Goal: Task Accomplishment & Management: Complete application form

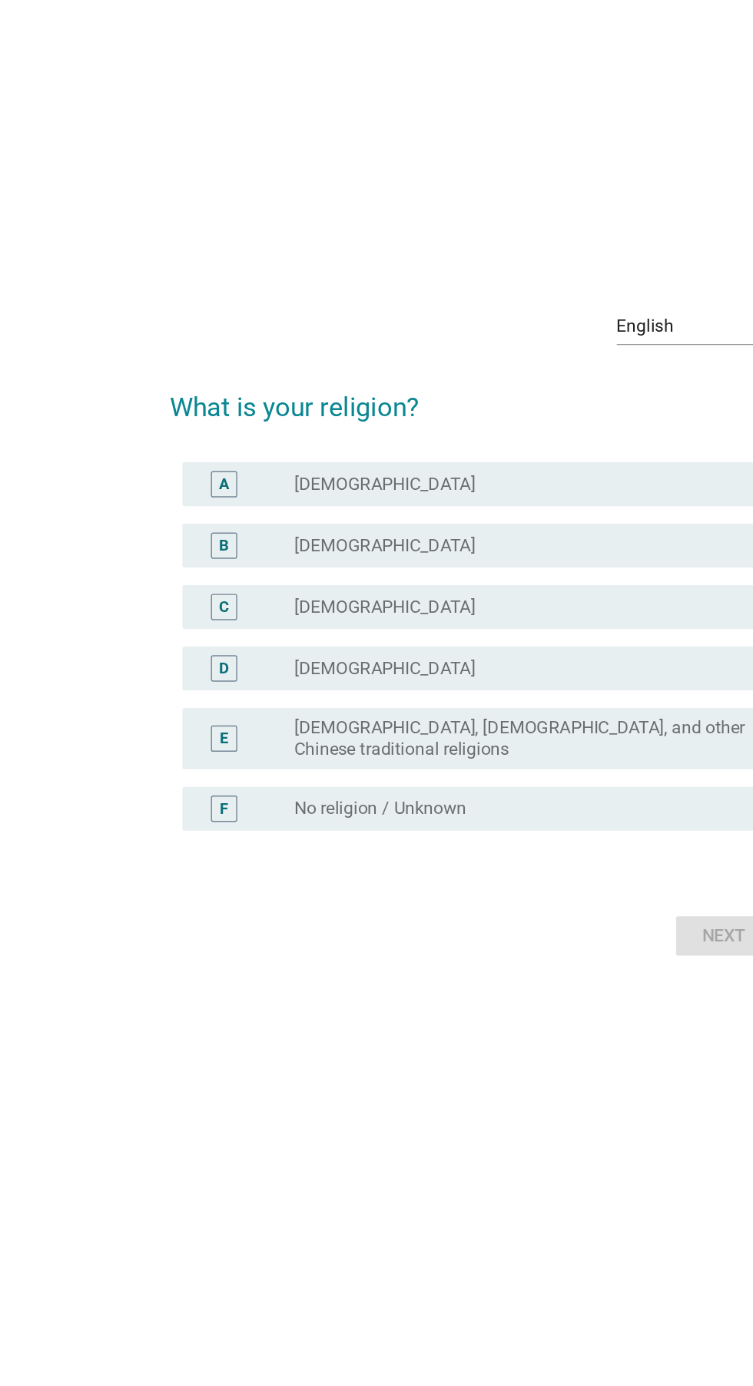
scroll to position [6, 0]
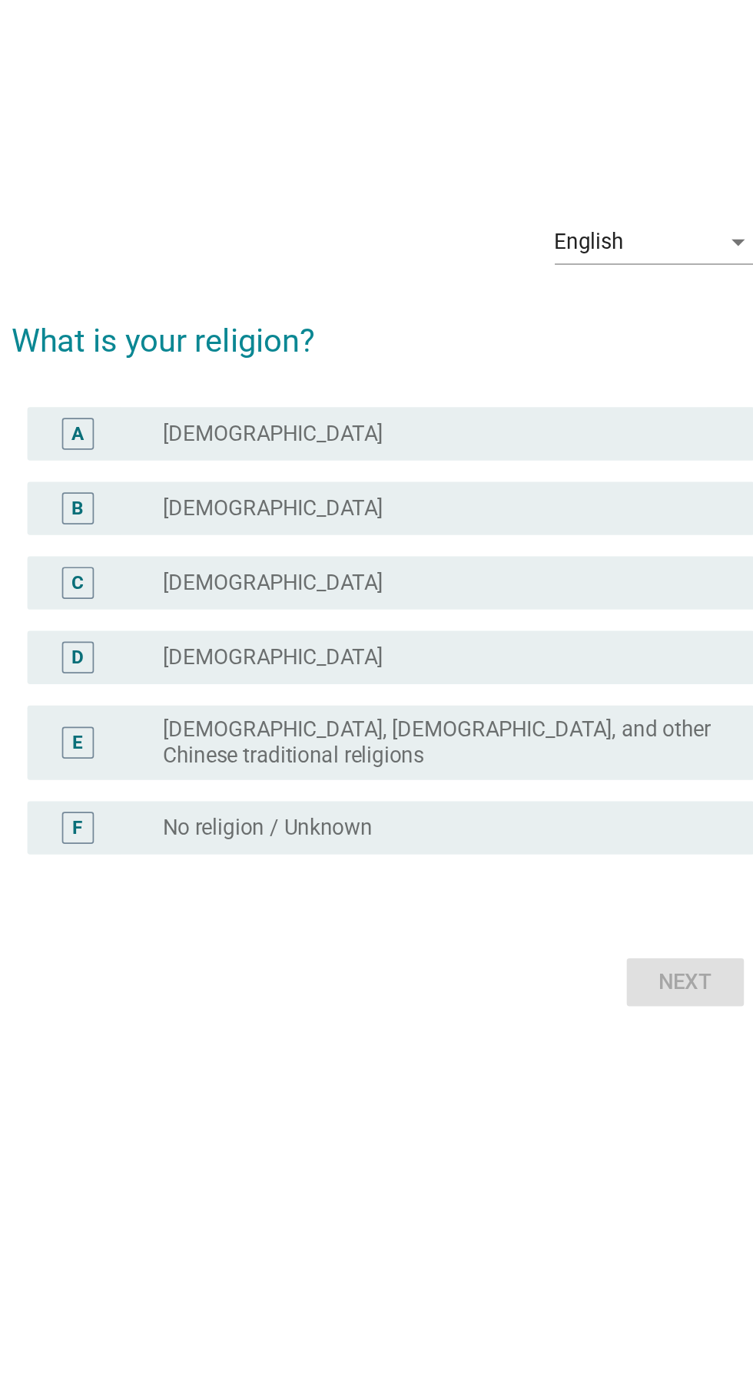
click at [505, 781] on label "[DEMOGRAPHIC_DATA], [DEMOGRAPHIC_DATA], and other Chinese traditional religions" at bounding box center [408, 765] width 316 height 31
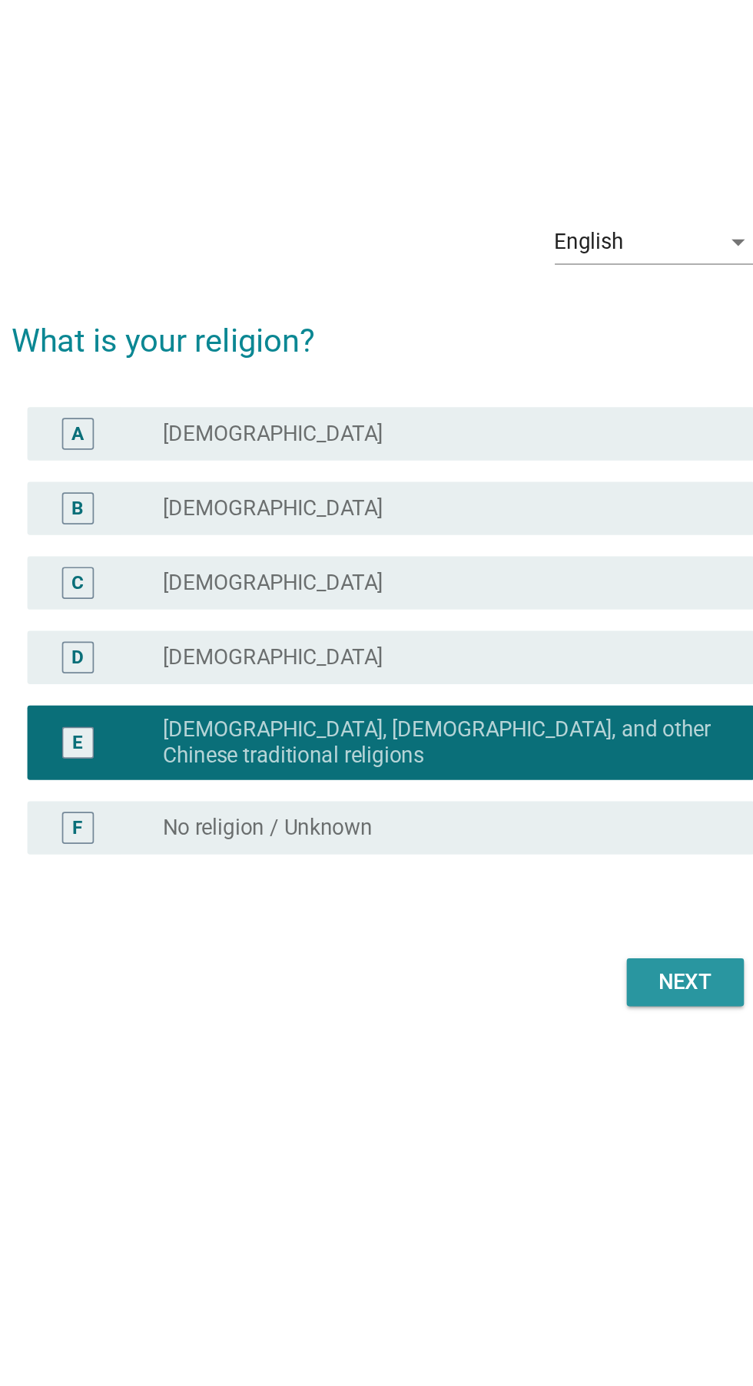
click at [529, 913] on div "Next" at bounding box center [550, 904] width 43 height 18
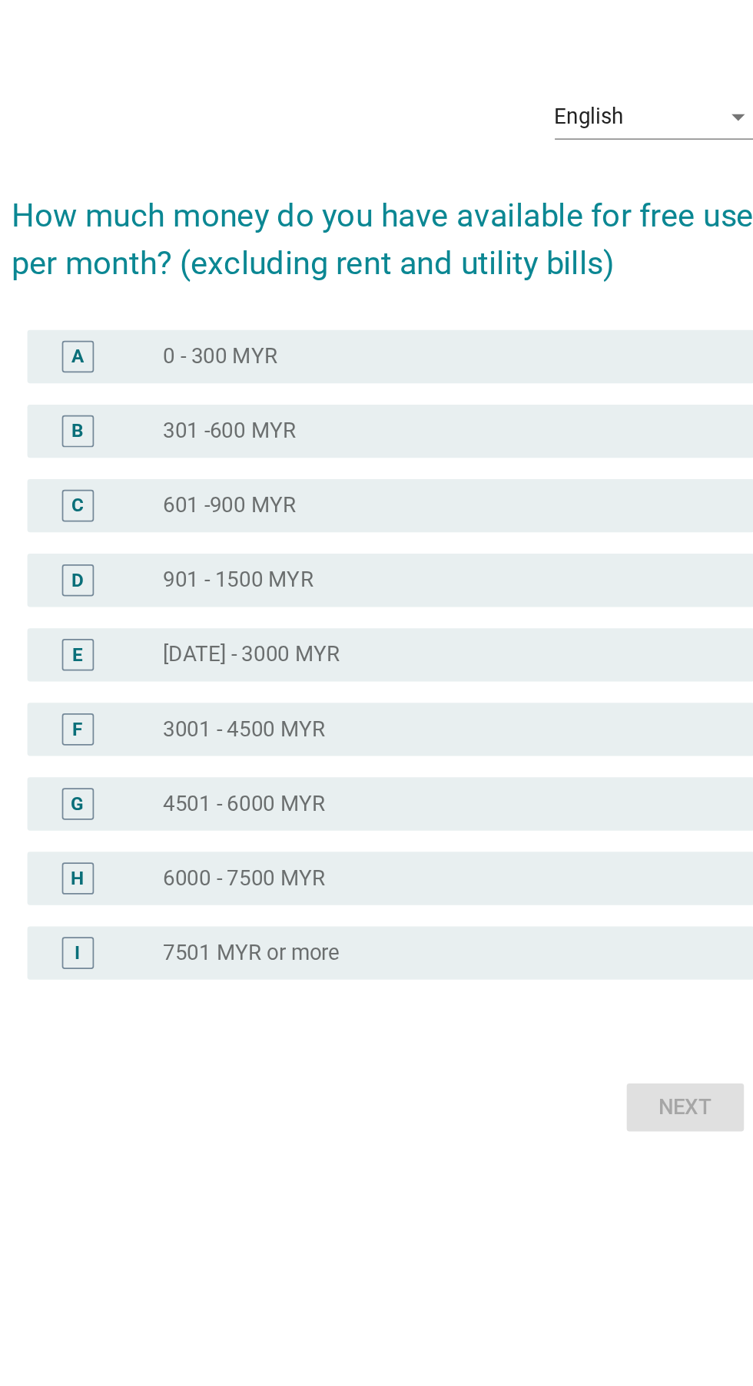
scroll to position [0, 0]
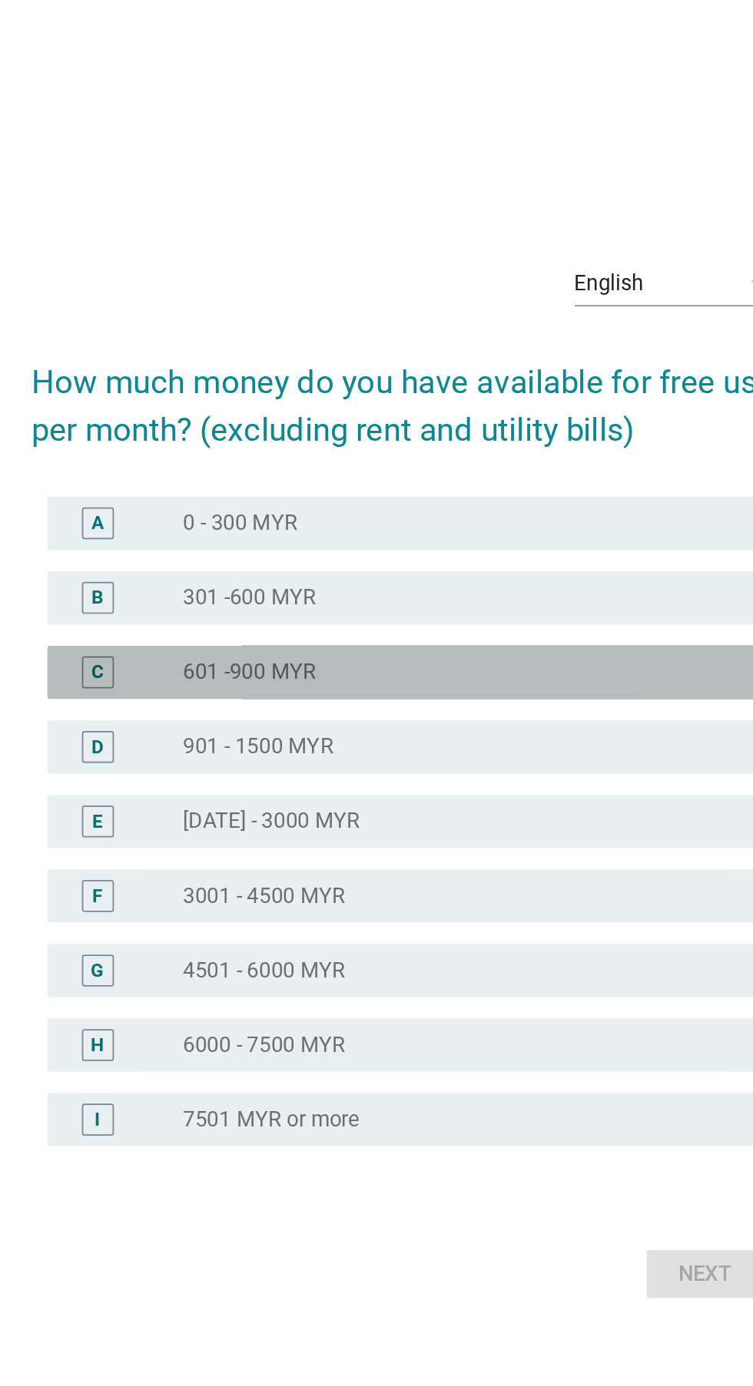
click at [500, 651] on div "C radio_button_unchecked 601 -900 MYR" at bounding box center [380, 635] width 419 height 31
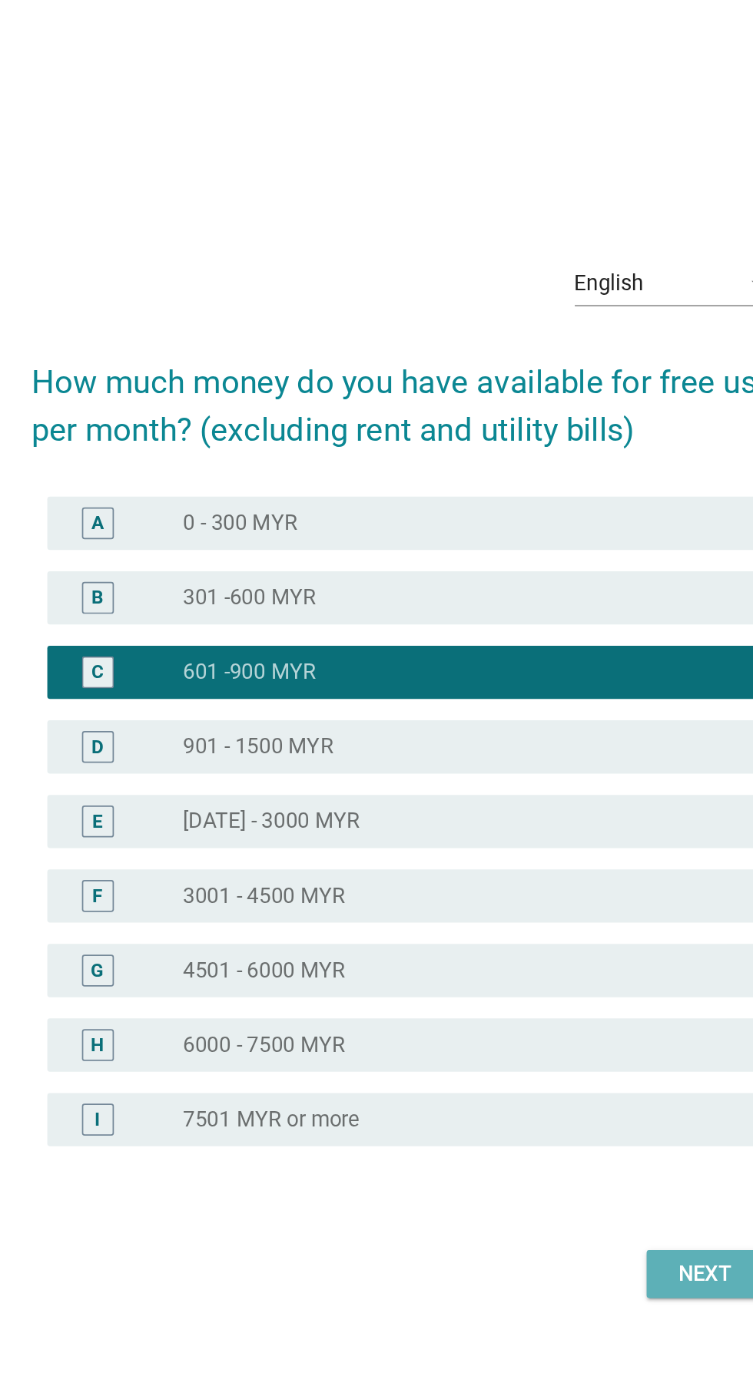
click at [522, 996] on button "Next" at bounding box center [551, 983] width 68 height 28
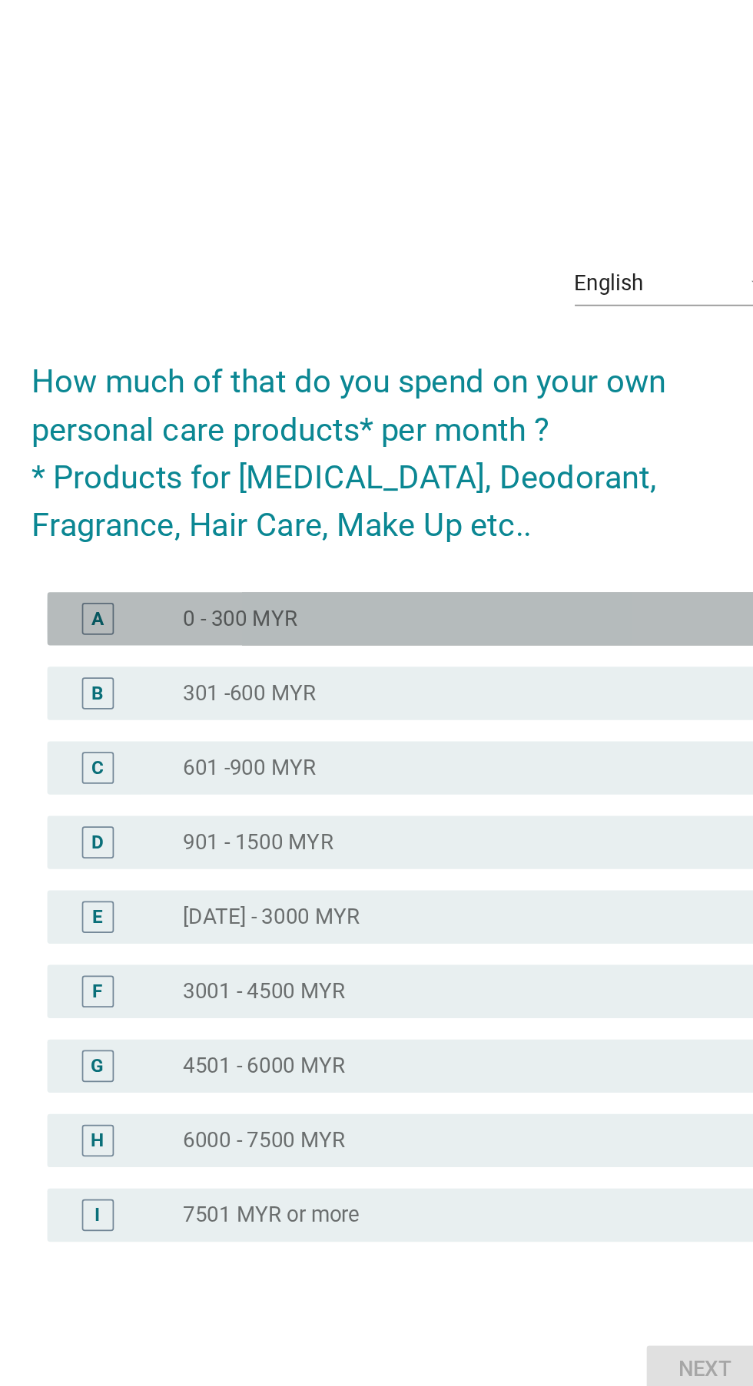
click at [515, 592] on div "A radio_button_unchecked 0 - 300 MYR" at bounding box center [380, 576] width 419 height 31
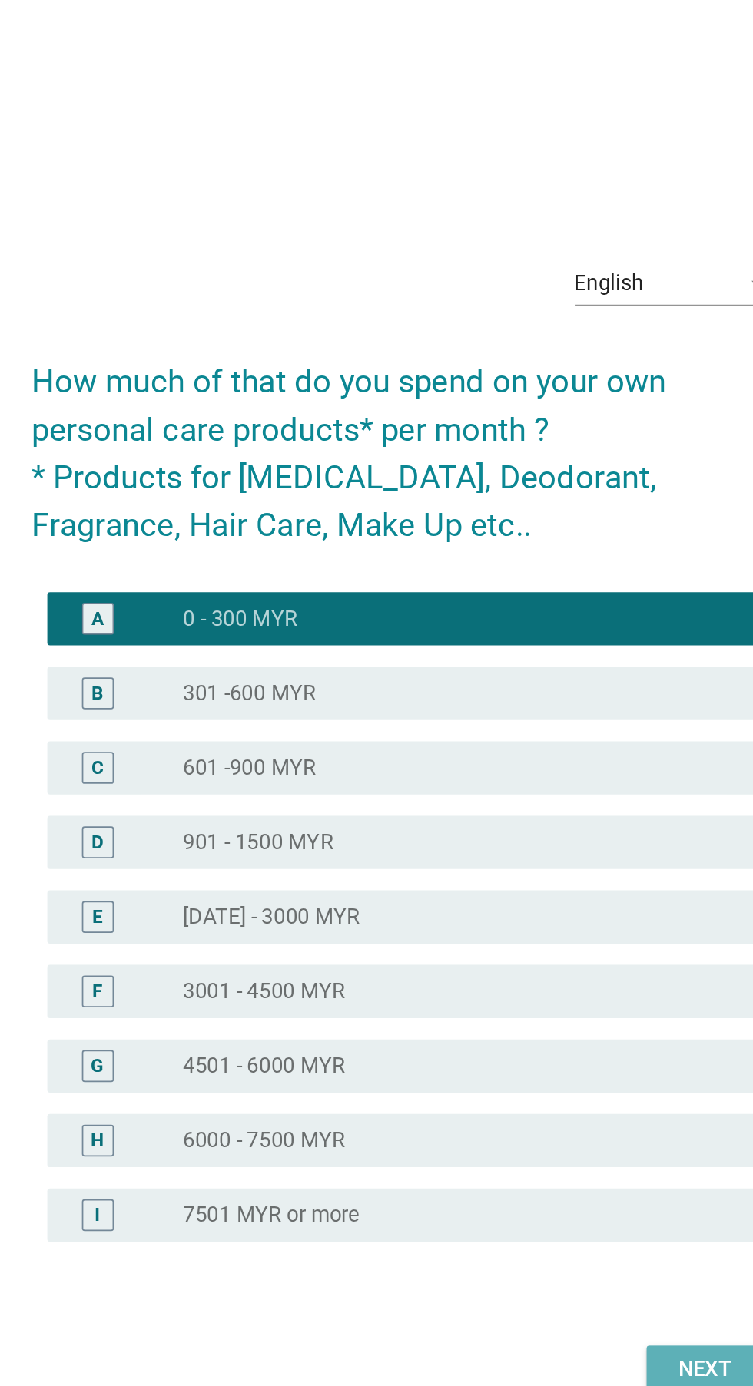
click at [525, 1024] on button "Next" at bounding box center [551, 1010] width 68 height 28
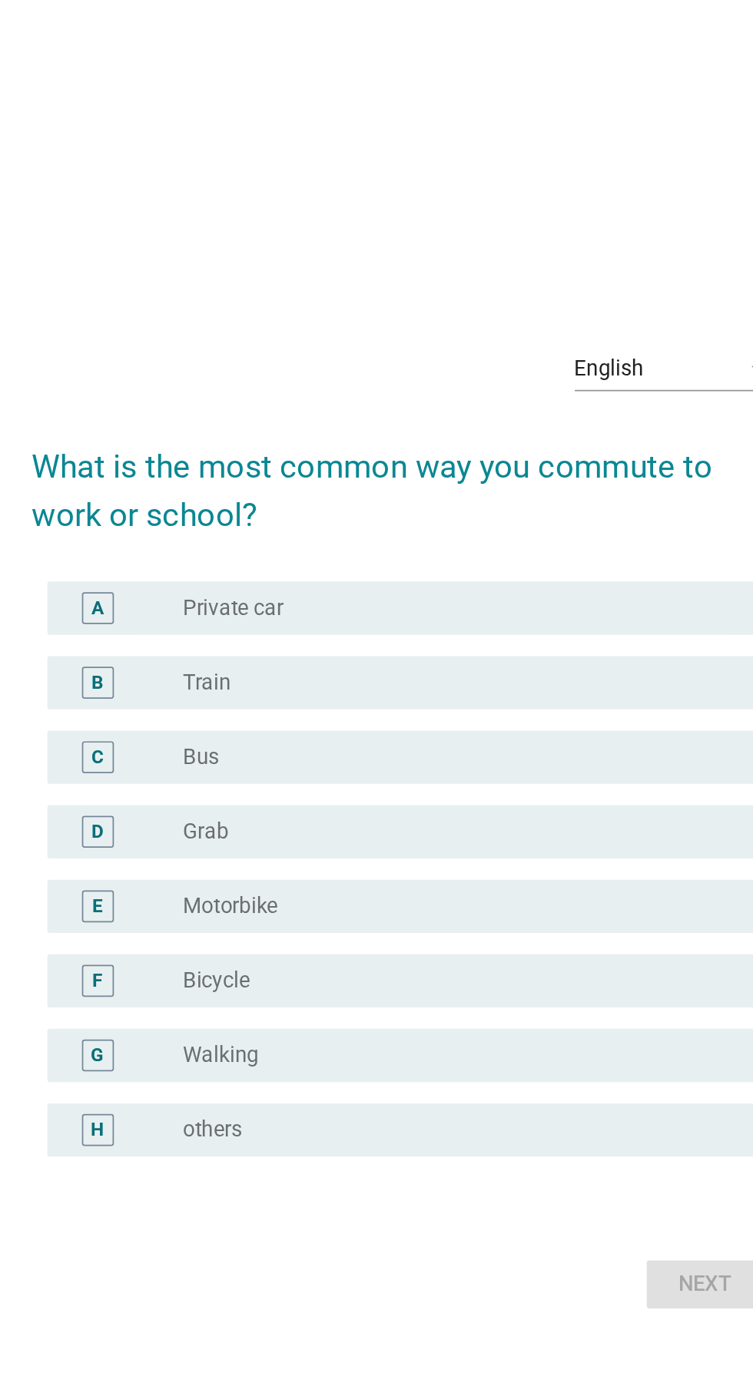
scroll to position [39, 0]
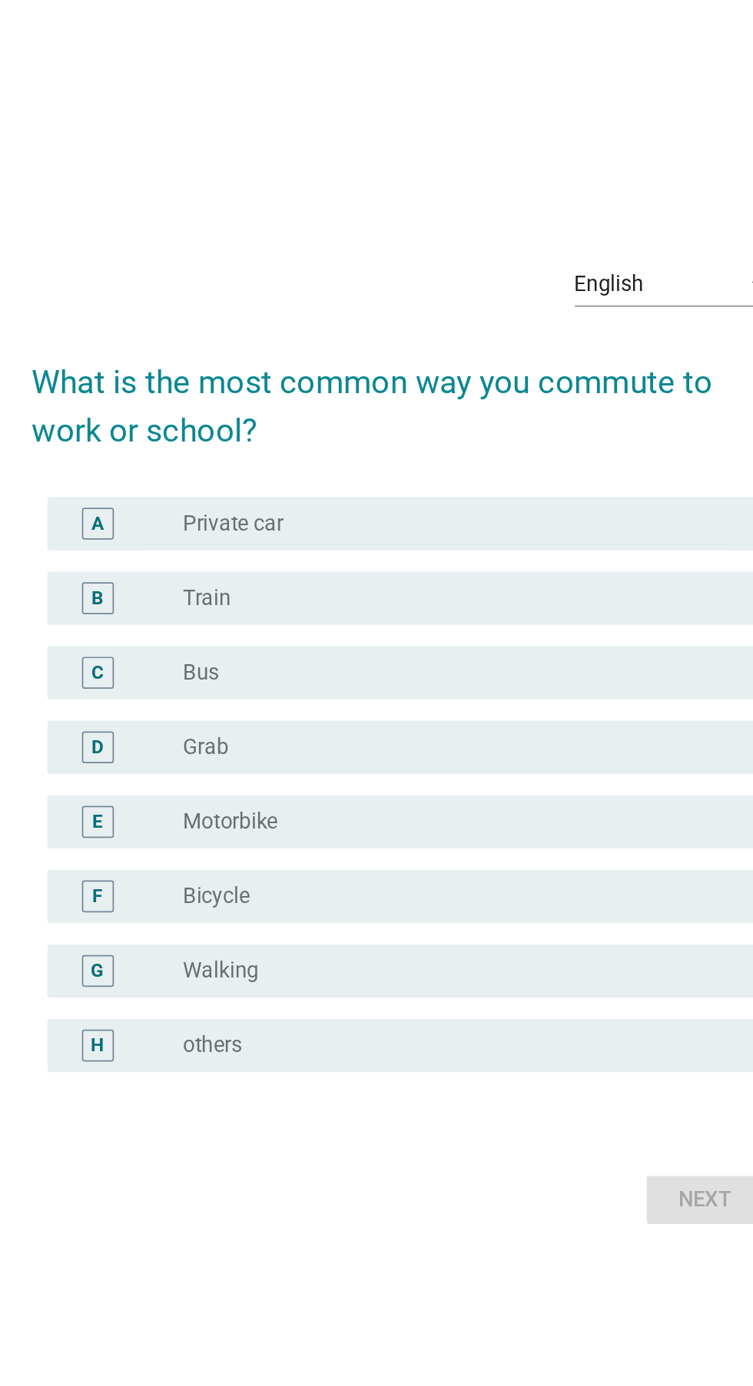
click at [518, 539] on div "radio_button_unchecked Private car" at bounding box center [408, 531] width 316 height 15
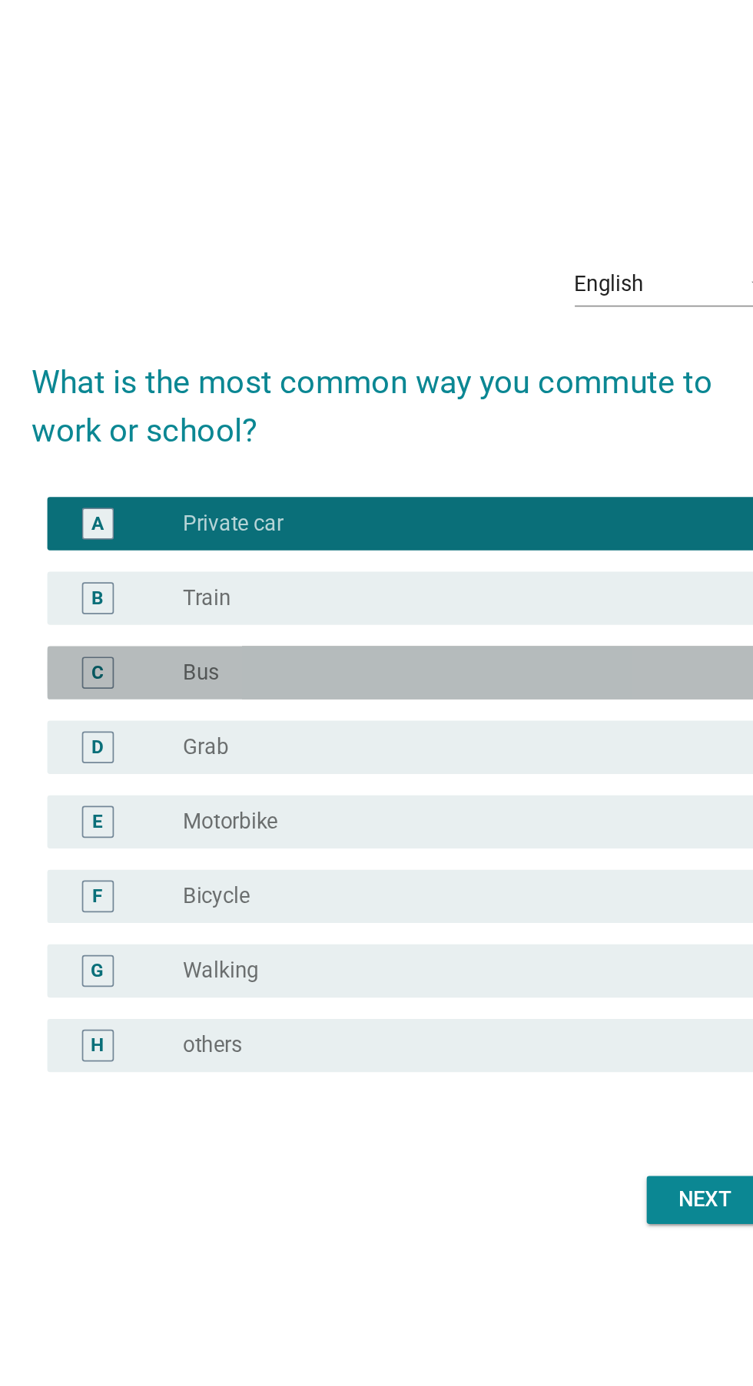
click at [459, 633] on div "C radio_button_unchecked Bus" at bounding box center [380, 617] width 419 height 31
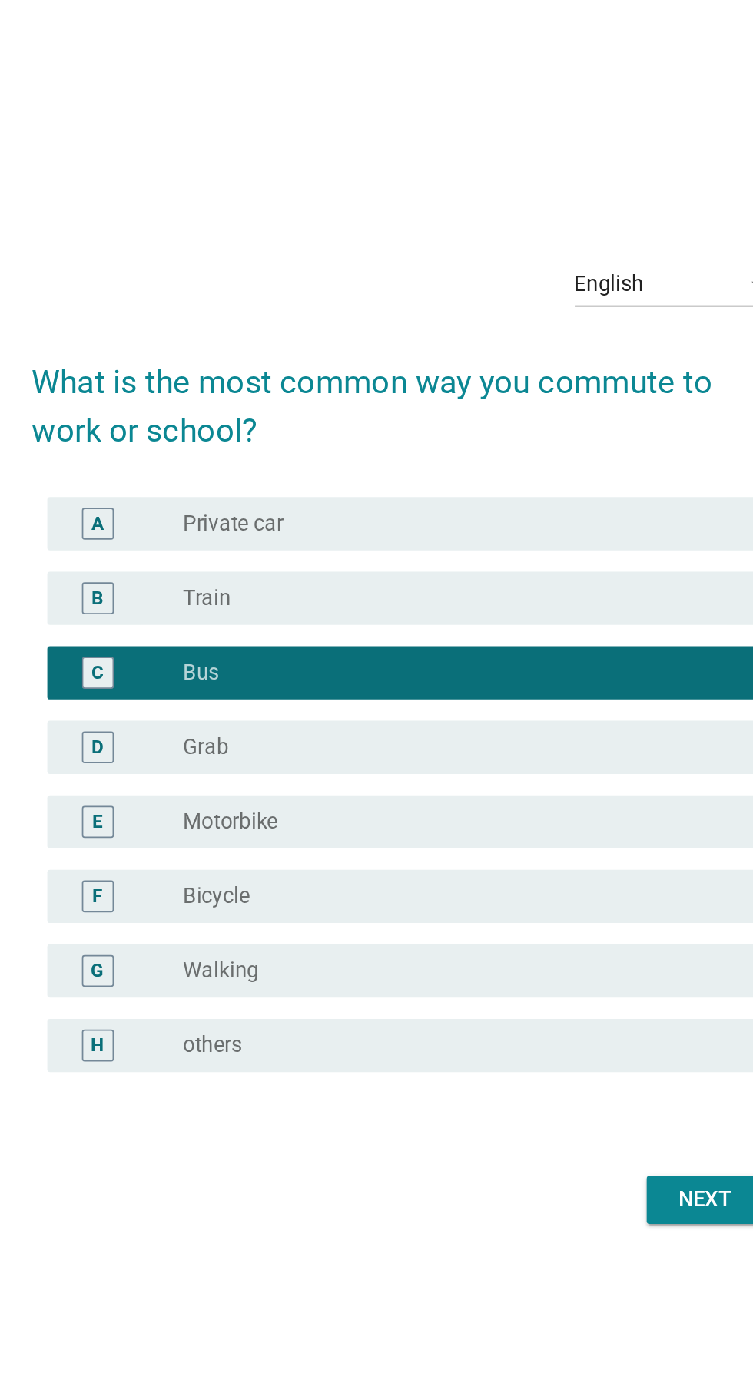
click at [508, 539] on div "radio_button_unchecked Private car" at bounding box center [408, 531] width 316 height 15
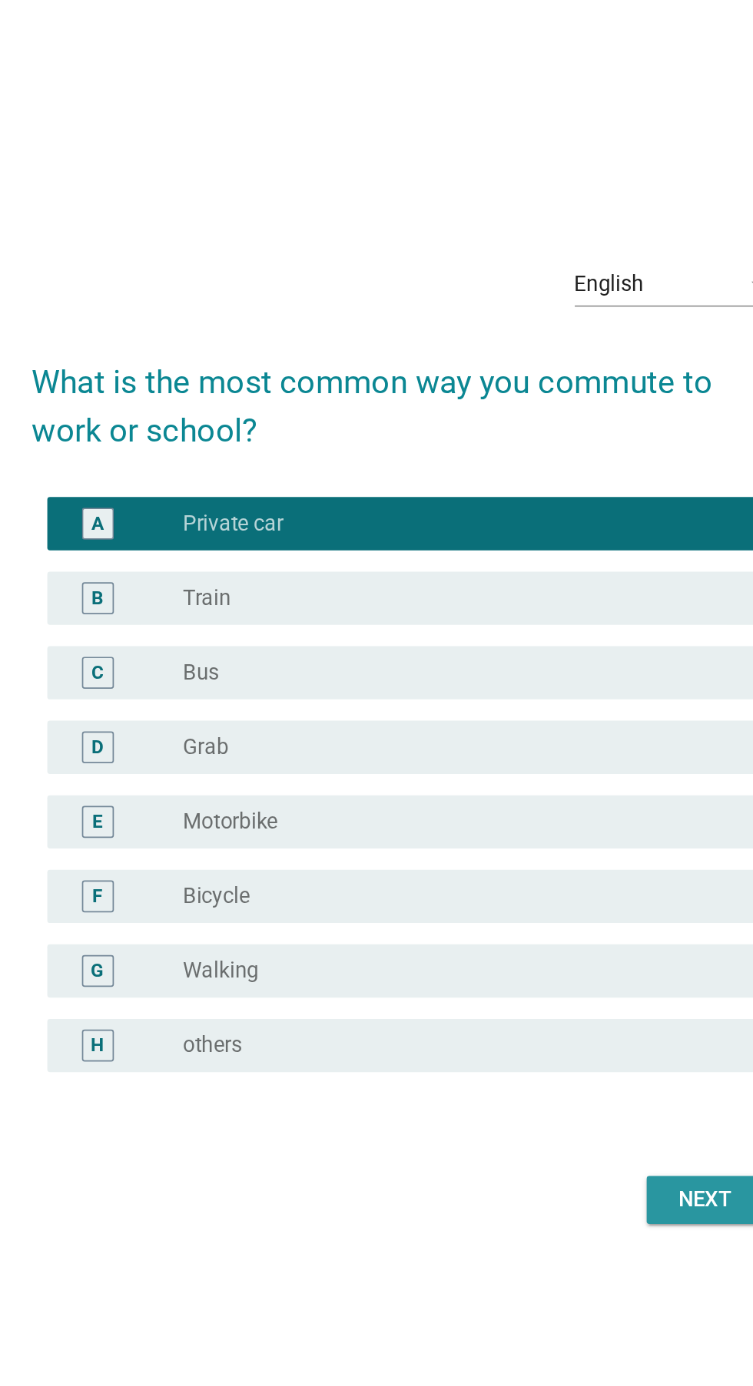
click at [524, 936] on button "Next" at bounding box center [551, 922] width 68 height 28
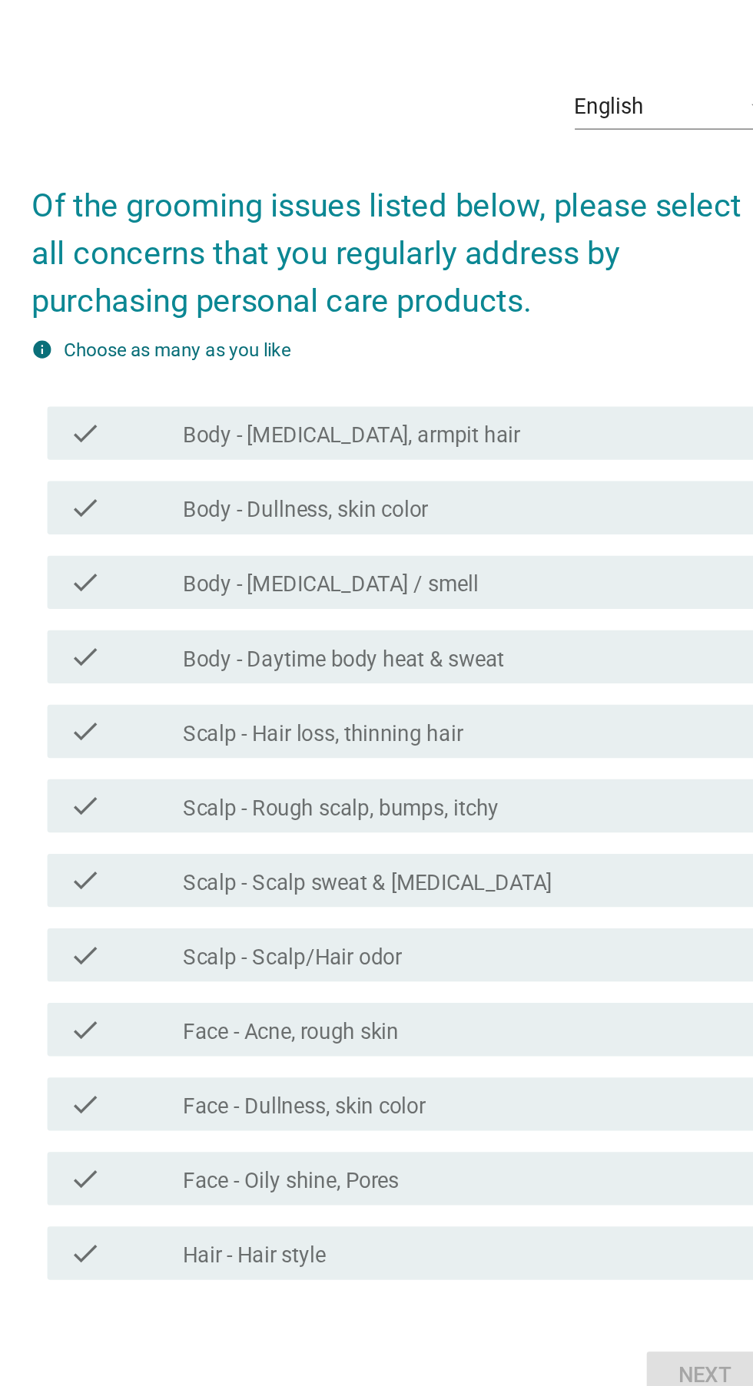
scroll to position [0, 0]
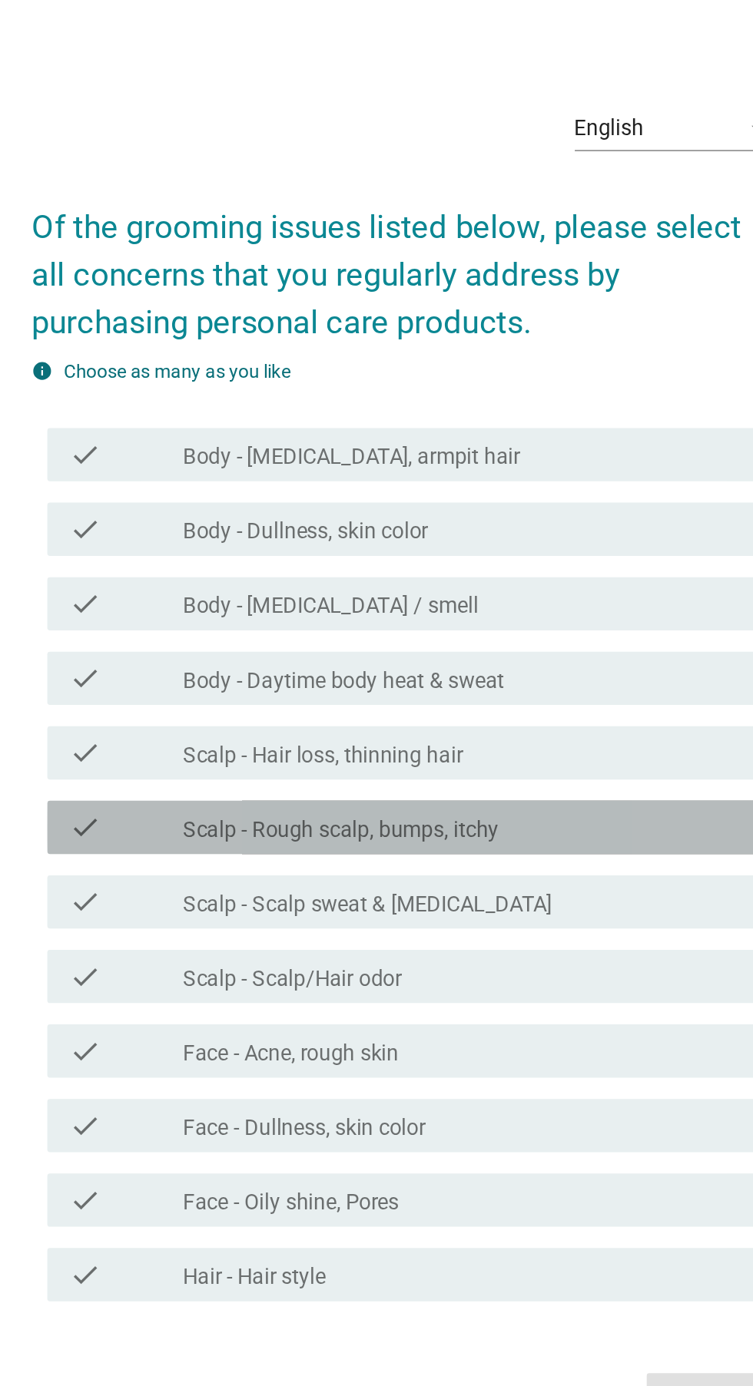
click at [471, 749] on div "check check_box_outline_blank Scalp - Rough scalp, bumps, itchy" at bounding box center [380, 733] width 419 height 31
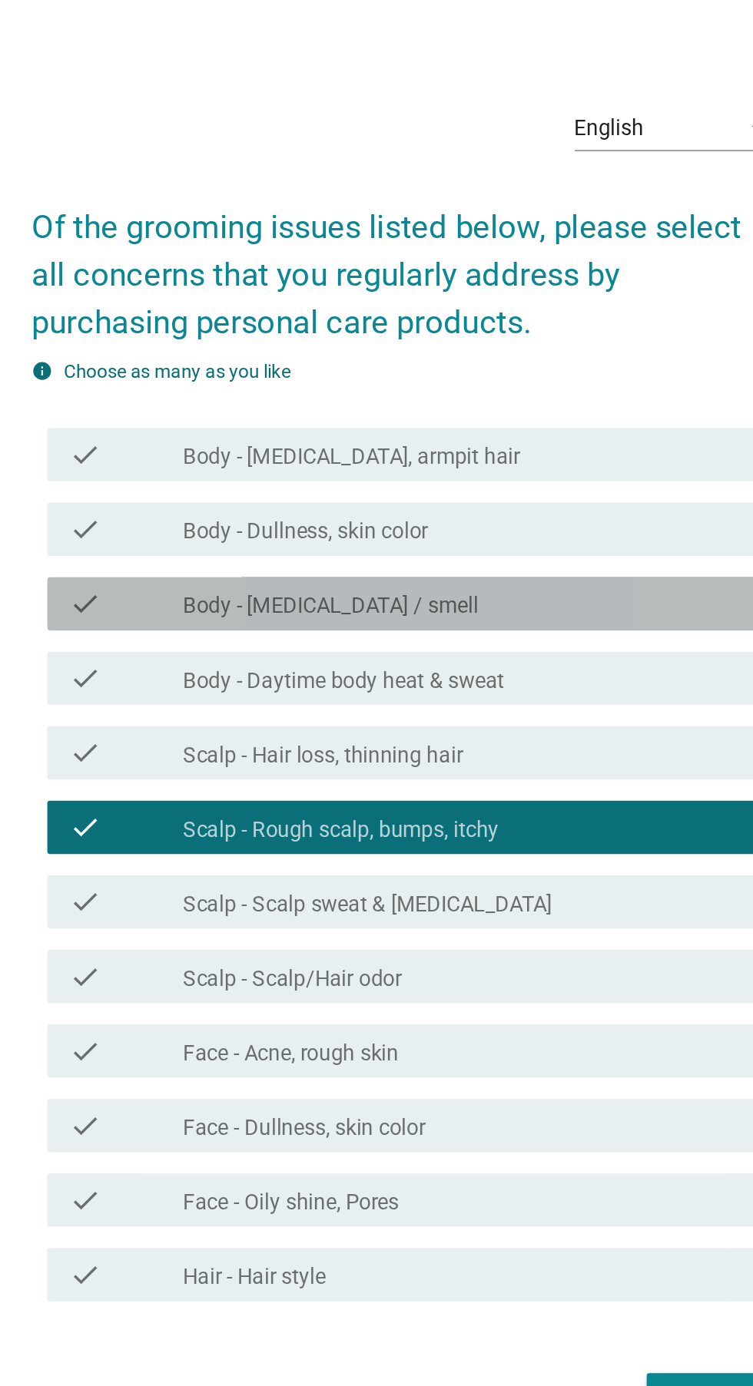
click at [503, 620] on div "check check_box_outline_blank Body - Body odor / smell" at bounding box center [380, 604] width 419 height 31
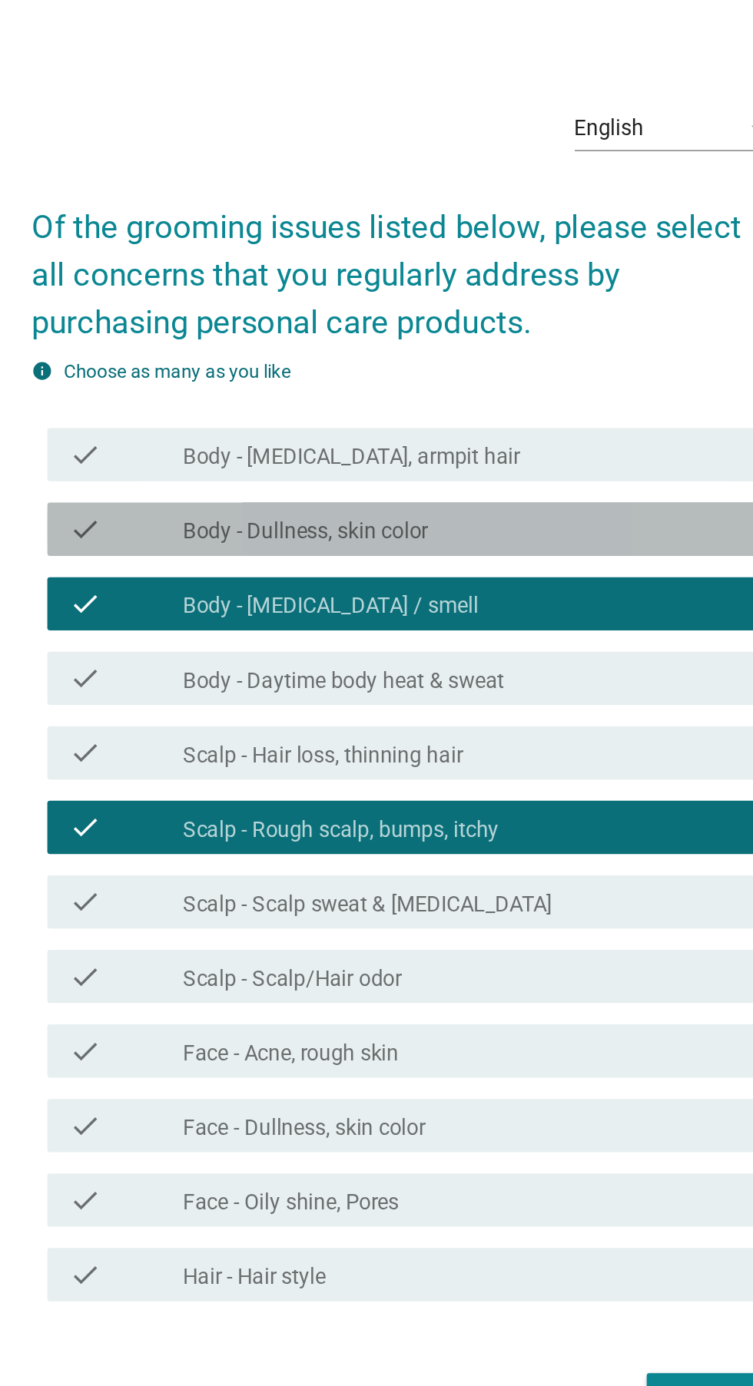
click at [516, 571] on div "check_box_outline_blank Body - Dullness, skin color" at bounding box center [414, 561] width 329 height 18
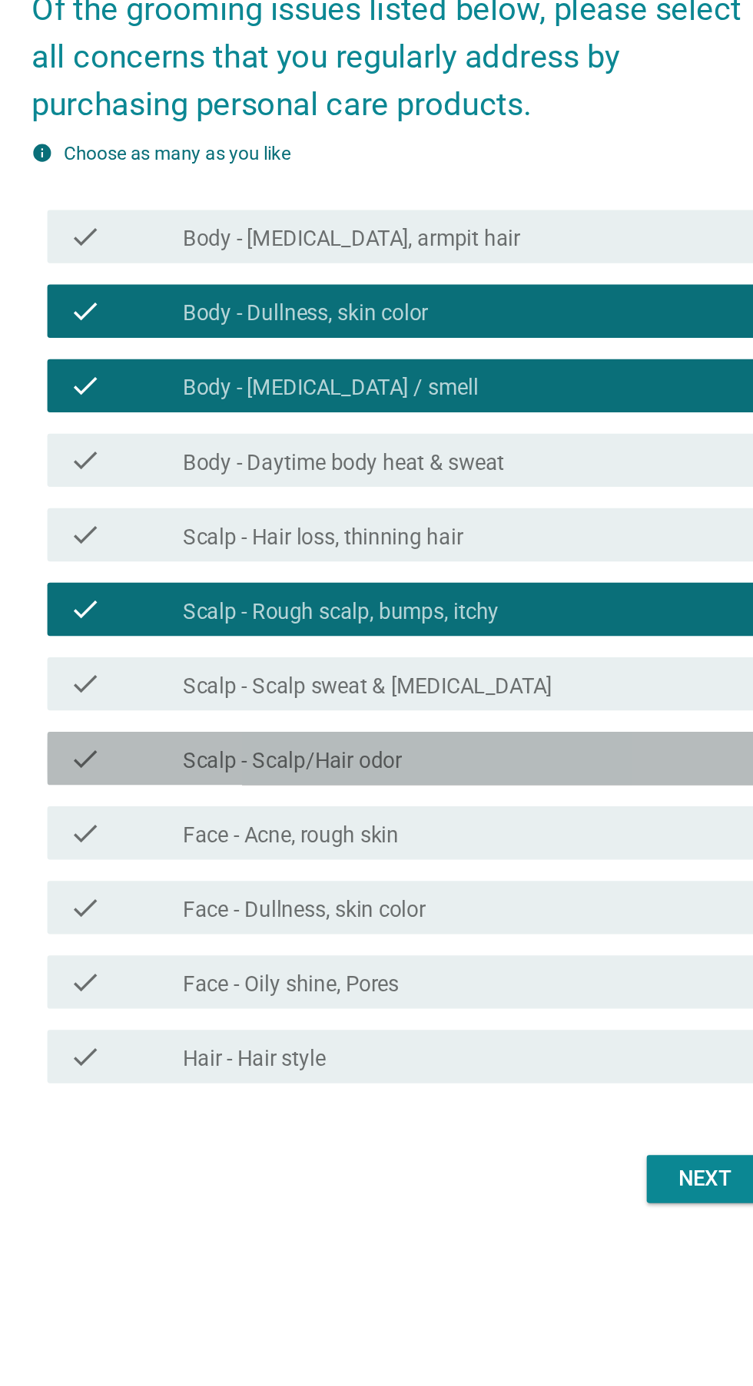
click at [462, 829] on div "check_box_outline_blank Scalp - Scalp/Hair odor" at bounding box center [414, 819] width 329 height 18
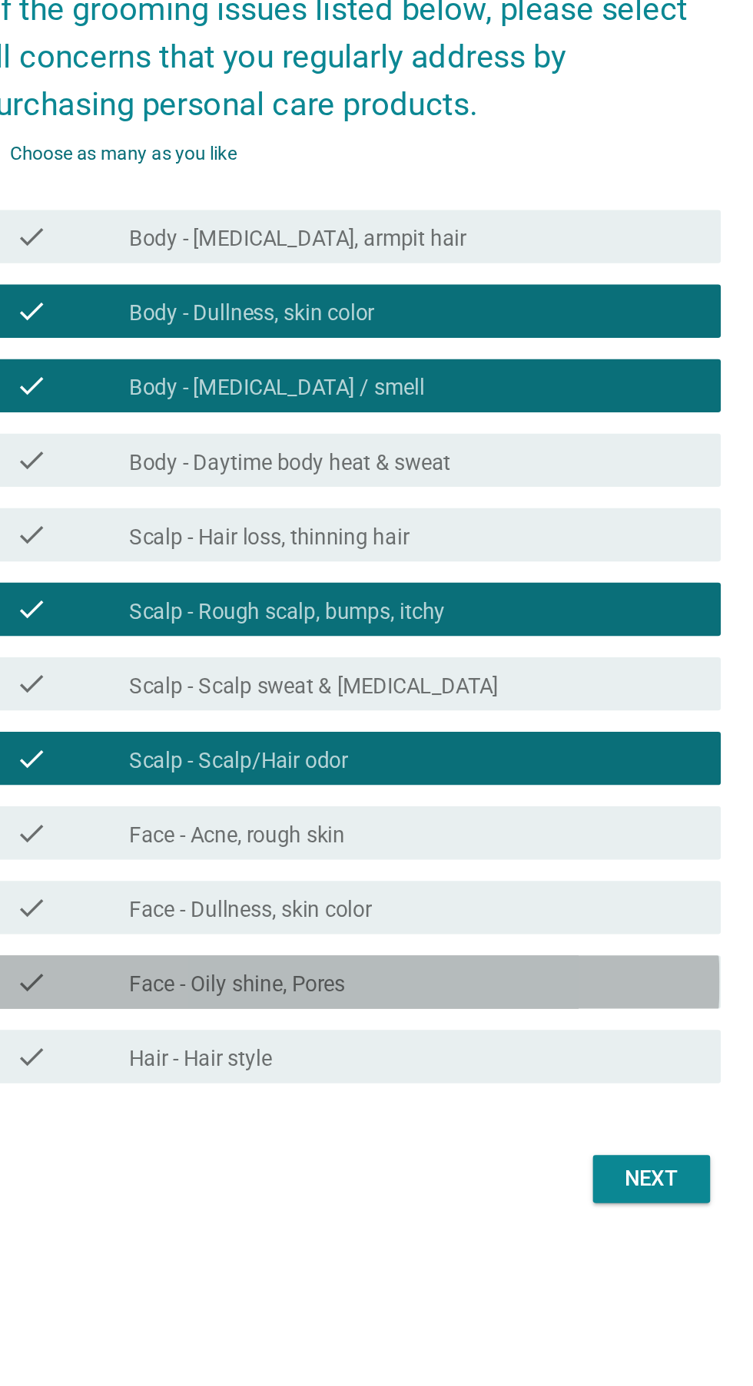
click at [438, 958] on div "check_box_outline_blank Face - Oily shine, Pores" at bounding box center [414, 948] width 329 height 18
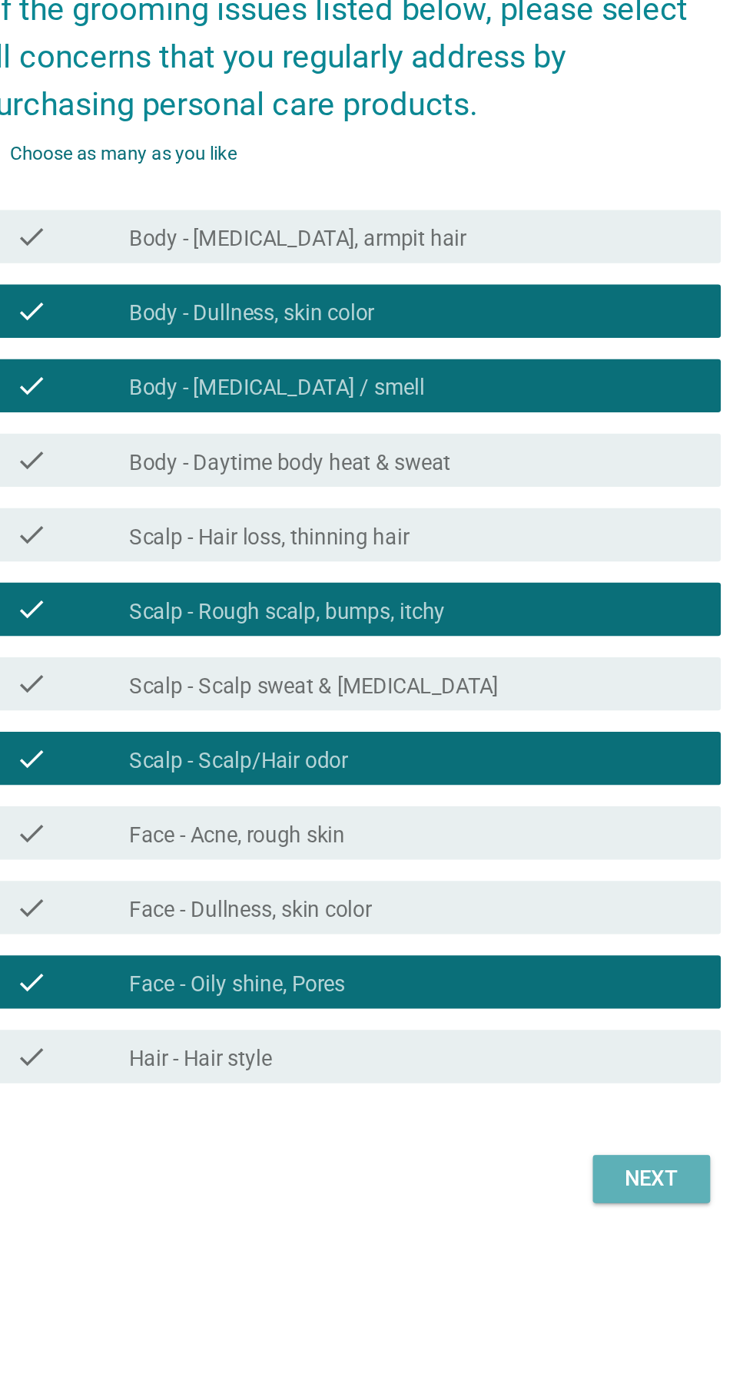
click at [533, 1076] on button "Next" at bounding box center [551, 1062] width 68 height 28
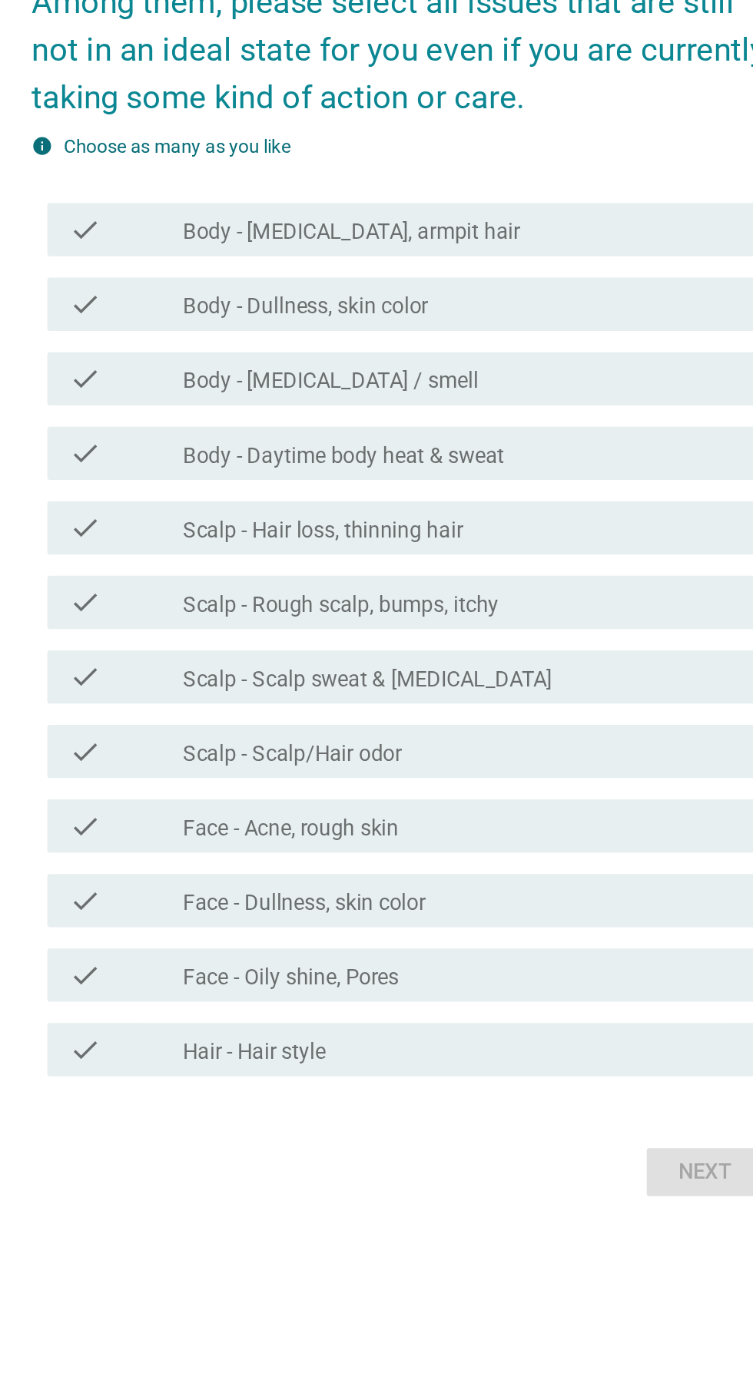
click at [430, 872] on div "check_box_outline_blank Face - Acne, rough skin" at bounding box center [414, 862] width 329 height 18
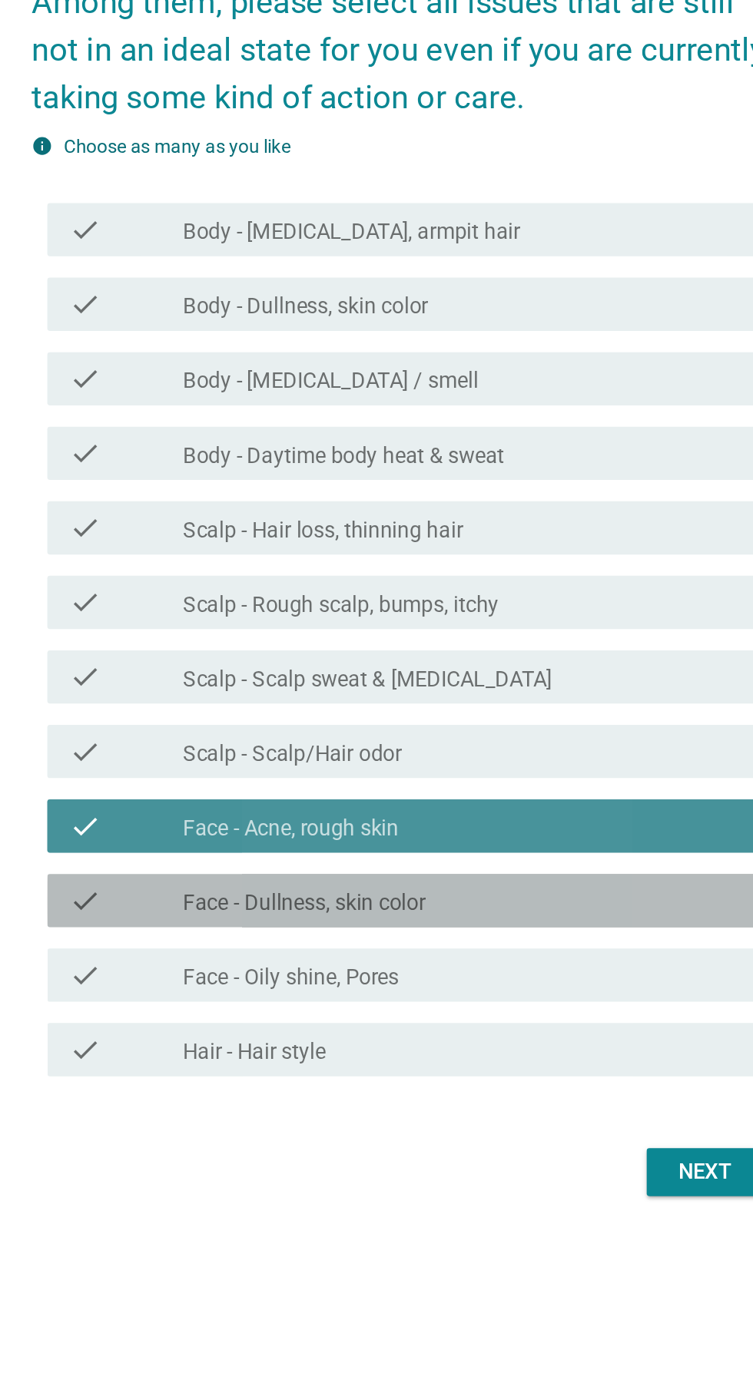
click at [436, 915] on div "check_box_outline_blank Face - Dullness, skin color" at bounding box center [414, 905] width 329 height 18
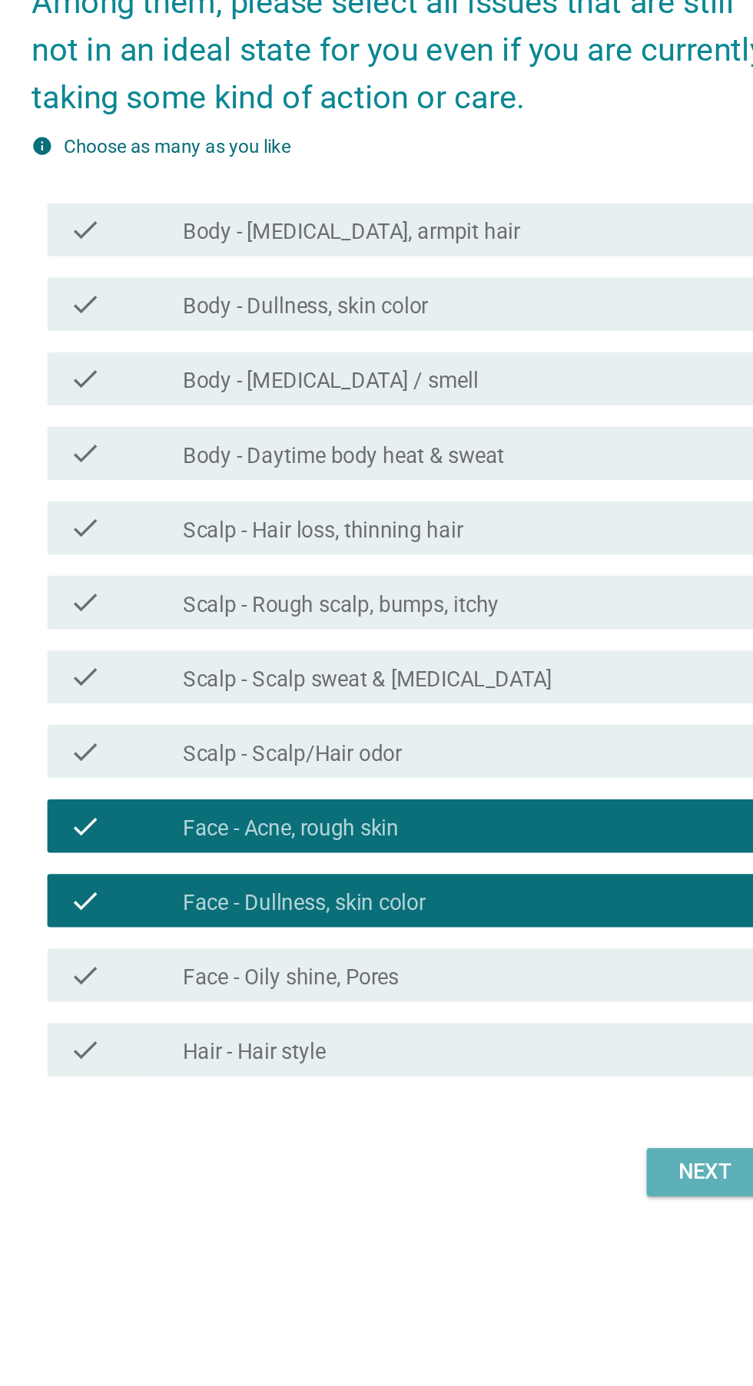
click at [532, 1071] on div "Next" at bounding box center [550, 1062] width 43 height 18
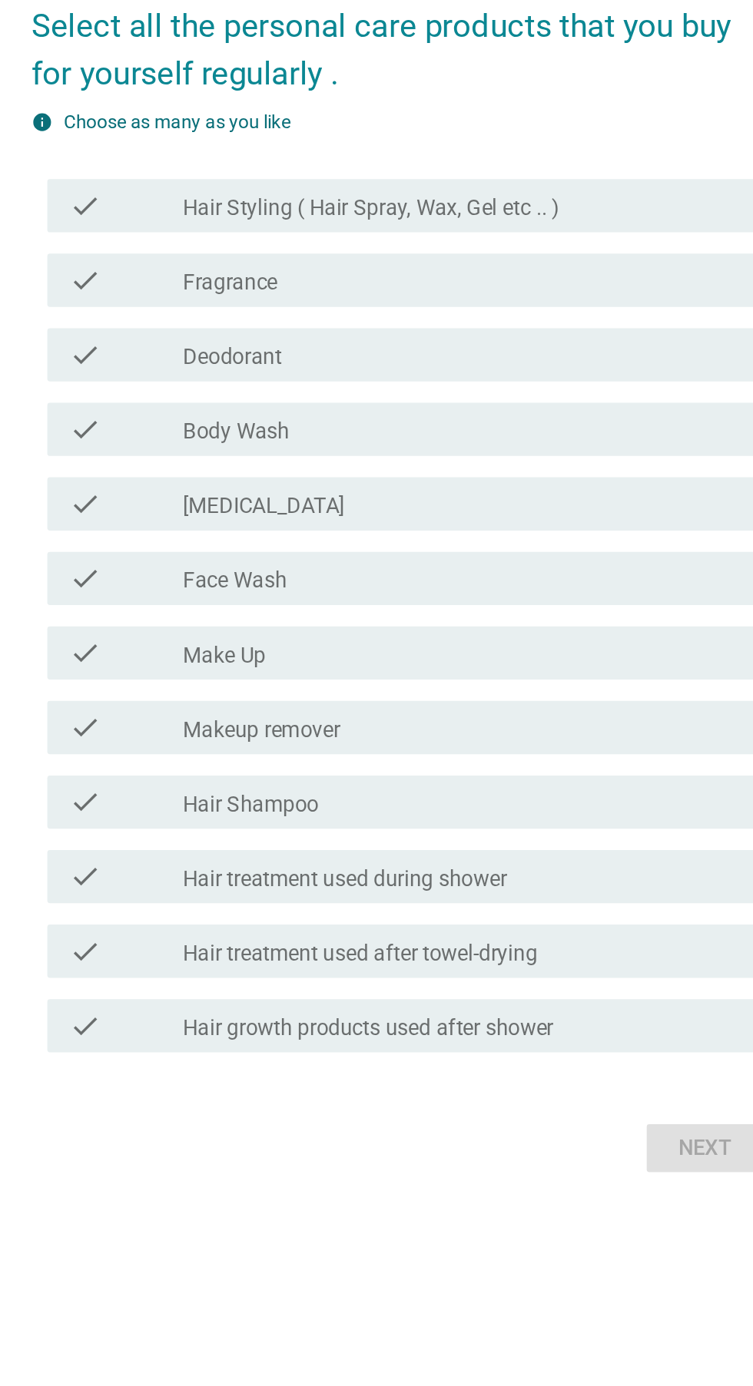
scroll to position [14, 0]
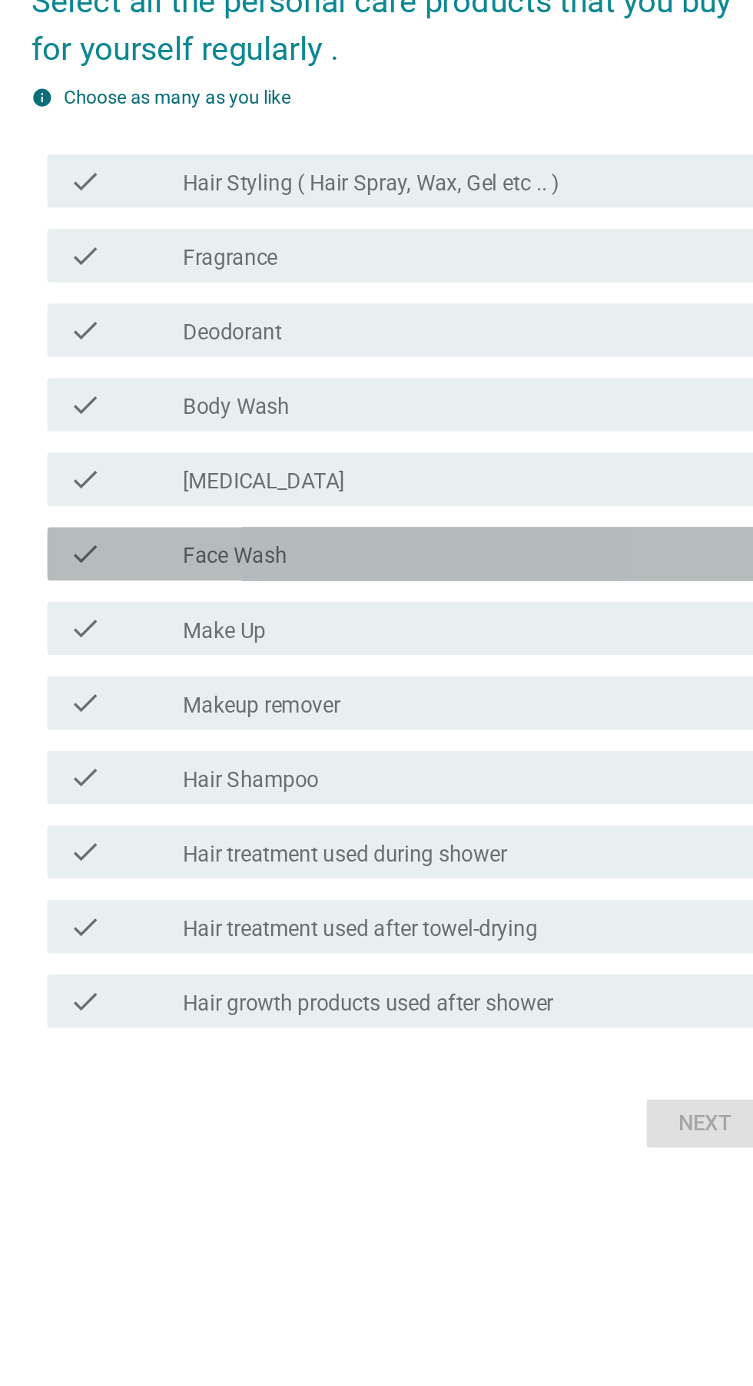
click at [454, 715] on div "check_box_outline_blank Face Wash" at bounding box center [414, 706] width 329 height 18
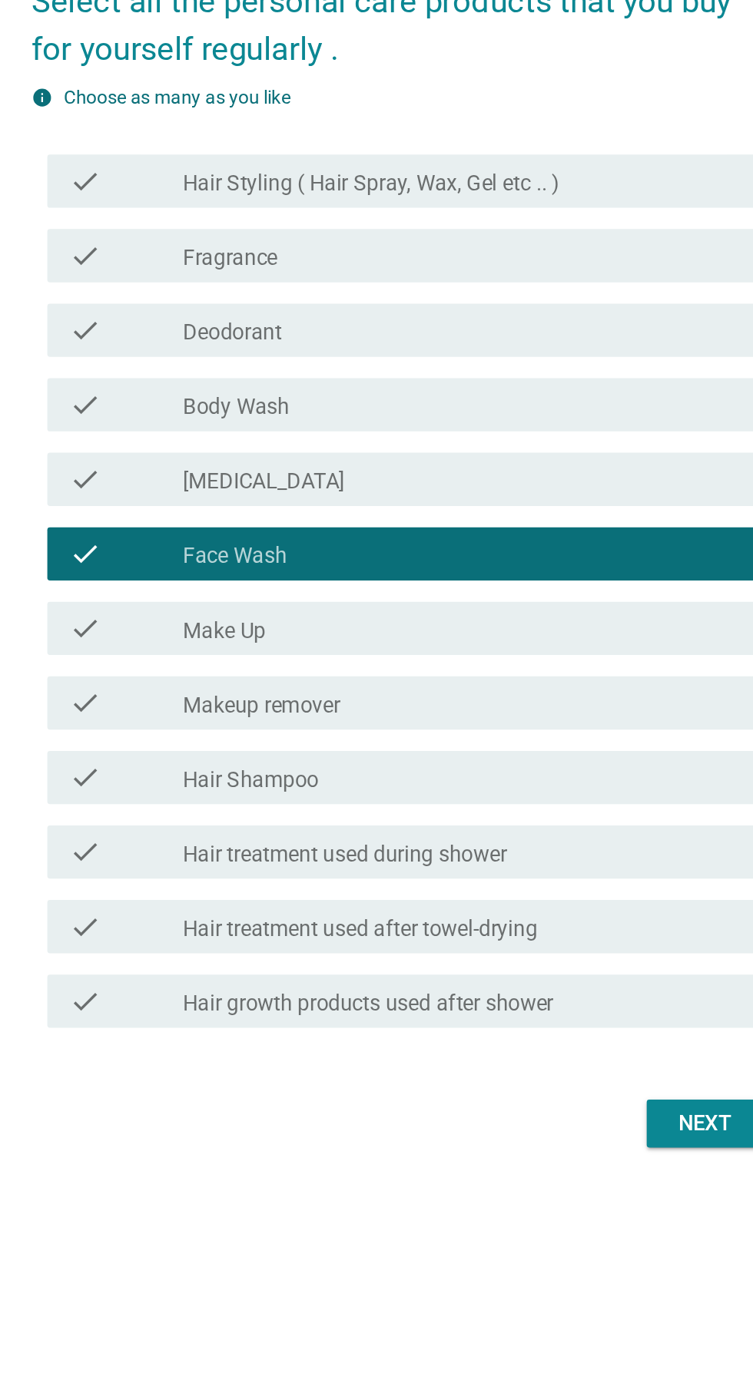
click at [409, 844] on div "check_box_outline_blank Hair Shampoo" at bounding box center [414, 835] width 329 height 18
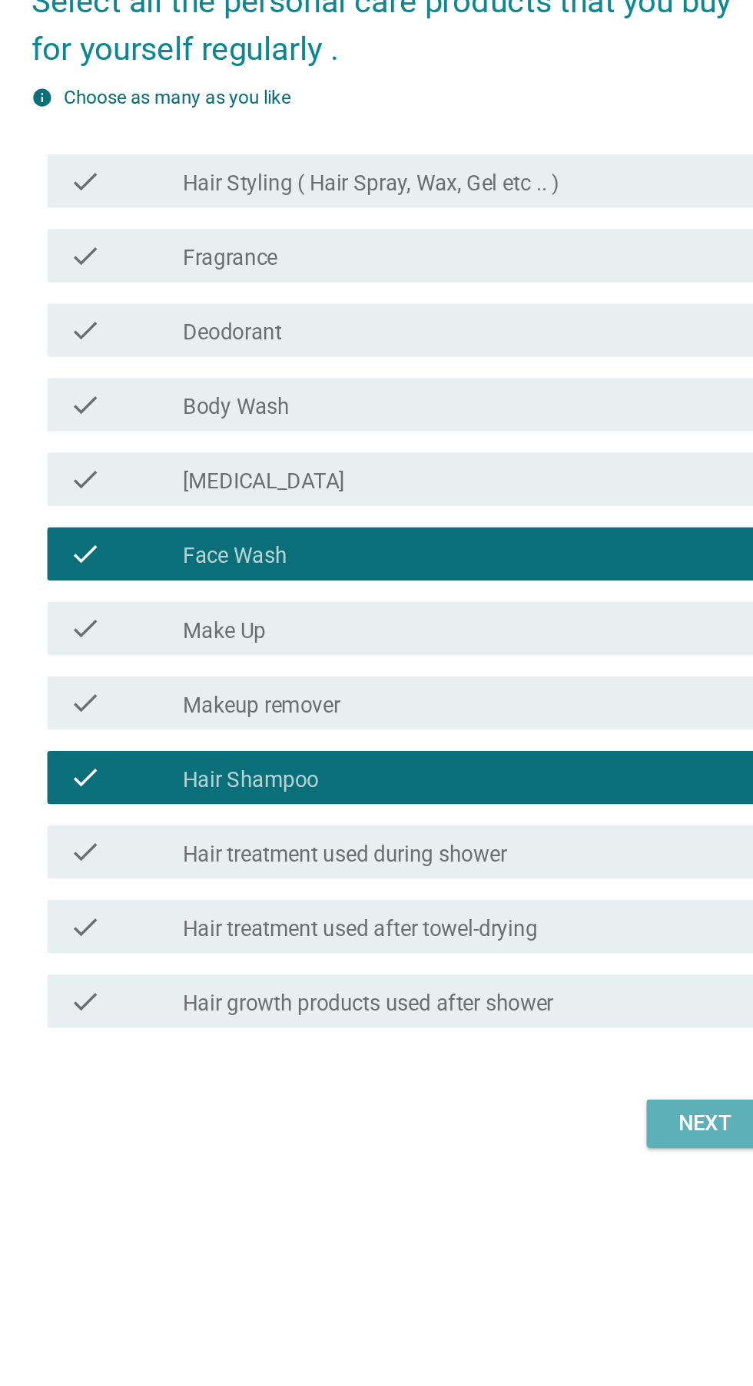
click at [557, 1048] on button "Next" at bounding box center [551, 1035] width 68 height 28
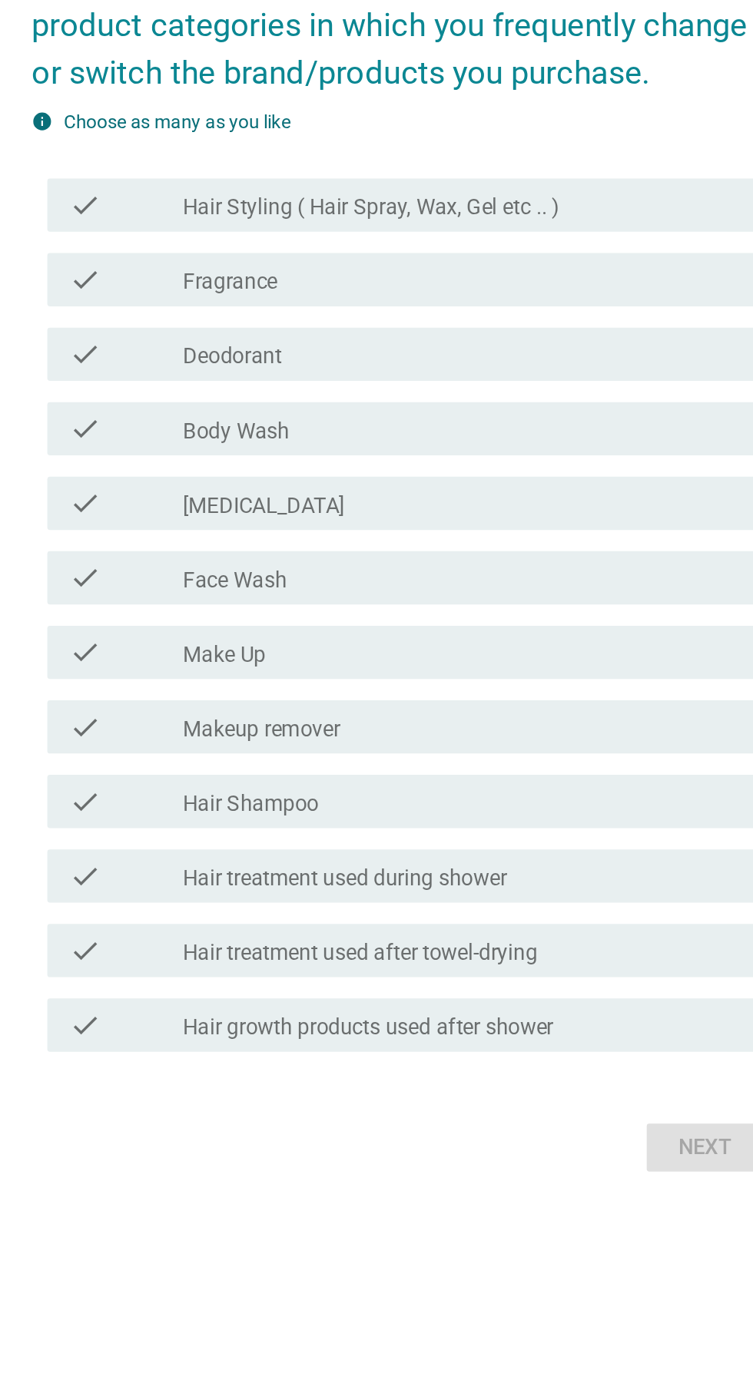
scroll to position [0, 0]
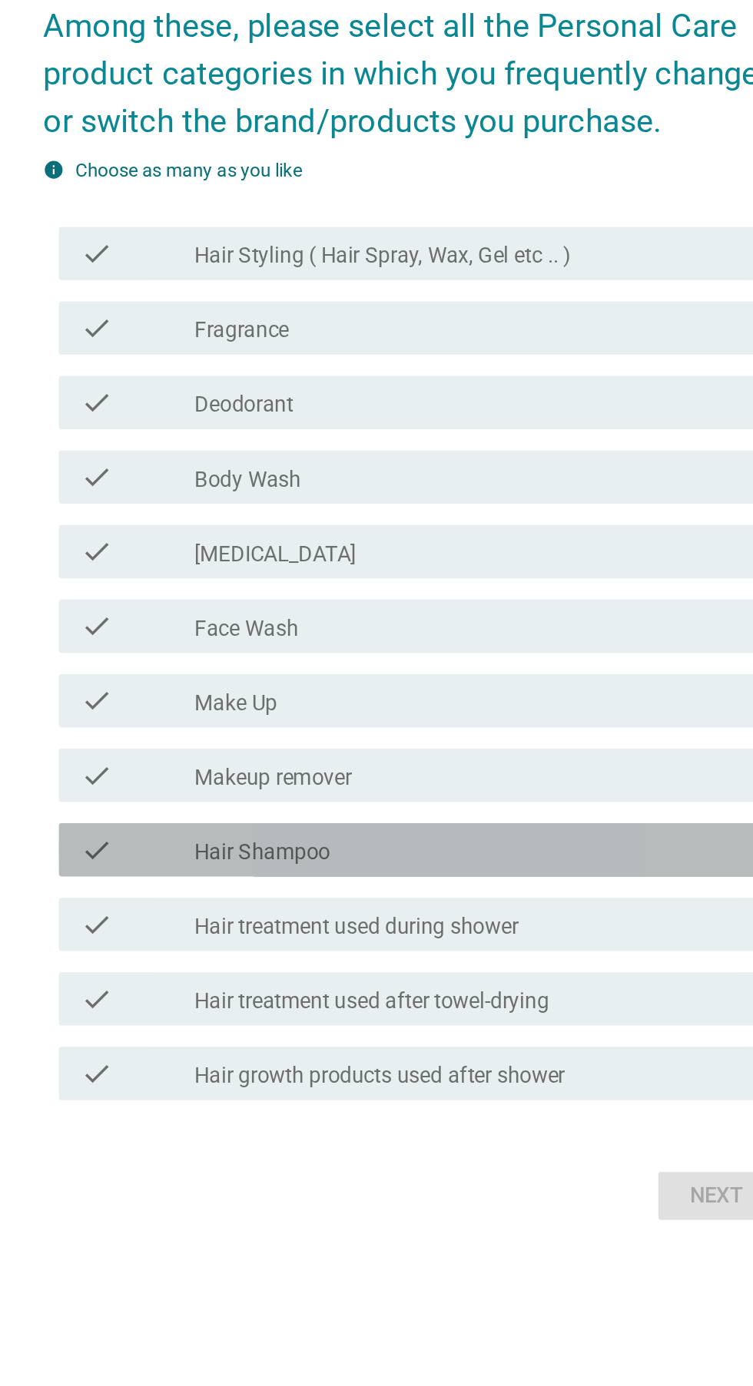
click at [210, 872] on div "check" at bounding box center [217, 862] width 66 height 18
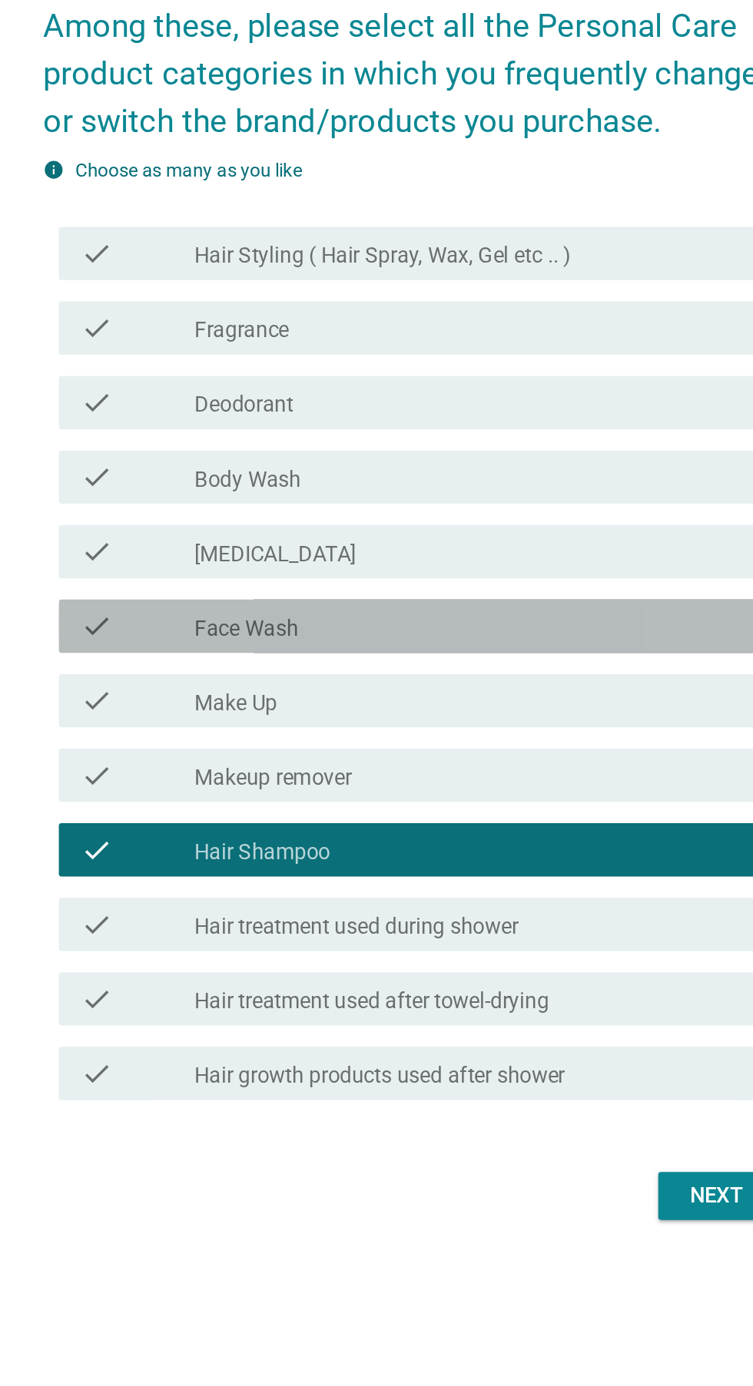
click at [396, 743] on div "check_box_outline_blank Face Wash" at bounding box center [414, 733] width 329 height 18
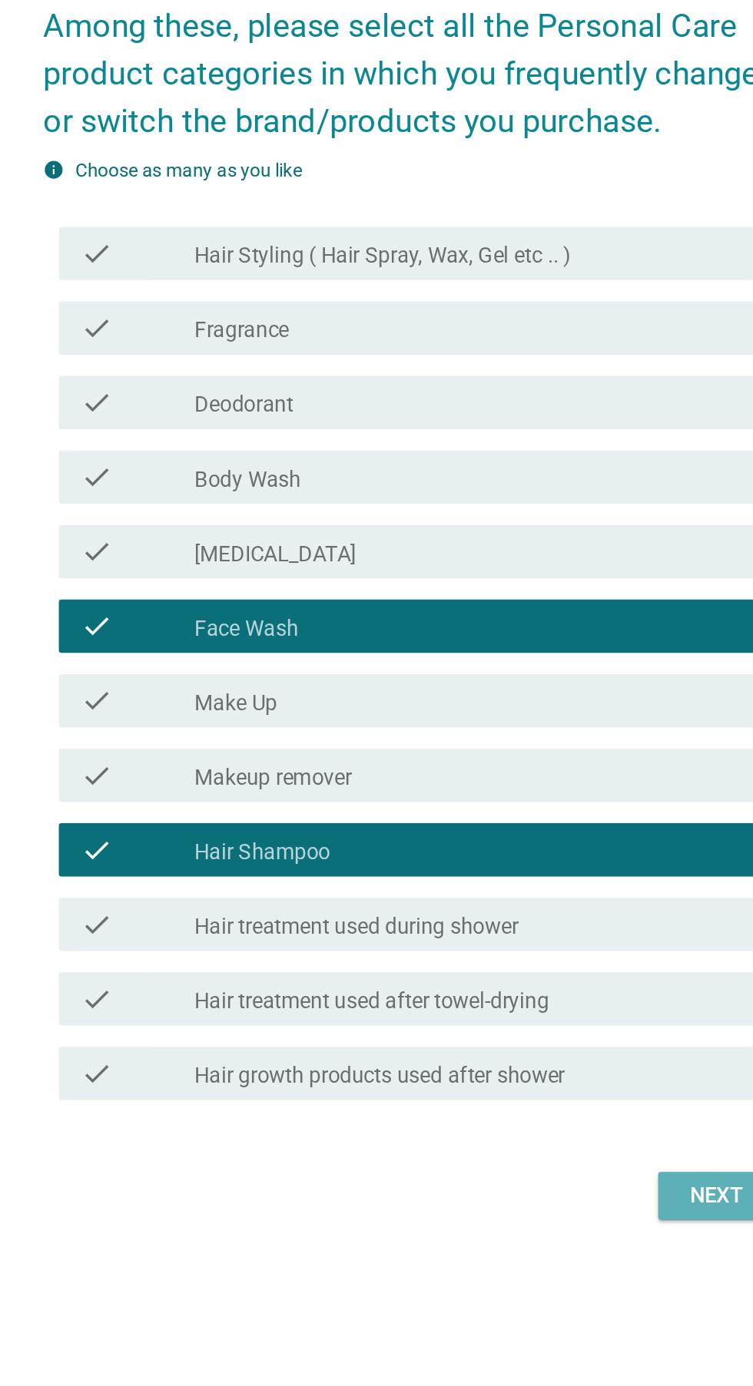
click at [538, 1076] on button "Next" at bounding box center [551, 1062] width 68 height 28
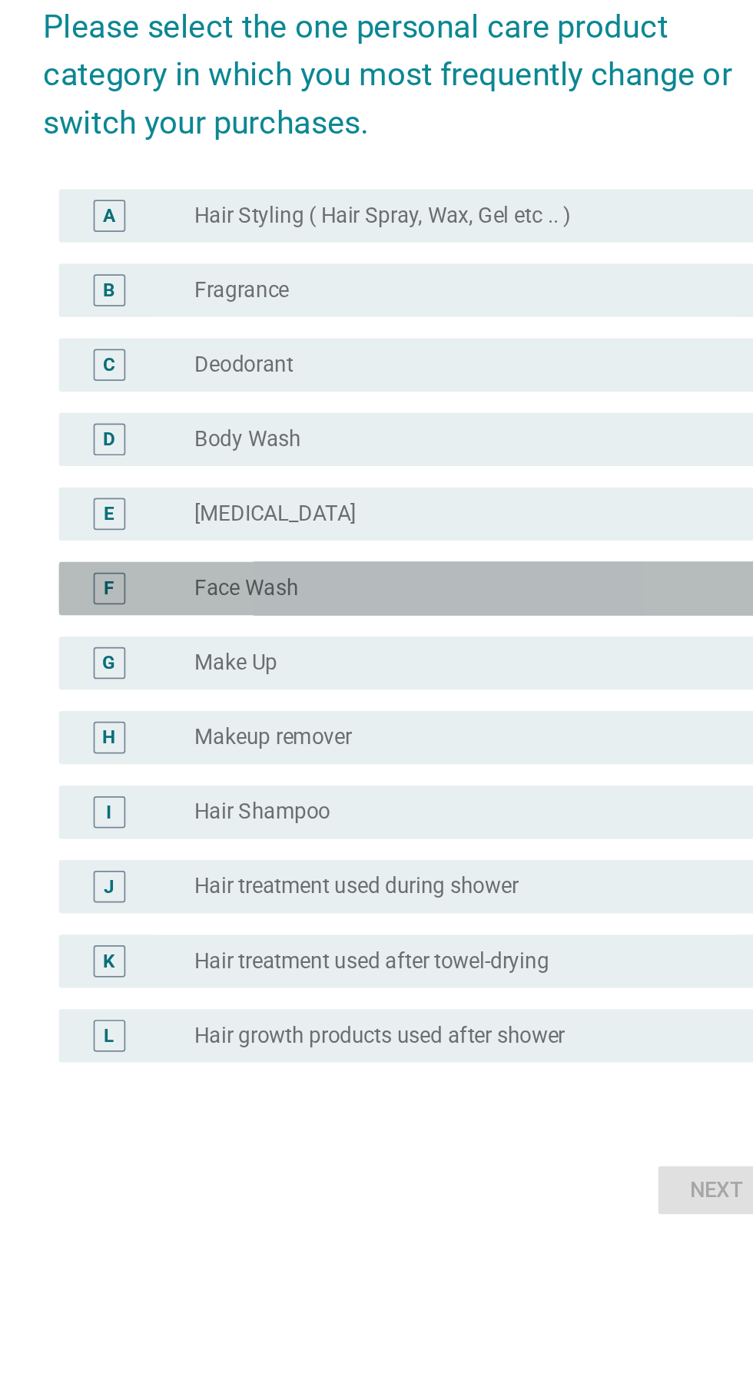
click at [397, 720] on div "radio_button_unchecked Face Wash" at bounding box center [408, 711] width 316 height 15
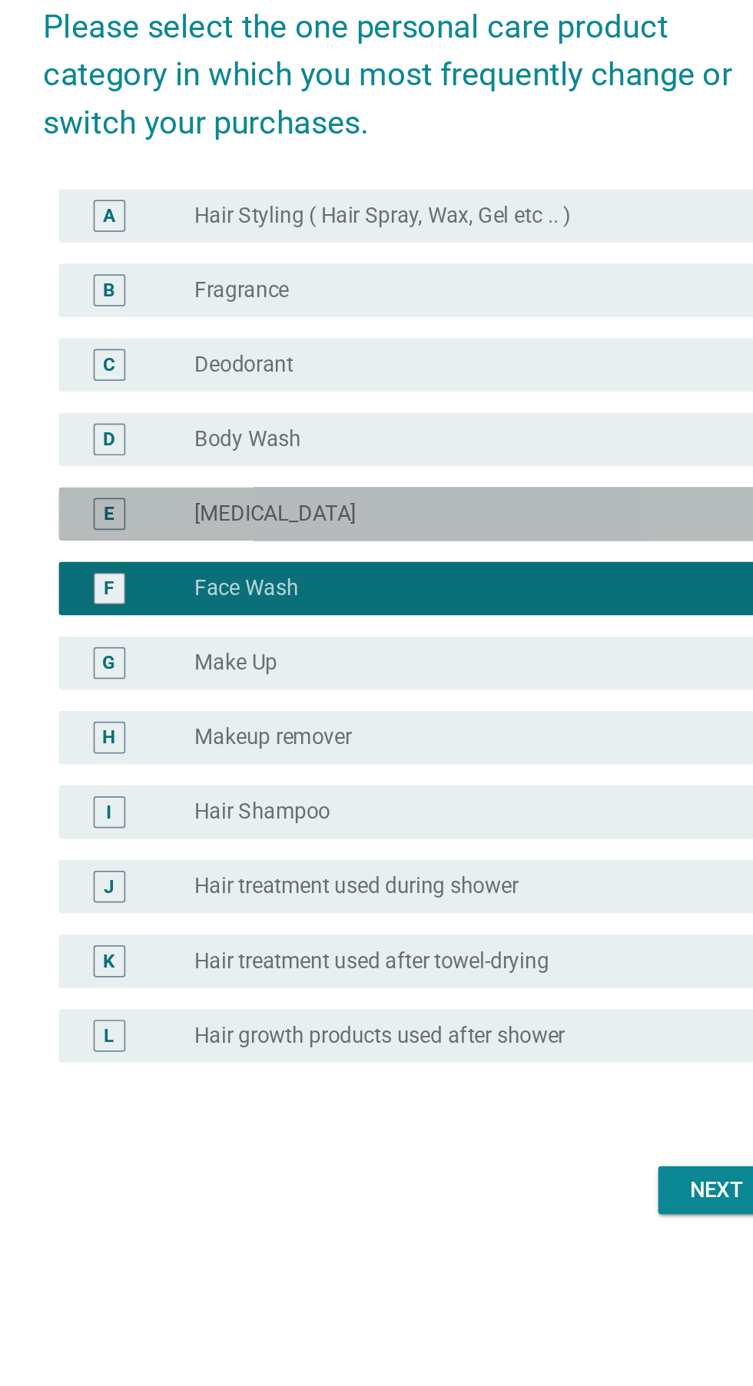
click at [455, 677] on div "radio_button_unchecked Skin Care" at bounding box center [408, 668] width 316 height 15
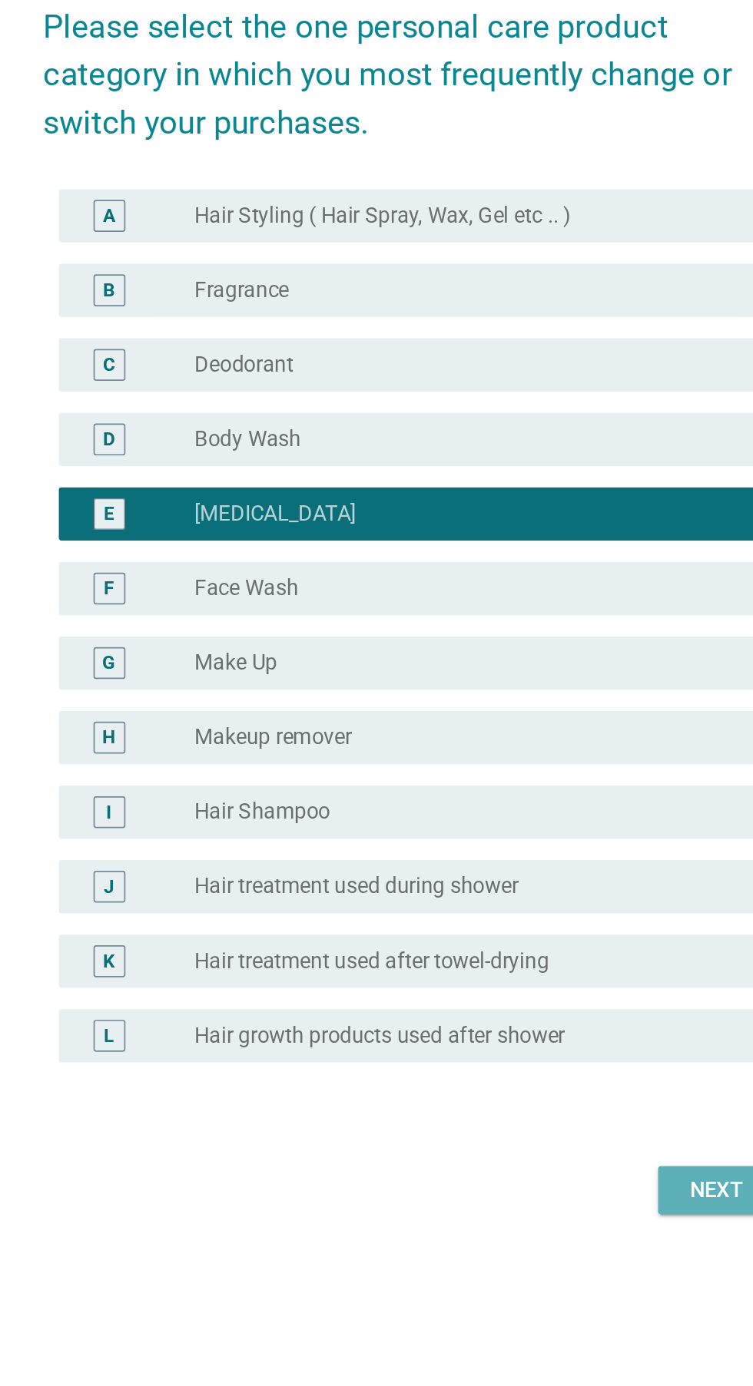
click at [547, 1068] on div "Next" at bounding box center [550, 1059] width 43 height 18
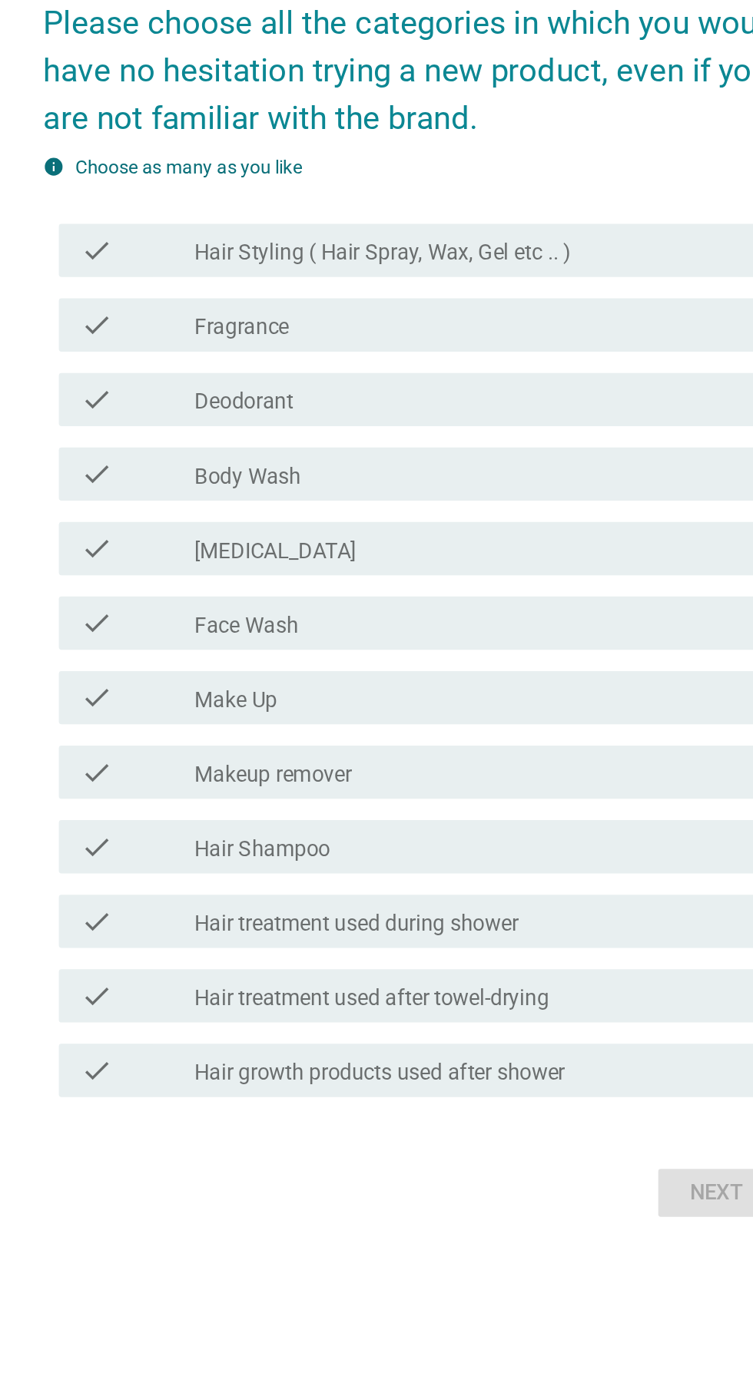
scroll to position [0, 0]
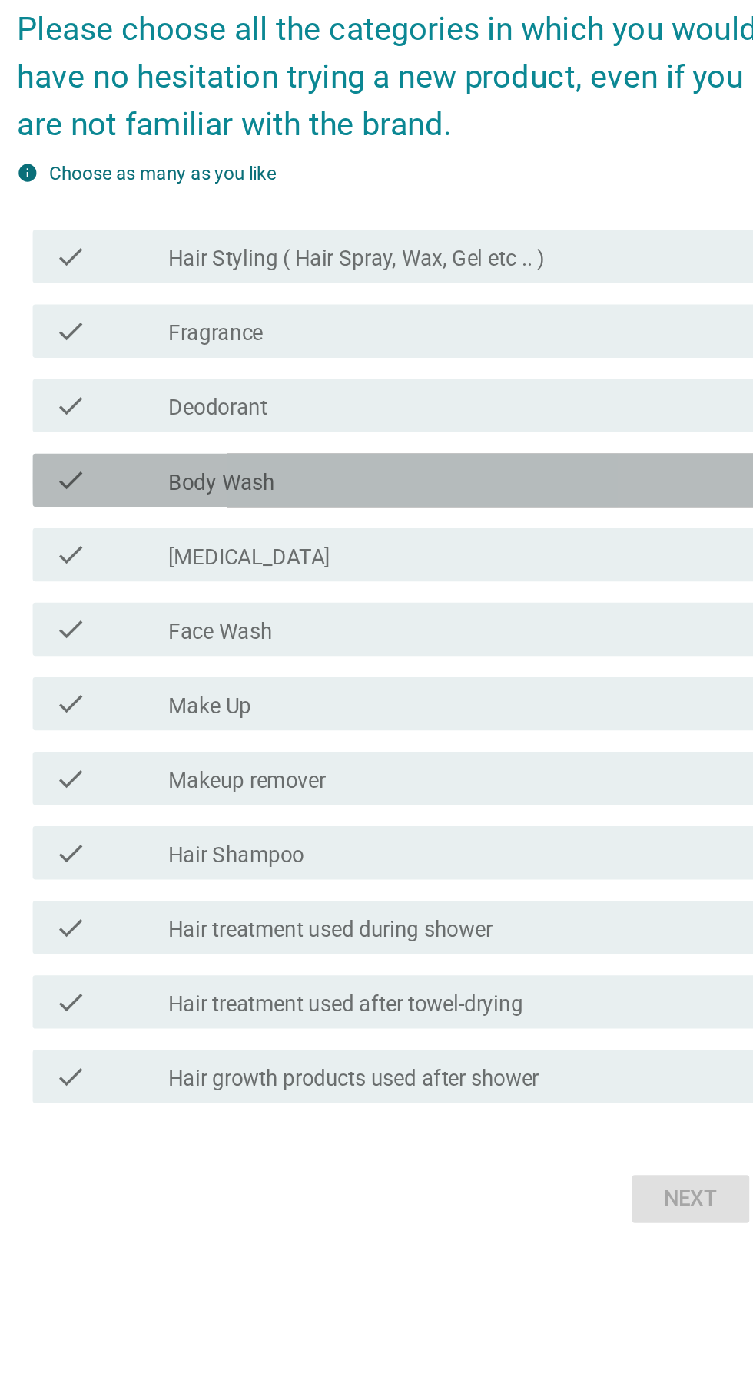
click at [434, 663] on div "check check_box_outline_blank Body Wash" at bounding box center [380, 647] width 419 height 31
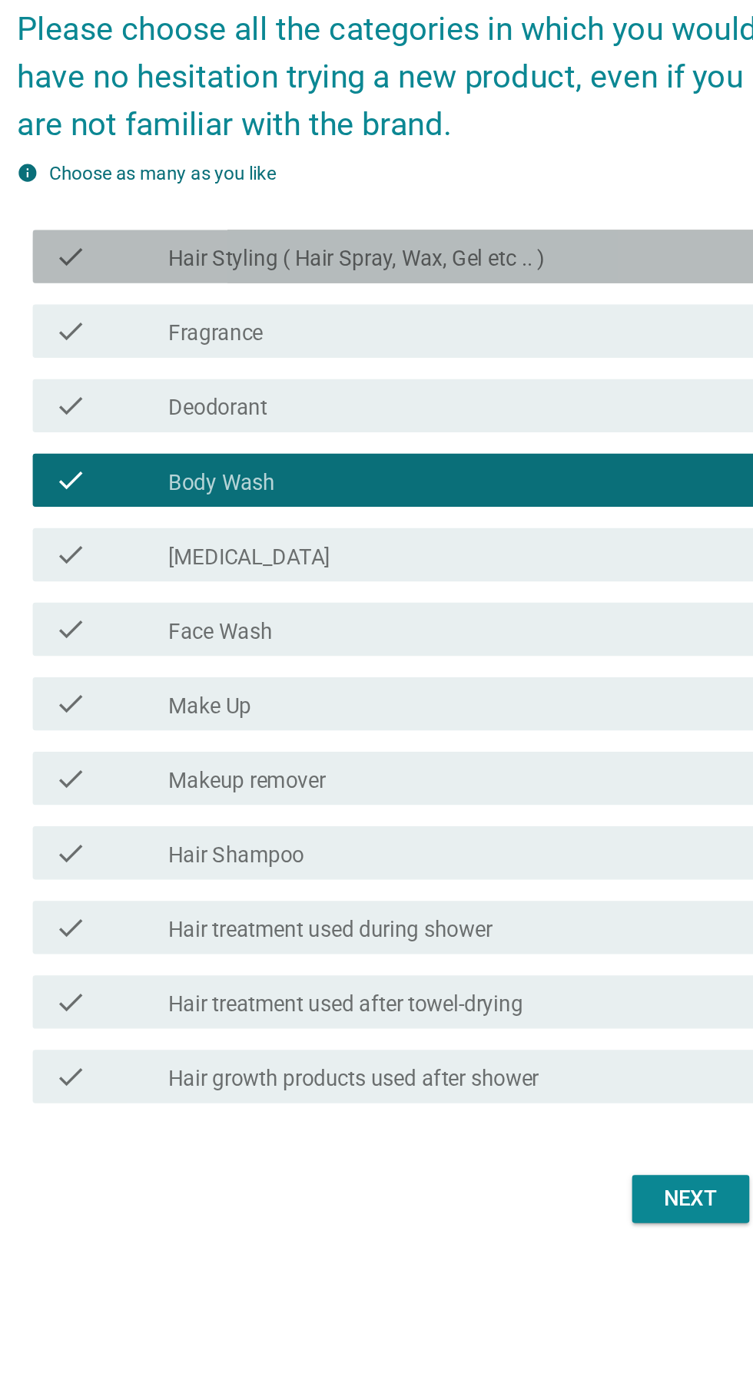
click at [508, 534] on div "check check_box_outline_blank Hair Styling ( Hair Spray, Wax, Gel etc .. )" at bounding box center [380, 518] width 419 height 31
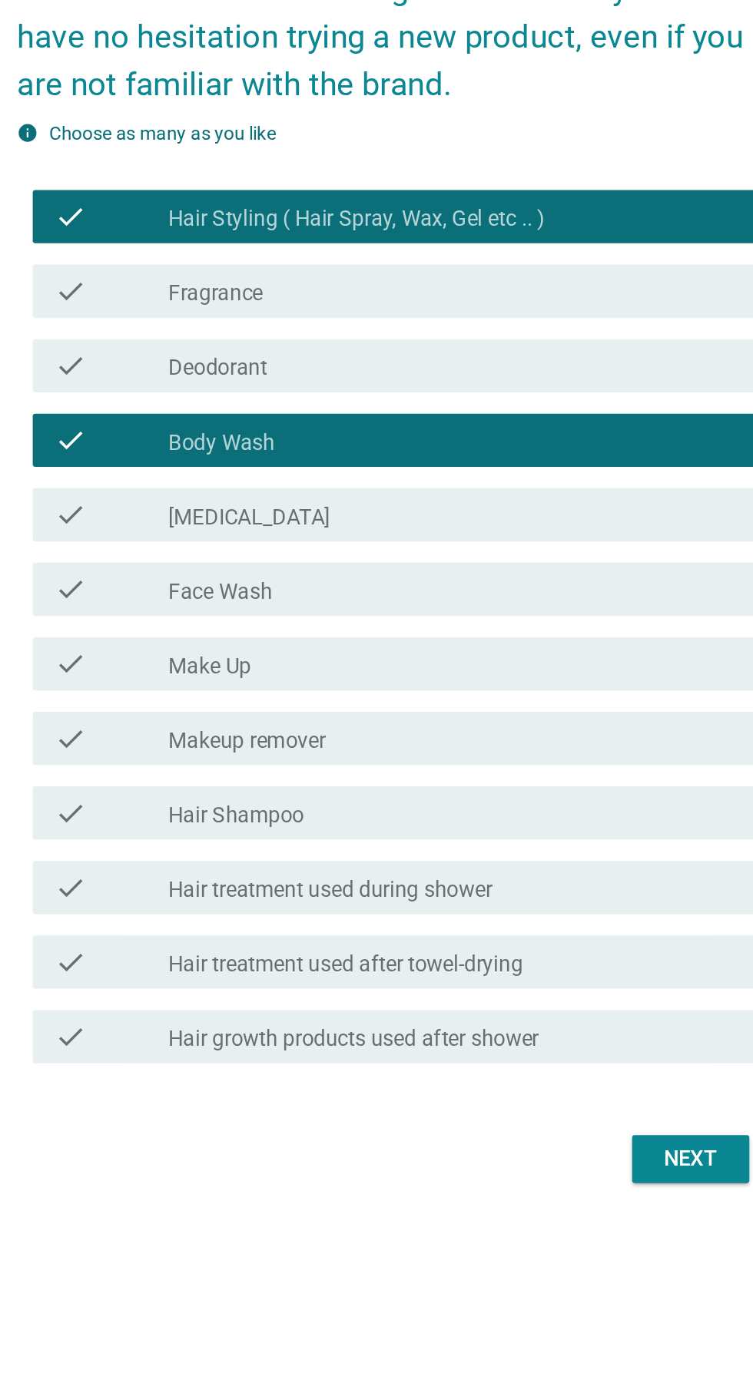
click at [396, 878] on div "check check_box_outline_blank Hair Shampoo" at bounding box center [380, 862] width 419 height 31
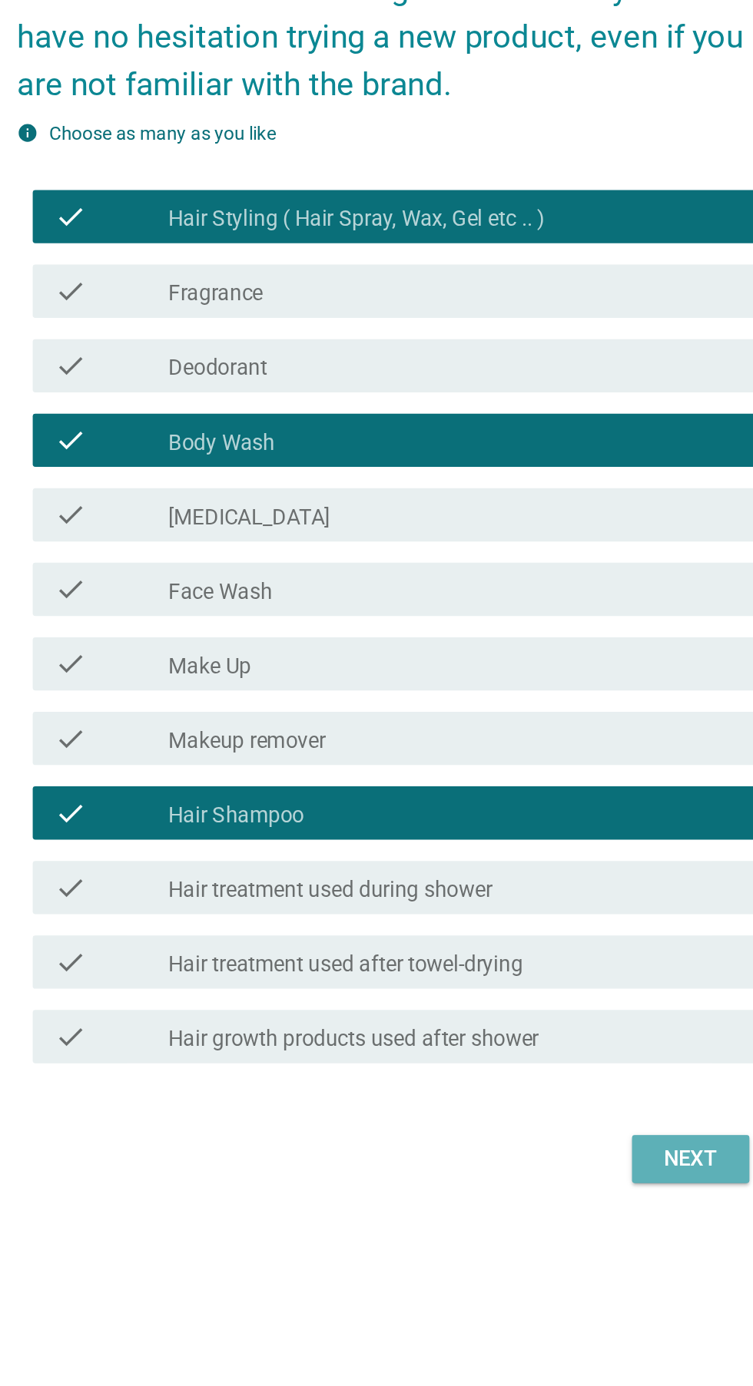
click at [536, 1071] on div "Next" at bounding box center [550, 1062] width 43 height 18
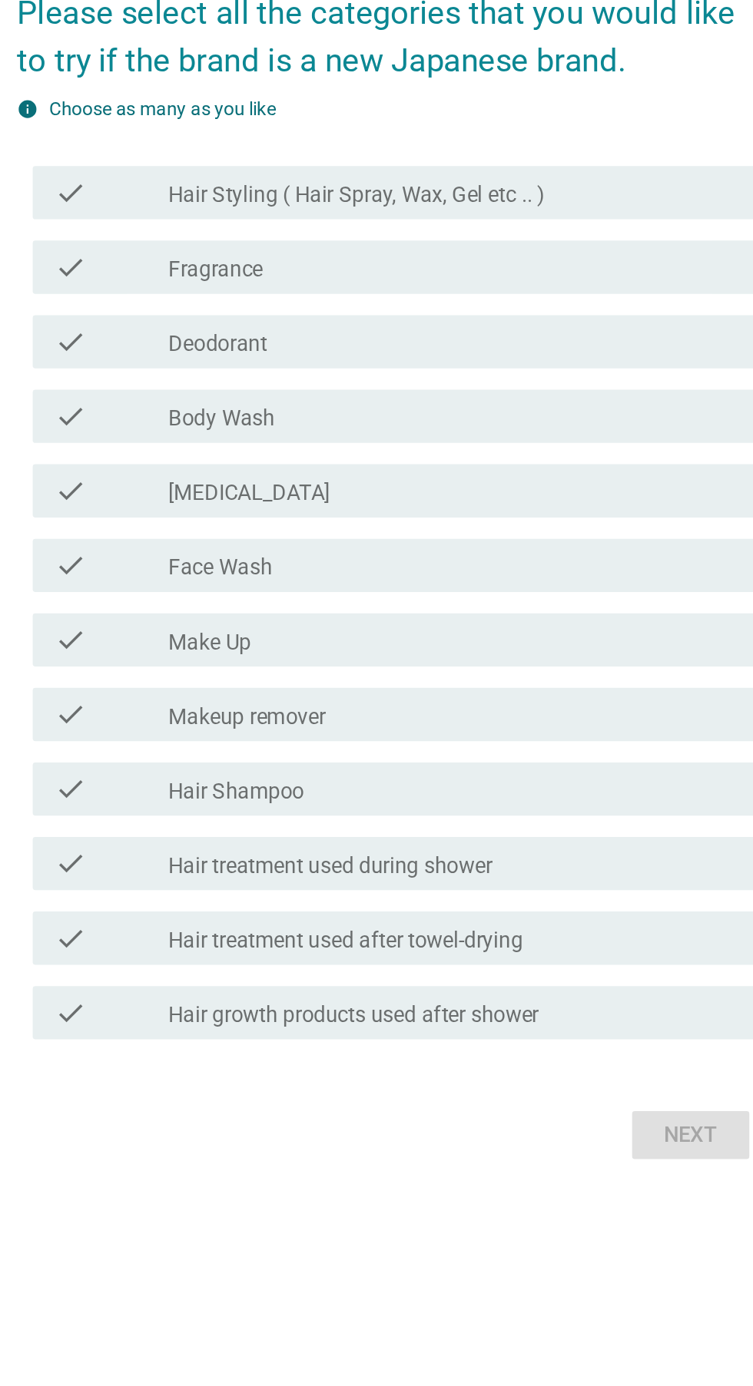
scroll to position [14, 0]
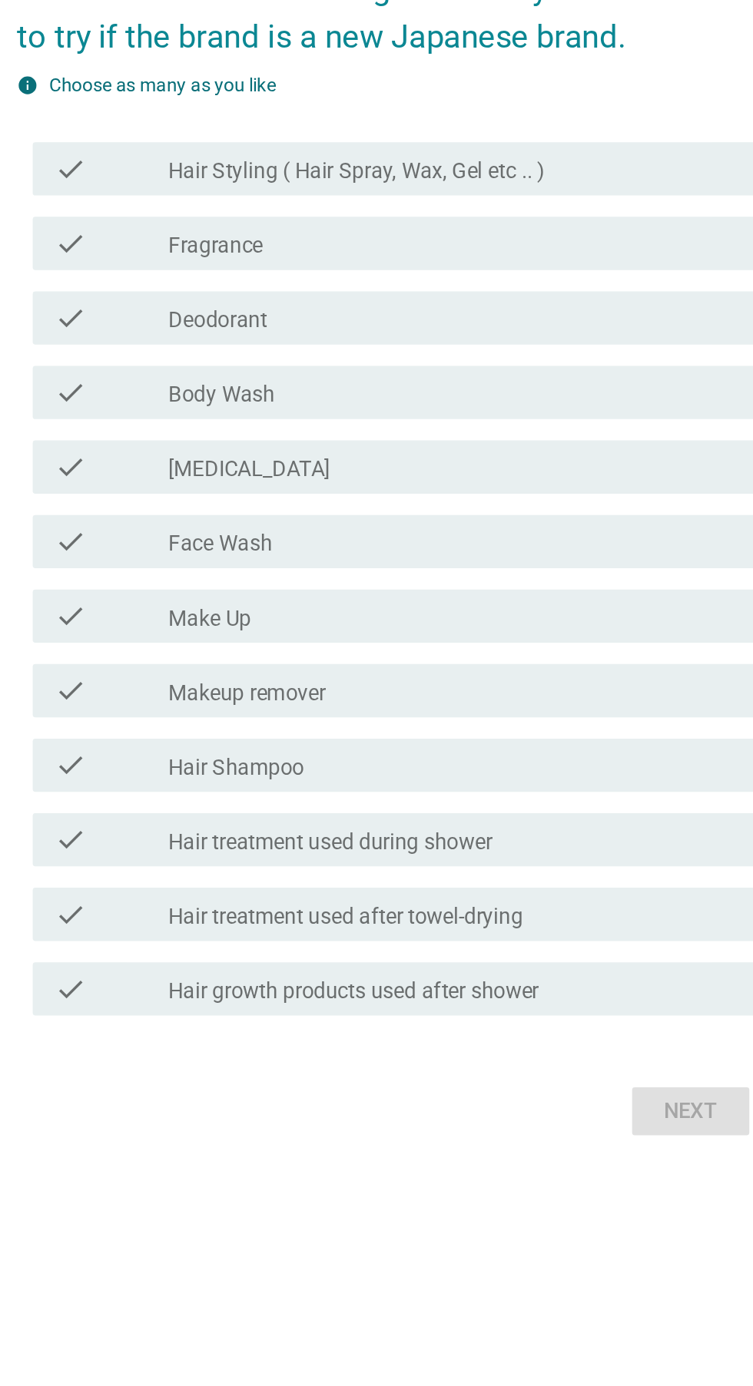
click at [442, 678] on div "check check_box_outline_blank Skin Care" at bounding box center [380, 662] width 419 height 31
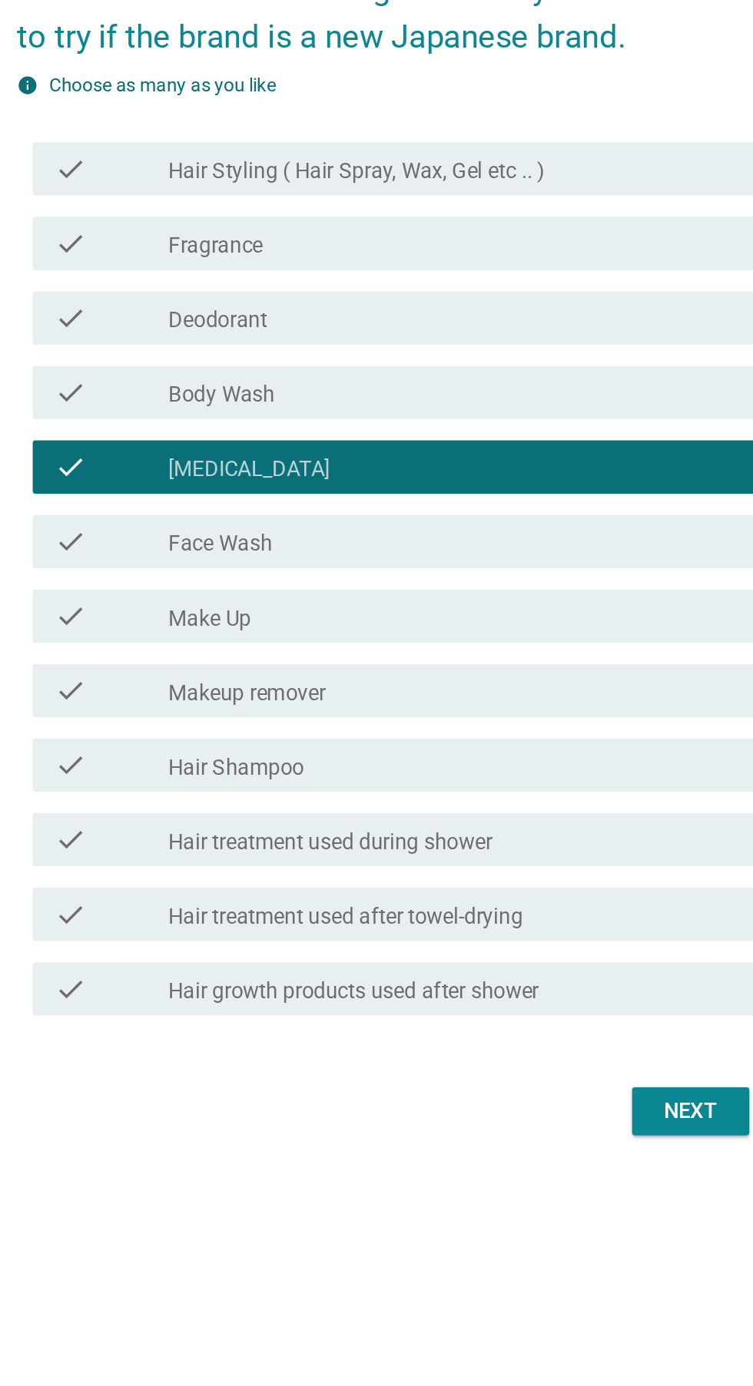
click at [407, 764] on div "check check_box_outline_blank Make Up" at bounding box center [380, 749] width 419 height 31
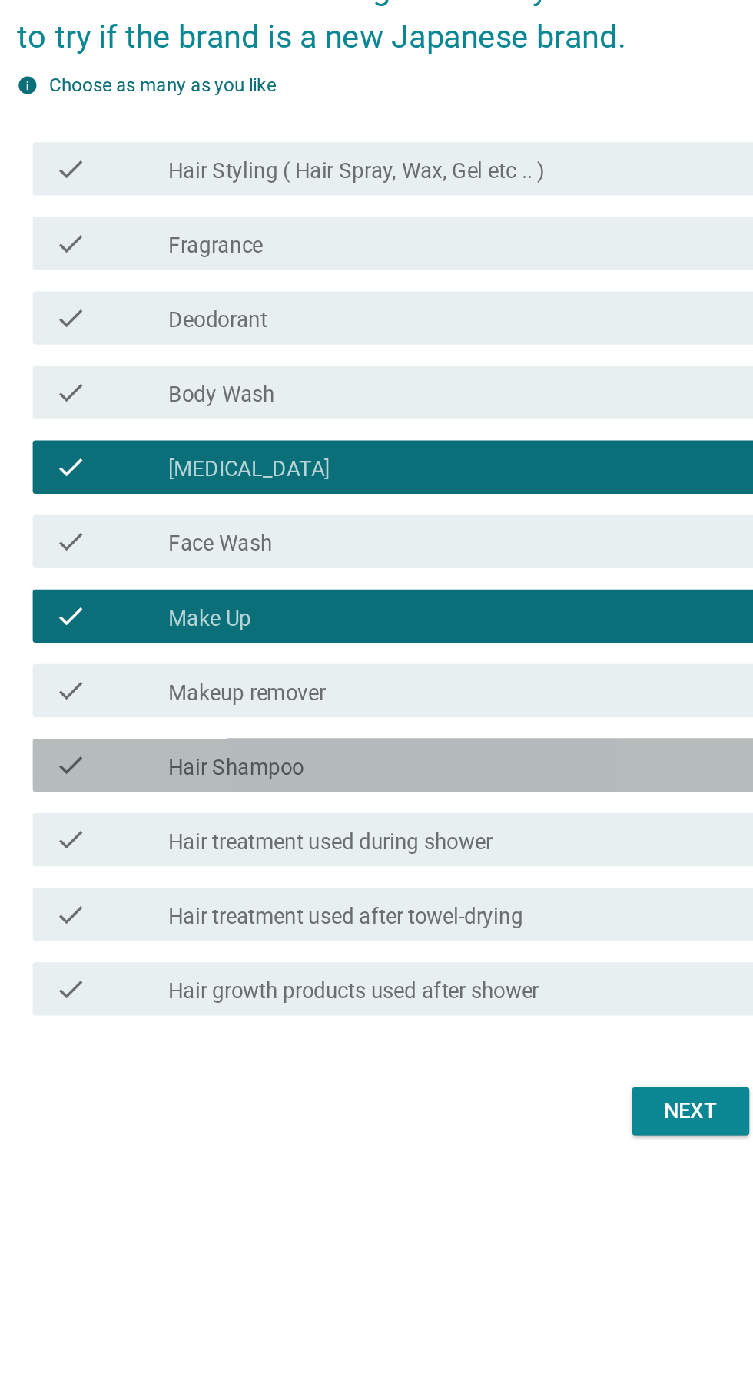
click at [197, 844] on icon "check" at bounding box center [193, 835] width 18 height 18
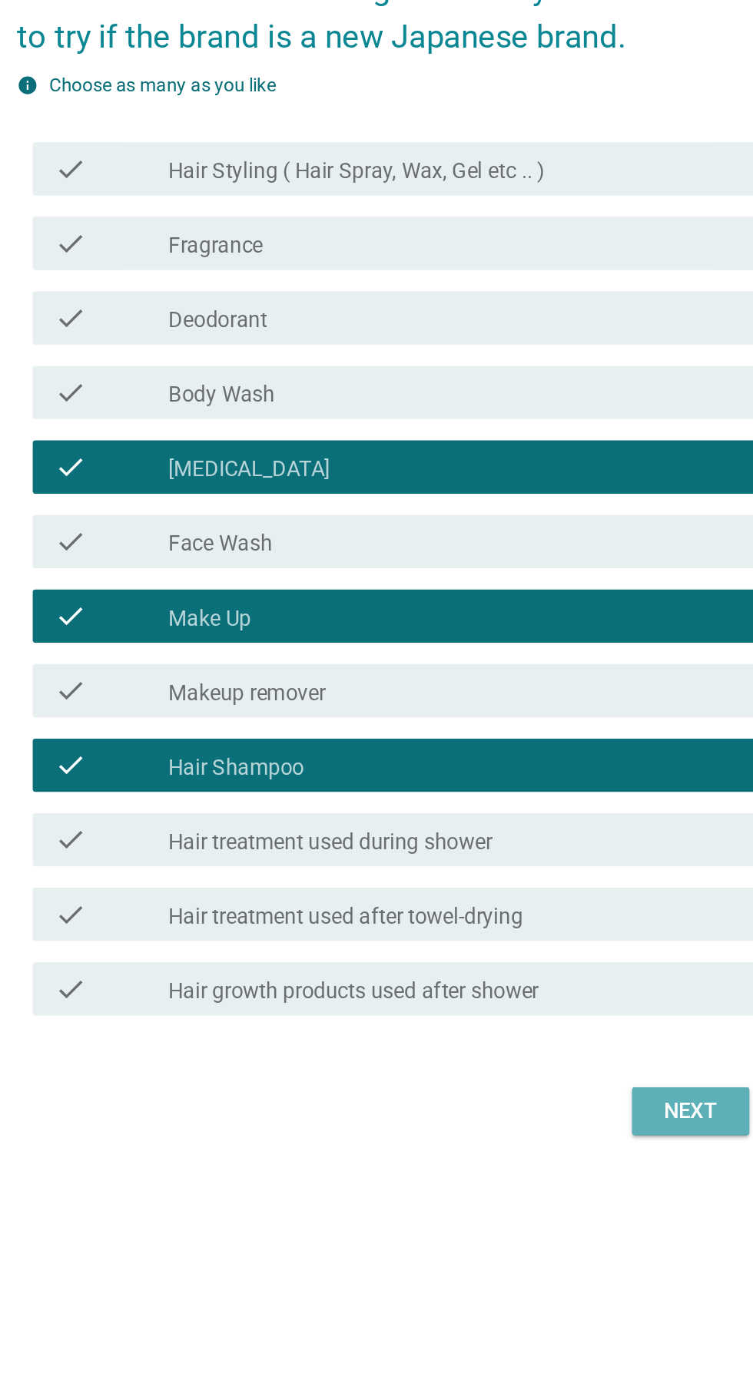
click at [550, 1044] on div "Next" at bounding box center [550, 1034] width 43 height 18
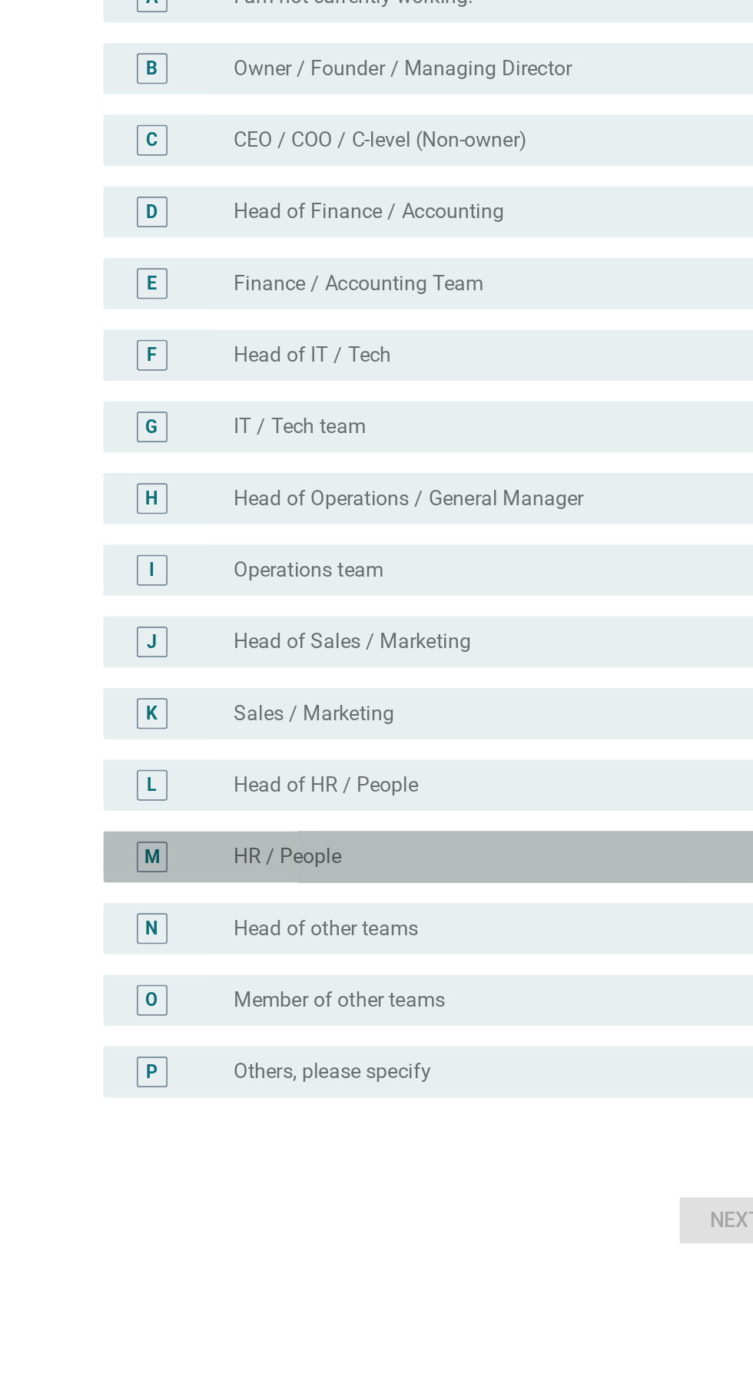
click at [360, 916] on div "M radio_button_unchecked HR / People" at bounding box center [380, 901] width 419 height 31
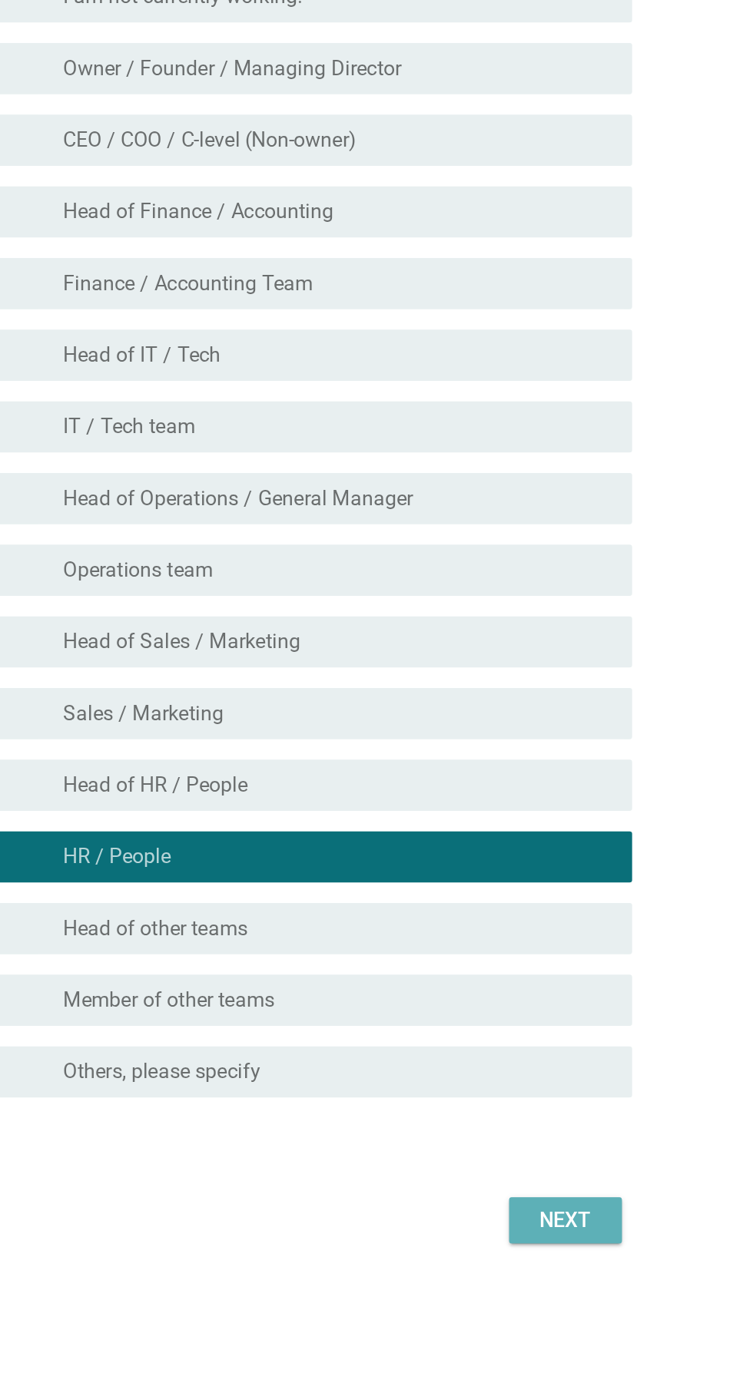
click at [549, 1133] on button "Next" at bounding box center [551, 1119] width 68 height 28
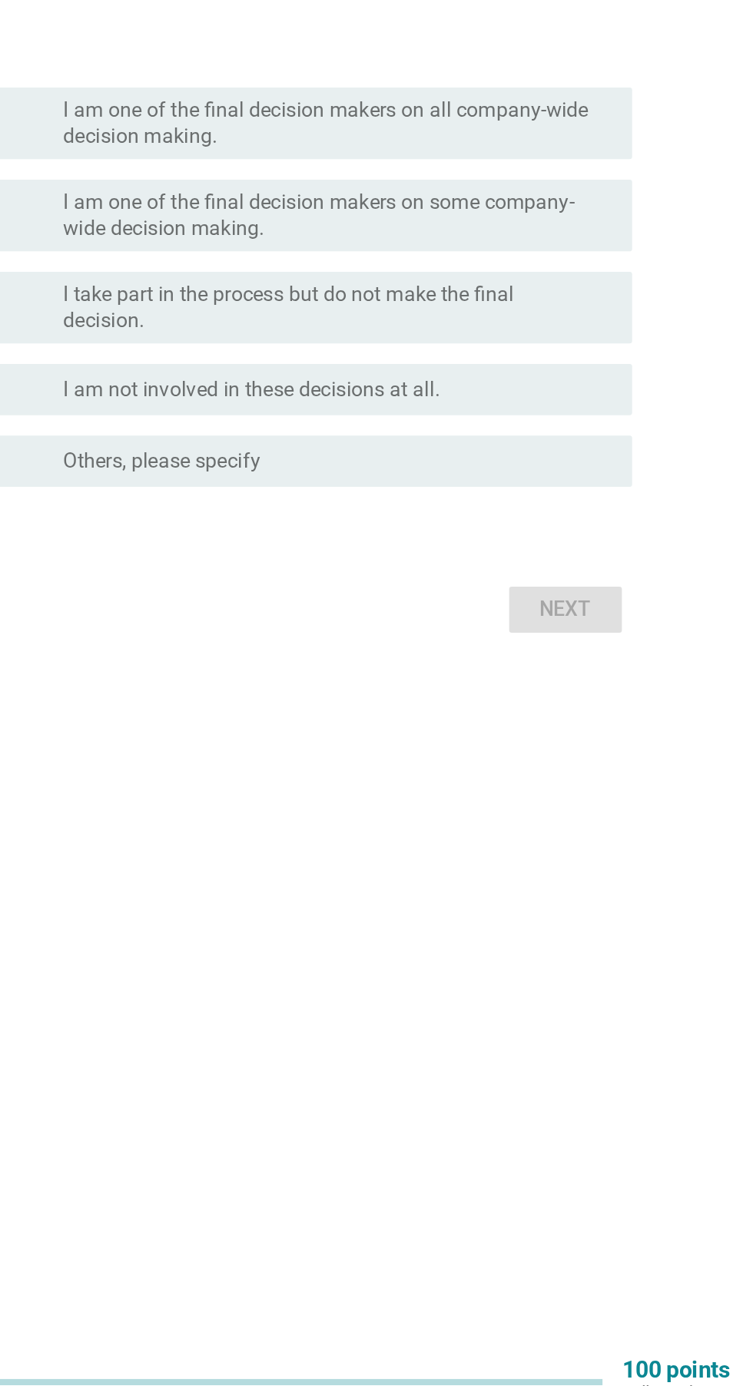
scroll to position [39, 0]
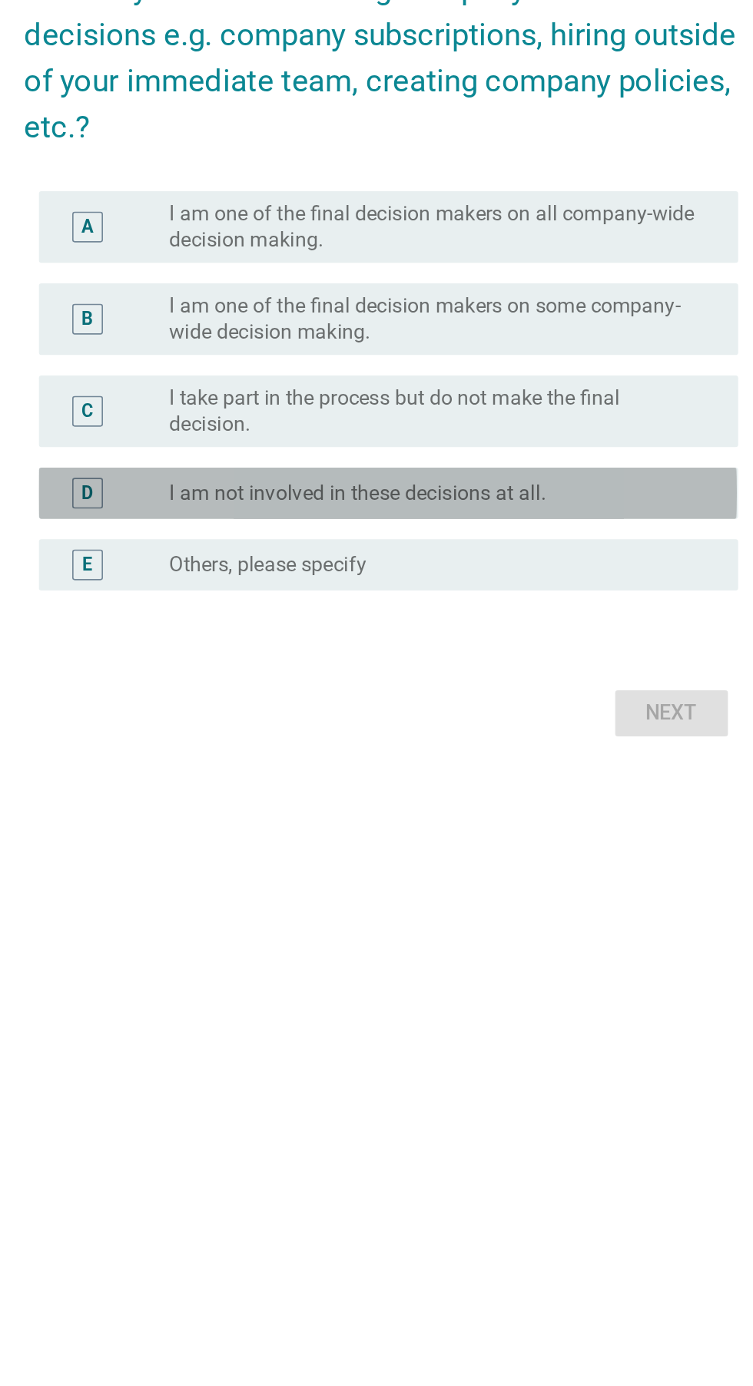
click at [508, 787] on div "D radio_button_unchecked I am not involved in these decisions at all." at bounding box center [380, 771] width 419 height 31
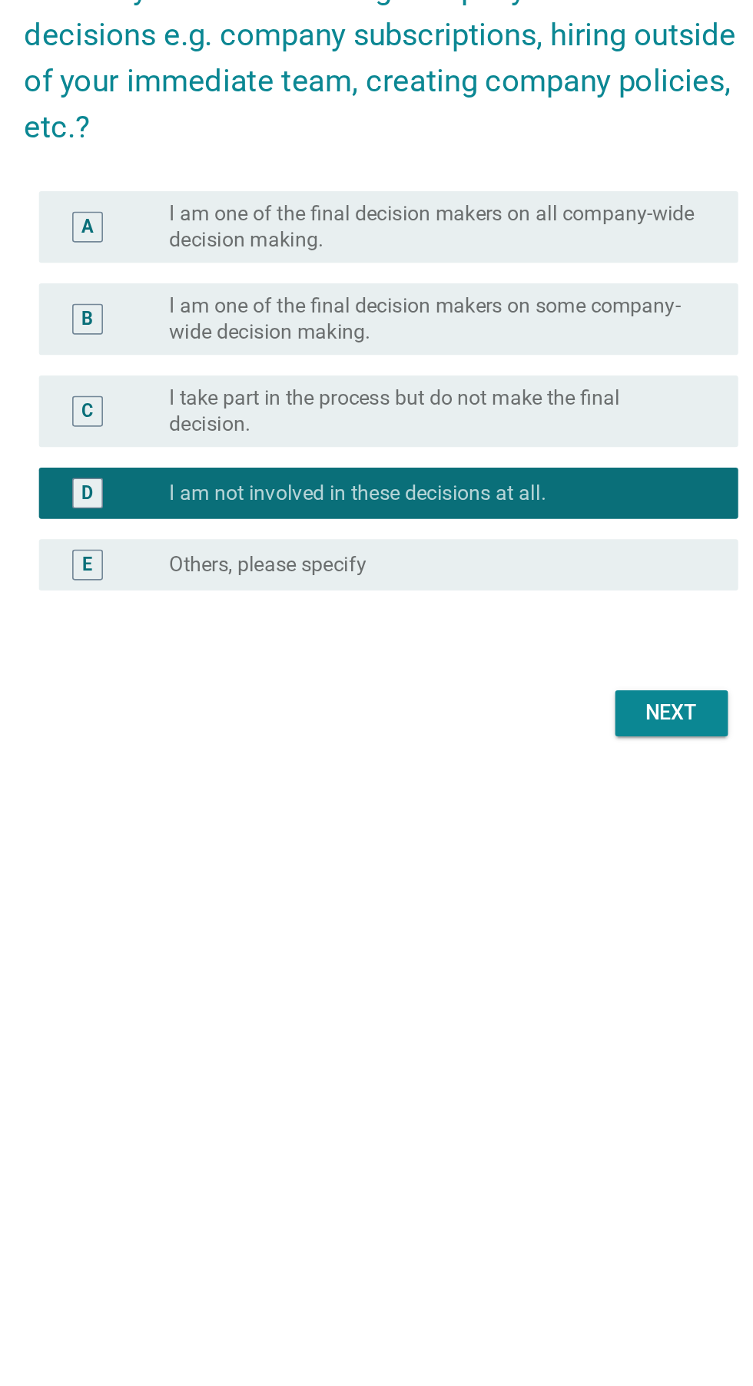
click at [536, 737] on label "I take part in the process but do not make the final decision." at bounding box center [408, 722] width 316 height 31
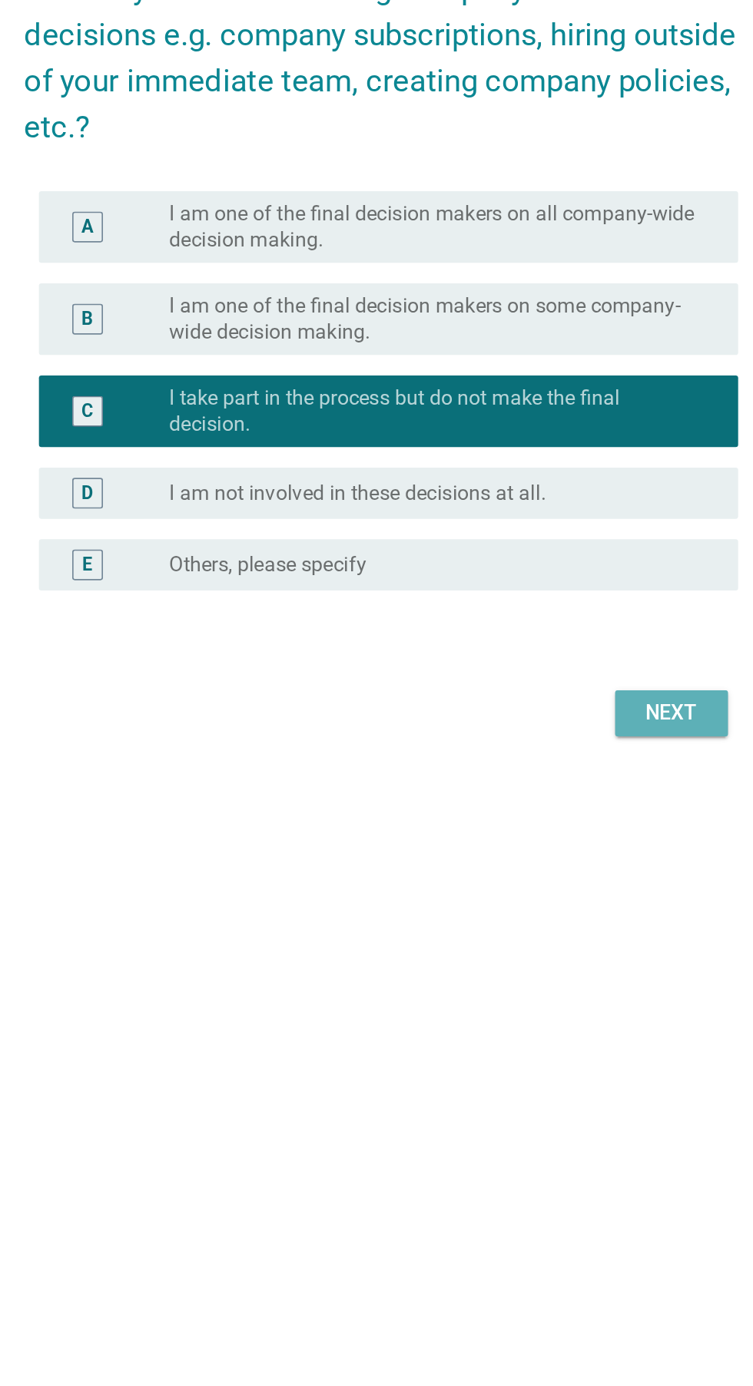
click at [546, 912] on div "Next" at bounding box center [550, 903] width 43 height 18
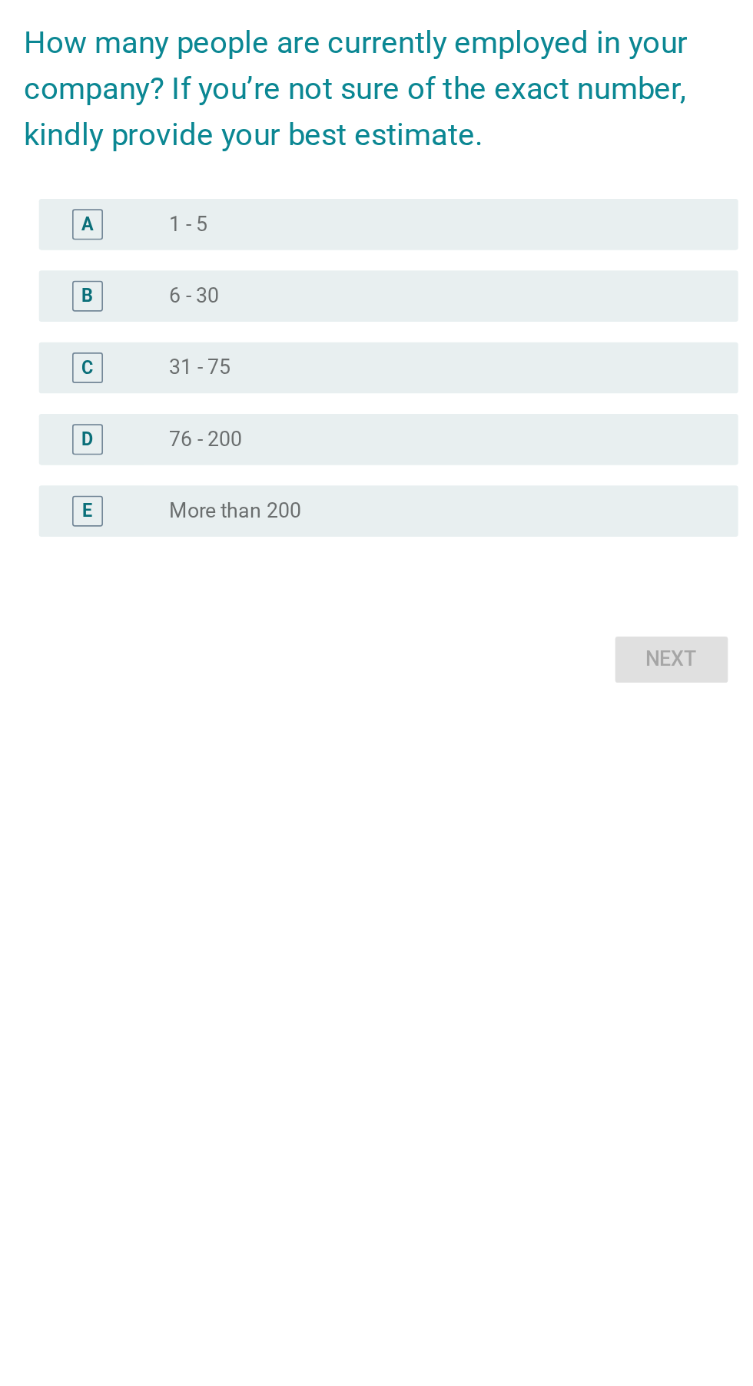
scroll to position [18, 0]
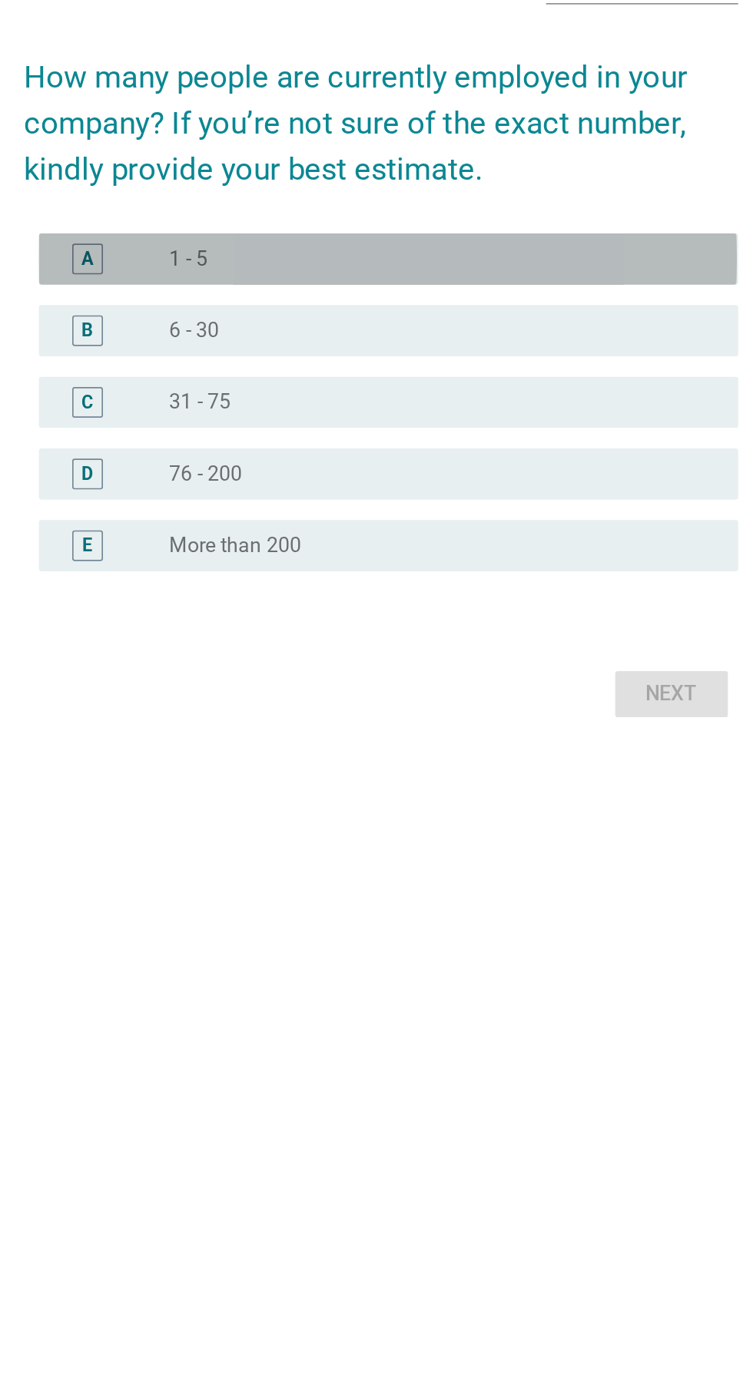
click at [561, 646] on div "A radio_button_unchecked 1 - 5" at bounding box center [380, 630] width 419 height 31
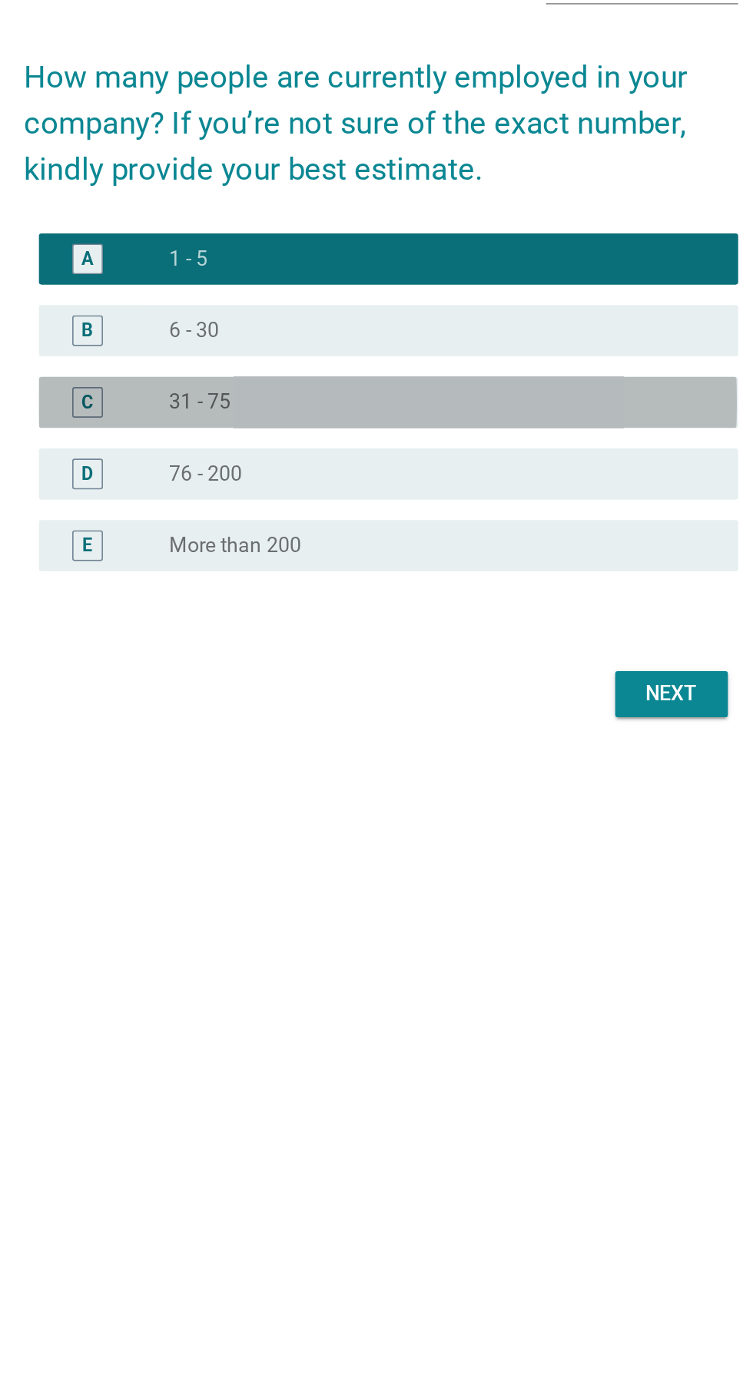
click at [475, 724] on div "radio_button_unchecked 31 - 75" at bounding box center [408, 716] width 316 height 15
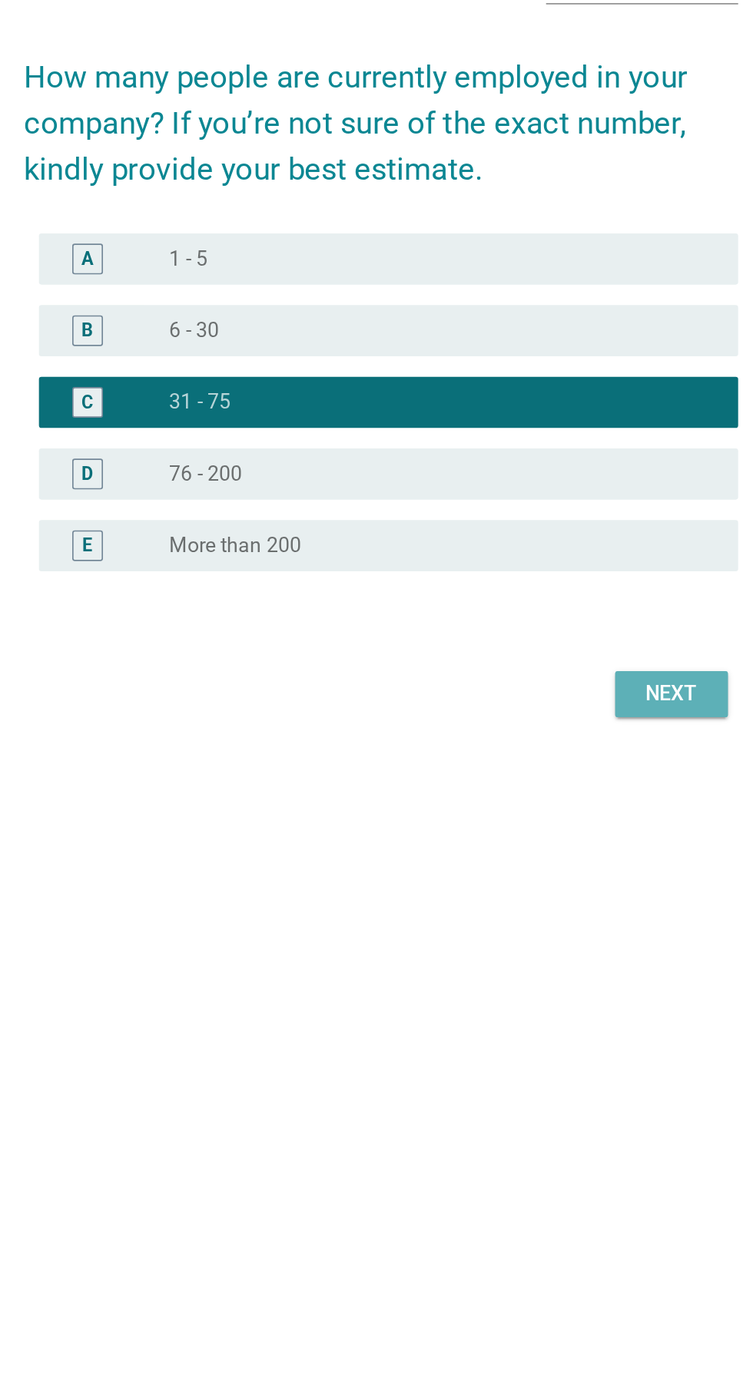
click at [546, 901] on div "Next" at bounding box center [550, 892] width 43 height 18
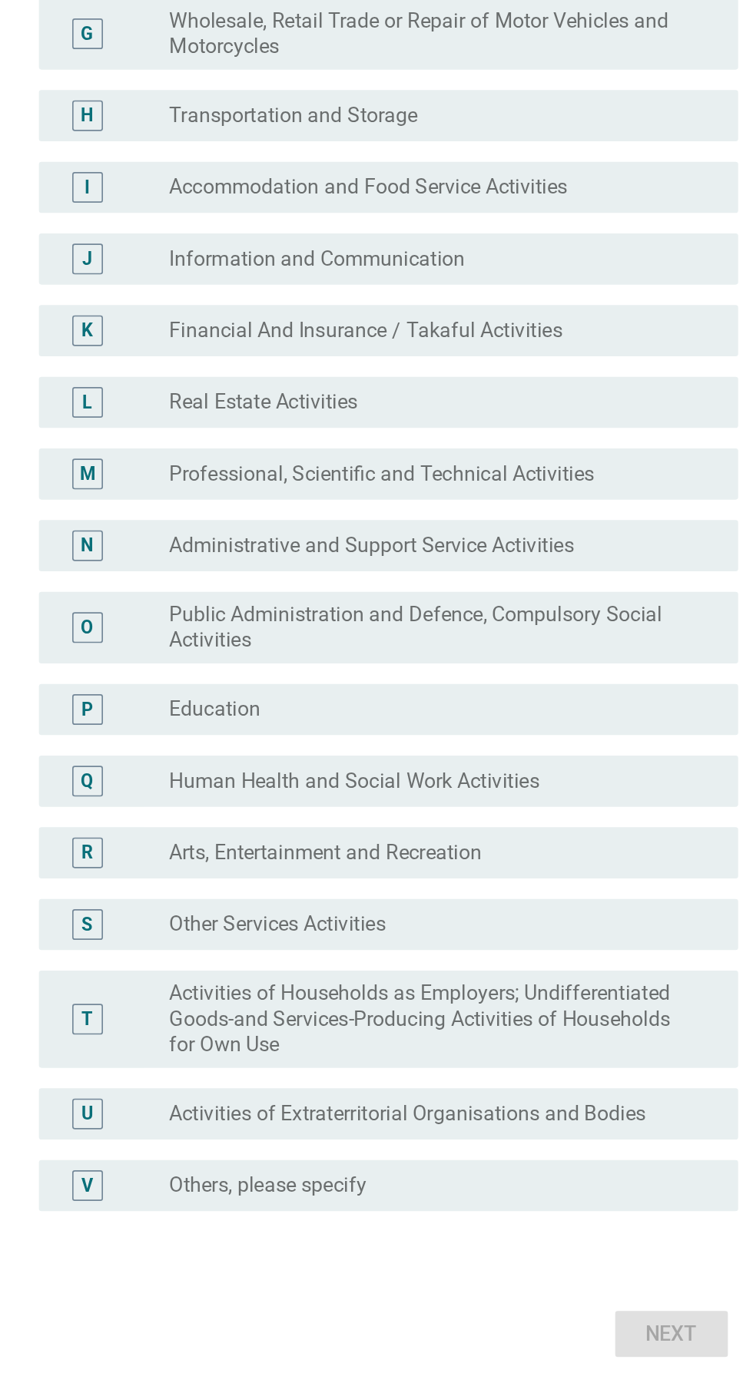
scroll to position [0, 0]
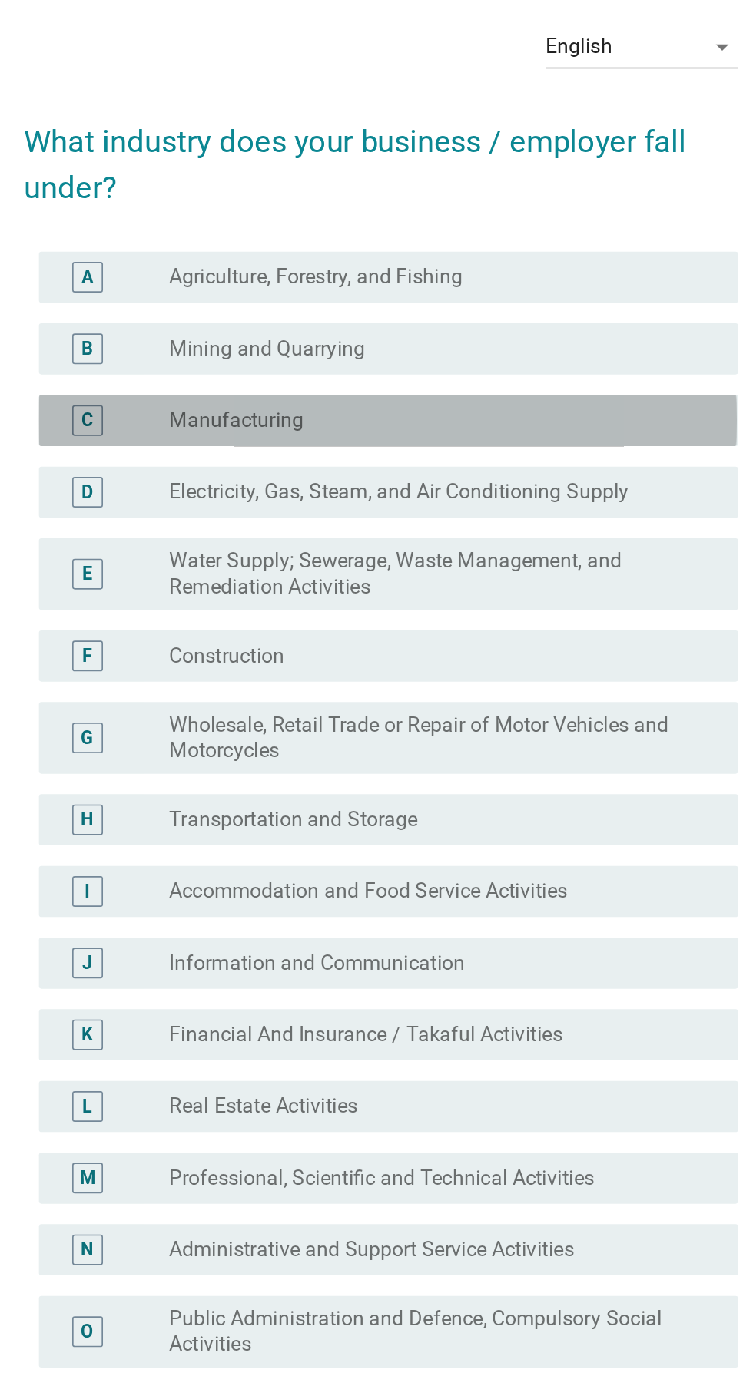
click at [532, 331] on div "radio_button_unchecked Manufacturing" at bounding box center [408, 323] width 316 height 15
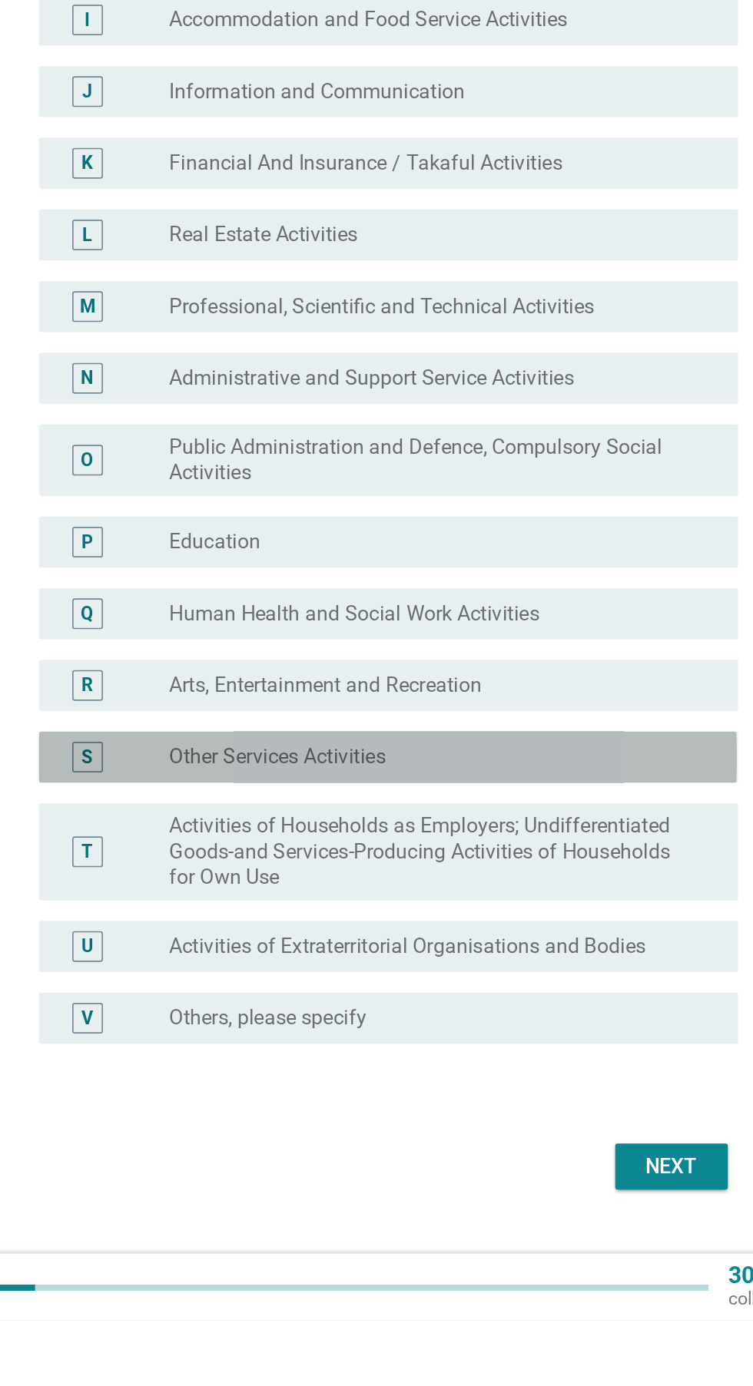
scroll to position [39, 0]
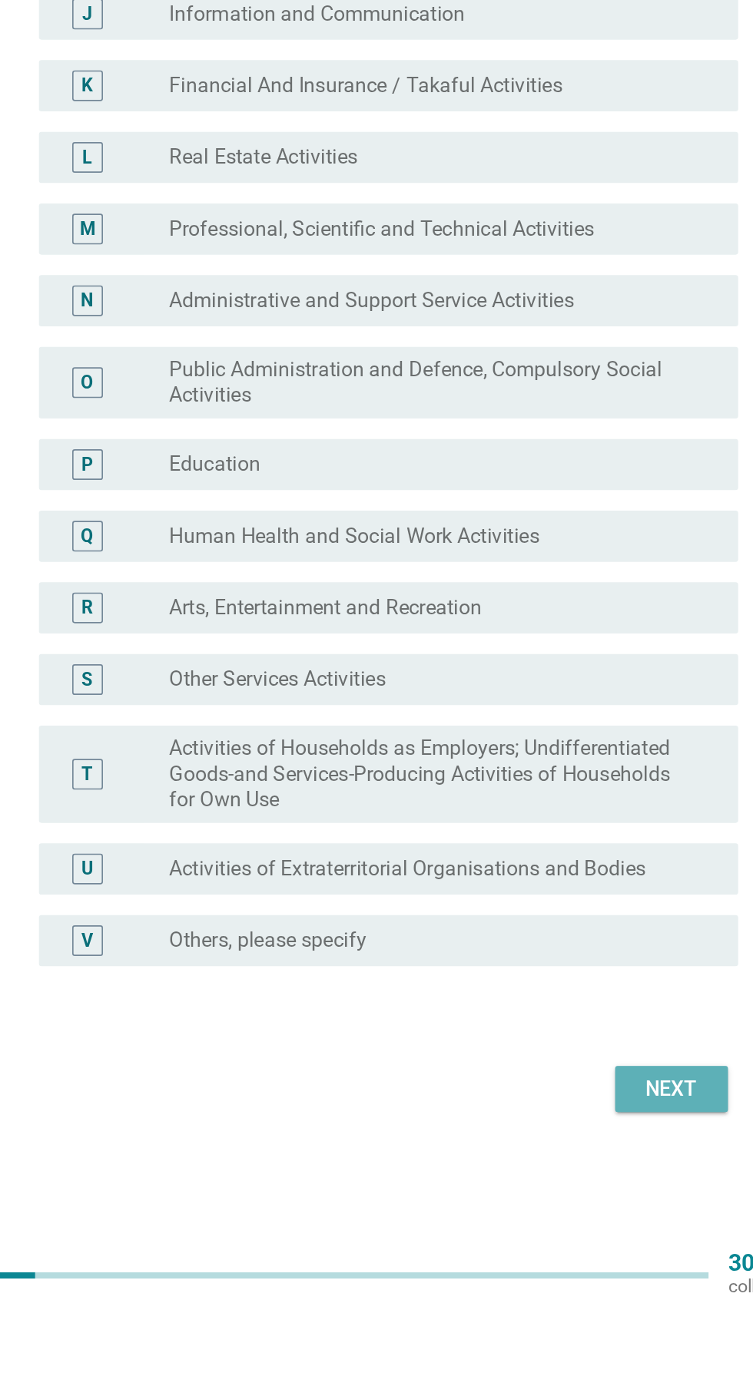
click at [552, 1264] on div "Next" at bounding box center [550, 1255] width 43 height 18
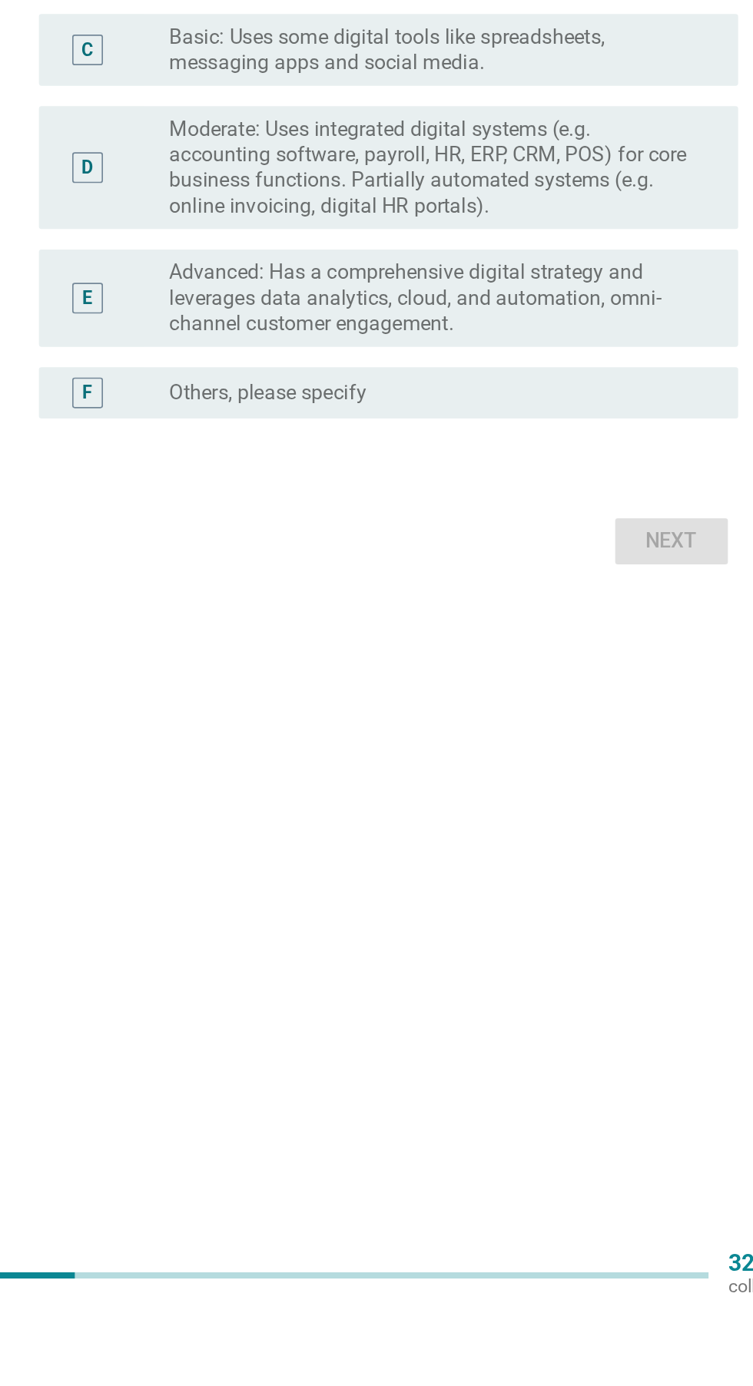
scroll to position [0, 0]
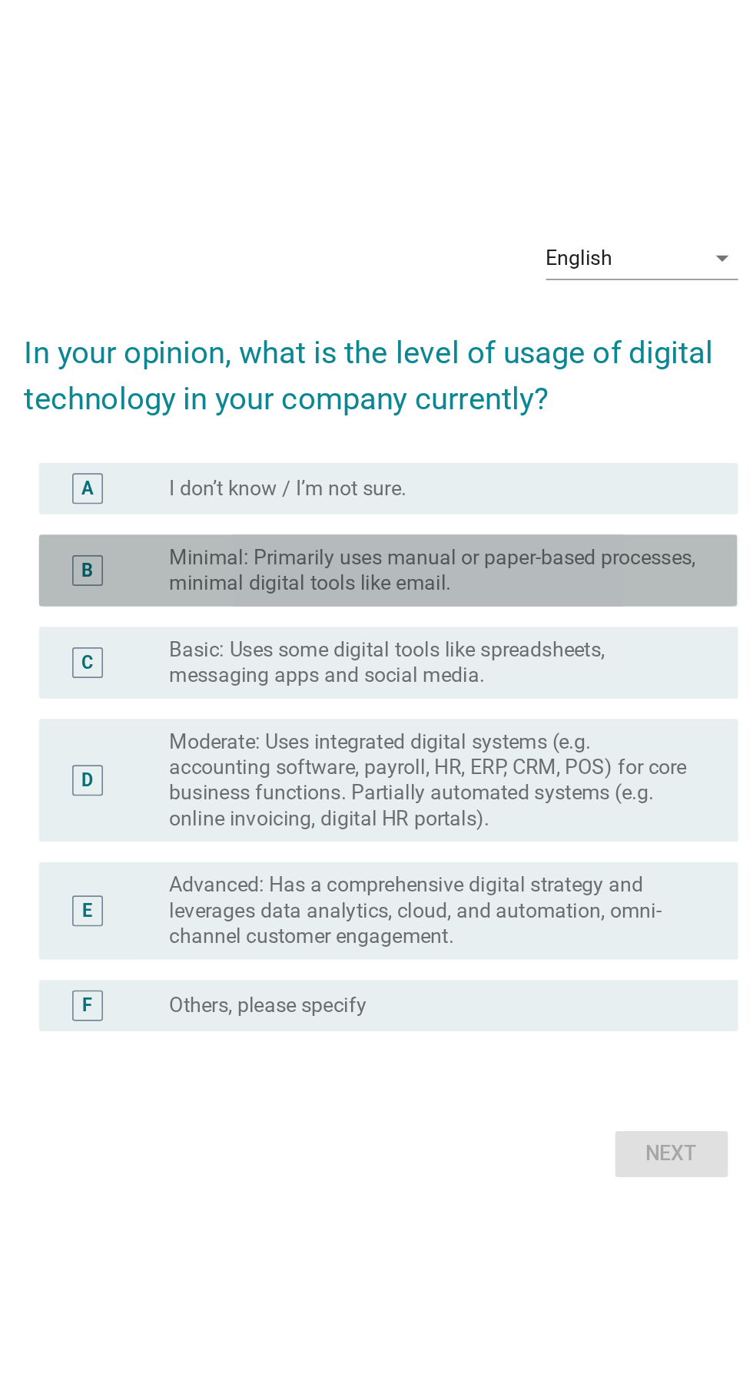
click at [528, 631] on label "Minimal: Primarily uses manual or paper-based processes, minimal digital tools …" at bounding box center [408, 615] width 316 height 31
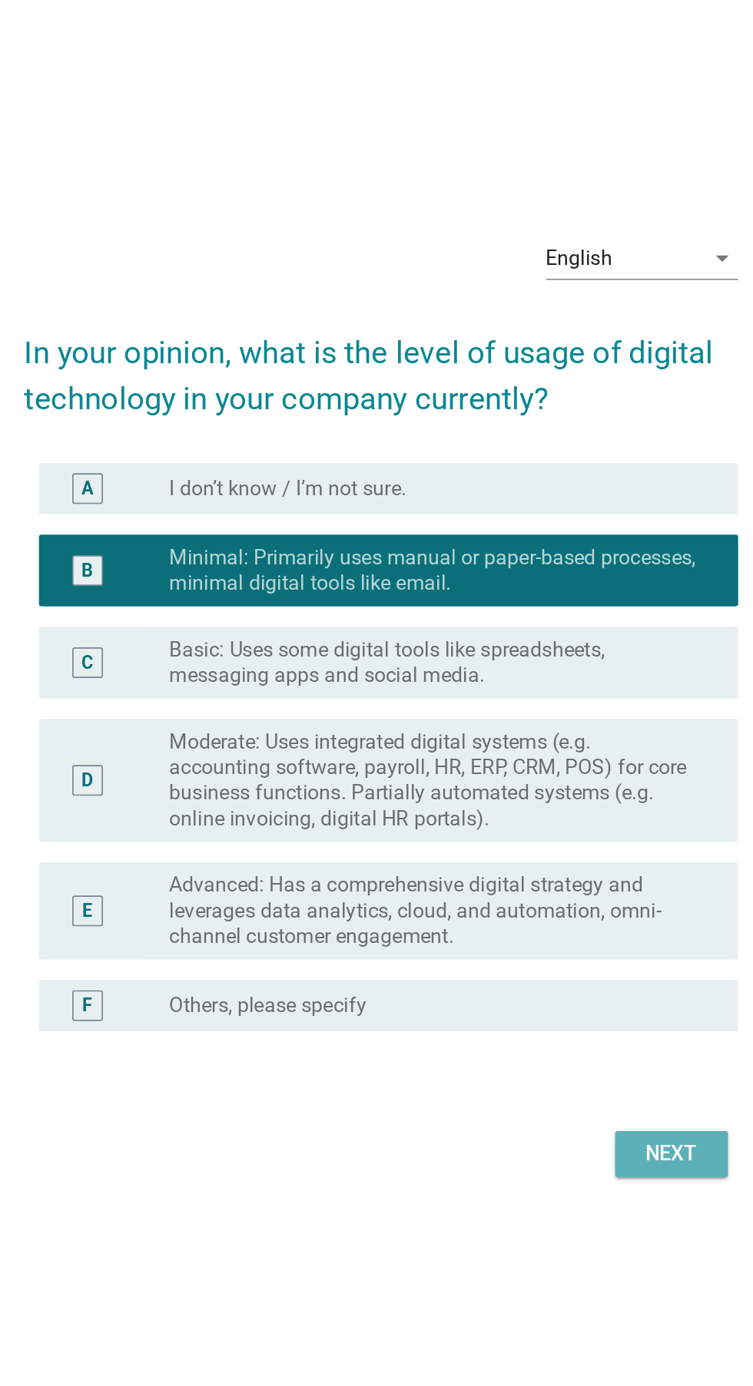
click at [566, 975] on div "Next" at bounding box center [550, 965] width 43 height 18
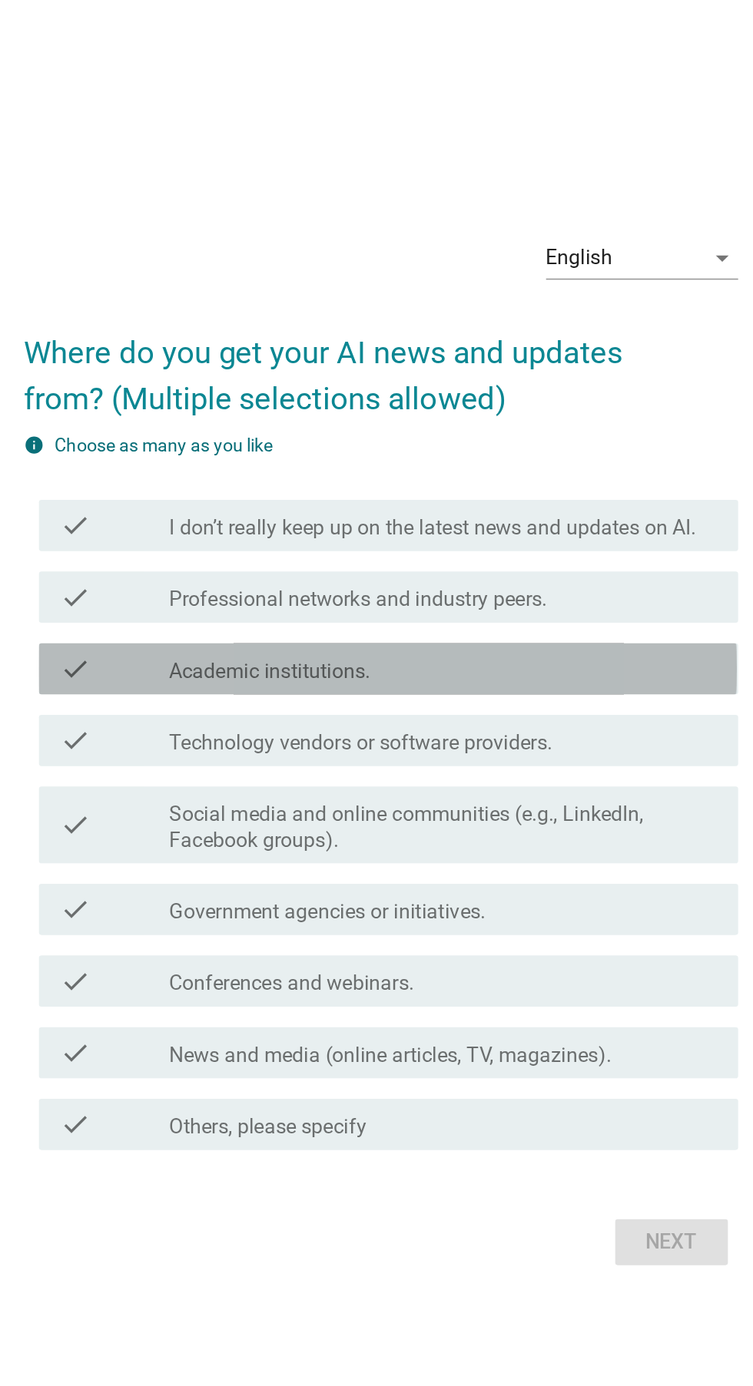
click at [508, 657] on div "check_box_outline_blank Academic institutions." at bounding box center [414, 647] width 329 height 18
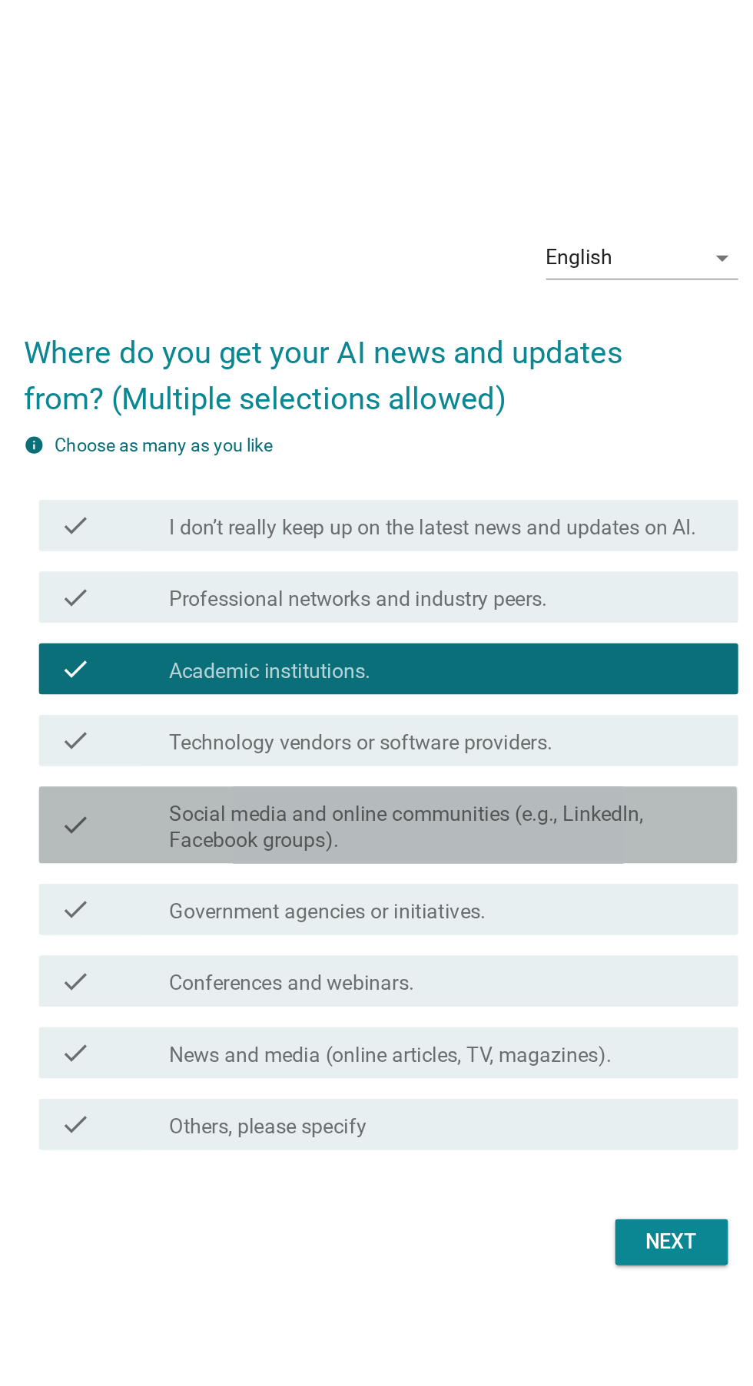
click at [516, 758] on label "Social media and online communities (e.g., LinkedIn, Facebook groups)." at bounding box center [414, 742] width 329 height 31
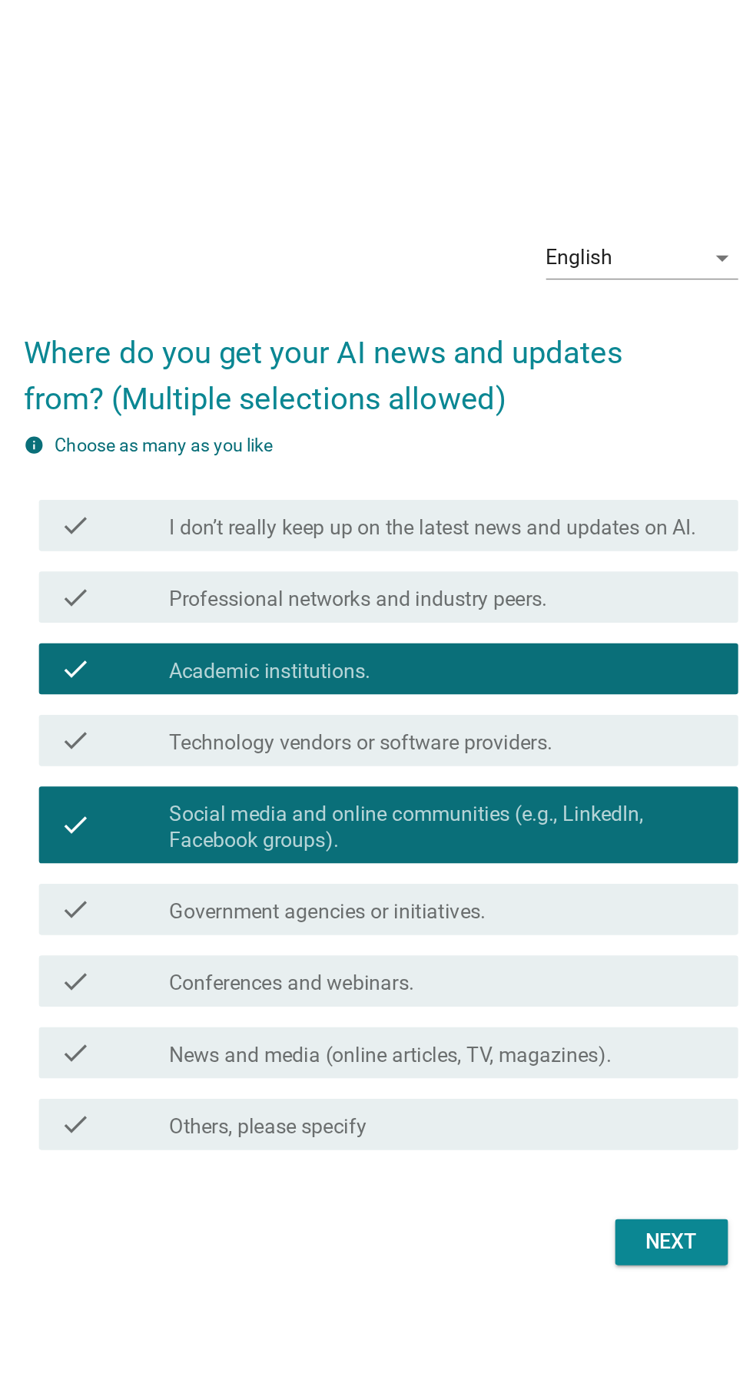
click at [493, 801] on div "check_box_outline_blank Government agencies or initiatives." at bounding box center [414, 792] width 329 height 18
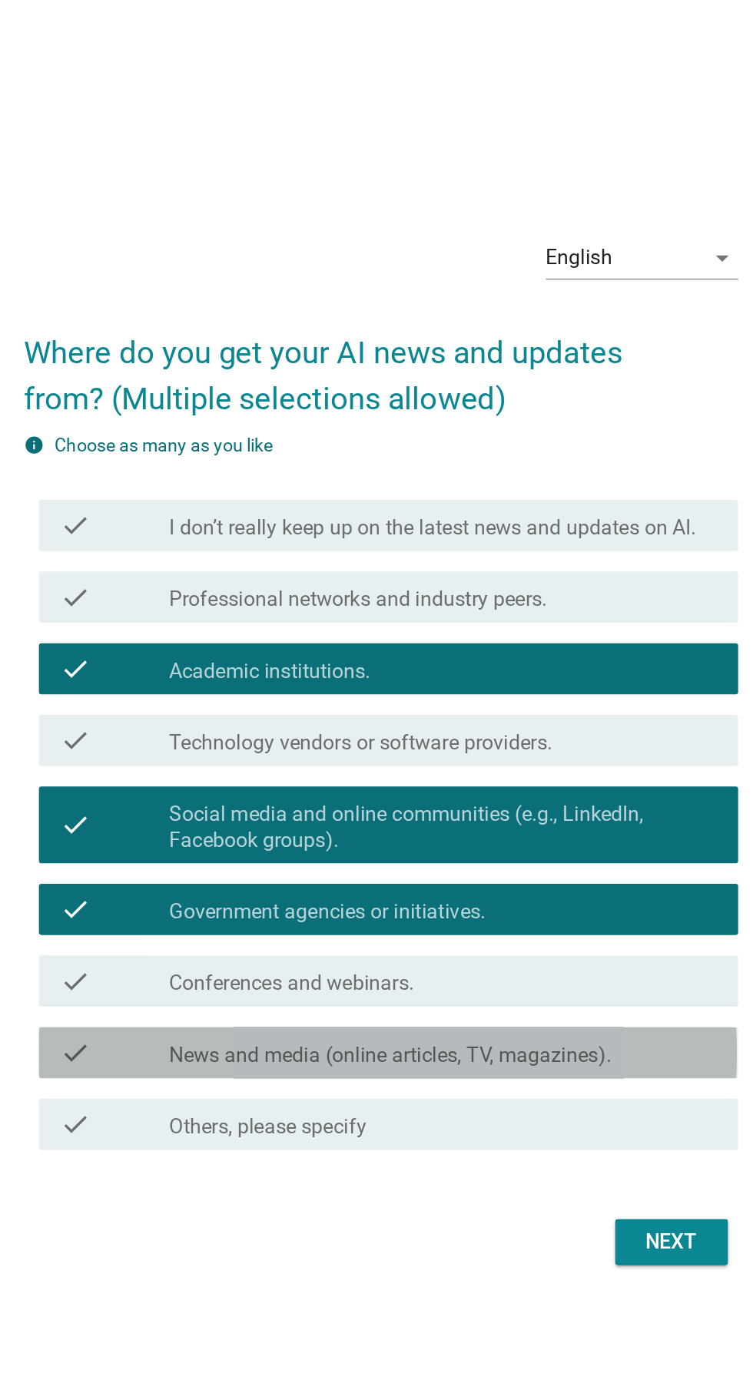
click at [531, 893] on div "check check_box_outline_blank News and media (online articles, TV, magazines)." at bounding box center [380, 878] width 419 height 31
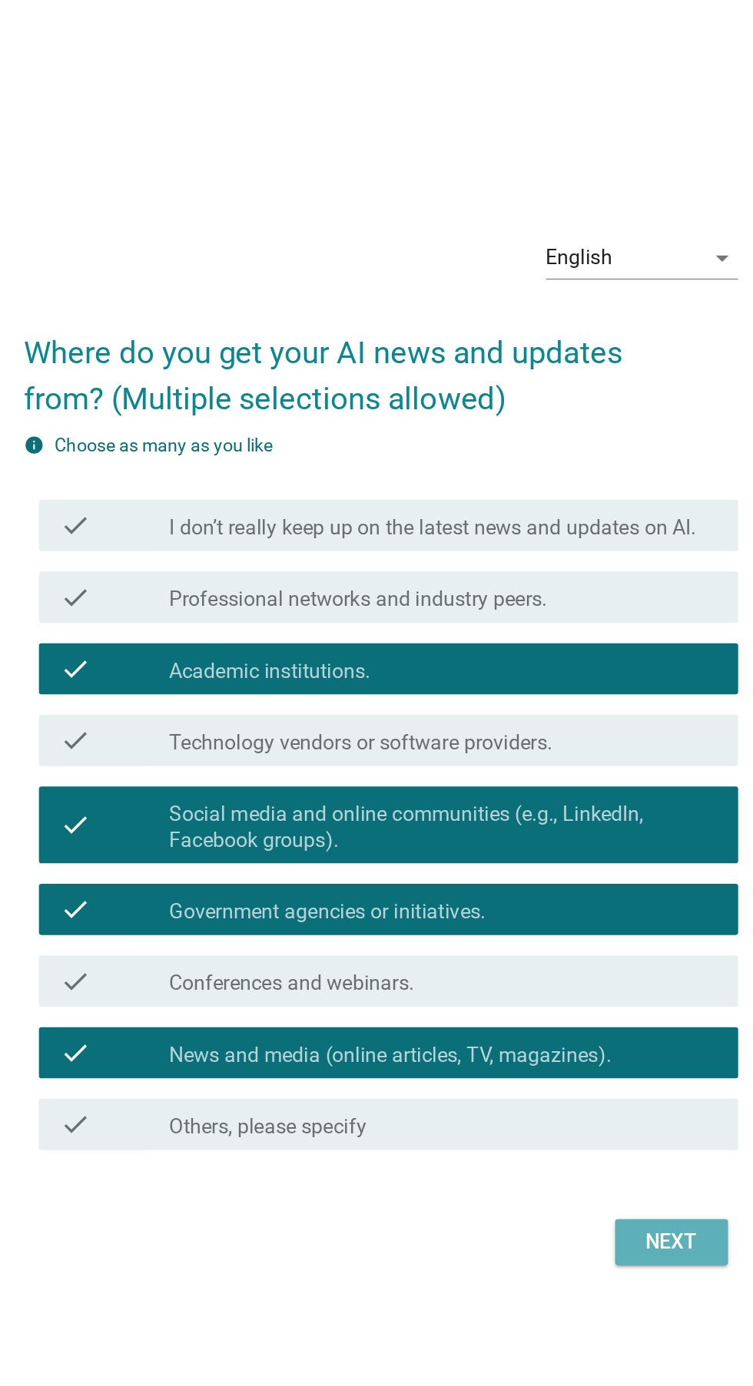
click at [552, 1001] on div "Next" at bounding box center [550, 991] width 43 height 18
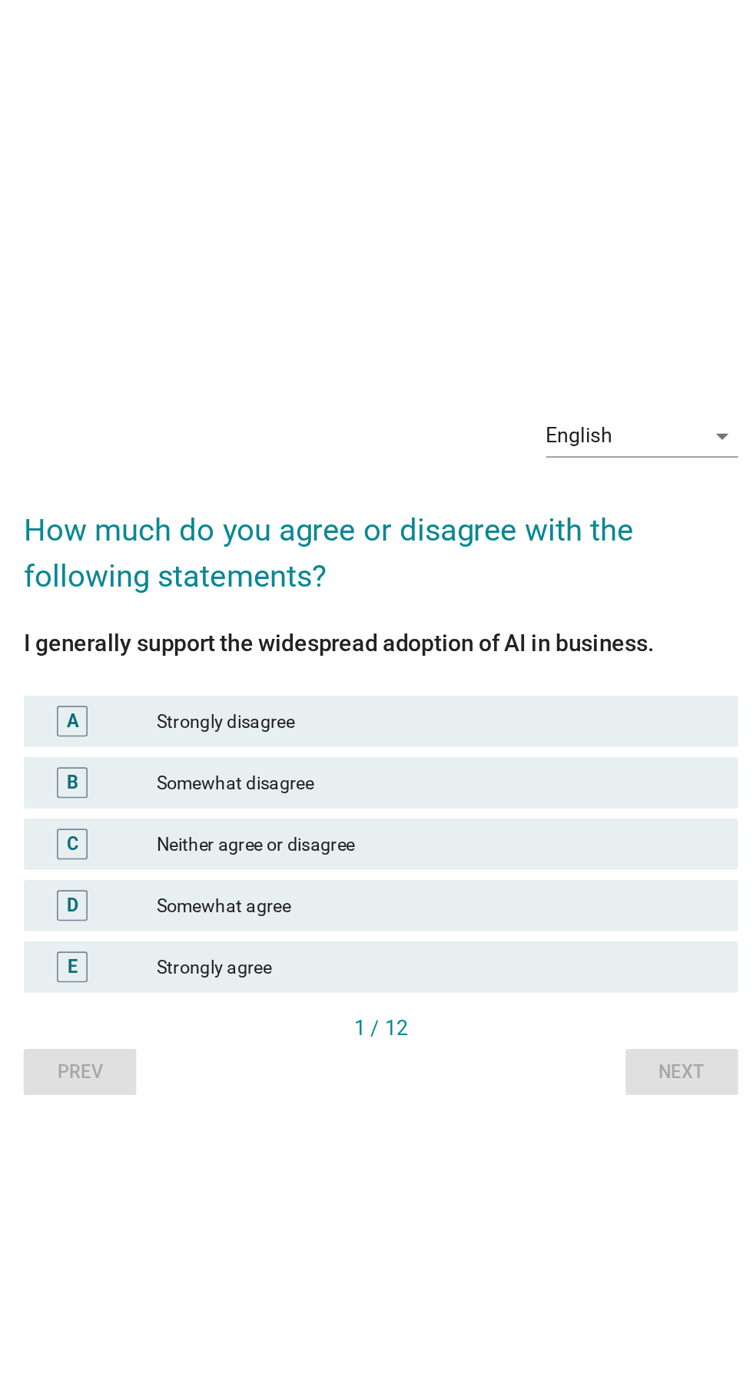
scroll to position [39, 0]
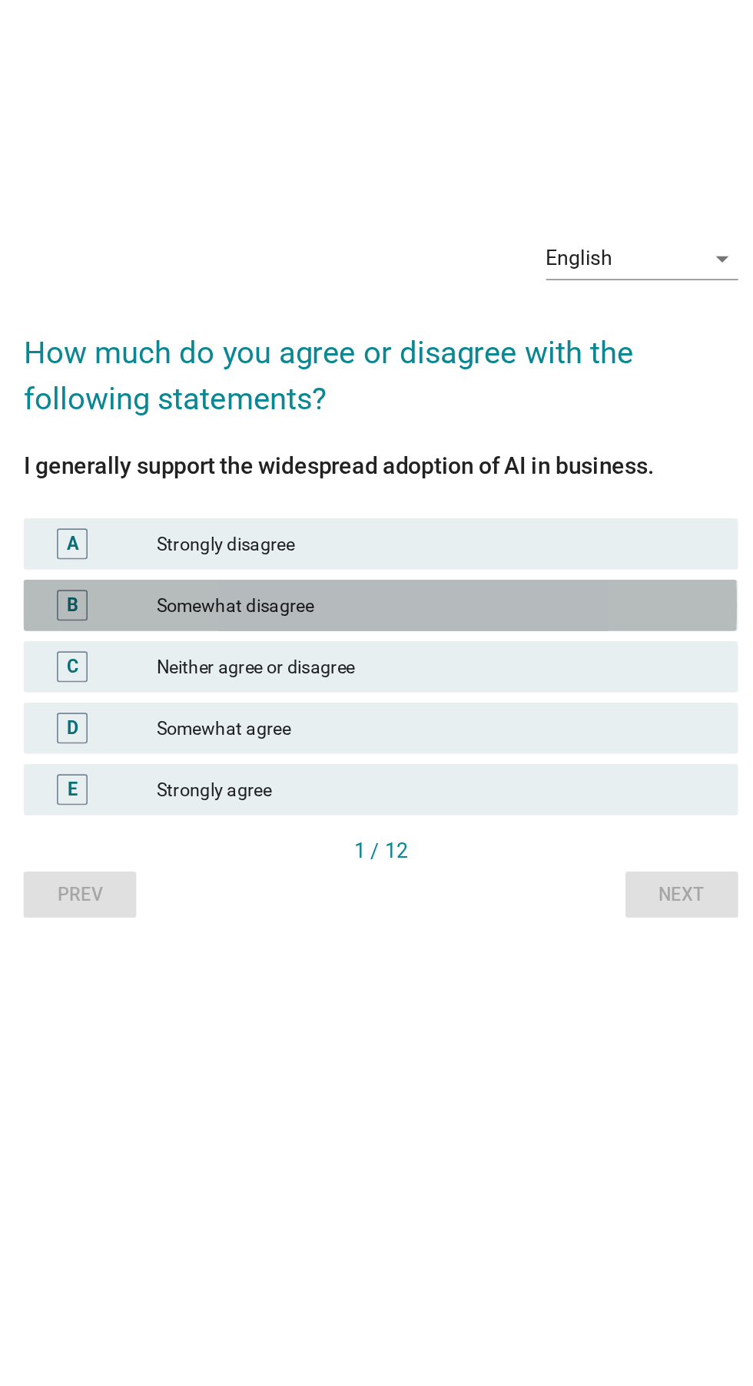
click at [502, 692] on div "B Somewhat disagree" at bounding box center [376, 676] width 428 height 31
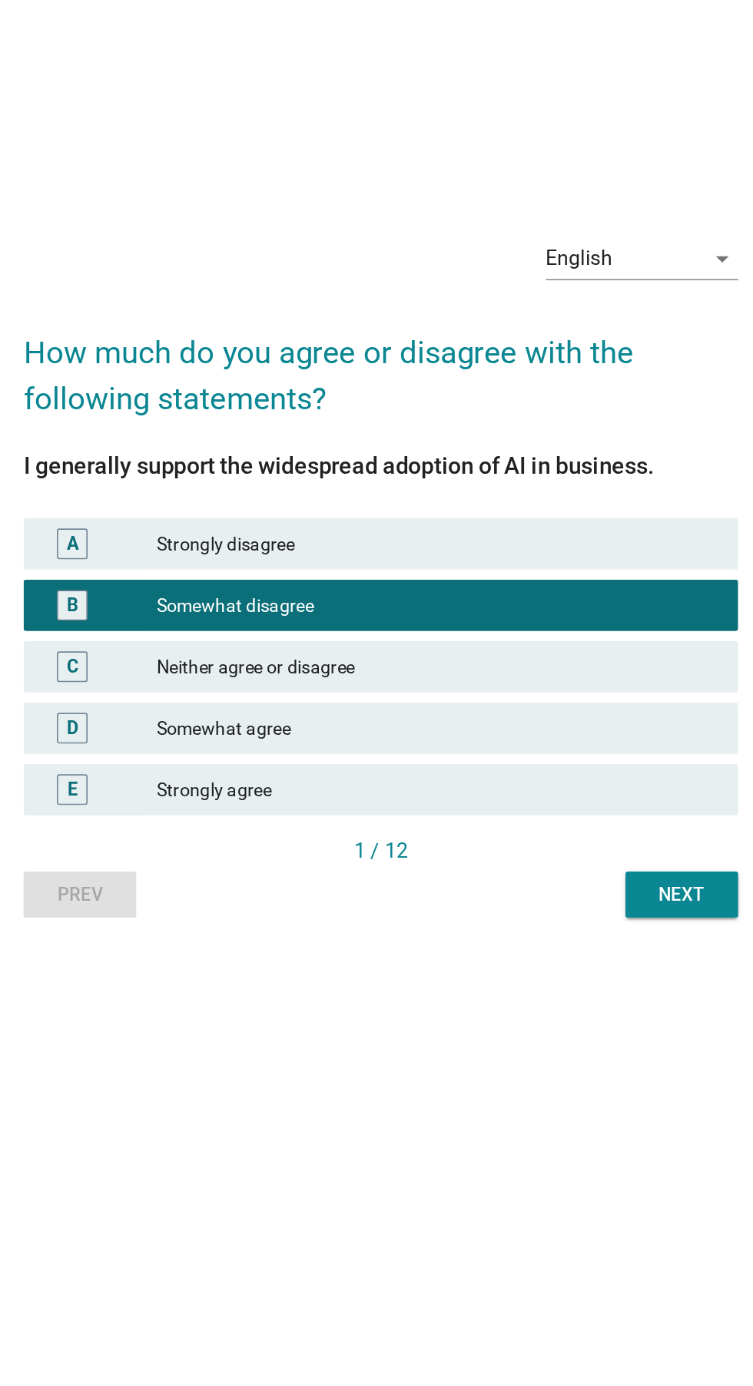
click at [463, 760] on div "Somewhat agree" at bounding box center [410, 750] width 336 height 18
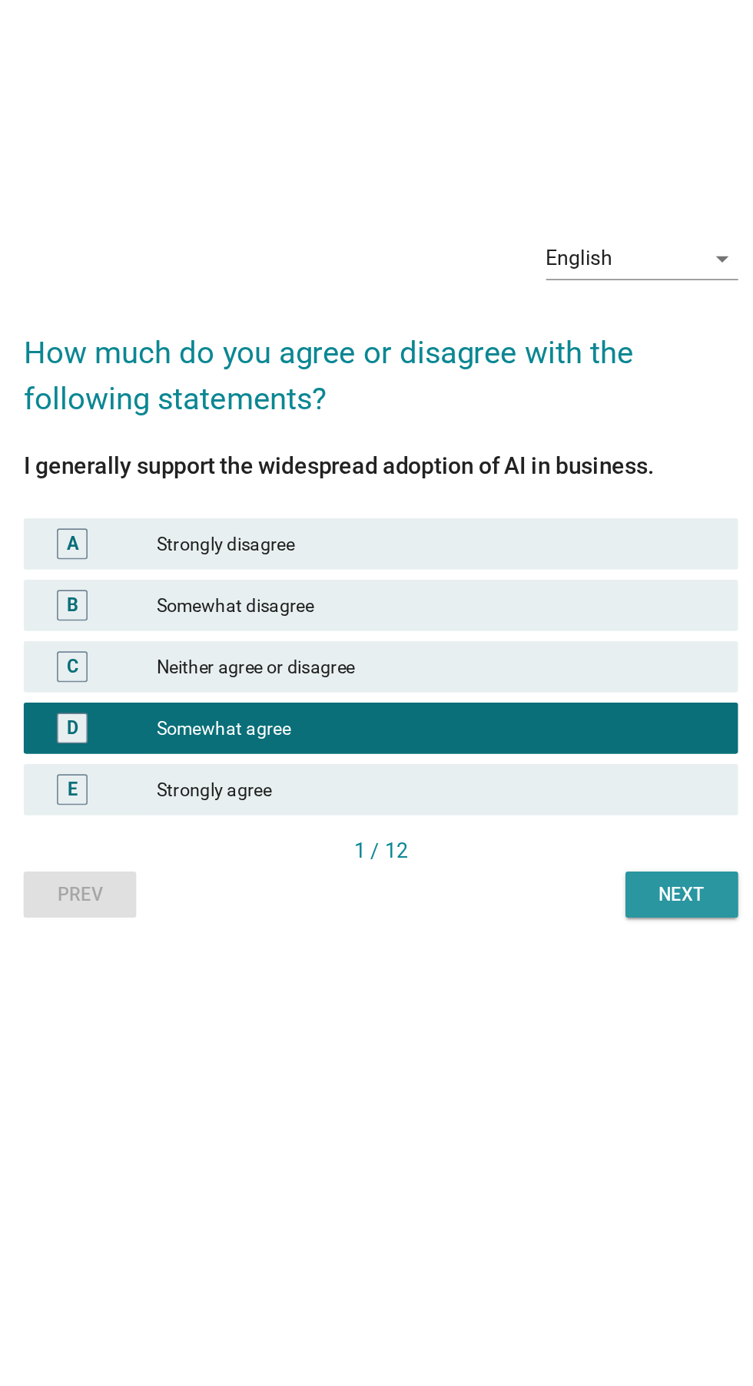
click at [565, 859] on div "Next" at bounding box center [556, 851] width 43 height 16
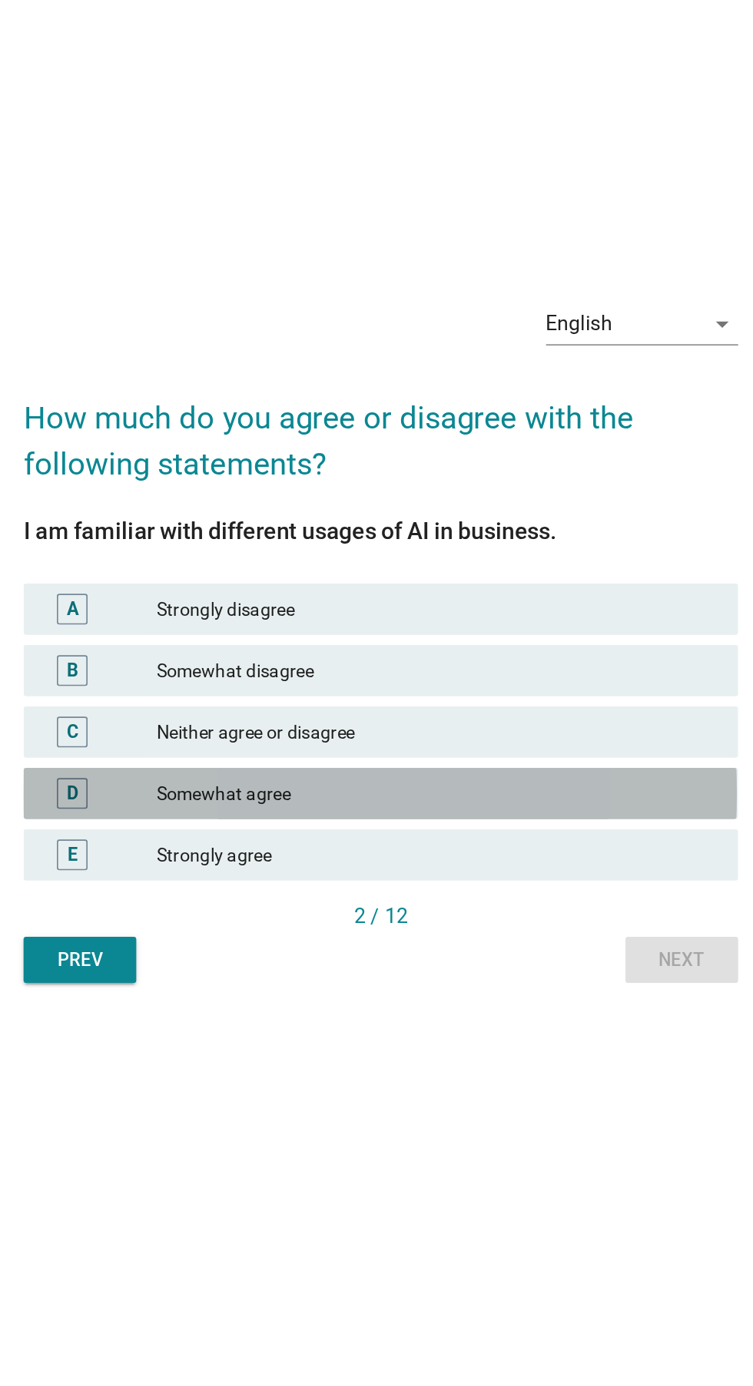
click at [482, 799] on div "Somewhat agree" at bounding box center [410, 789] width 336 height 18
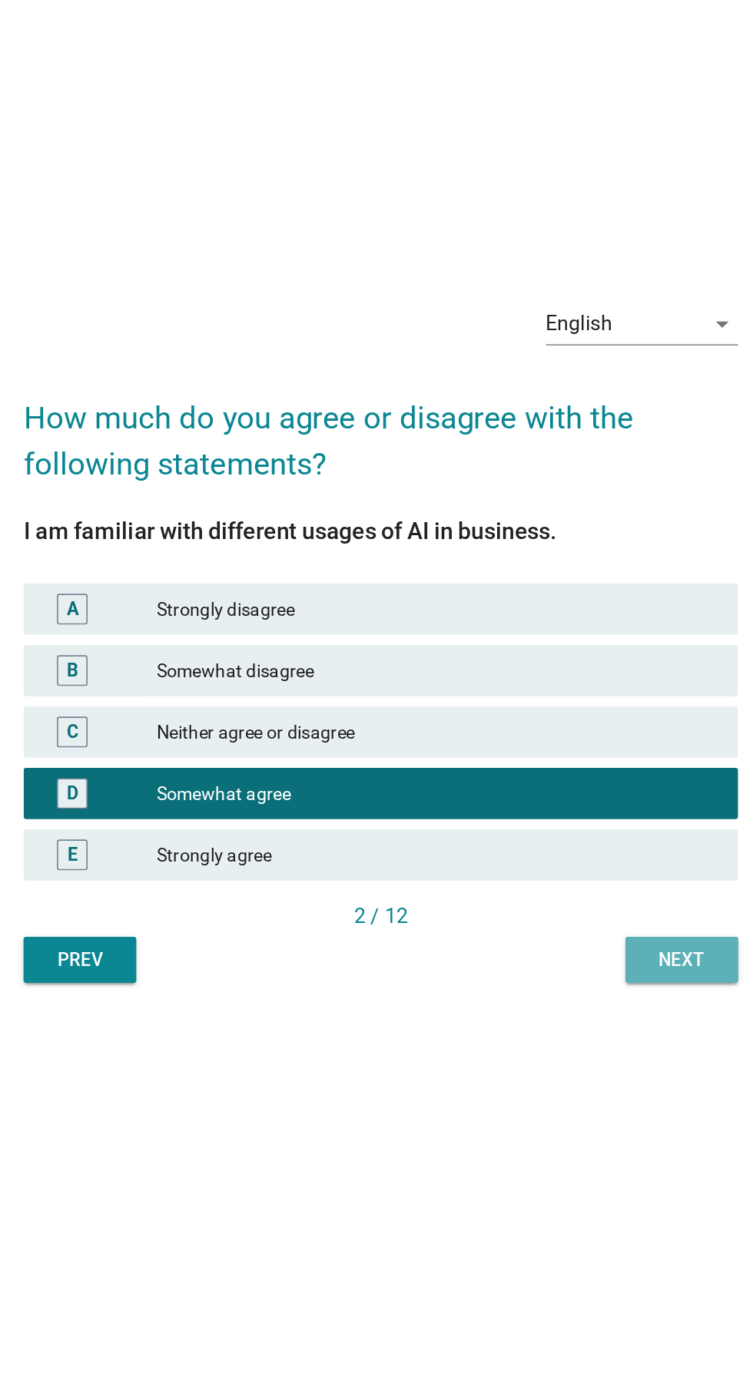
click at [557, 903] on button "Next" at bounding box center [557, 890] width 68 height 28
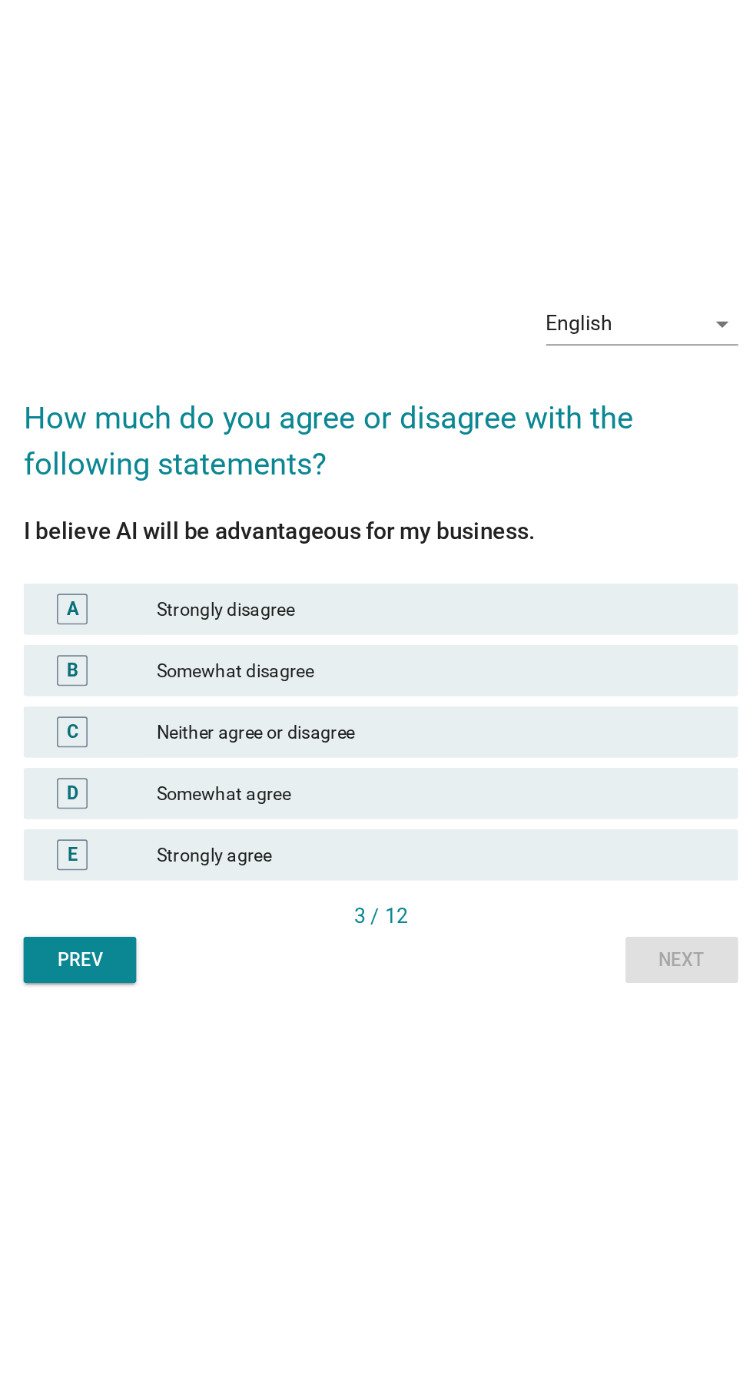
click at [512, 762] on div "Neither agree or disagree" at bounding box center [410, 752] width 336 height 18
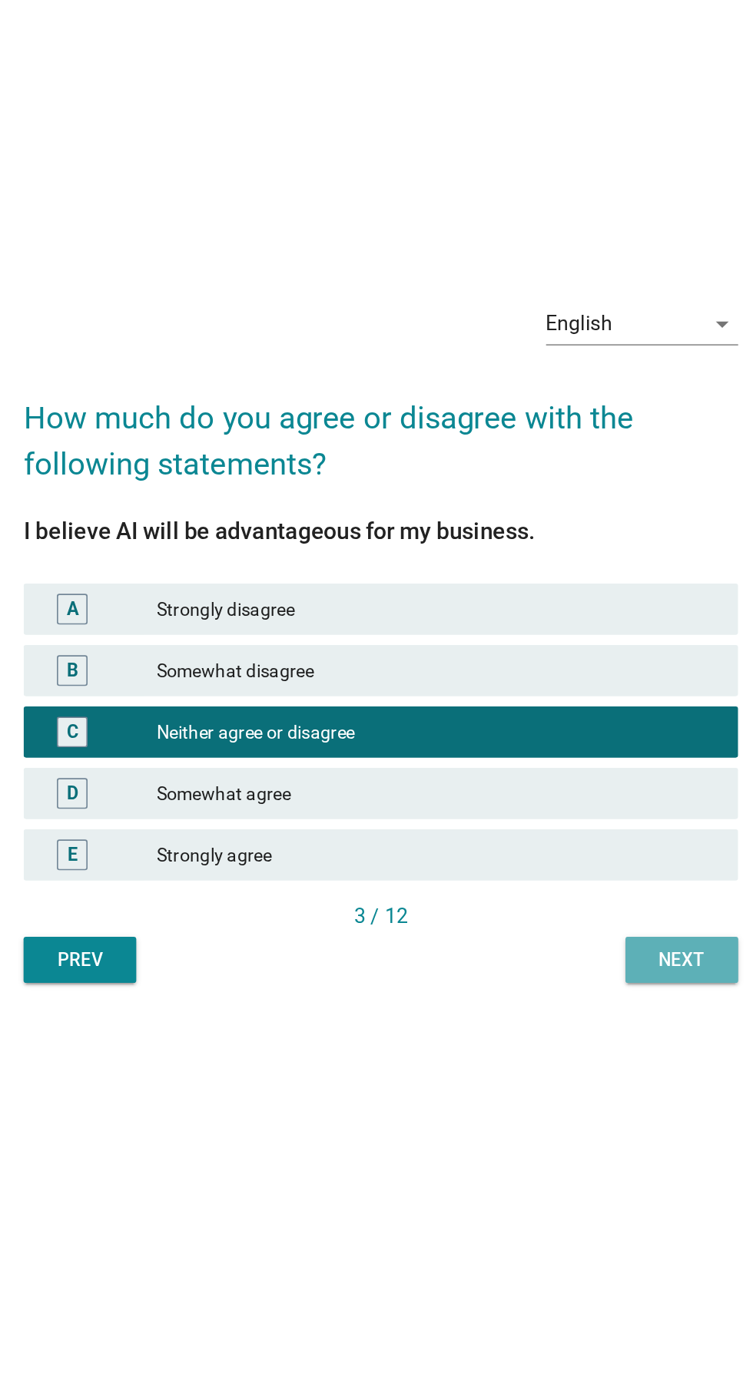
click at [559, 903] on button "Next" at bounding box center [557, 890] width 68 height 28
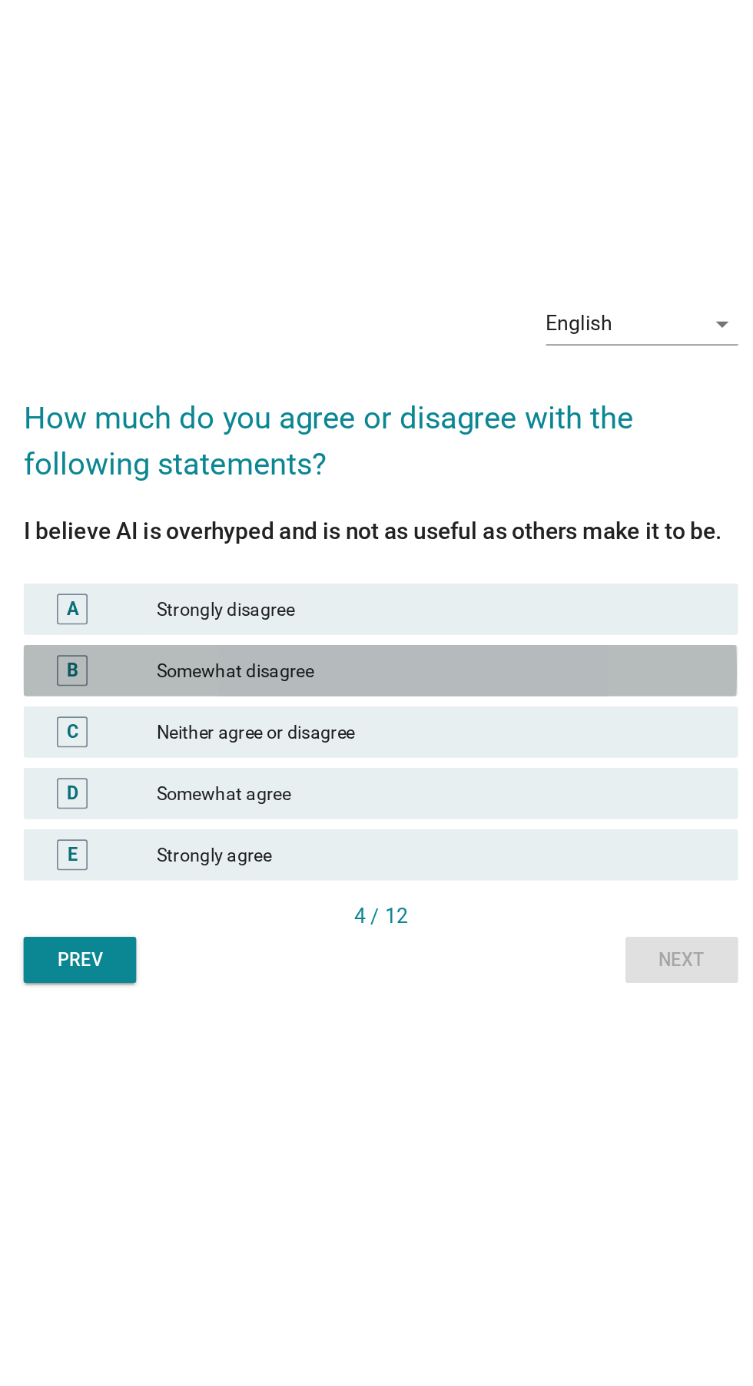
click at [525, 731] on div "B Somewhat disagree" at bounding box center [376, 715] width 428 height 31
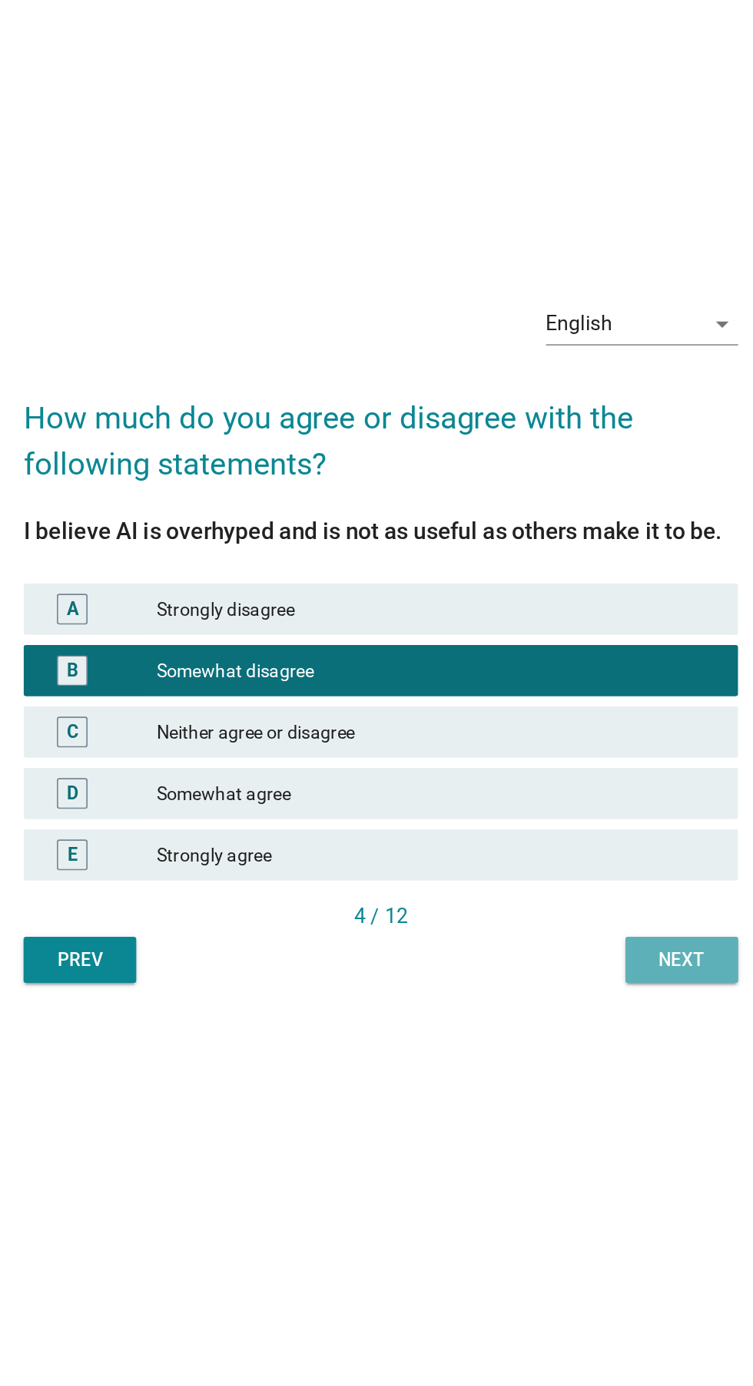
click at [557, 898] on div "Next" at bounding box center [556, 890] width 43 height 16
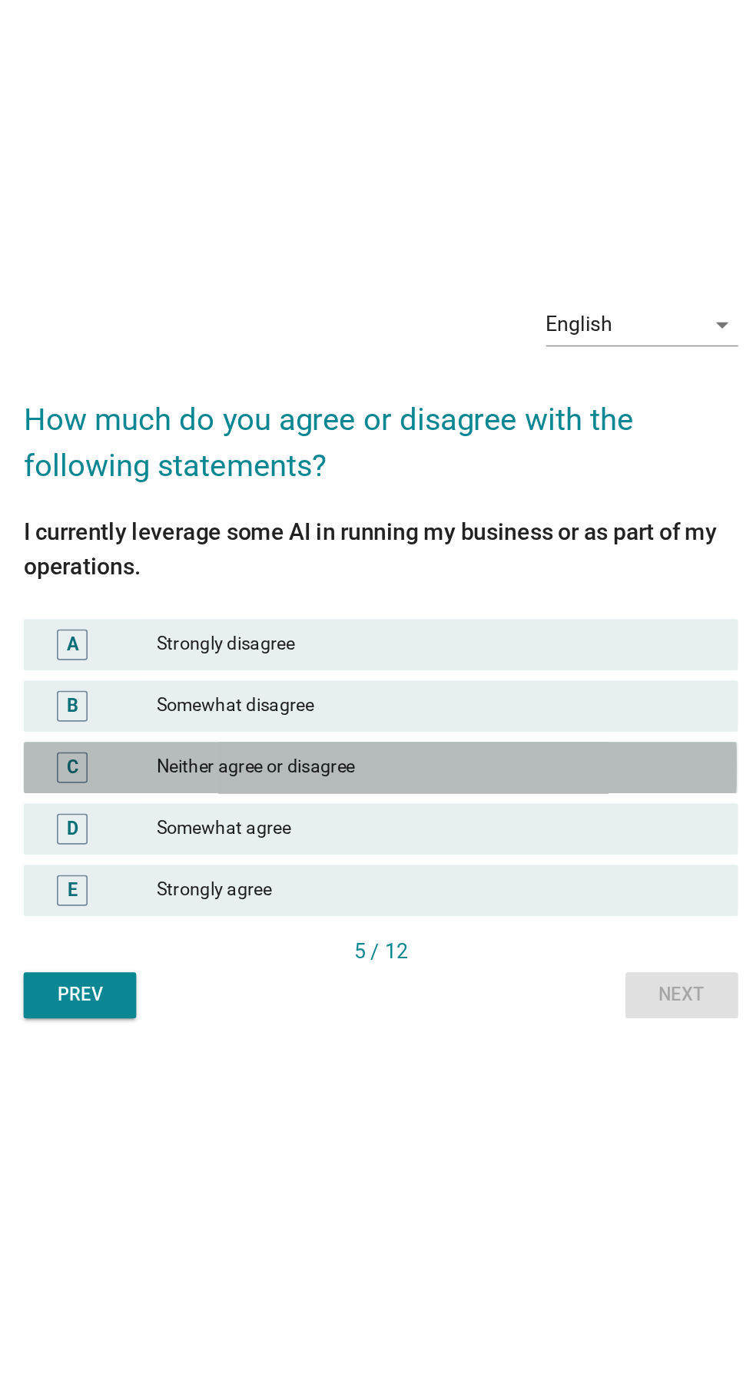
click at [493, 773] on div "Neither agree or disagree" at bounding box center [410, 763] width 336 height 18
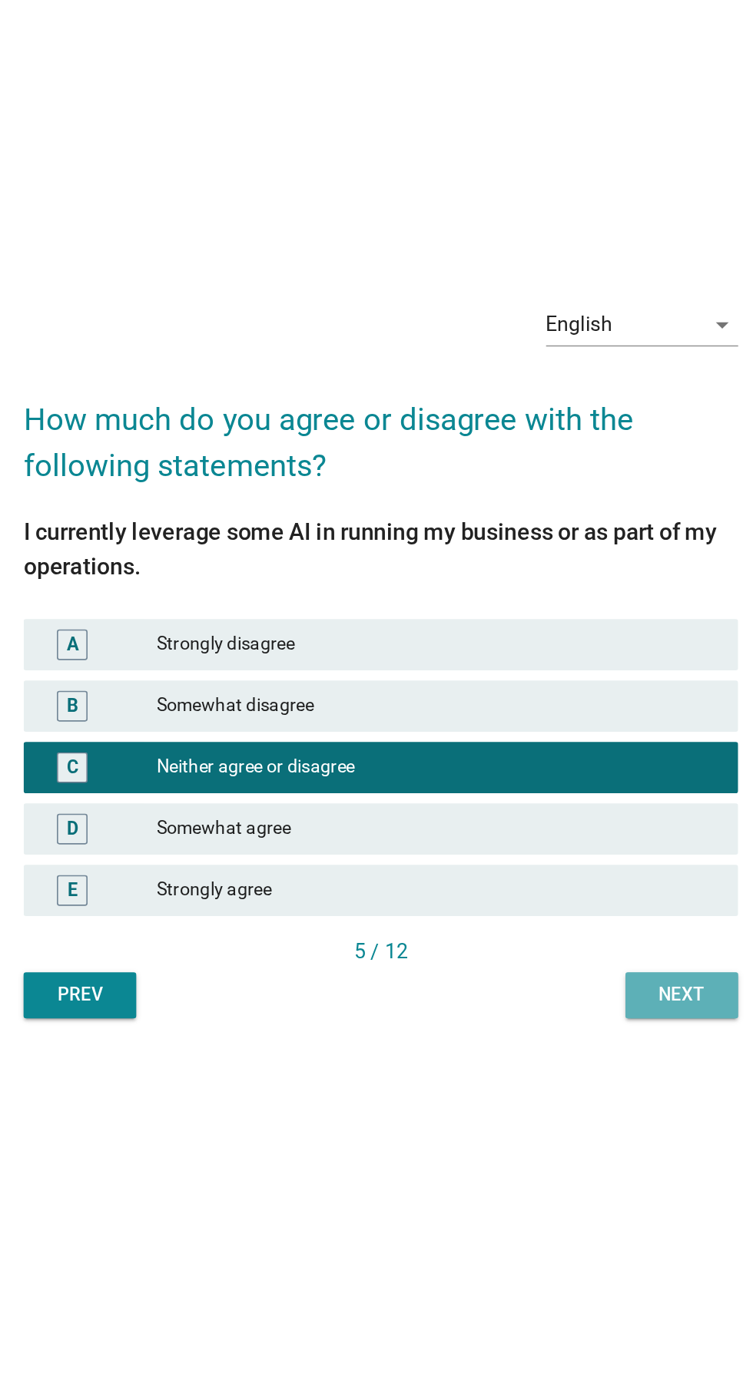
click at [552, 914] on button "Next" at bounding box center [557, 900] width 68 height 28
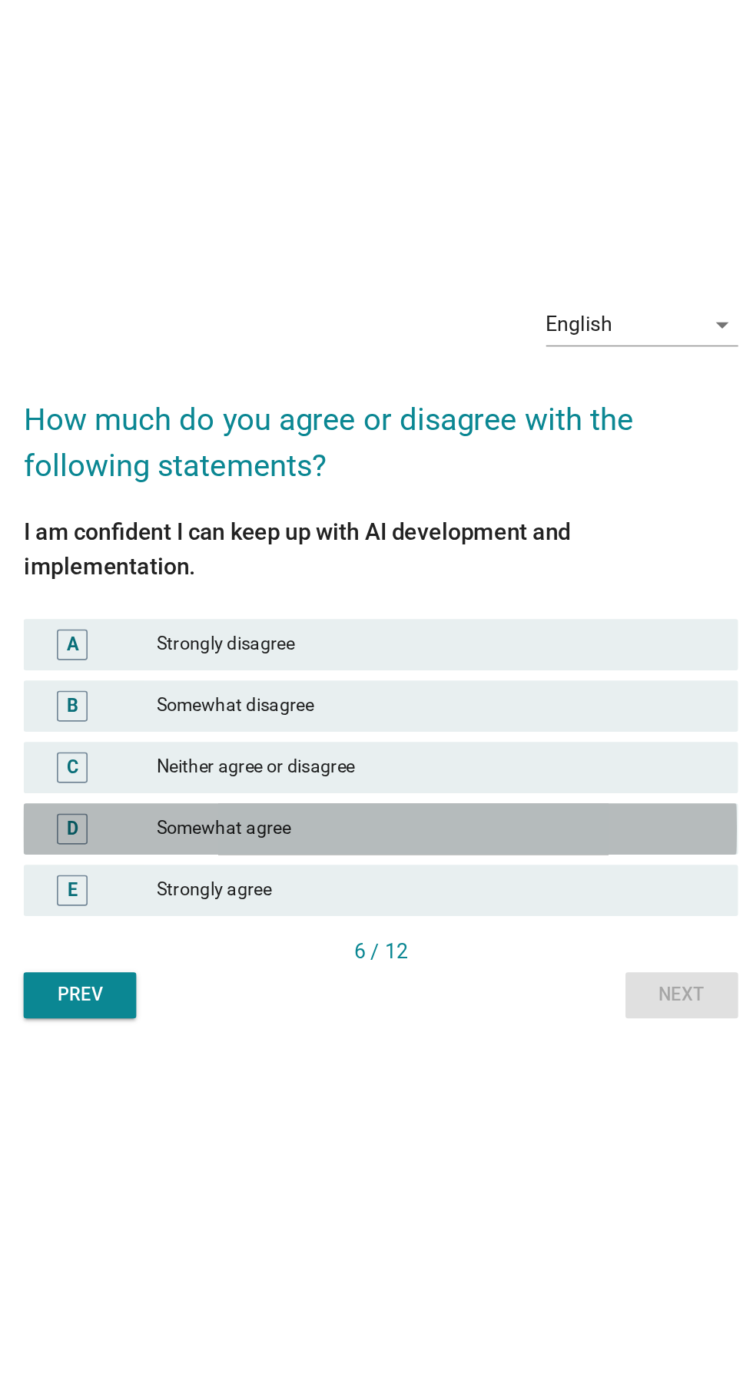
click at [486, 810] on div "Somewhat agree" at bounding box center [410, 800] width 336 height 18
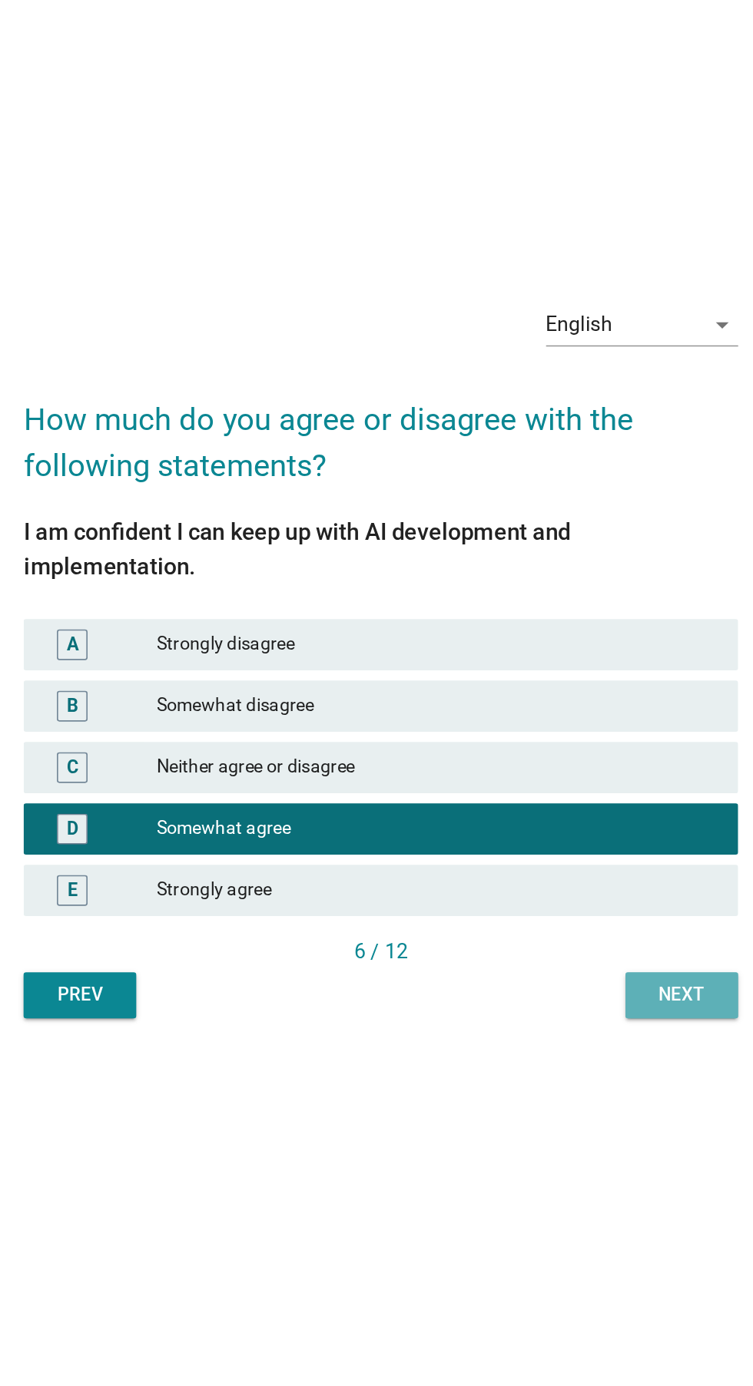
click at [555, 908] on div "Next" at bounding box center [556, 900] width 43 height 16
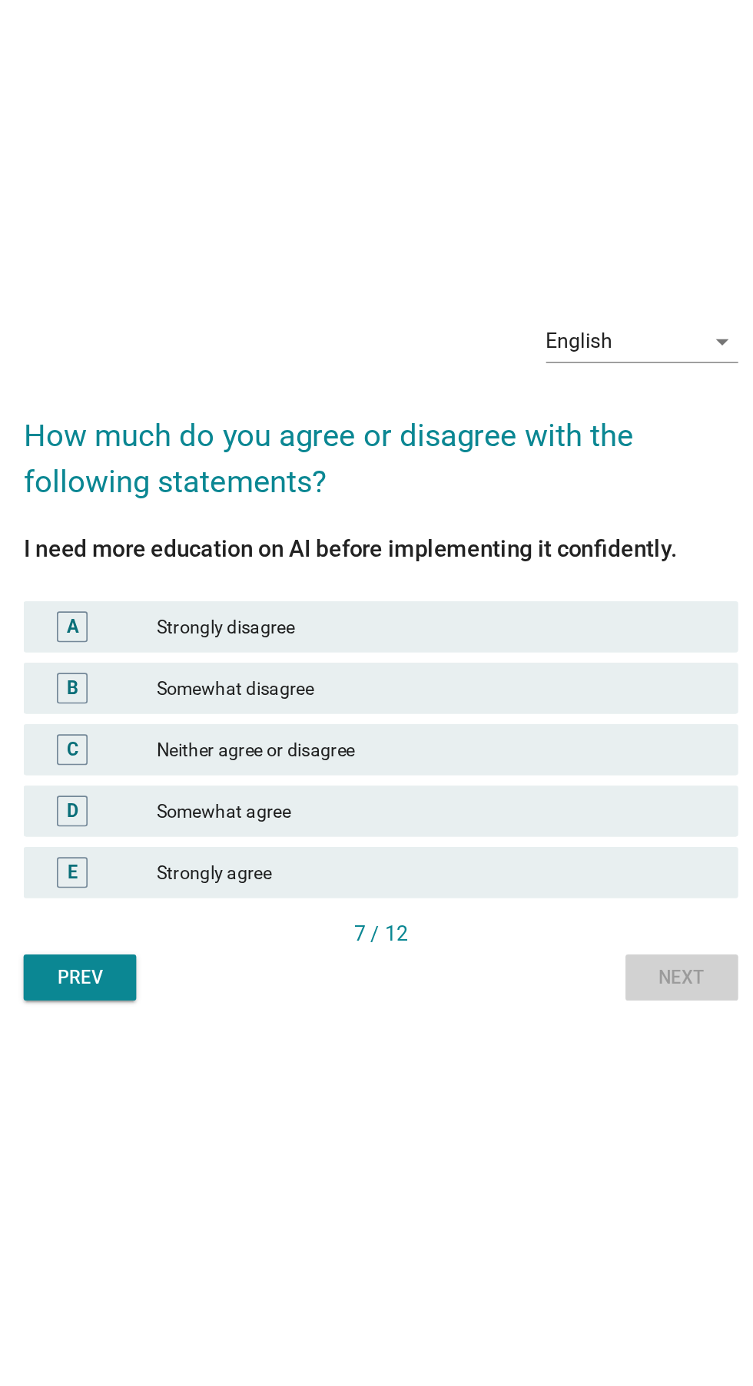
scroll to position [10, 0]
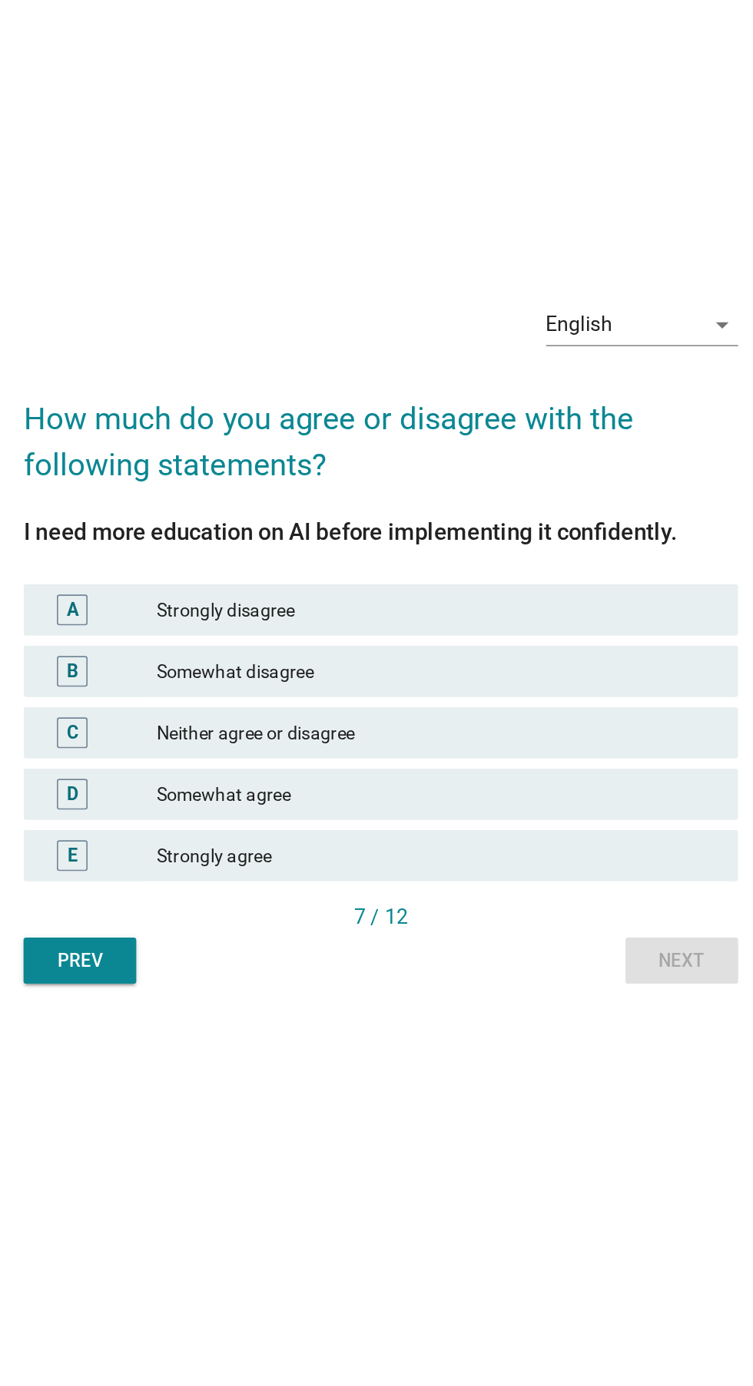
click at [519, 789] on div "Somewhat agree" at bounding box center [410, 779] width 336 height 18
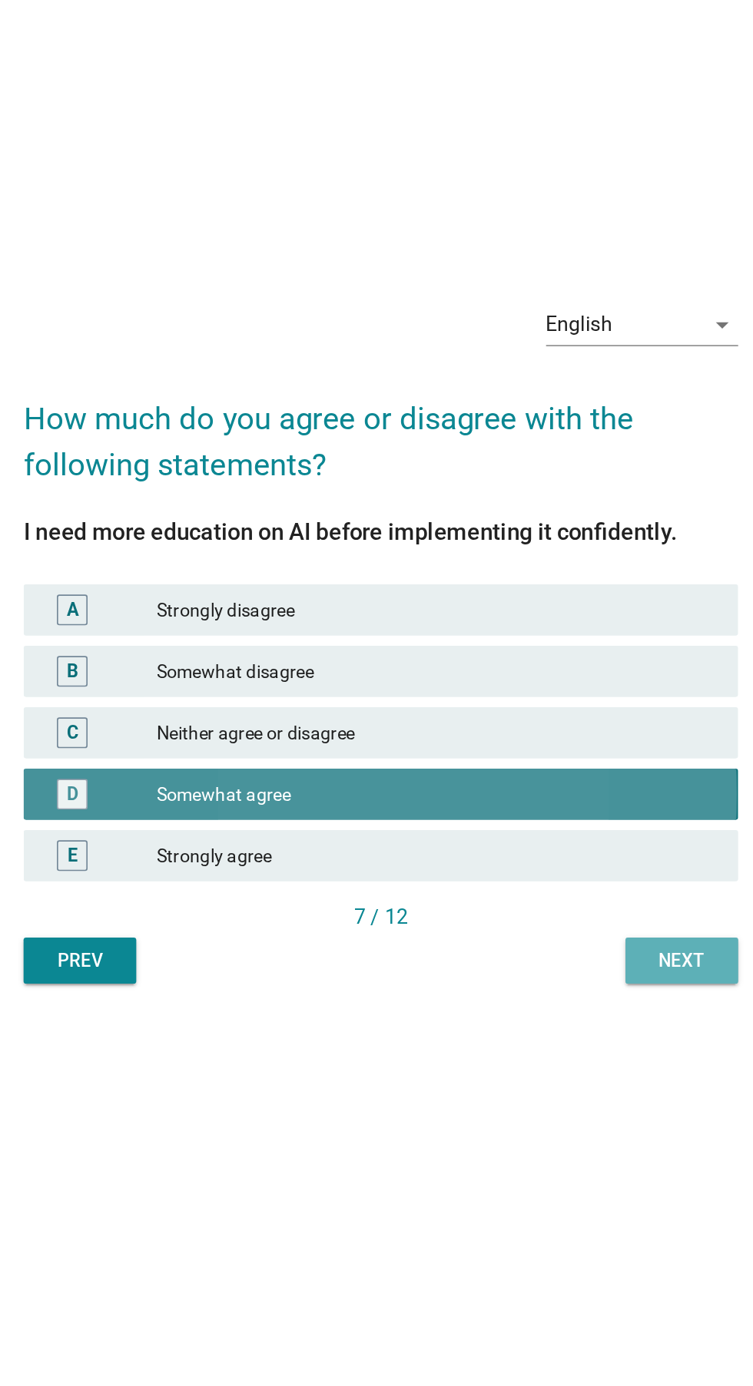
click at [548, 893] on button "Next" at bounding box center [557, 880] width 68 height 28
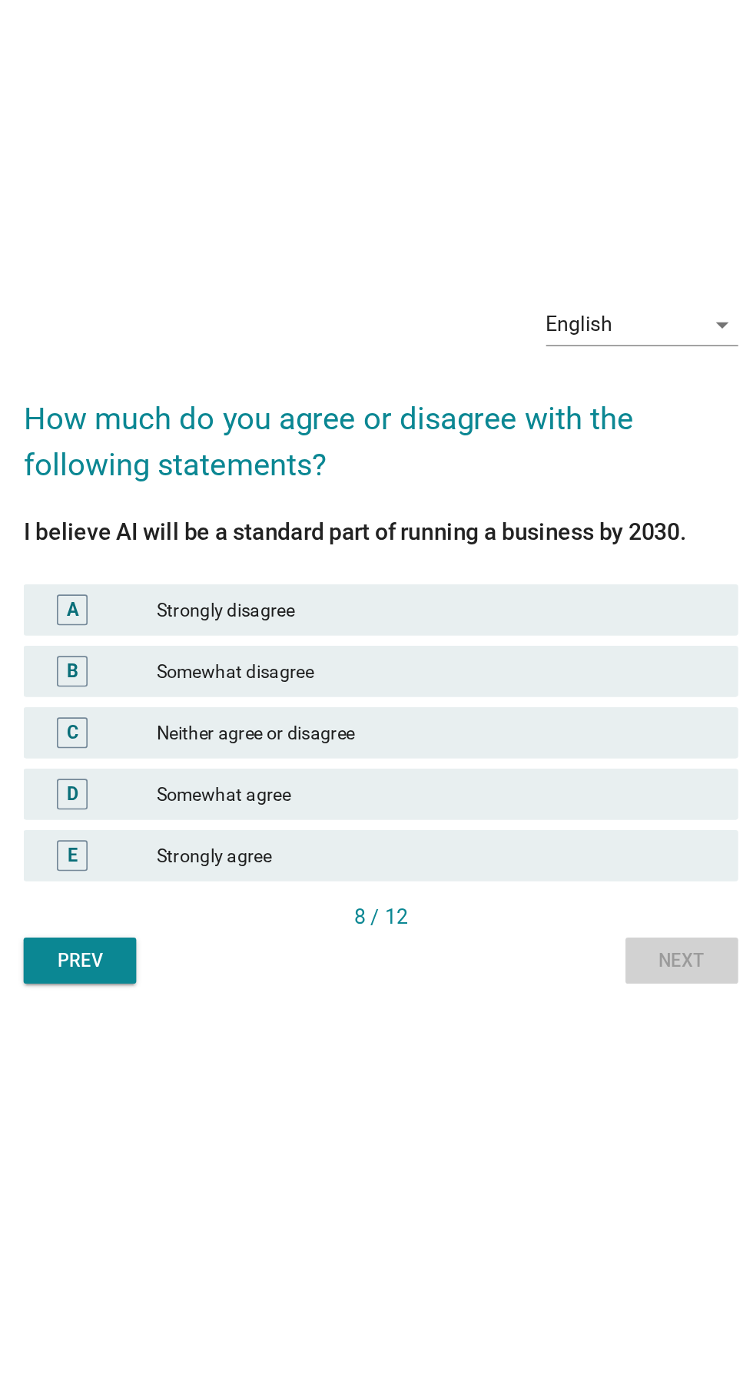
scroll to position [0, 0]
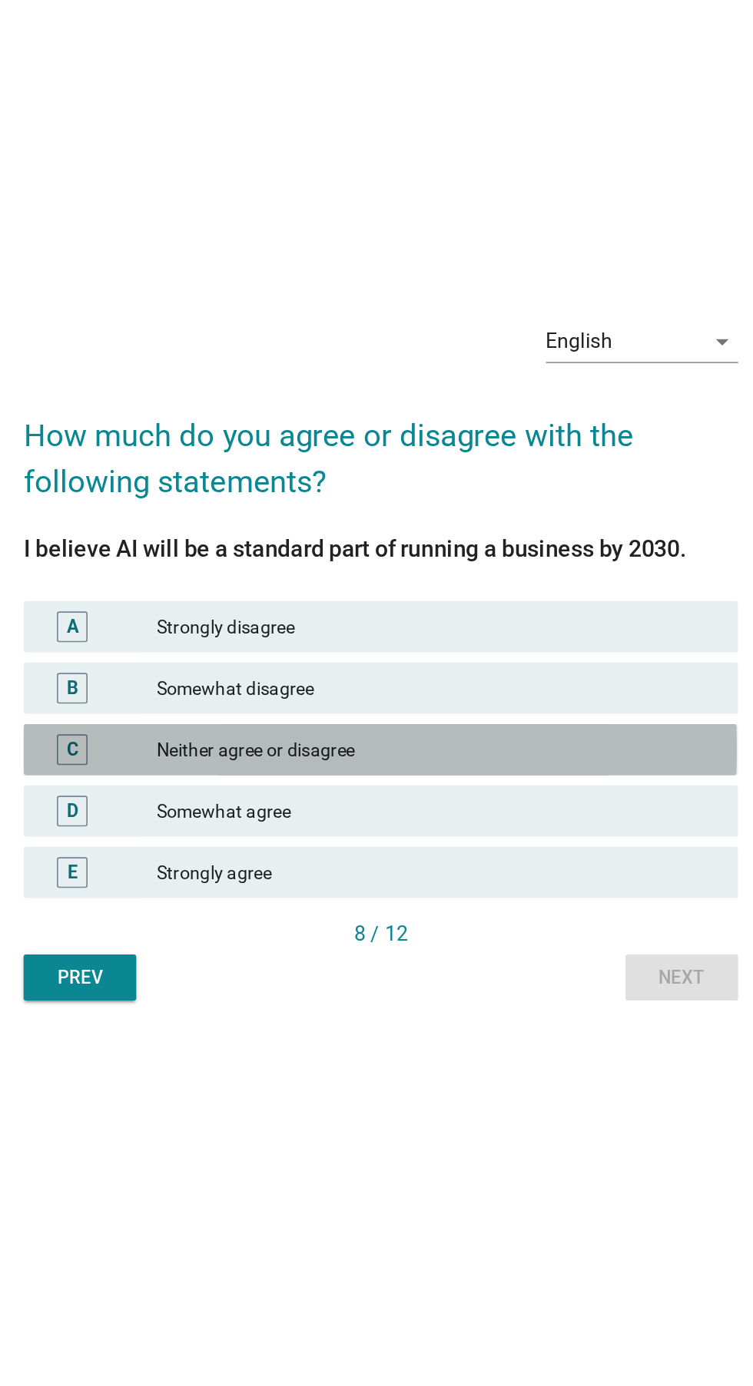
click at [524, 762] on div "Neither agree or disagree" at bounding box center [410, 752] width 336 height 18
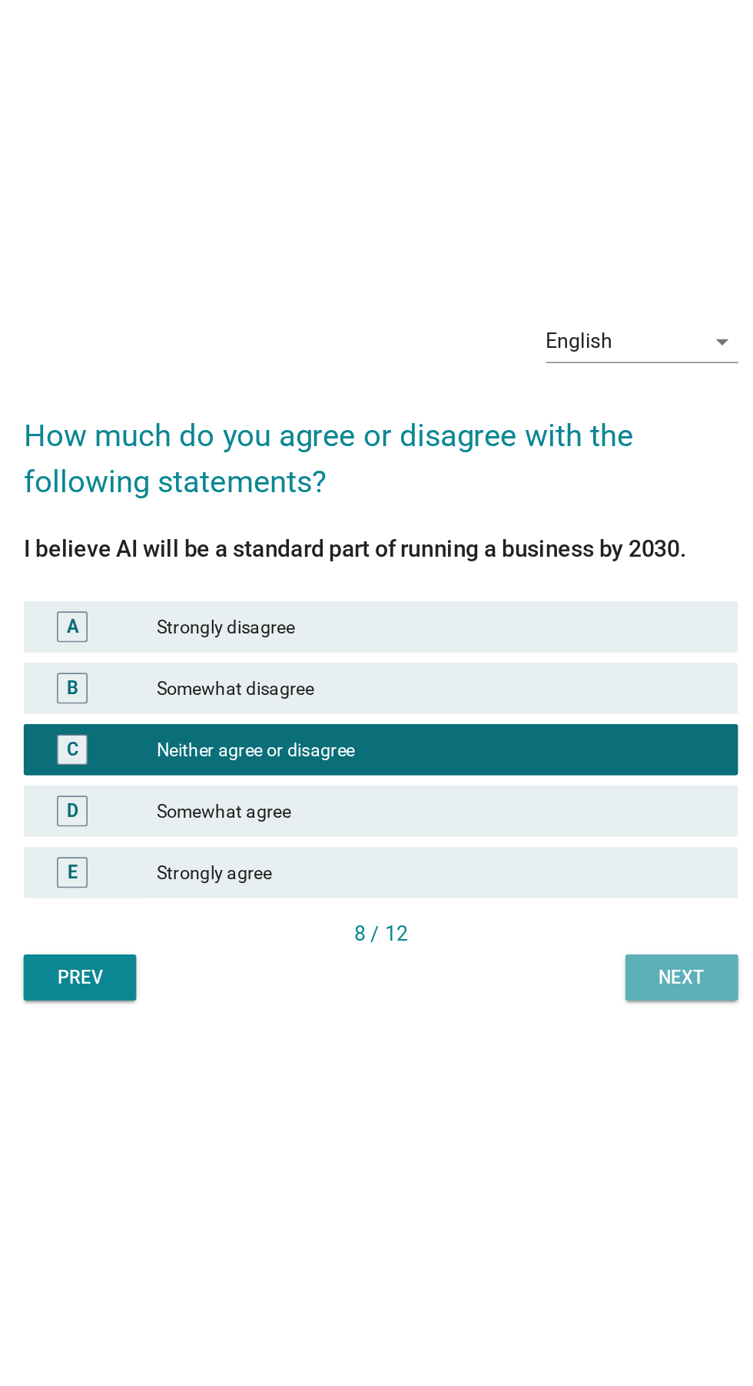
click at [551, 898] on div "Next" at bounding box center [556, 890] width 43 height 16
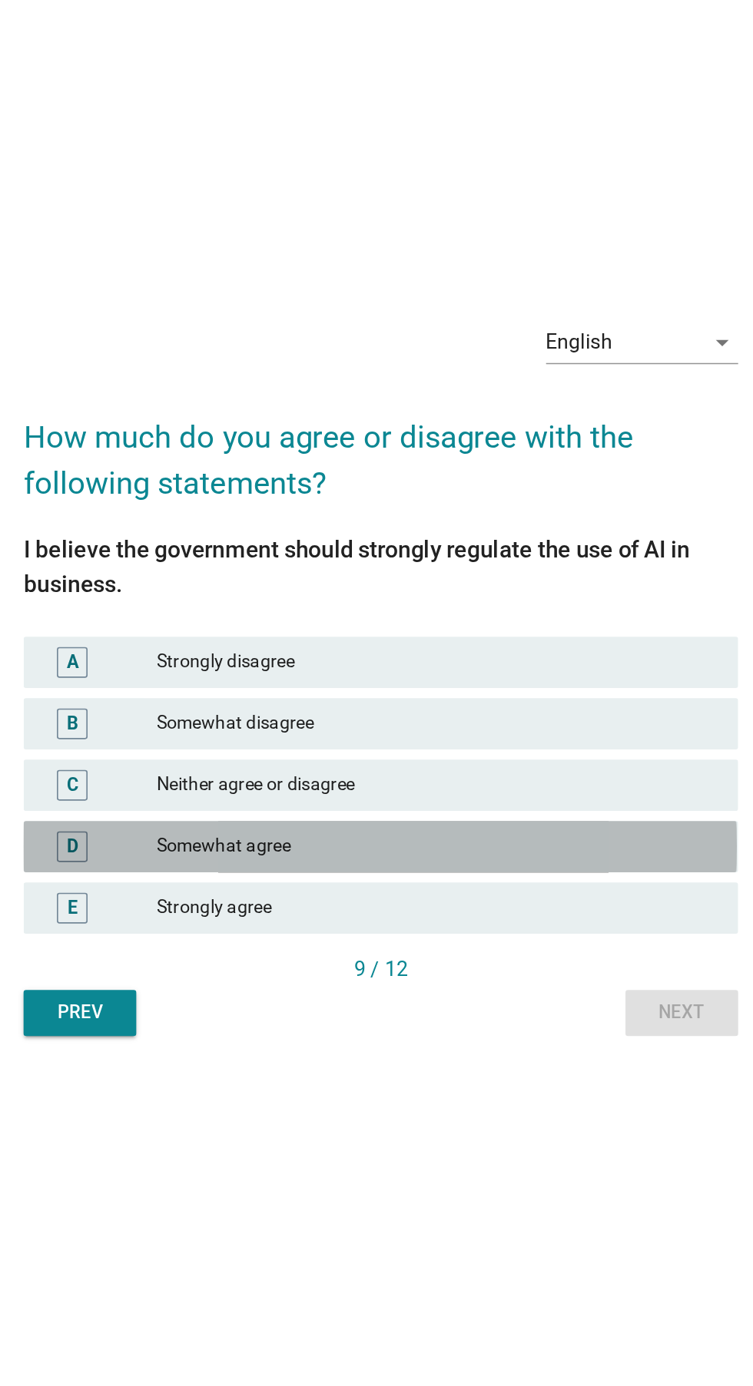
click at [514, 810] on div "Somewhat agree" at bounding box center [410, 800] width 336 height 18
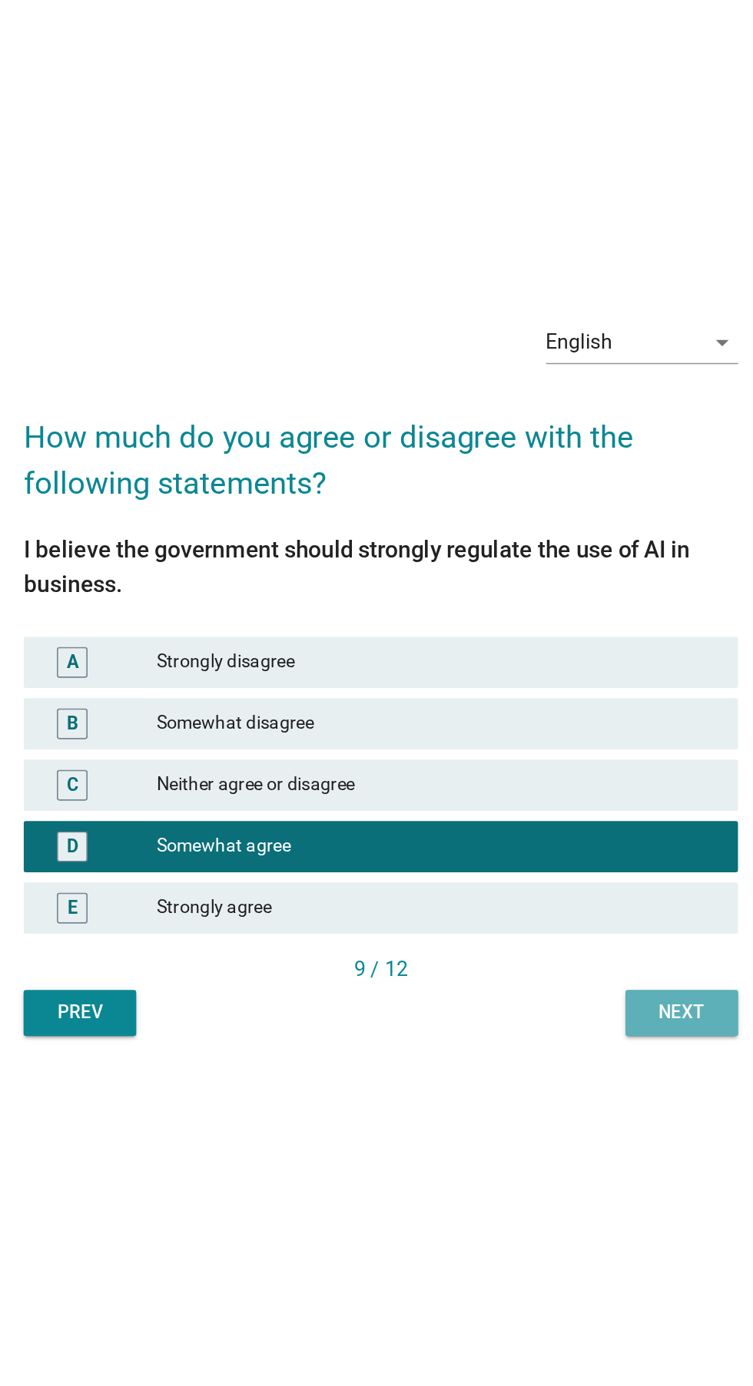
click at [552, 908] on div "Next" at bounding box center [556, 900] width 43 height 16
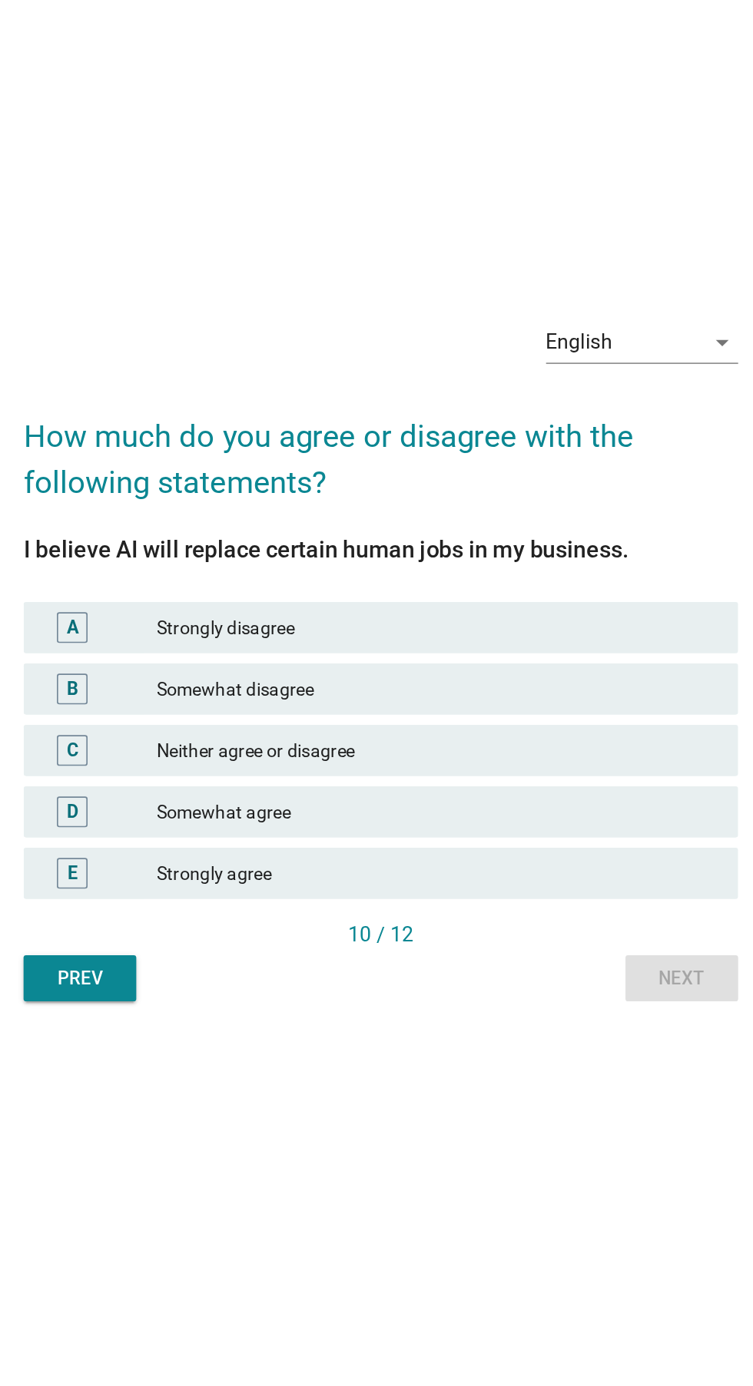
click at [525, 795] on div "D Somewhat agree" at bounding box center [376, 779] width 428 height 31
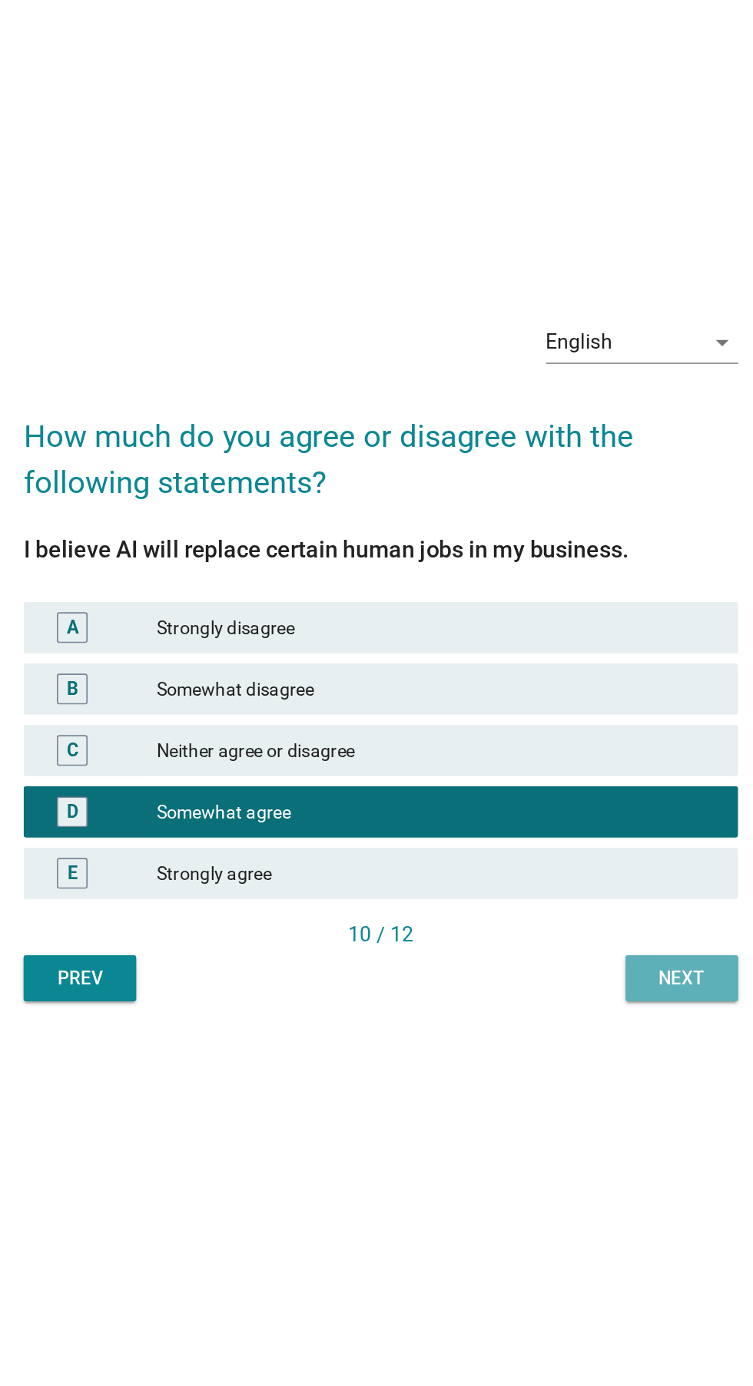
click at [553, 893] on button "Next" at bounding box center [557, 880] width 68 height 28
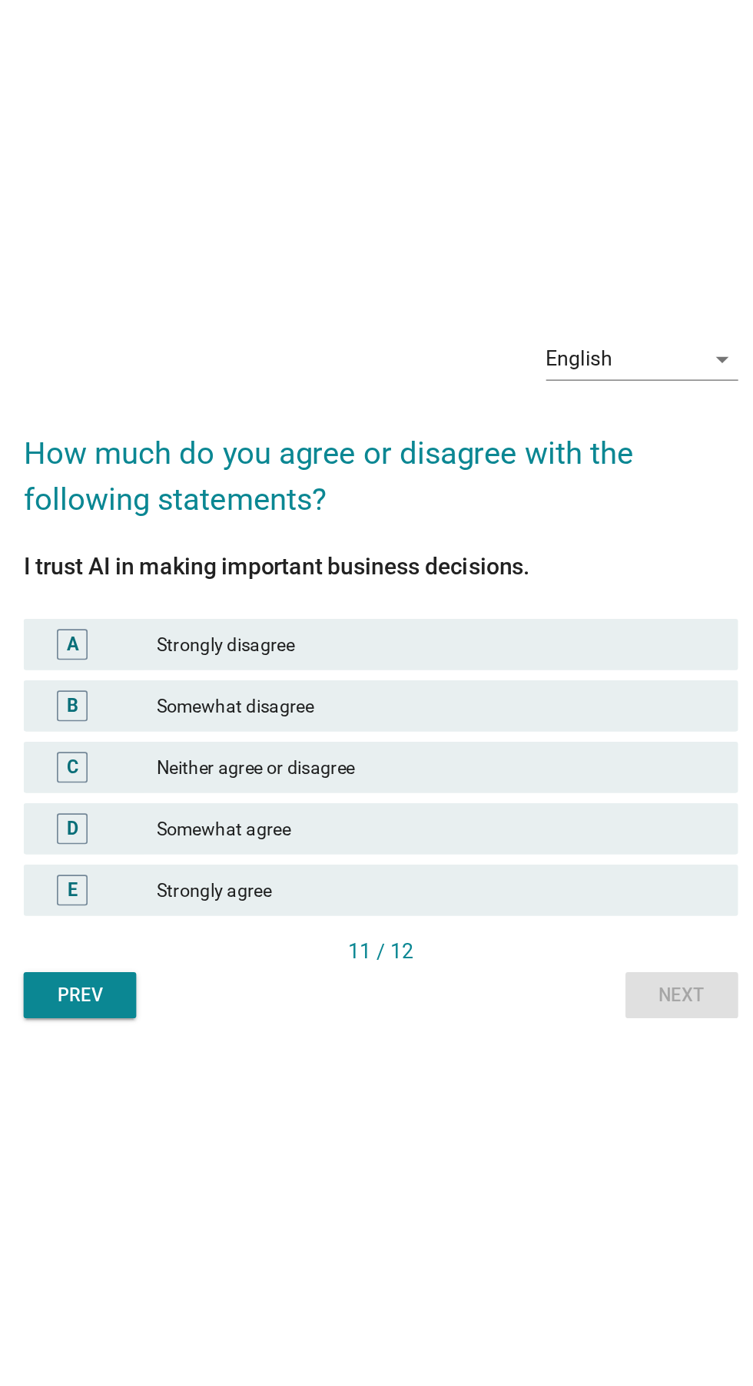
click at [518, 762] on div "Neither agree or disagree" at bounding box center [410, 752] width 336 height 18
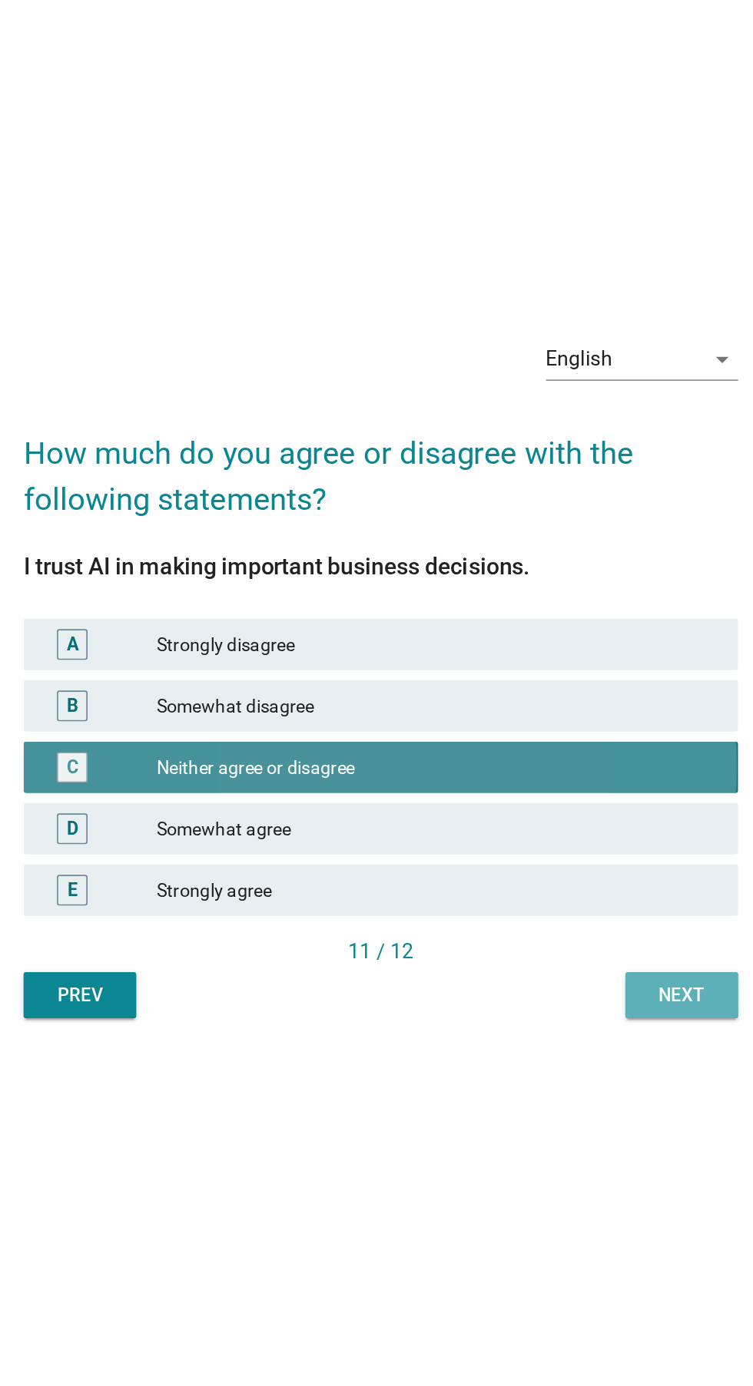
click at [554, 903] on button "Next" at bounding box center [557, 890] width 68 height 28
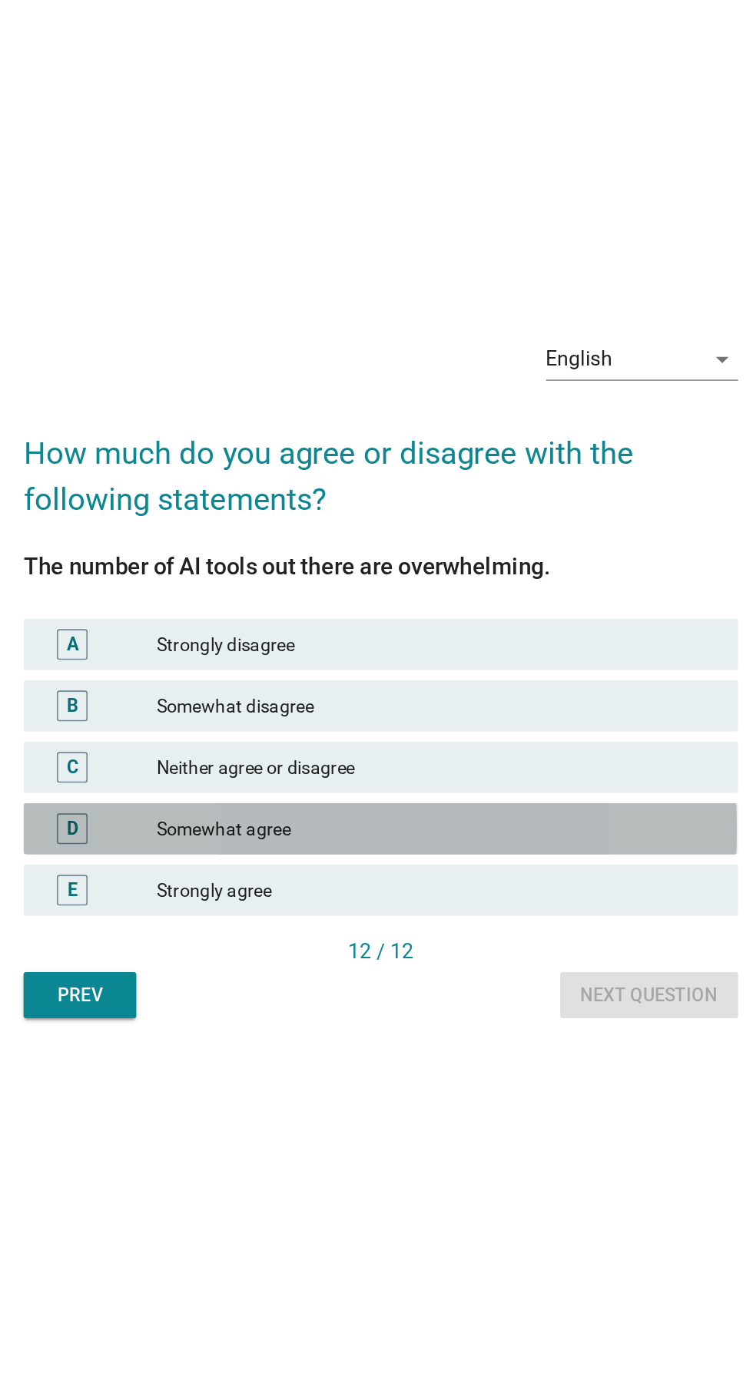
click at [516, 799] on div "Somewhat agree" at bounding box center [410, 789] width 336 height 18
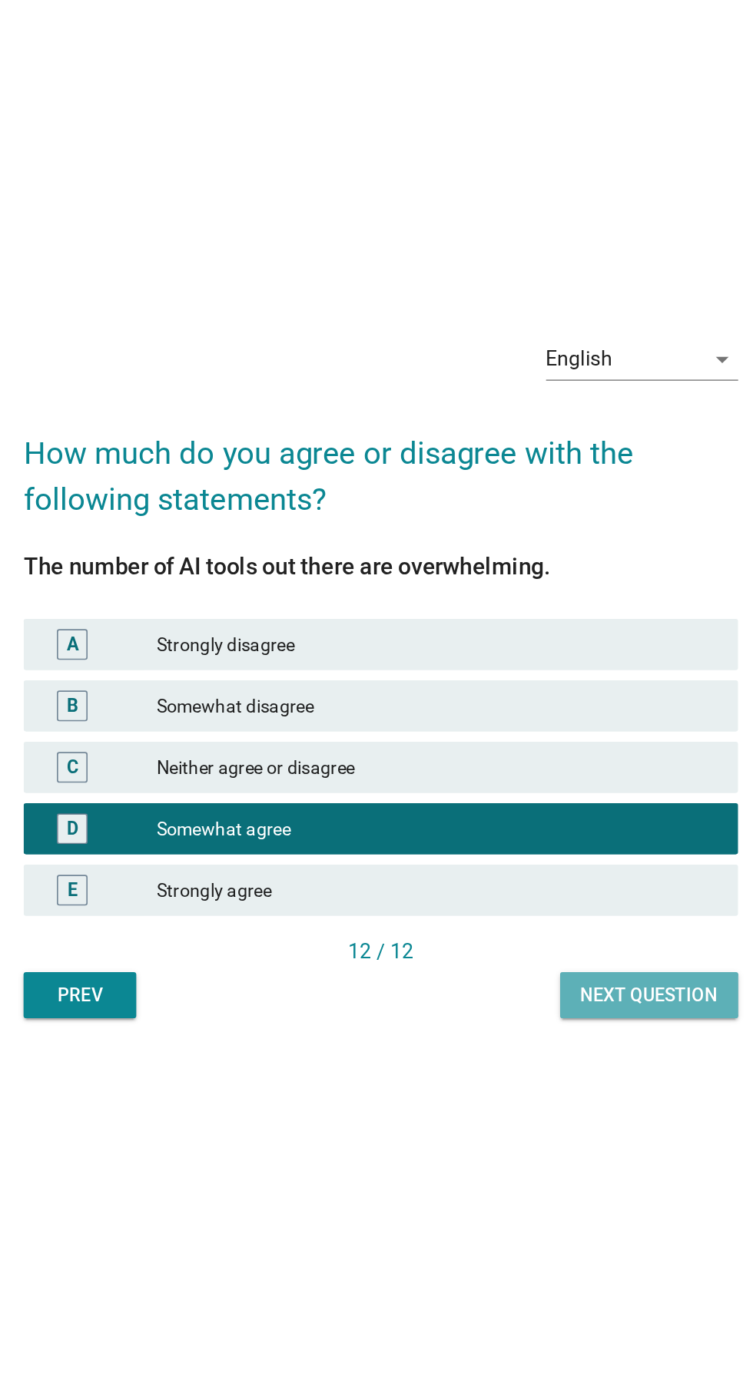
click at [556, 903] on button "Next question" at bounding box center [537, 890] width 107 height 28
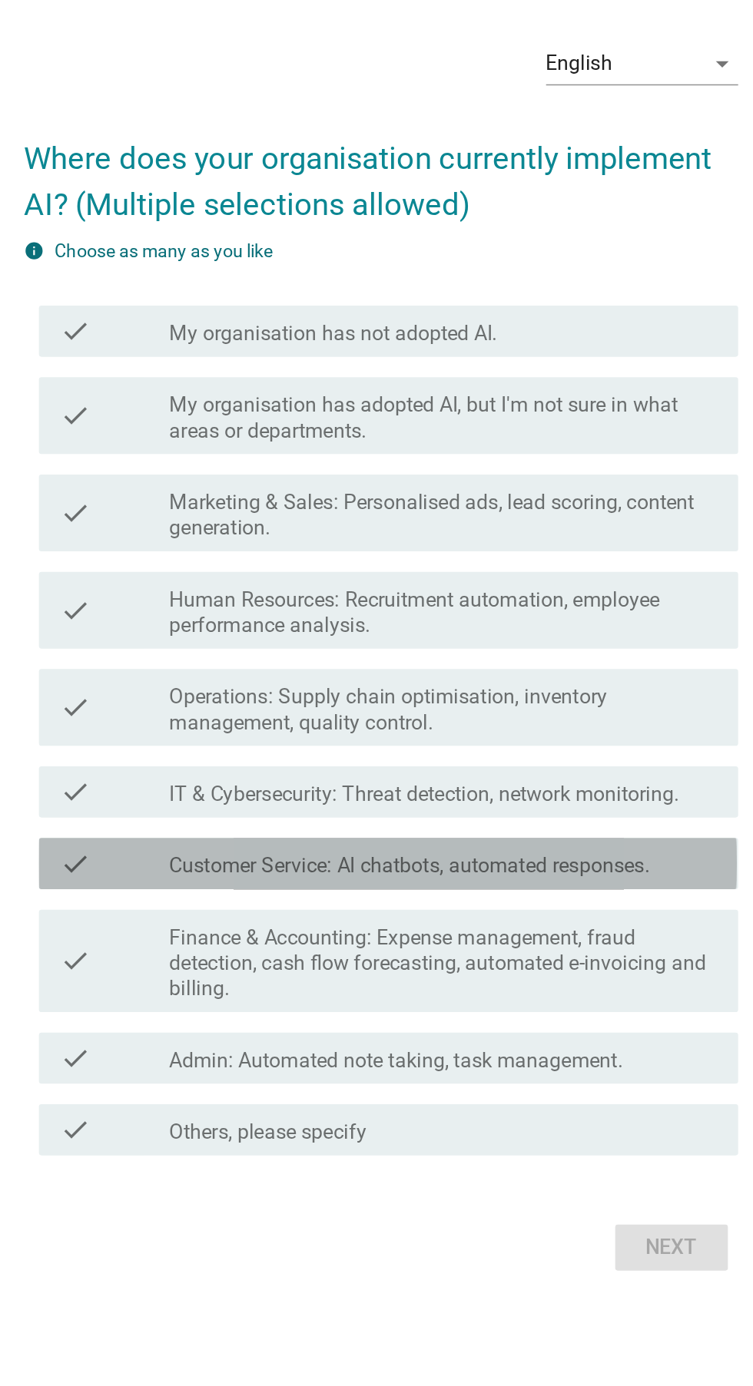
click at [529, 830] on label "Customer Service: AI chatbots, automated responses." at bounding box center [394, 822] width 288 height 15
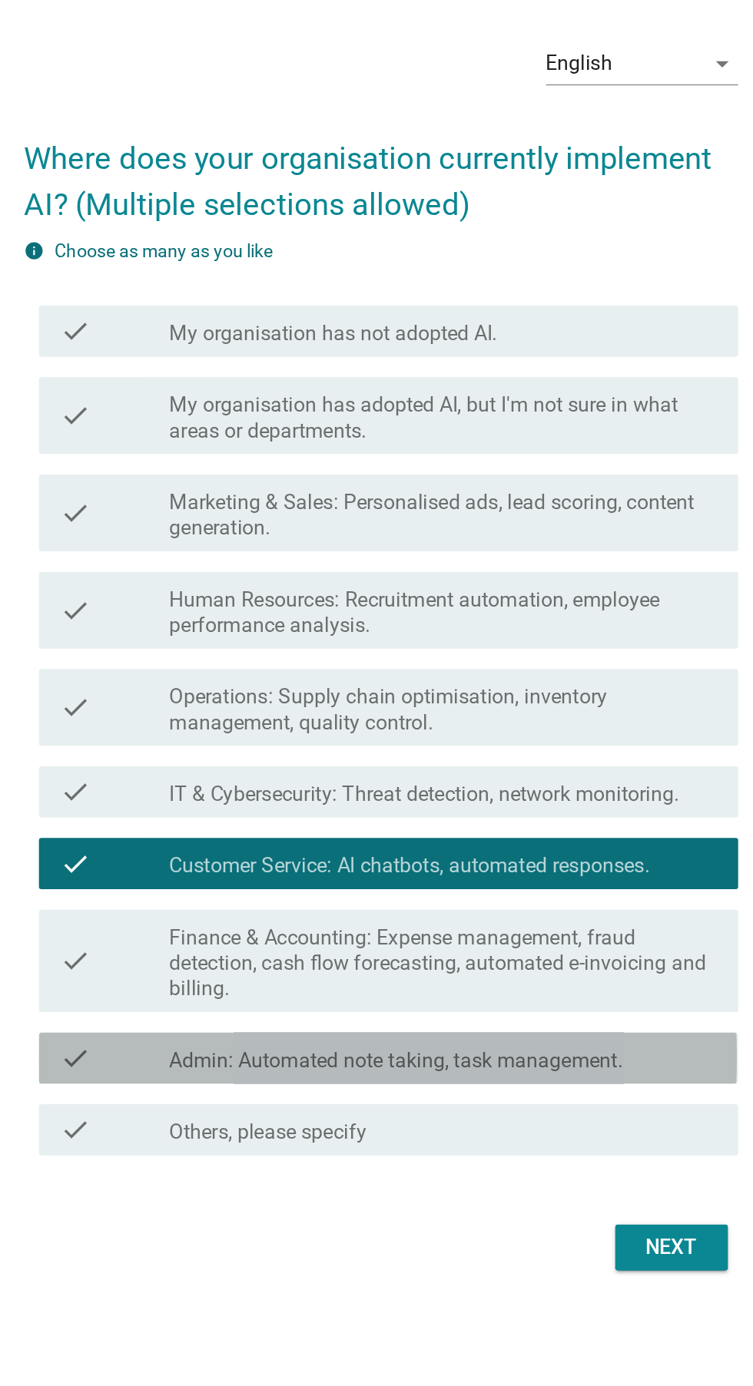
click at [502, 947] on label "Admin: Automated note taking, task management." at bounding box center [386, 939] width 272 height 15
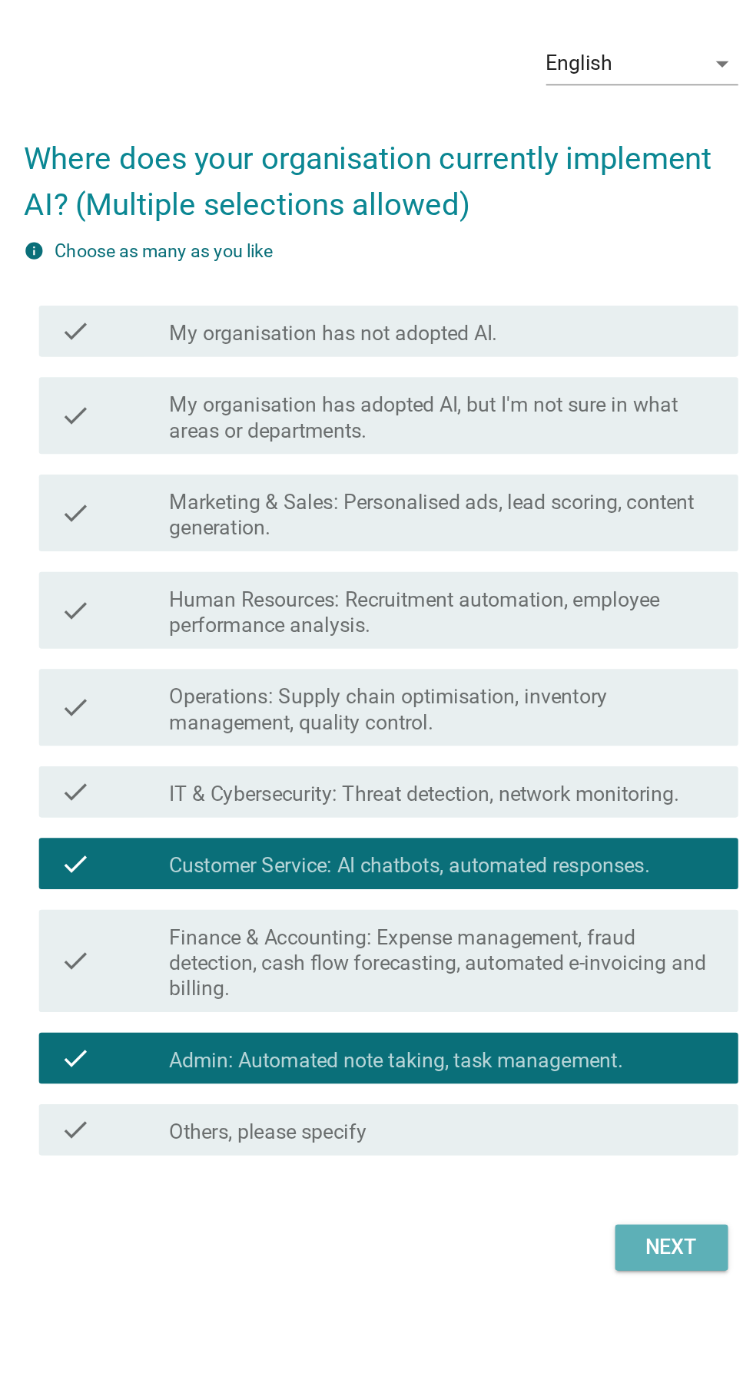
click at [553, 1061] on div "Next" at bounding box center [550, 1051] width 43 height 18
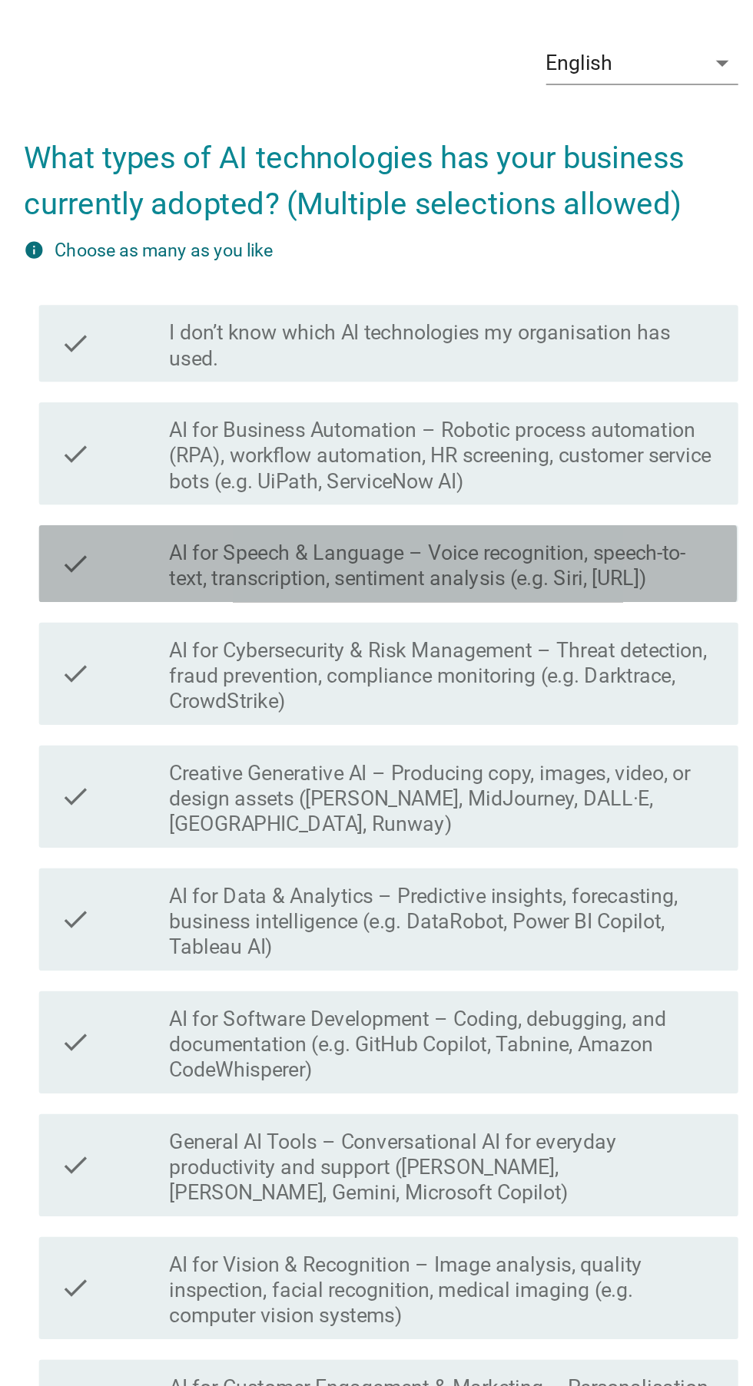
click at [563, 545] on label "AI for Speech & Language – Voice recognition, speech-to-text, transcription, se…" at bounding box center [414, 529] width 329 height 31
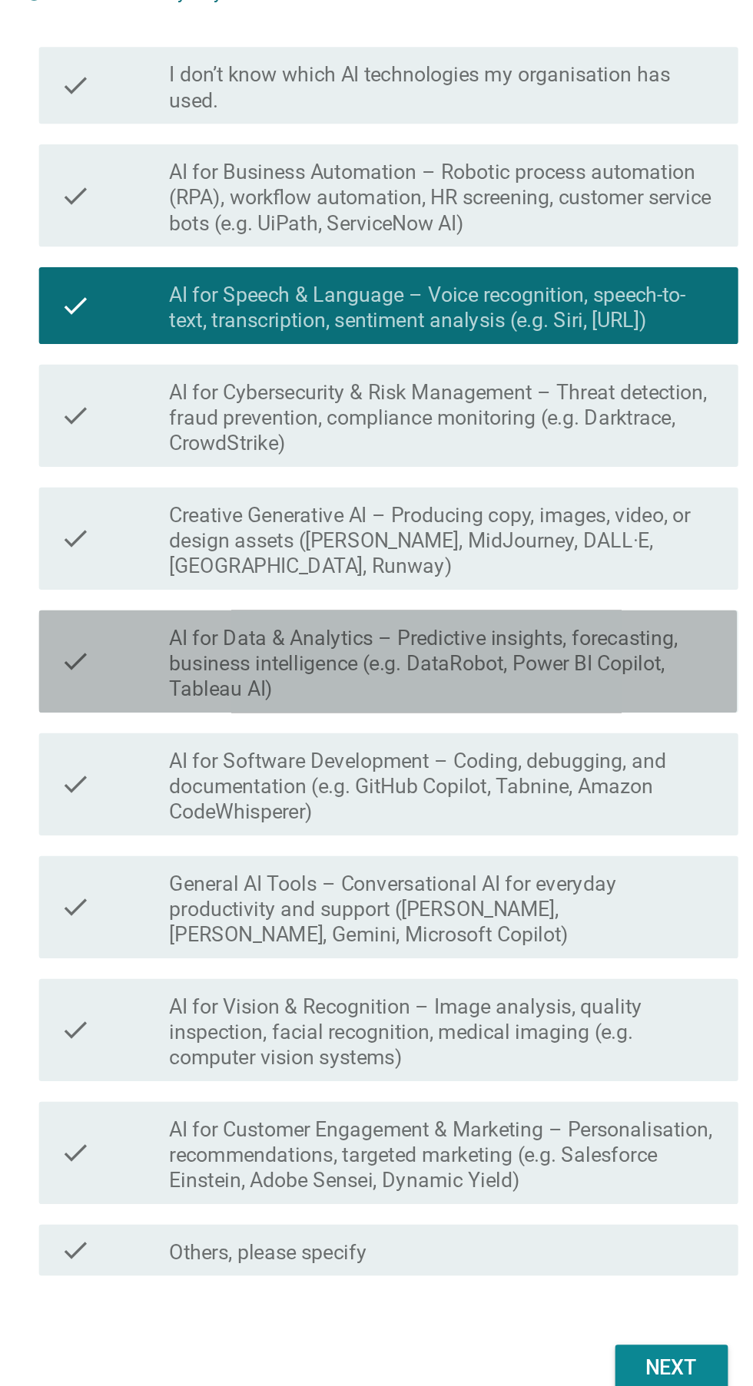
click at [543, 766] on label "AI for Data & Analytics – Predictive insights, forecasting, business intelligen…" at bounding box center [414, 743] width 329 height 46
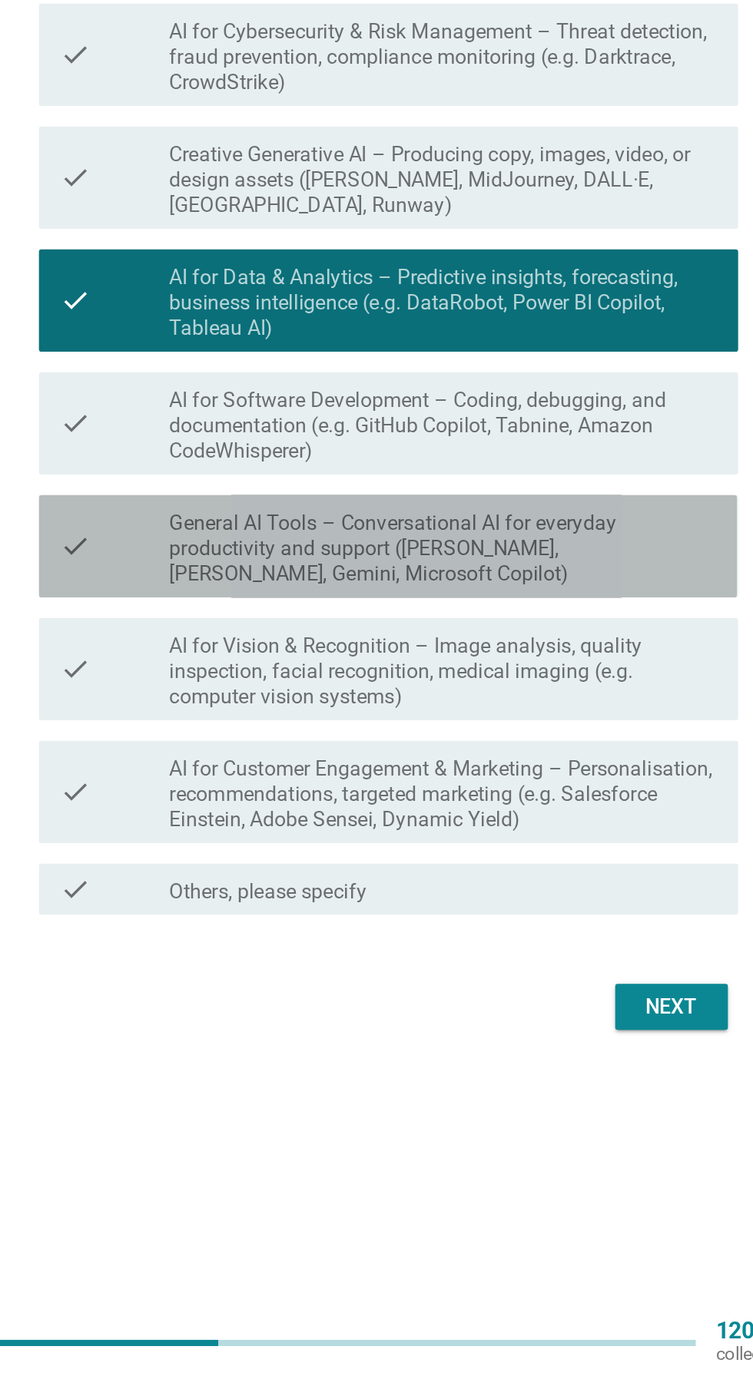
click at [560, 913] on label "General AI Tools – Conversational AI for everyday productivity and support ([PE…" at bounding box center [414, 890] width 329 height 46
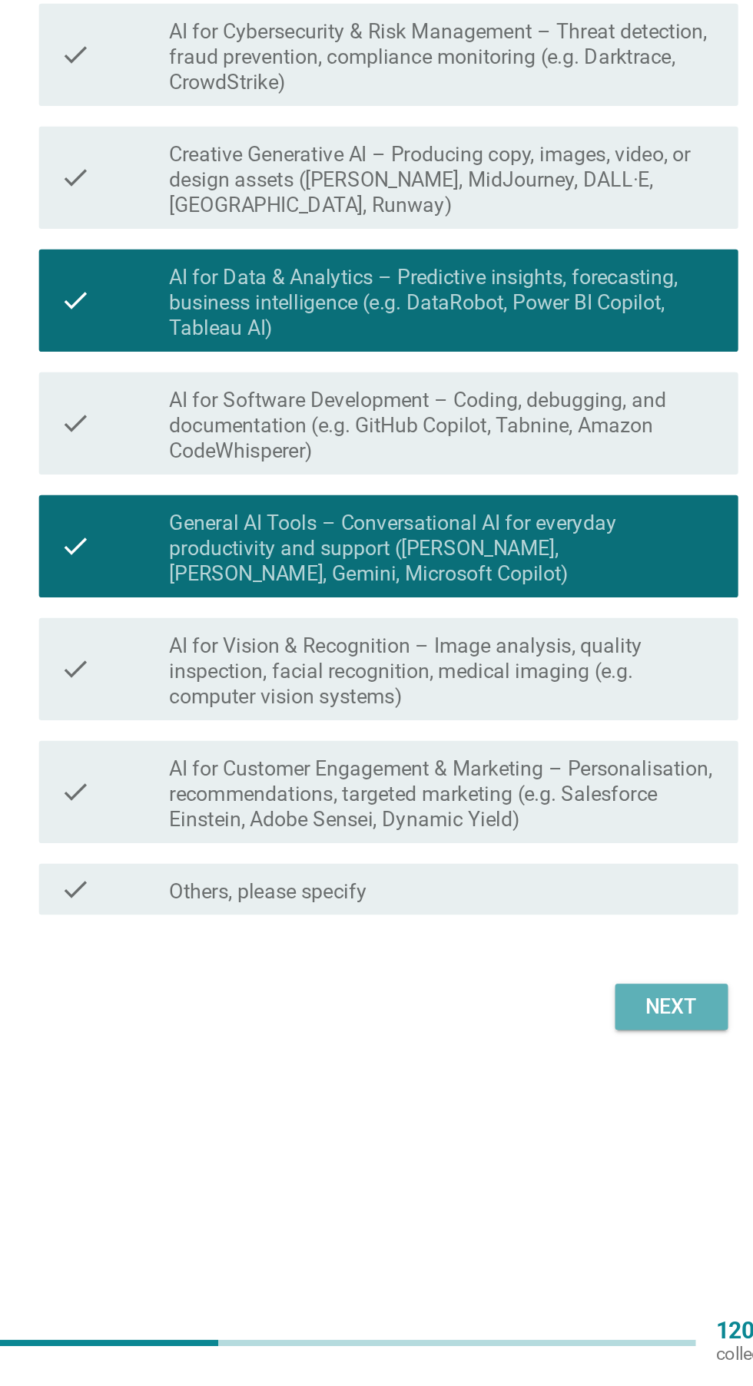
click at [571, 1179] on button "Next" at bounding box center [551, 1165] width 68 height 28
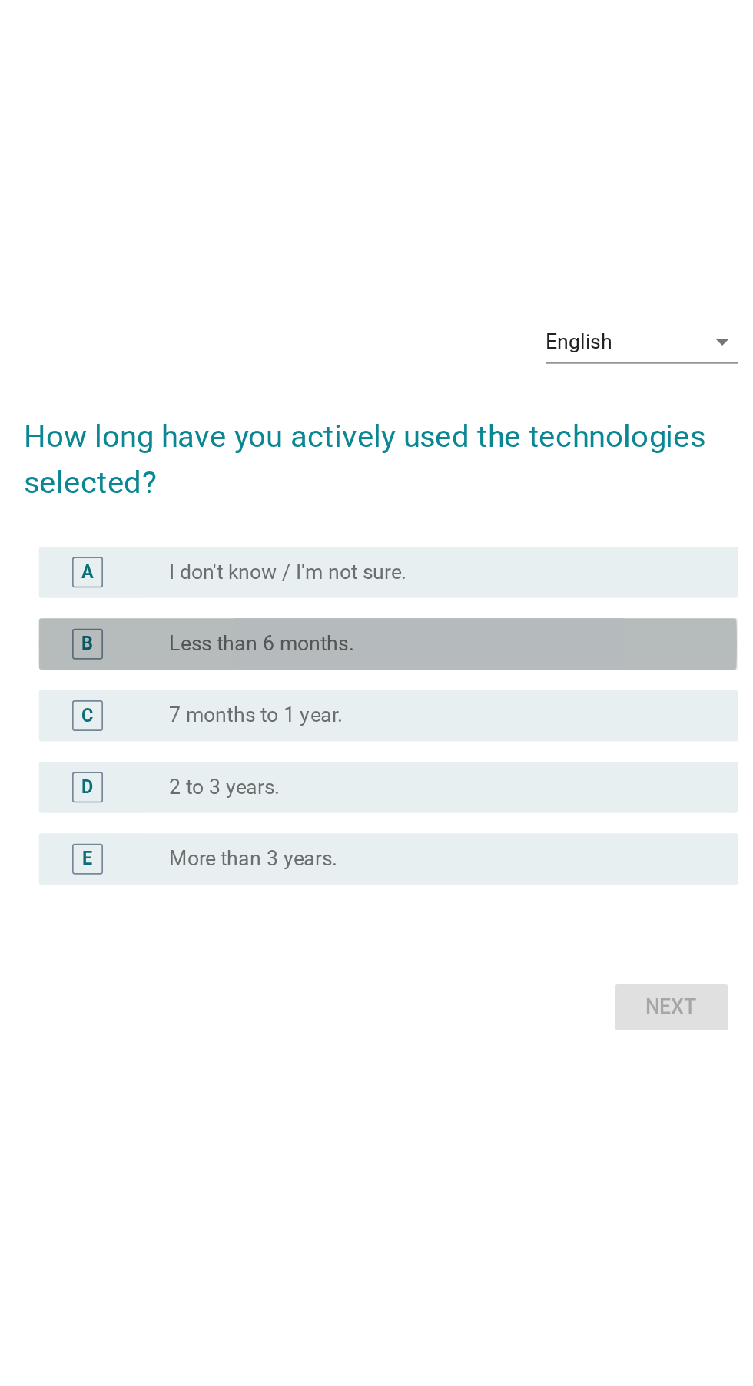
click at [522, 694] on div "B radio_button_unchecked Less than 6 months." at bounding box center [380, 678] width 419 height 31
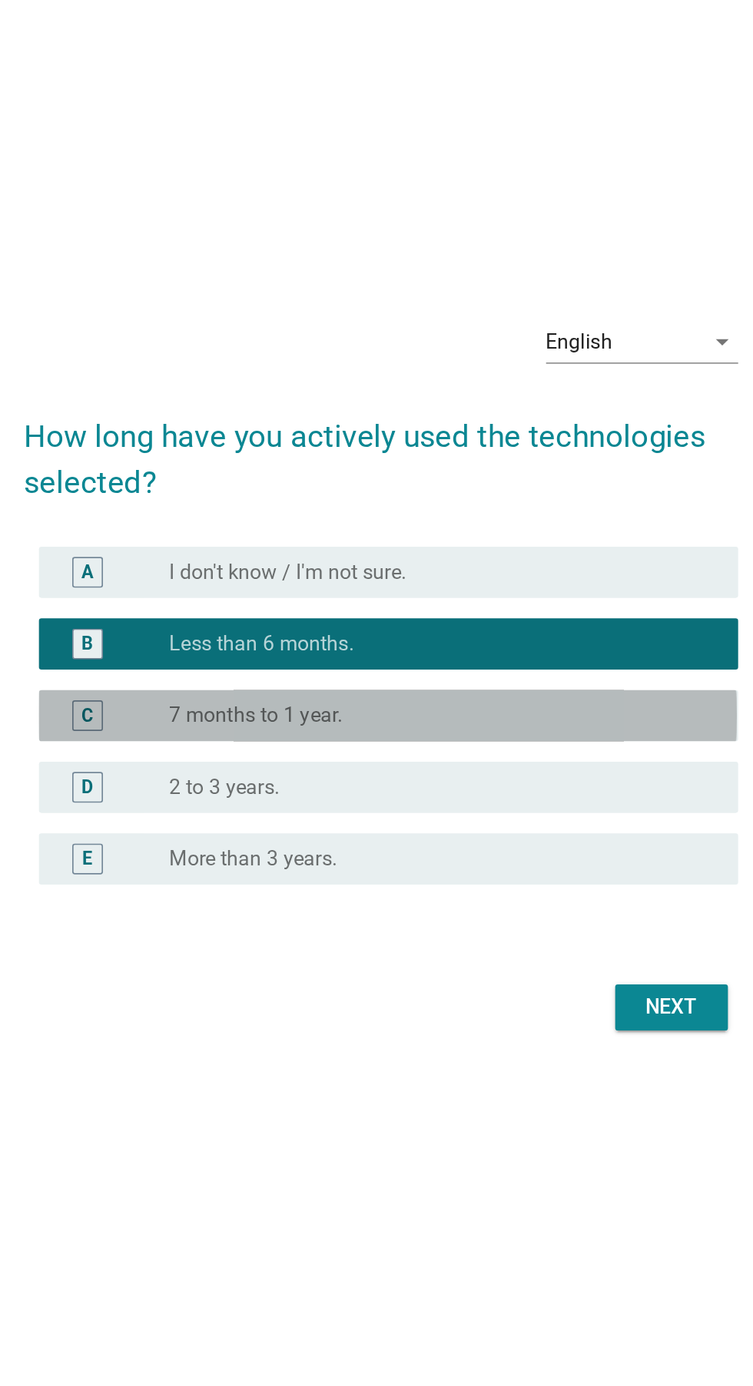
click at [532, 729] on div "radio_button_unchecked 7 months to 1 year." at bounding box center [408, 721] width 316 height 15
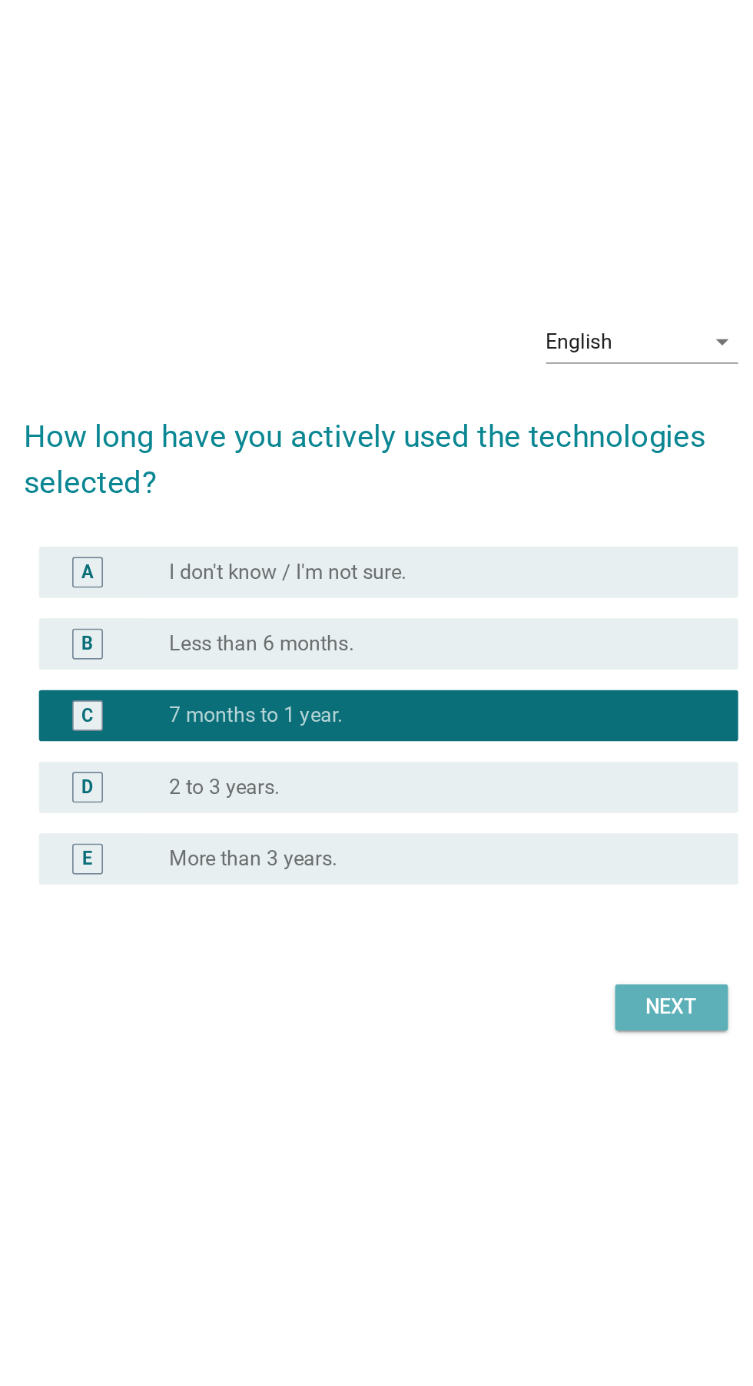
click at [566, 906] on div "Next" at bounding box center [550, 896] width 43 height 18
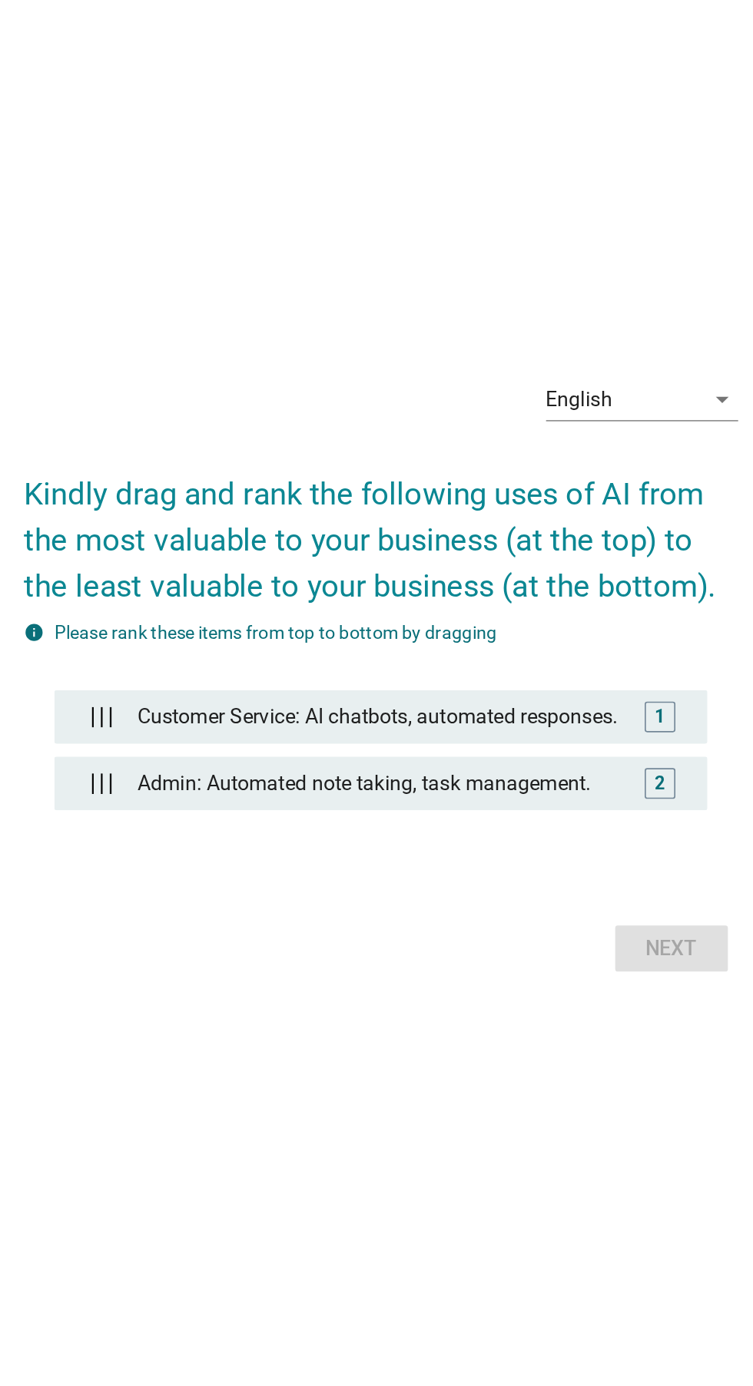
scroll to position [25, 0]
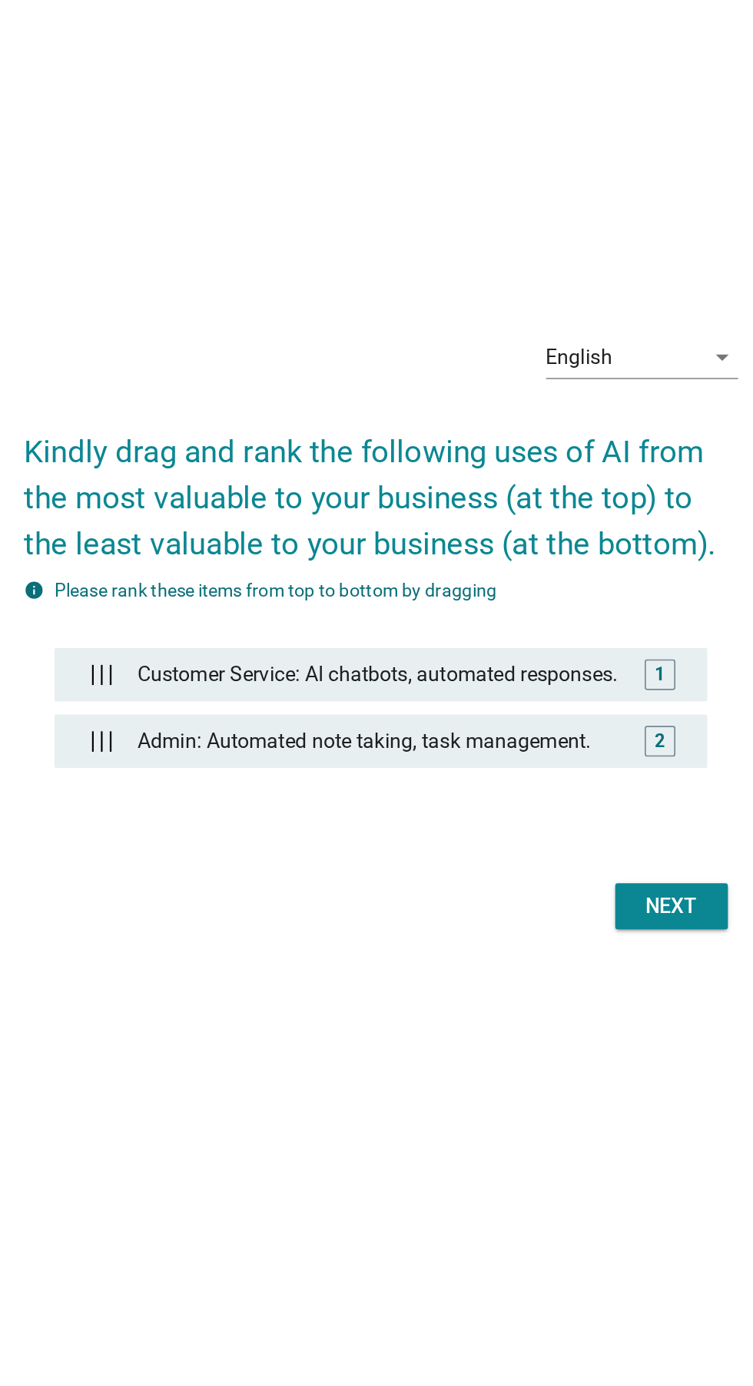
click at [548, 706] on div "1" at bounding box center [544, 696] width 18 height 18
click at [518, 752] on div "Admin: Automated note taking, task management." at bounding box center [376, 736] width 304 height 31
click at [568, 849] on button "Next" at bounding box center [551, 836] width 68 height 28
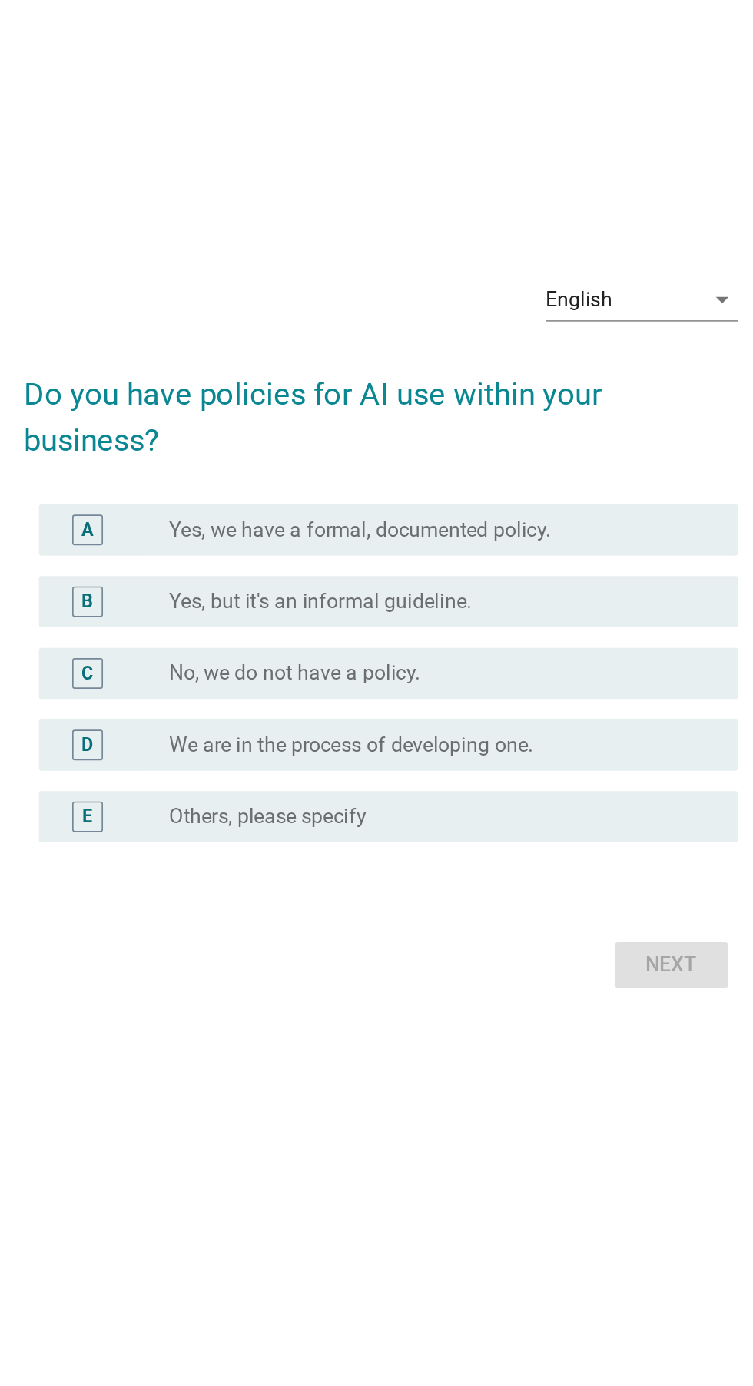
scroll to position [0, 0]
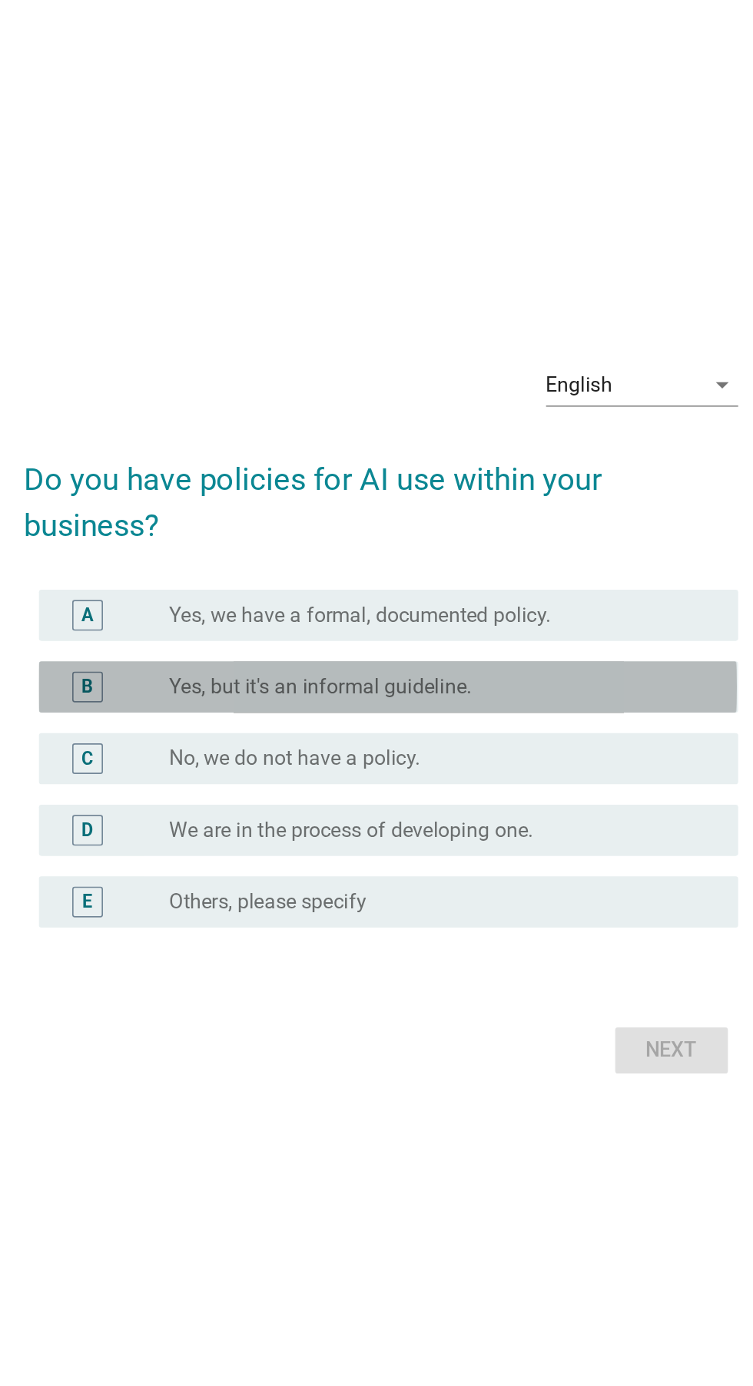
click at [535, 686] on div "radio_button_unchecked Yes, but it's an informal guideline." at bounding box center [408, 678] width 316 height 15
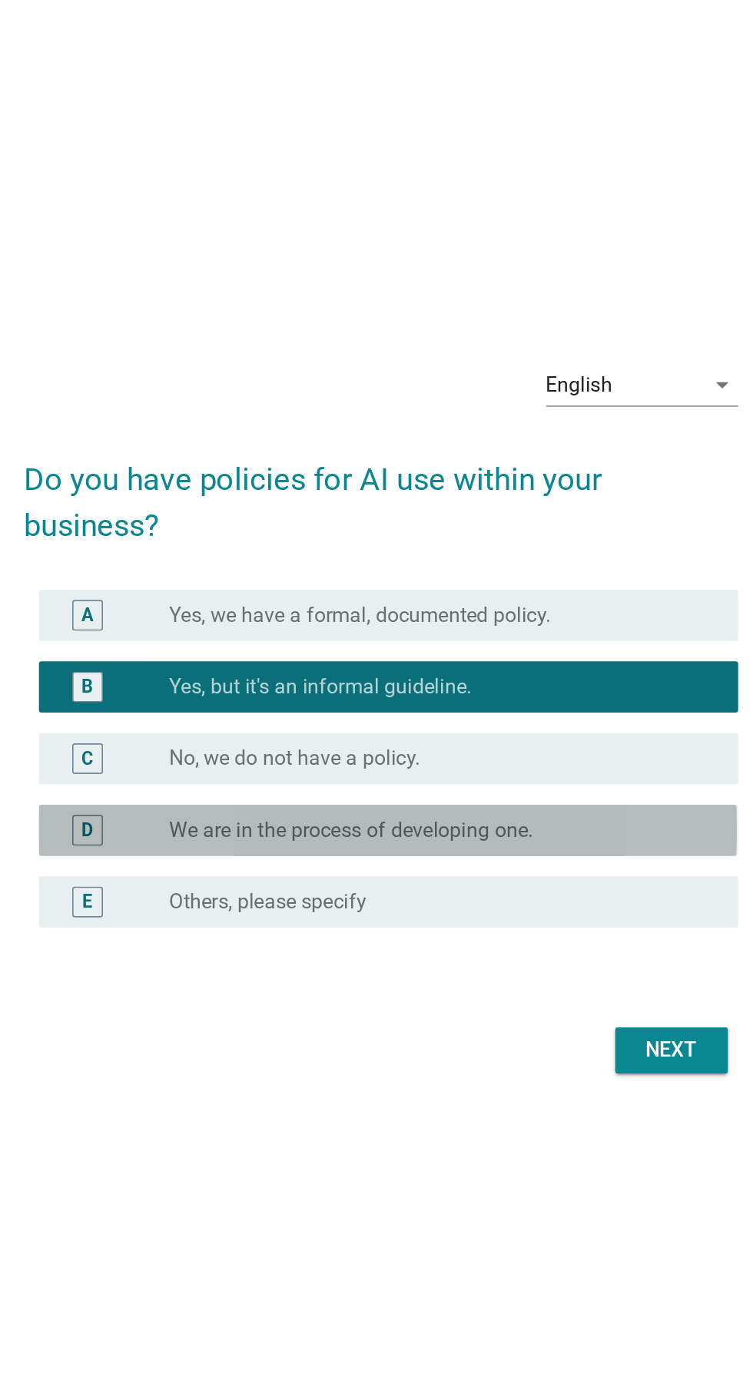
click at [531, 772] on div "radio_button_unchecked We are in the process of developing one." at bounding box center [408, 764] width 316 height 15
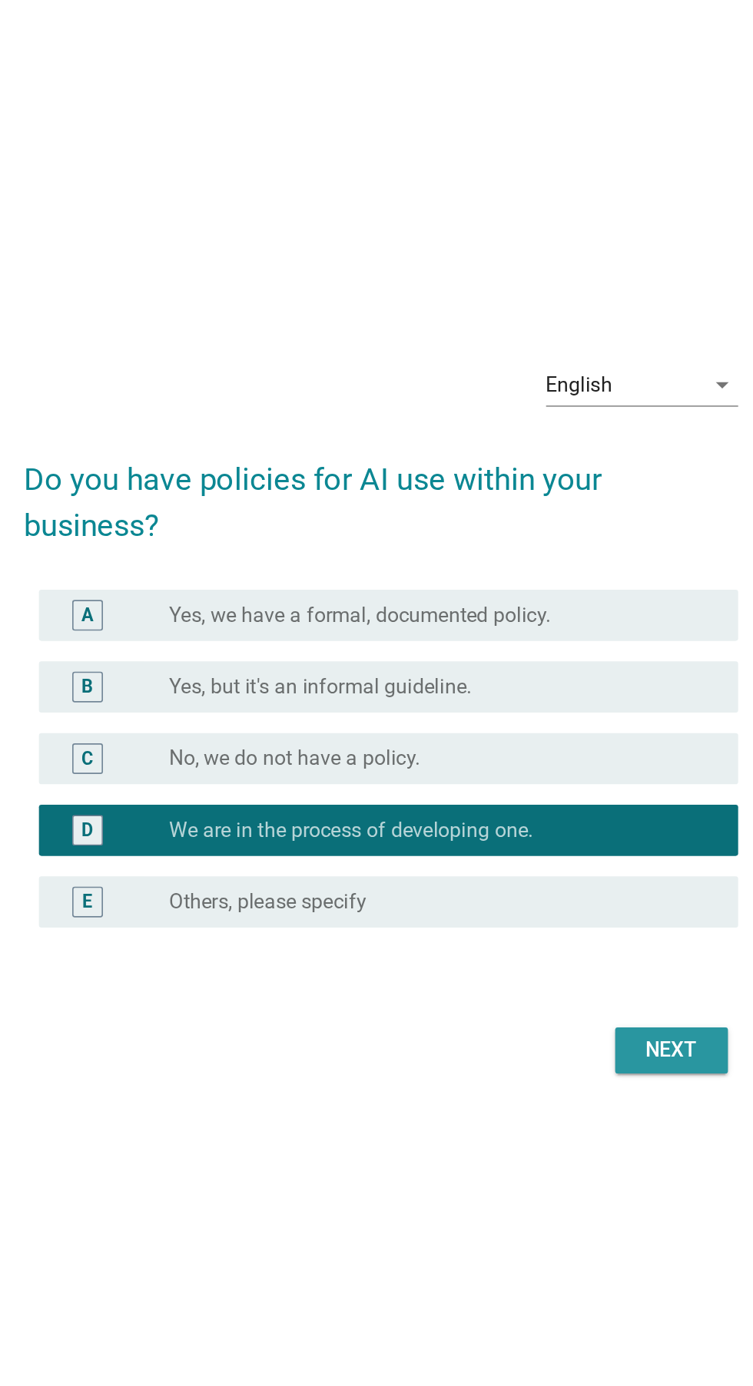
click at [565, 906] on div "Next" at bounding box center [550, 896] width 43 height 18
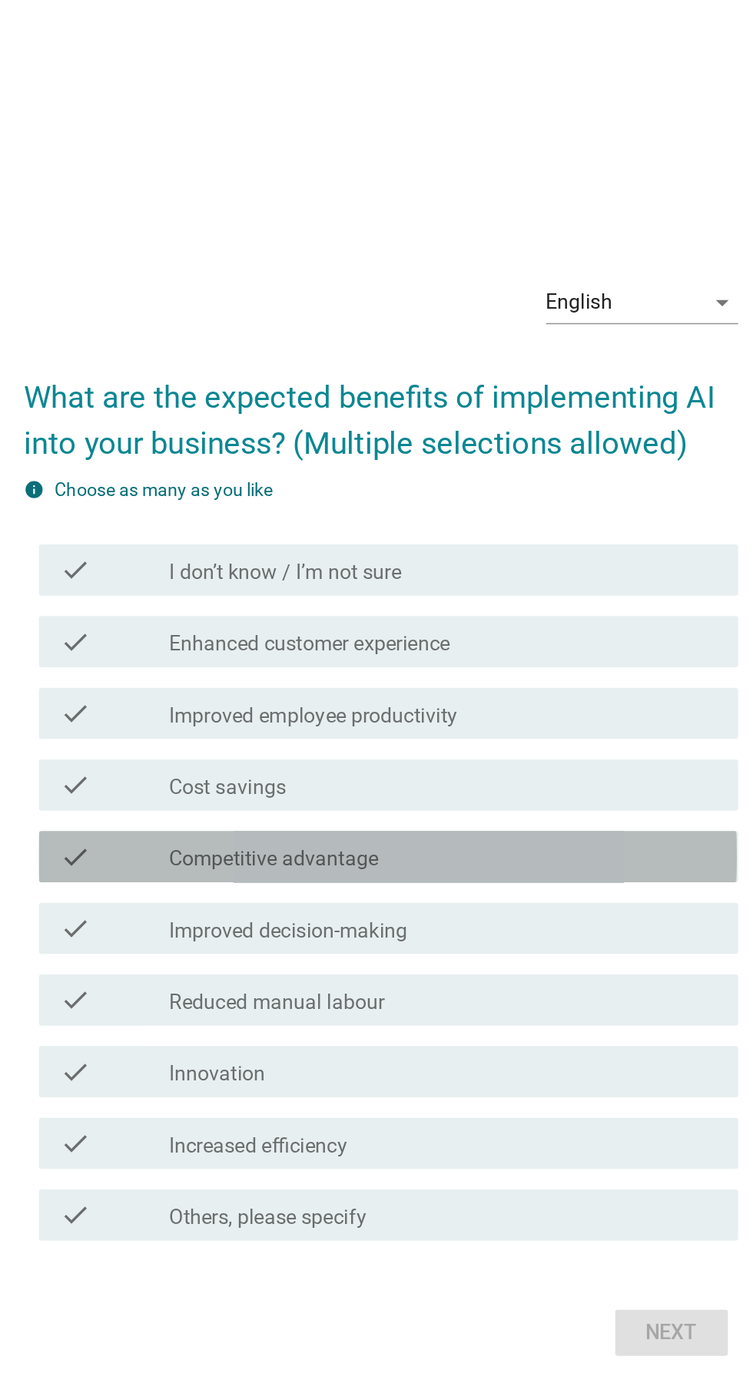
click at [513, 729] on div "check_box_outline_blank Competitive advantage" at bounding box center [414, 719] width 329 height 18
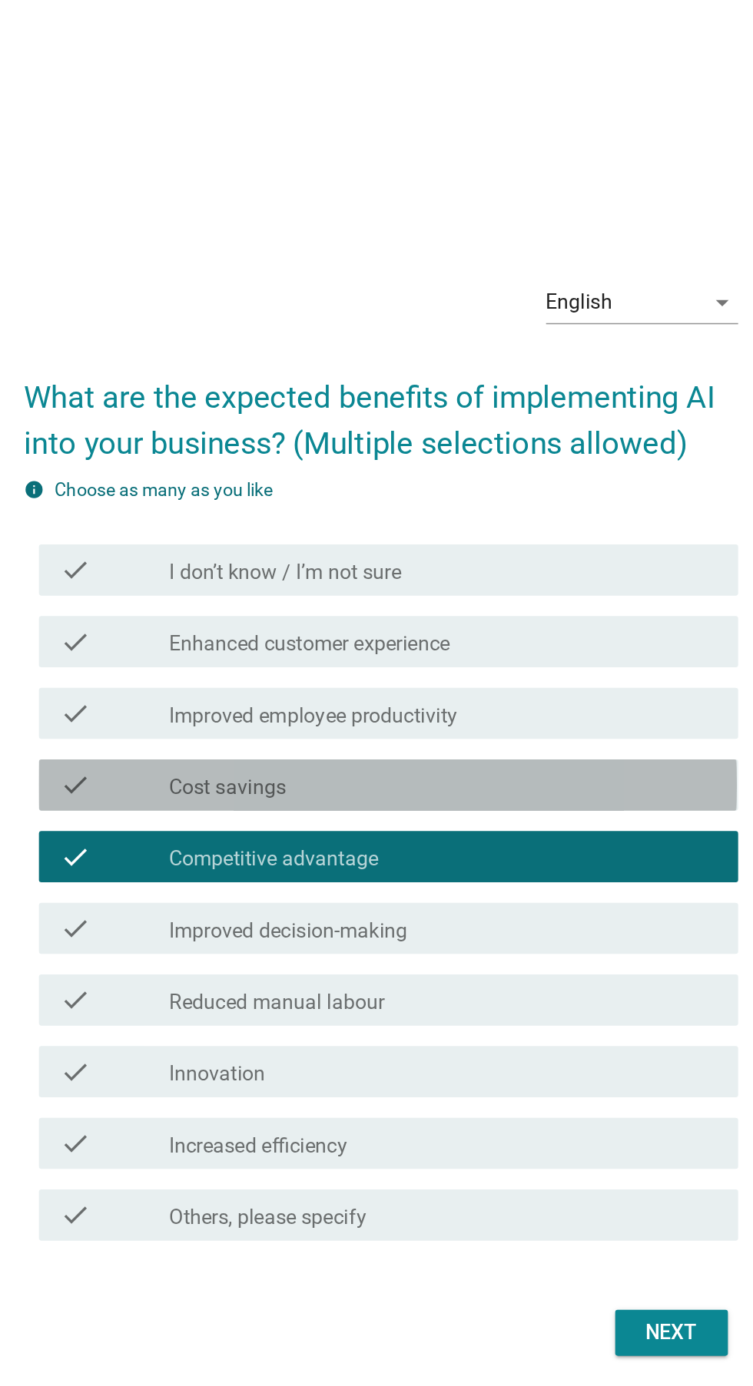
click at [516, 692] on div "check check_box_outline_blank Cost savings" at bounding box center [380, 676] width 419 height 31
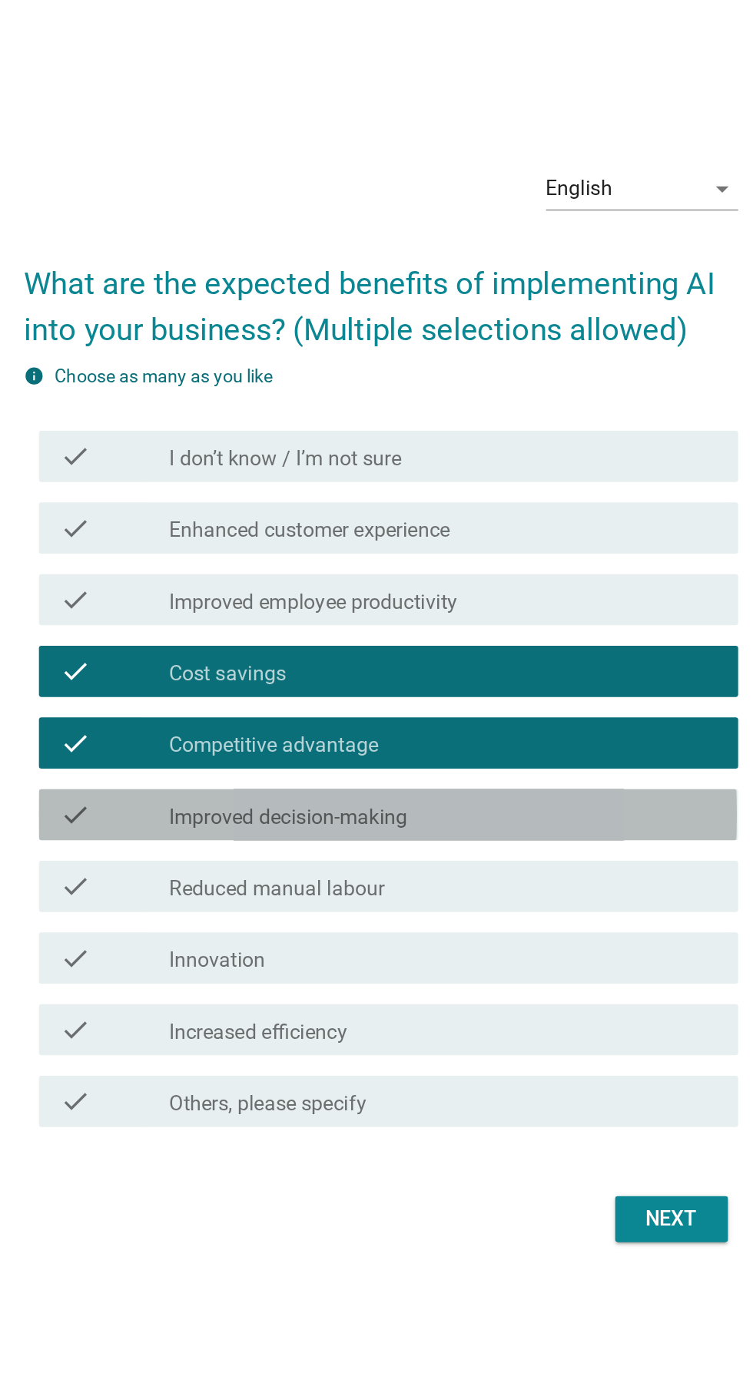
click at [514, 772] on div "check_box_outline_blank Improved decision-making" at bounding box center [414, 762] width 329 height 18
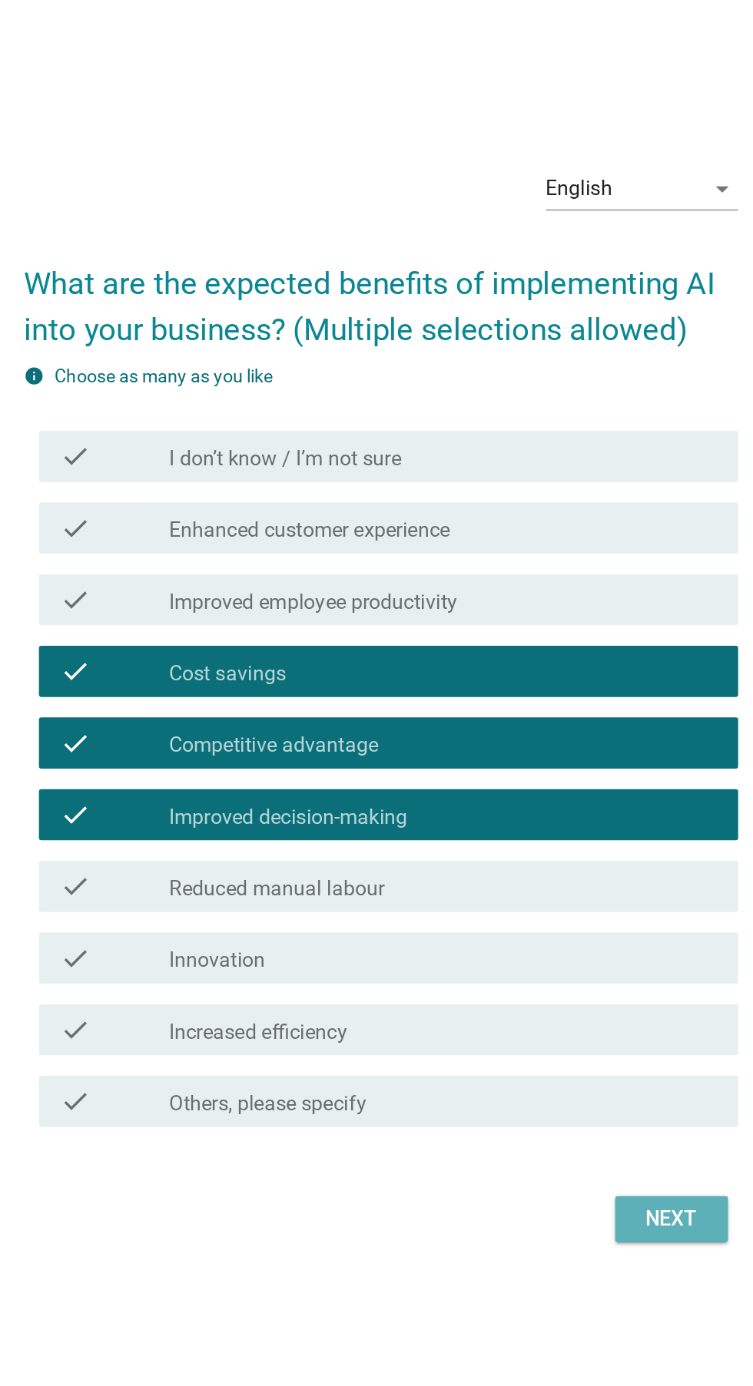
click at [557, 1015] on div "Next" at bounding box center [550, 1005] width 43 height 18
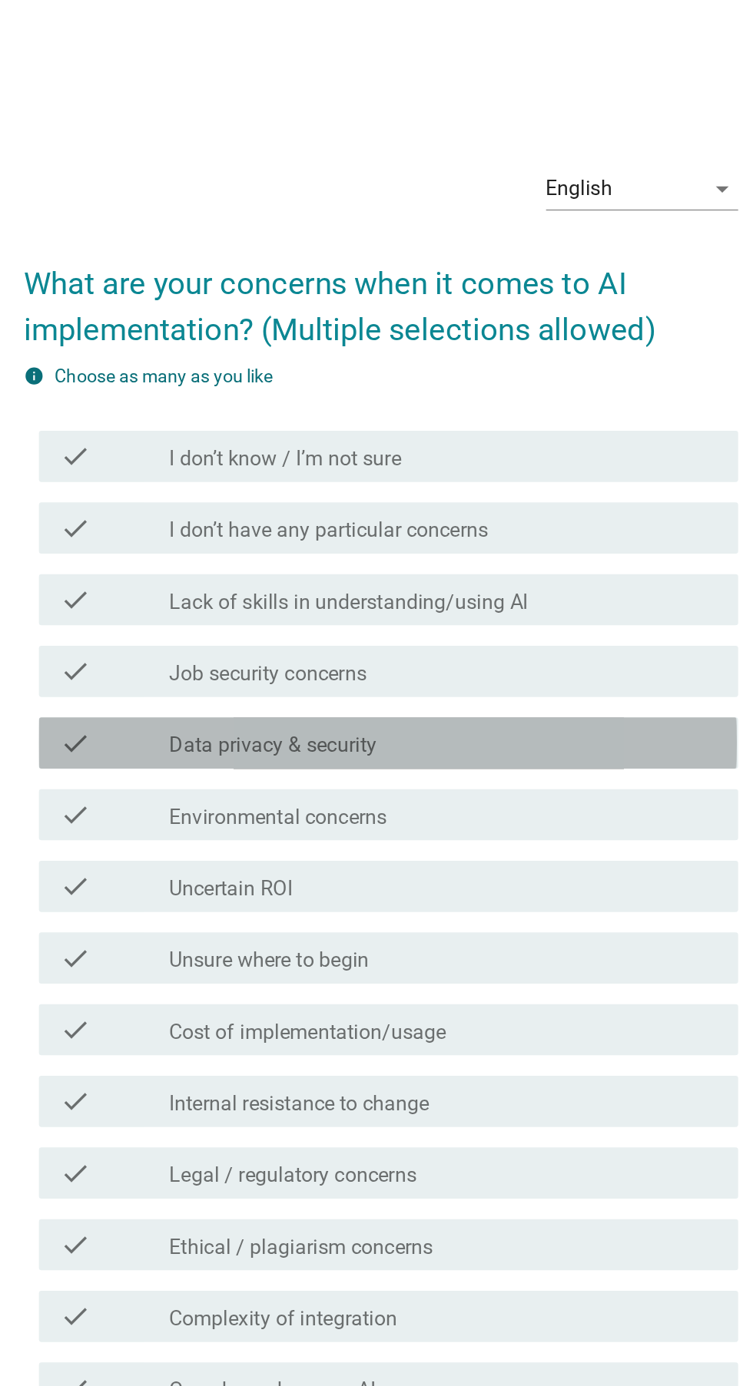
click at [494, 600] on div "check_box_outline_blank Data privacy & security" at bounding box center [414, 590] width 329 height 18
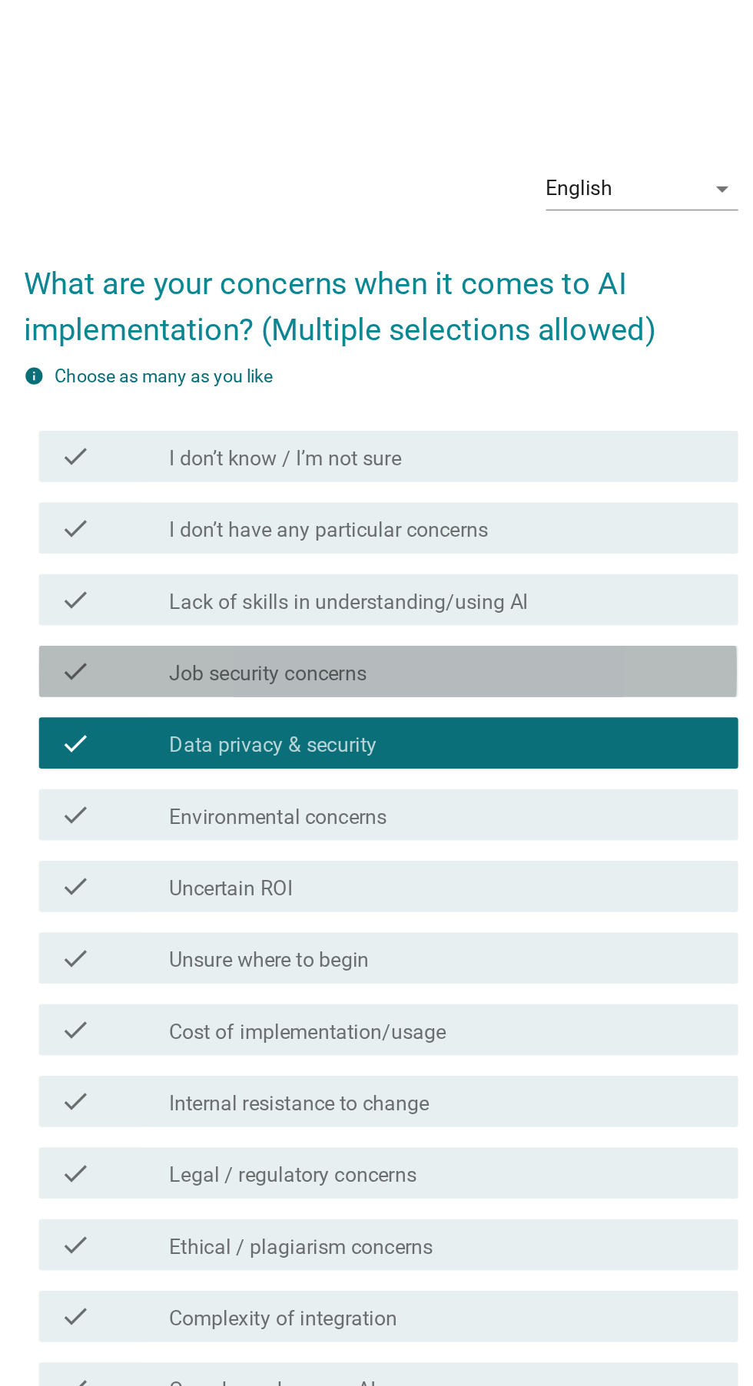
click at [515, 557] on div "check_box_outline_blank Job security concerns" at bounding box center [414, 547] width 329 height 18
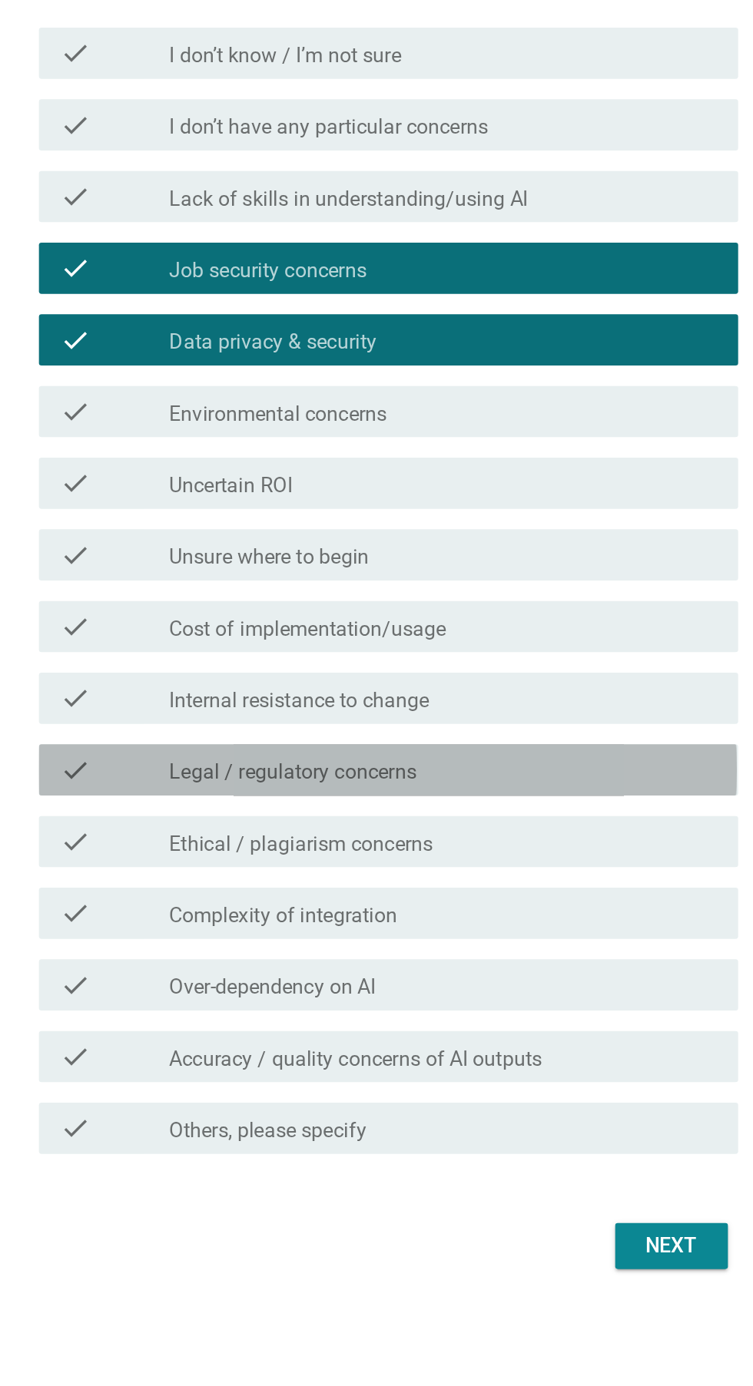
click at [492, 858] on div "check_box_outline_blank Legal / regulatory concerns" at bounding box center [414, 849] width 329 height 18
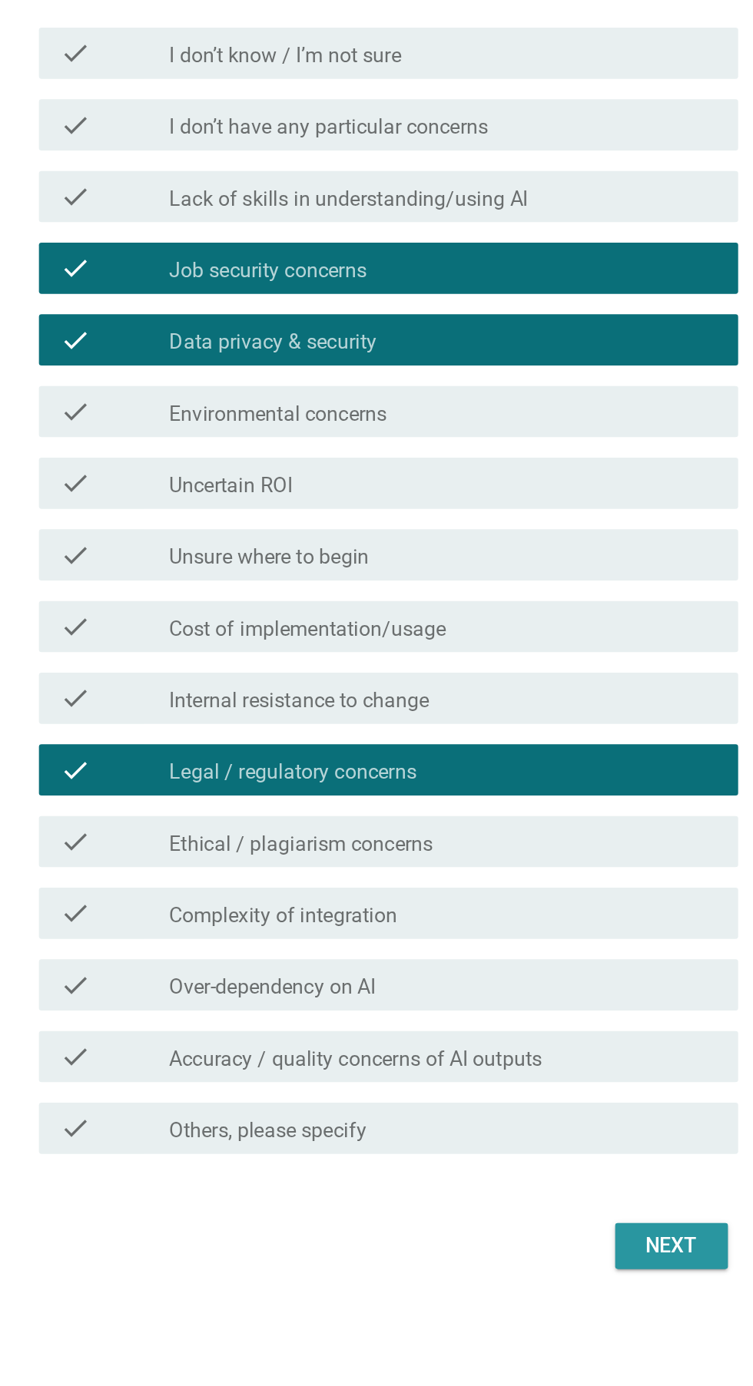
click at [568, 1144] on div "Next" at bounding box center [550, 1134] width 43 height 18
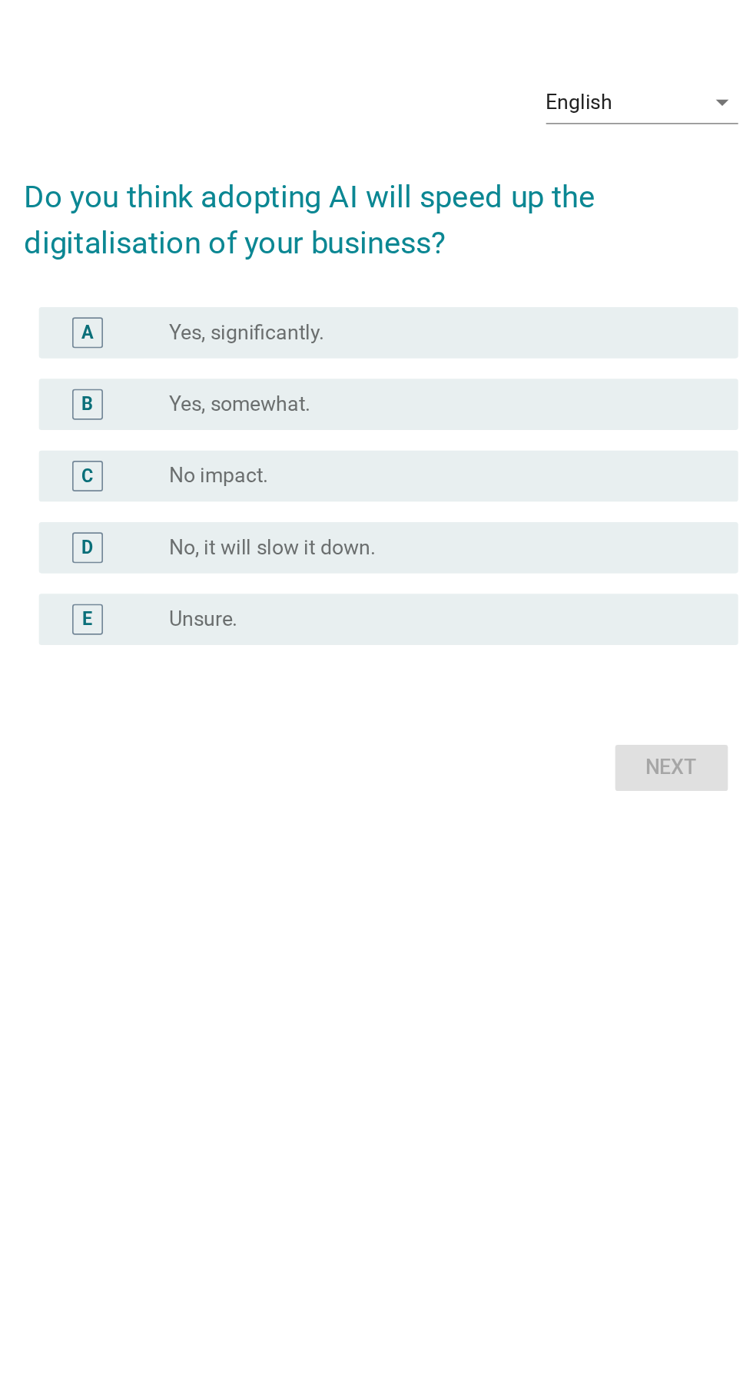
scroll to position [99, 0]
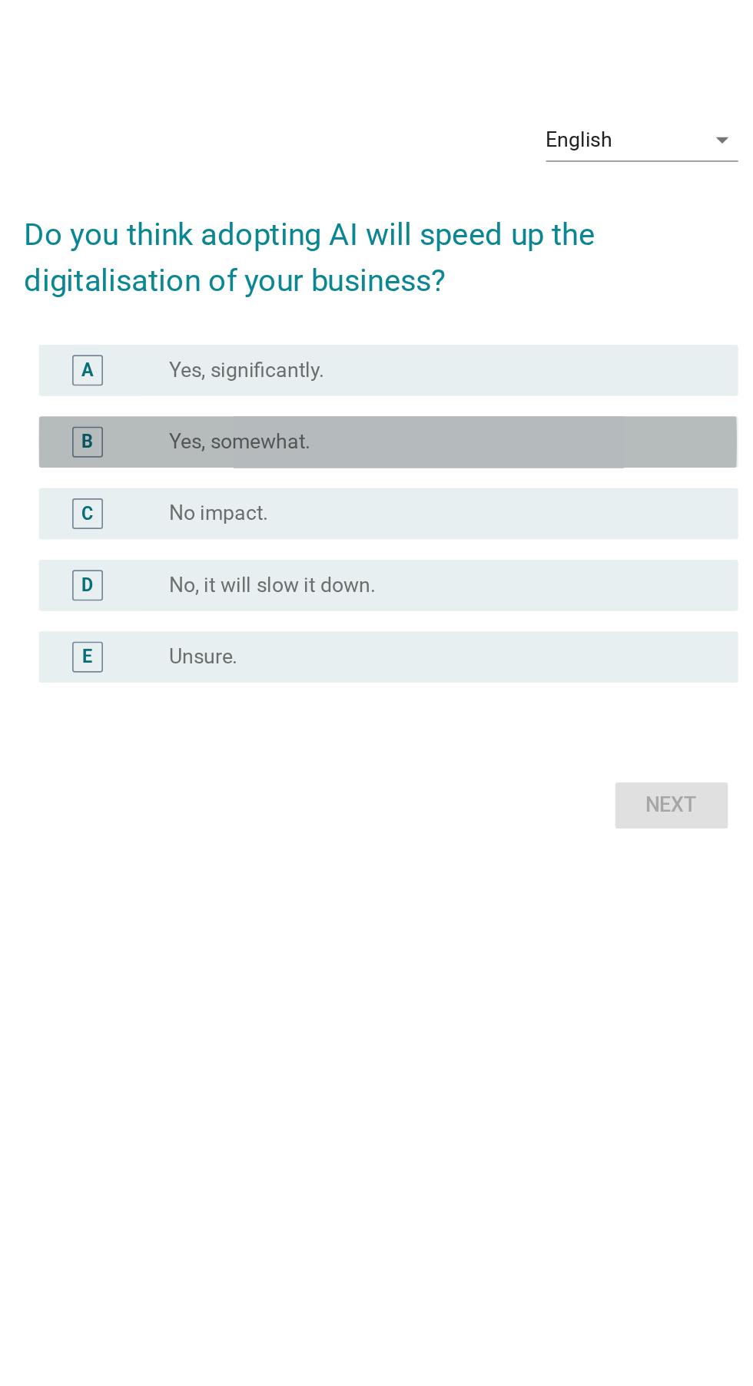
click at [547, 627] on div "B radio_button_unchecked Yes, somewhat." at bounding box center [380, 638] width 419 height 31
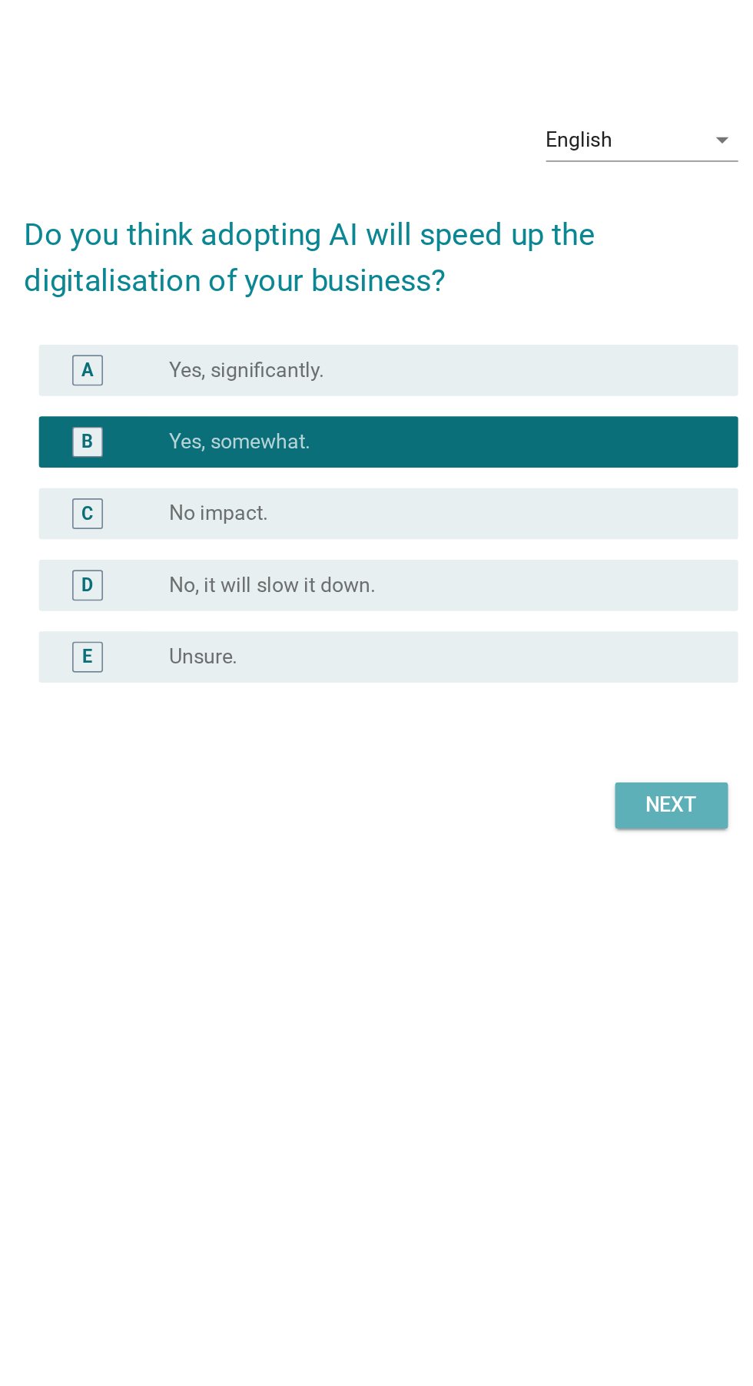
click at [561, 849] on div "Next" at bounding box center [550, 856] width 43 height 18
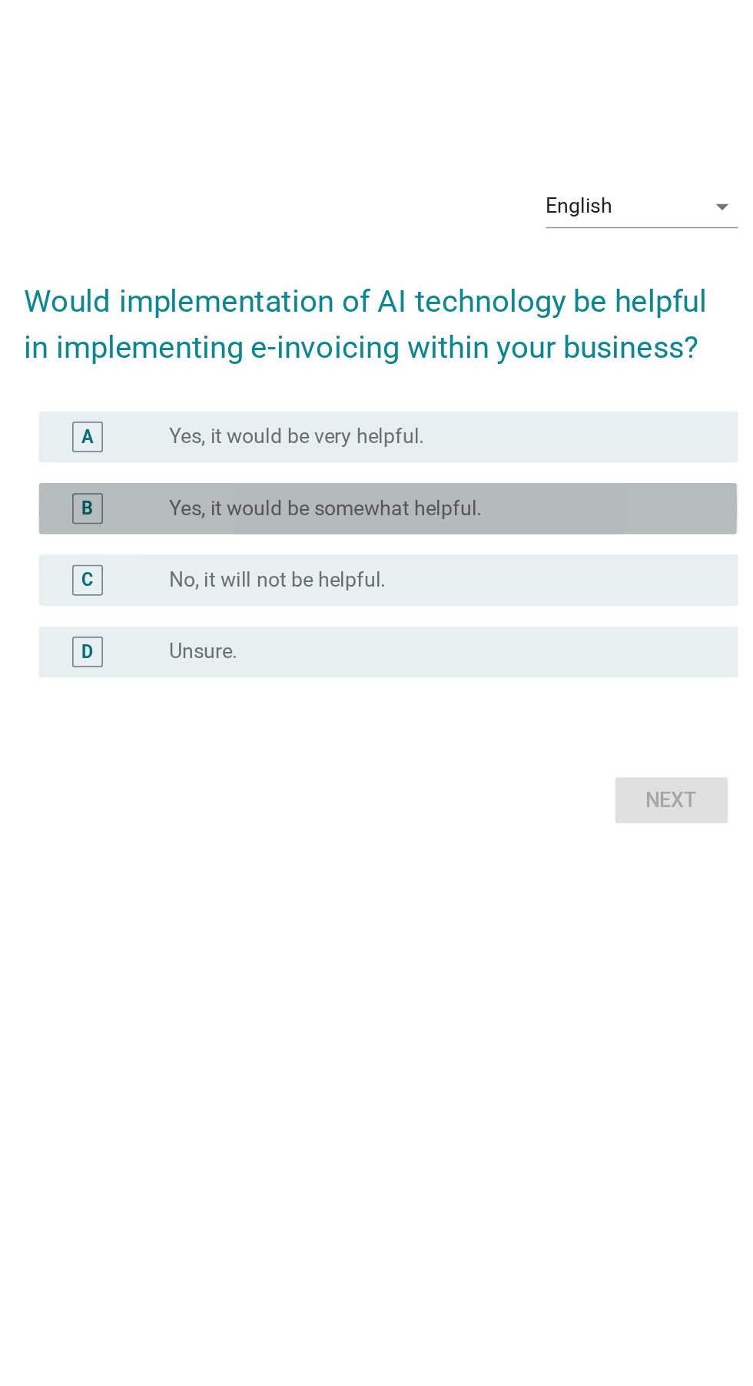
click at [519, 694] on div "B radio_button_unchecked Yes, it would be somewhat helpful." at bounding box center [380, 678] width 419 height 31
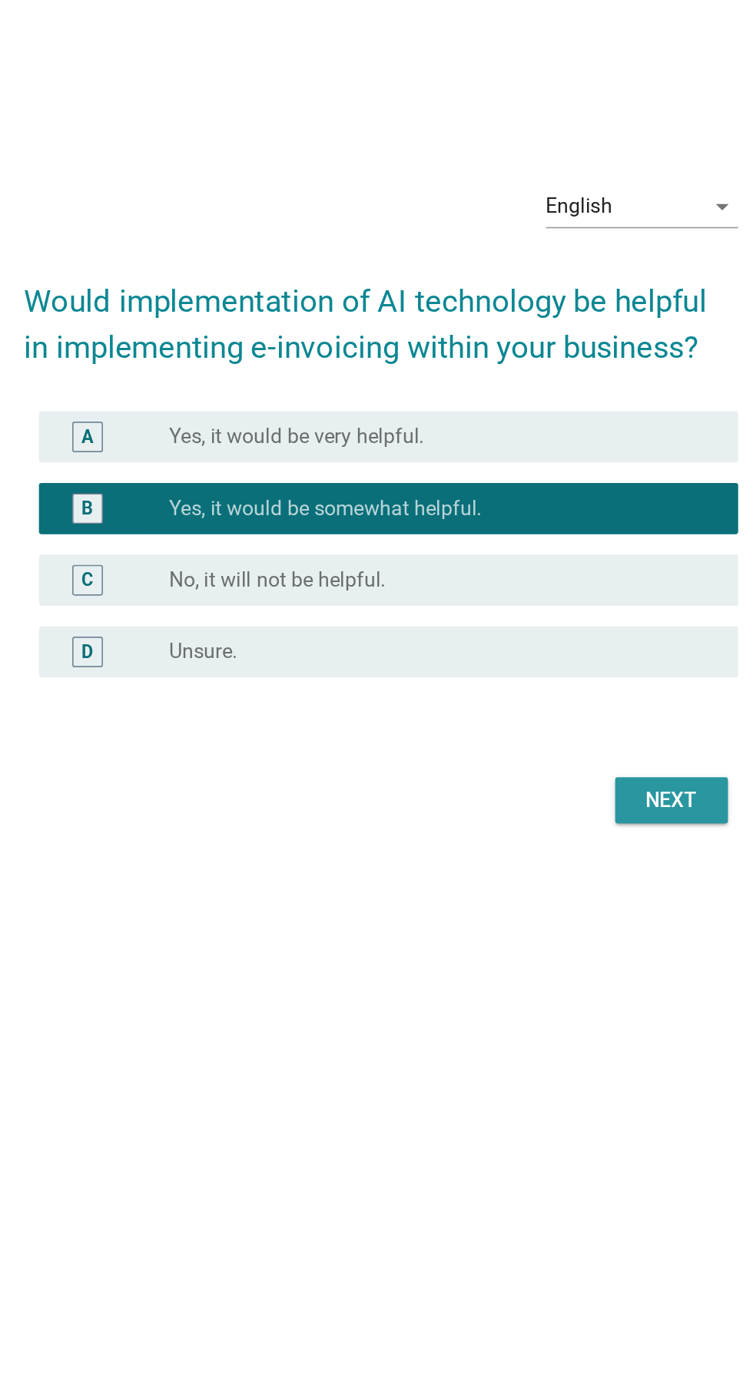
click at [559, 863] on div "Next" at bounding box center [550, 853] width 43 height 18
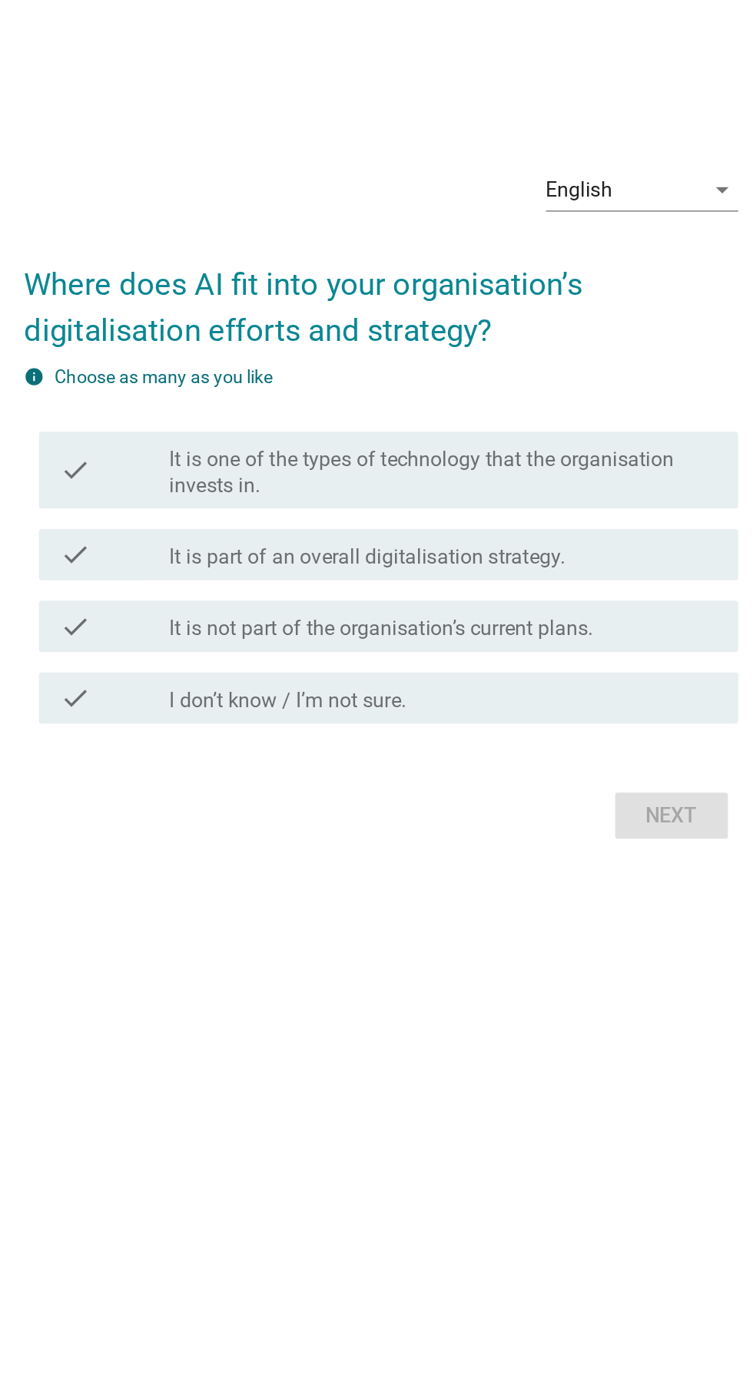
scroll to position [0, 0]
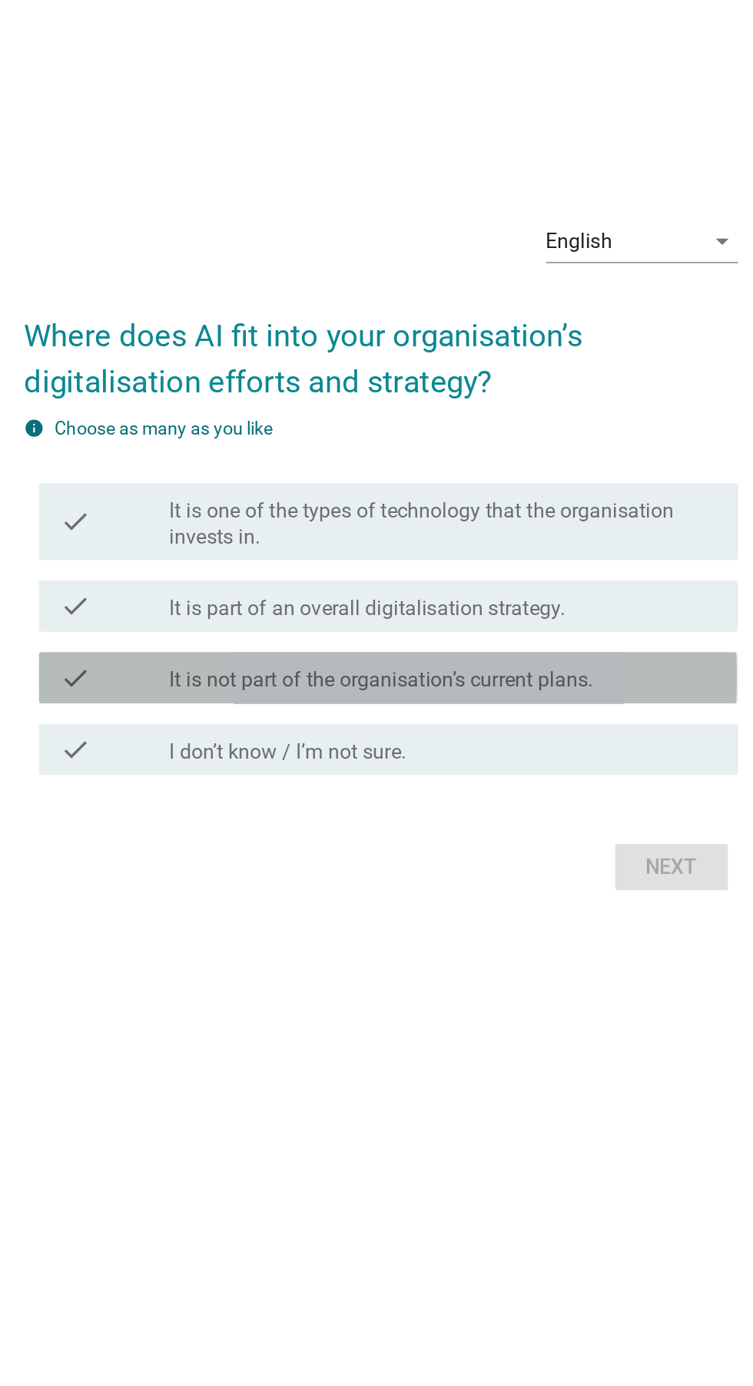
click at [501, 780] on label "It is not part of the organisation’s current plans." at bounding box center [377, 771] width 254 height 15
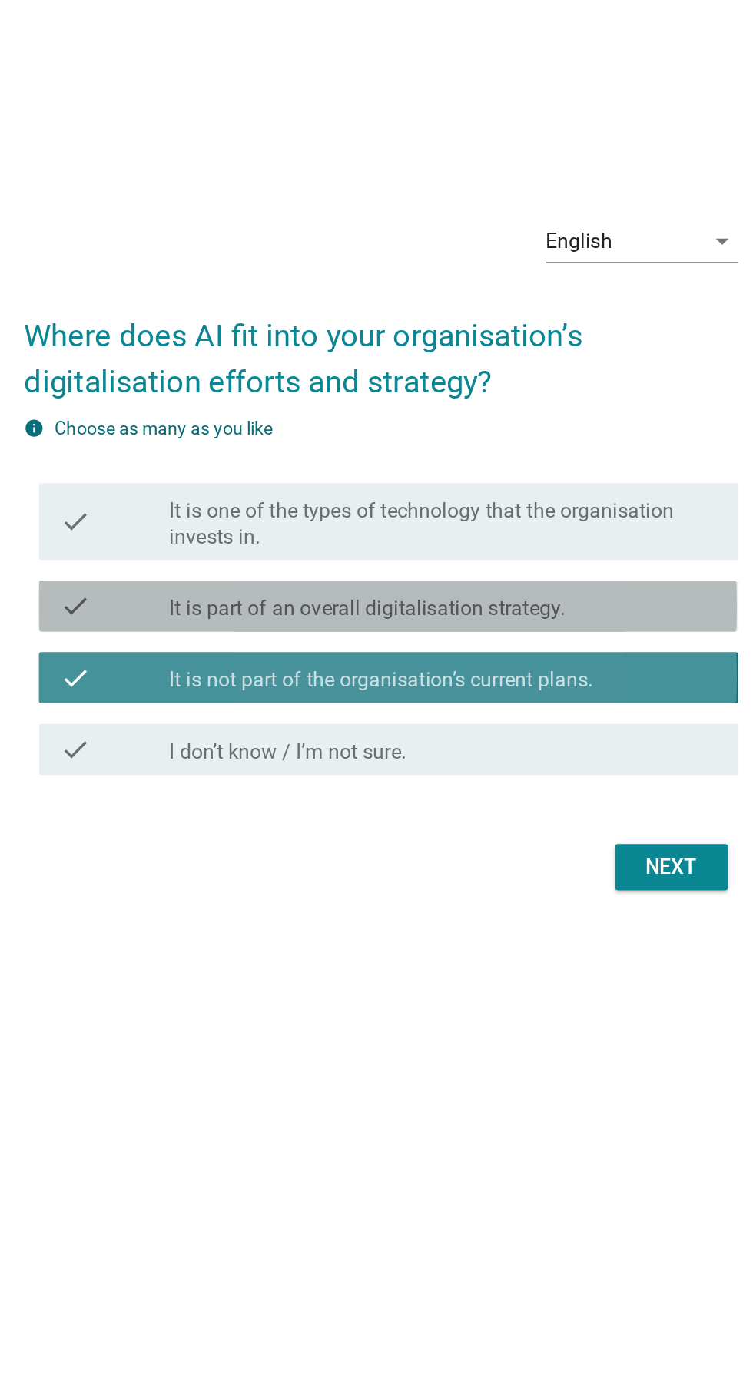
click at [514, 737] on div "check_box_outline_blank It is part of an overall digitalisation strategy." at bounding box center [414, 727] width 329 height 18
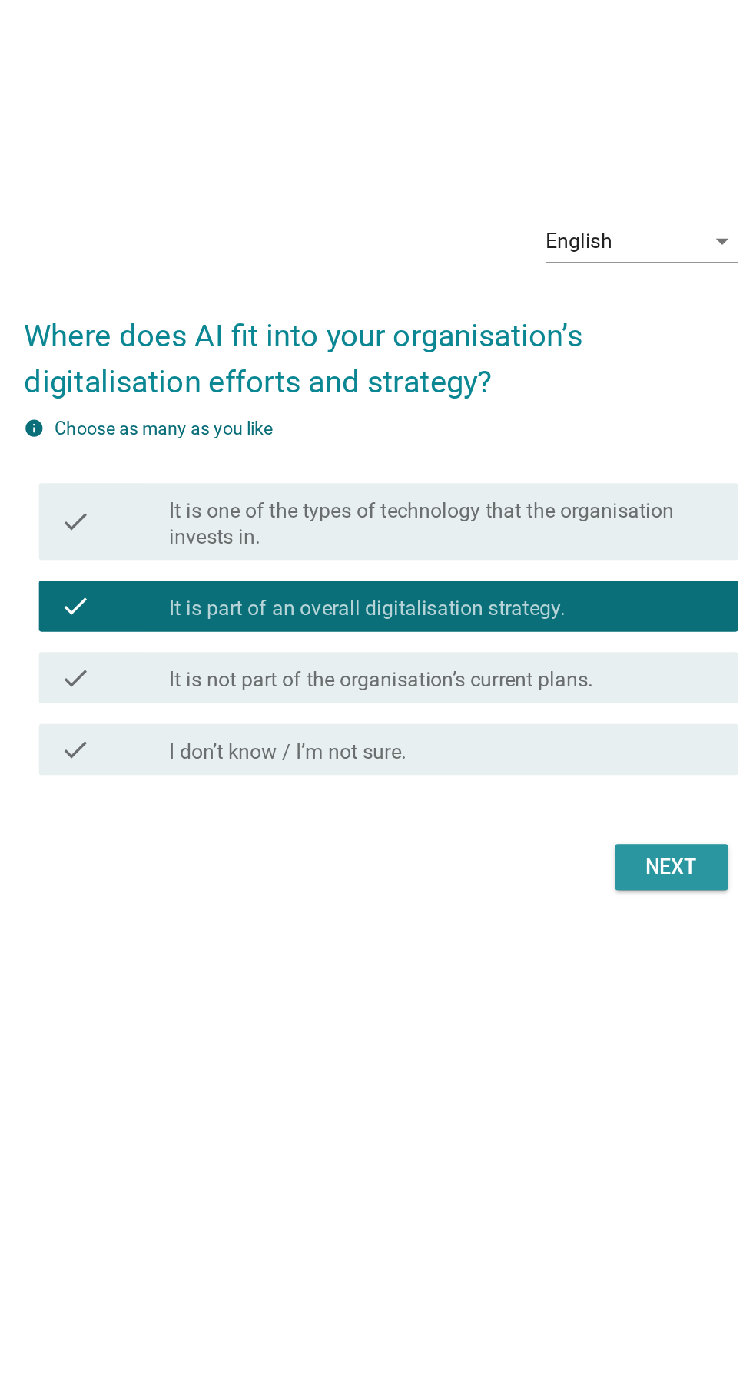
click at [558, 893] on div "Next" at bounding box center [550, 884] width 43 height 18
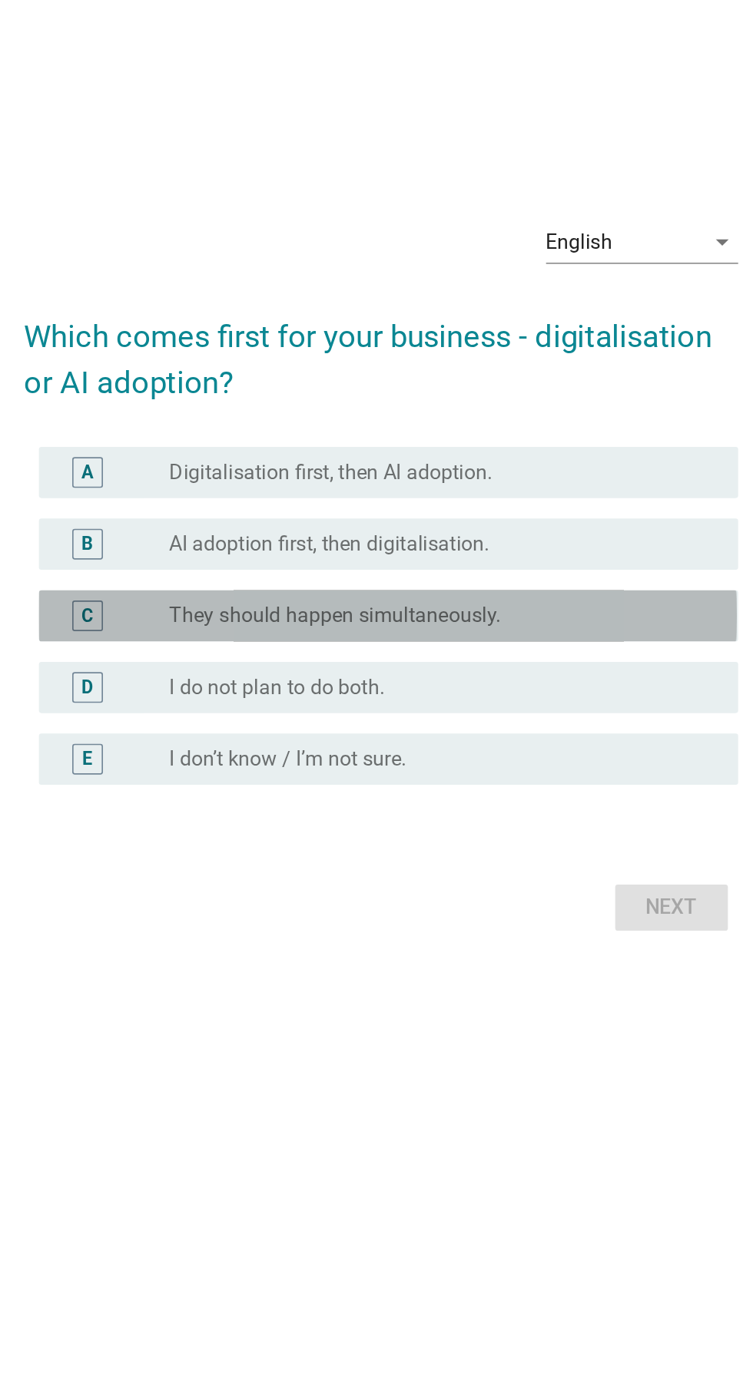
click at [508, 737] on div "C radio_button_unchecked They should happen simultaneously." at bounding box center [380, 721] width 419 height 31
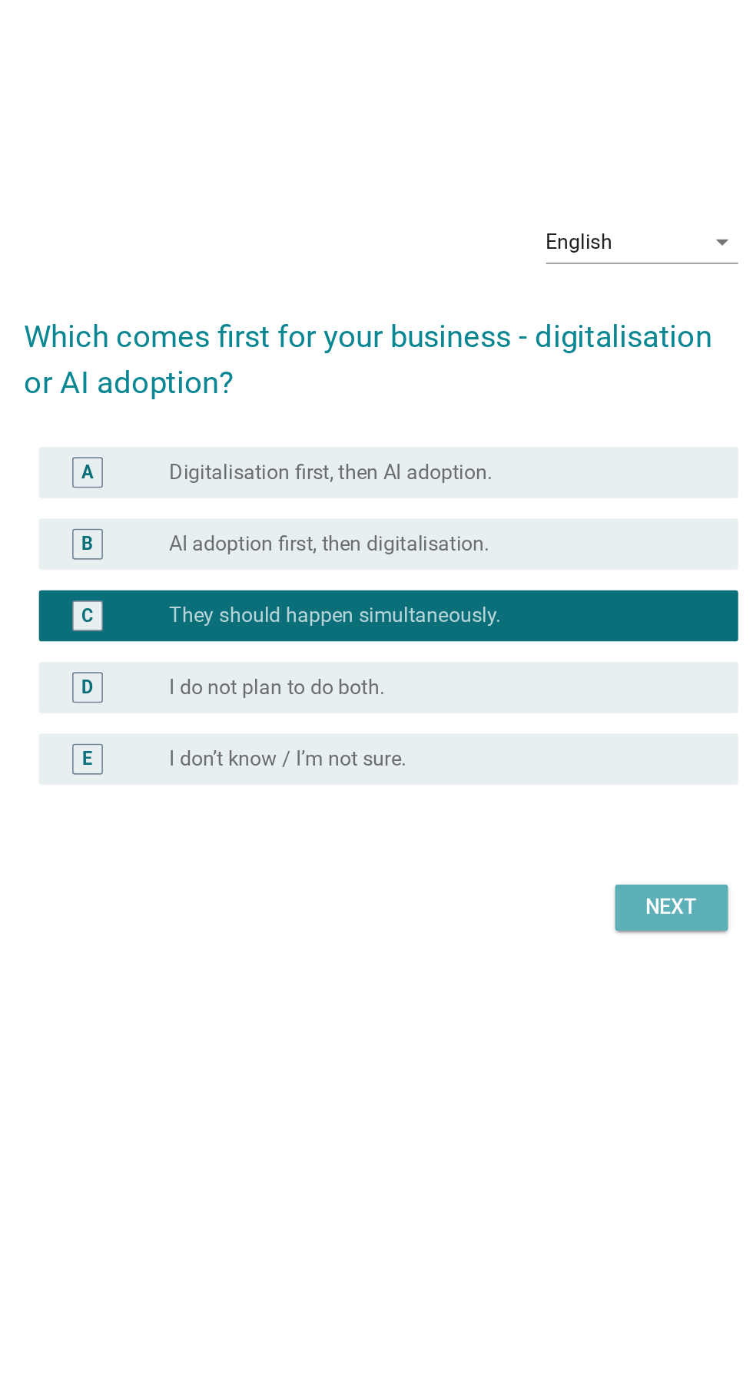
click at [565, 910] on button "Next" at bounding box center [551, 897] width 68 height 28
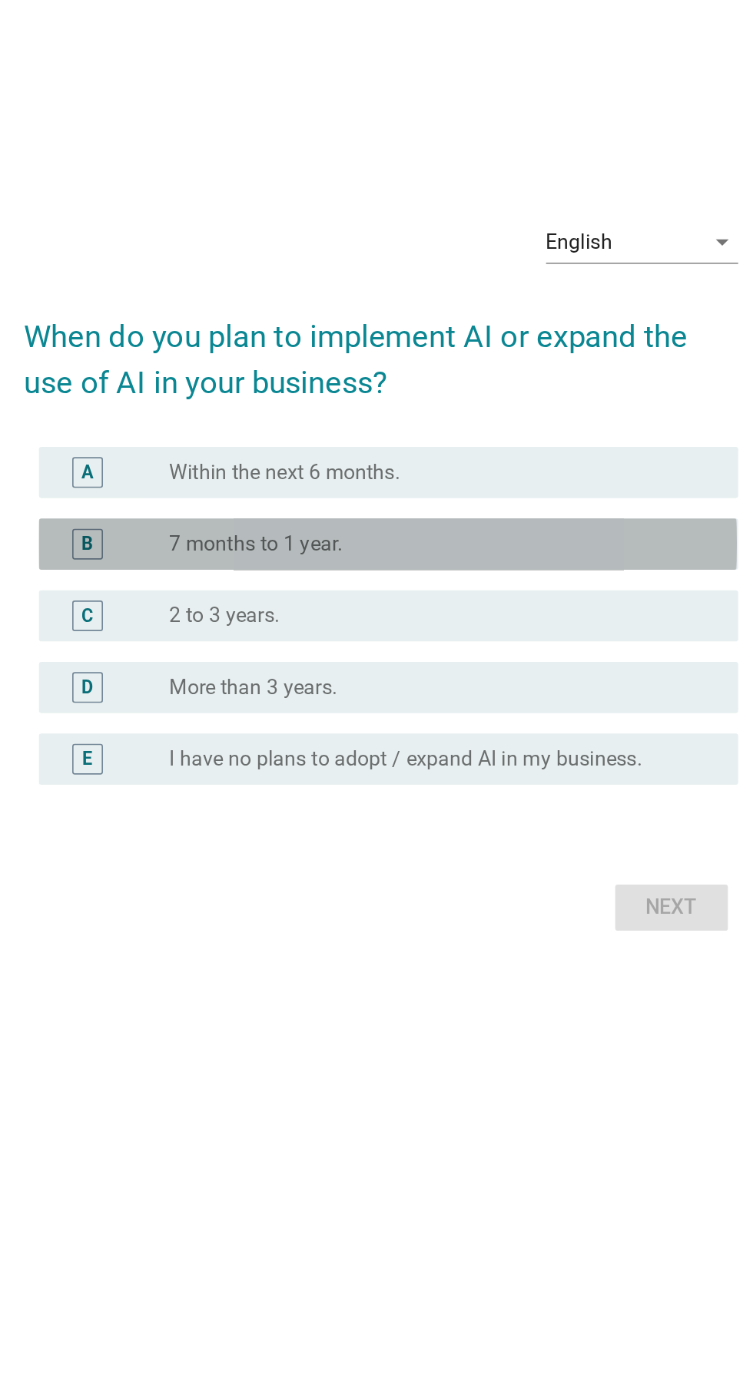
click at [510, 686] on div "radio_button_unchecked 7 months to 1 year." at bounding box center [408, 678] width 316 height 15
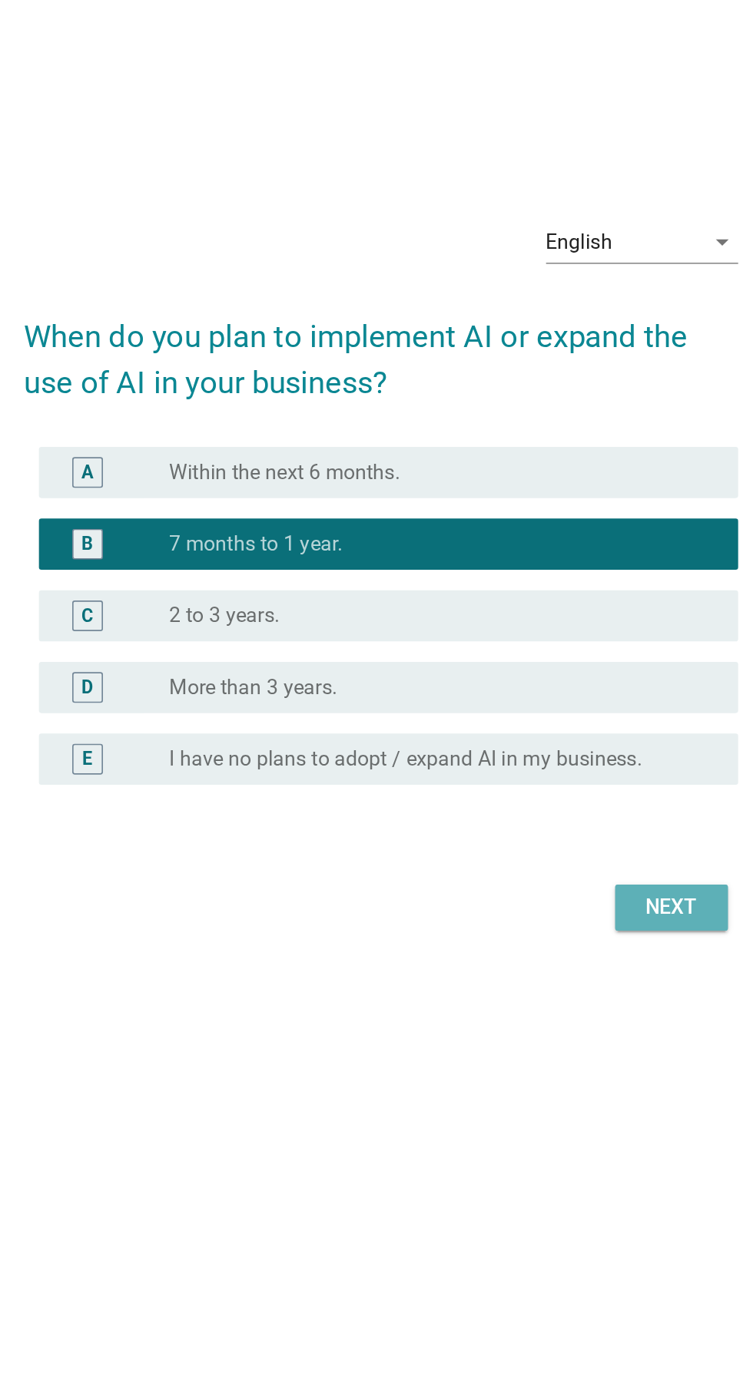
click at [545, 910] on button "Next" at bounding box center [551, 897] width 68 height 28
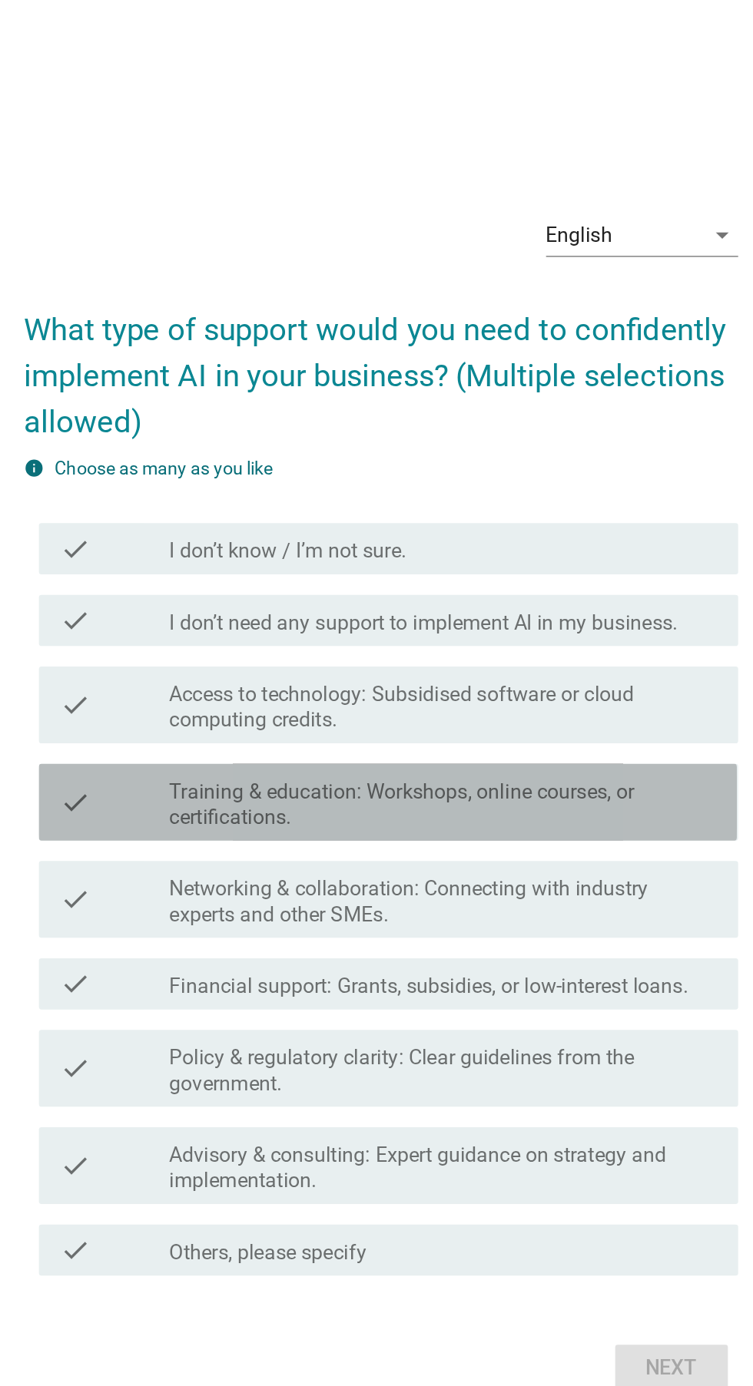
click at [522, 714] on label "Training & education: Workshops, online courses, or certifications." at bounding box center [414, 698] width 329 height 31
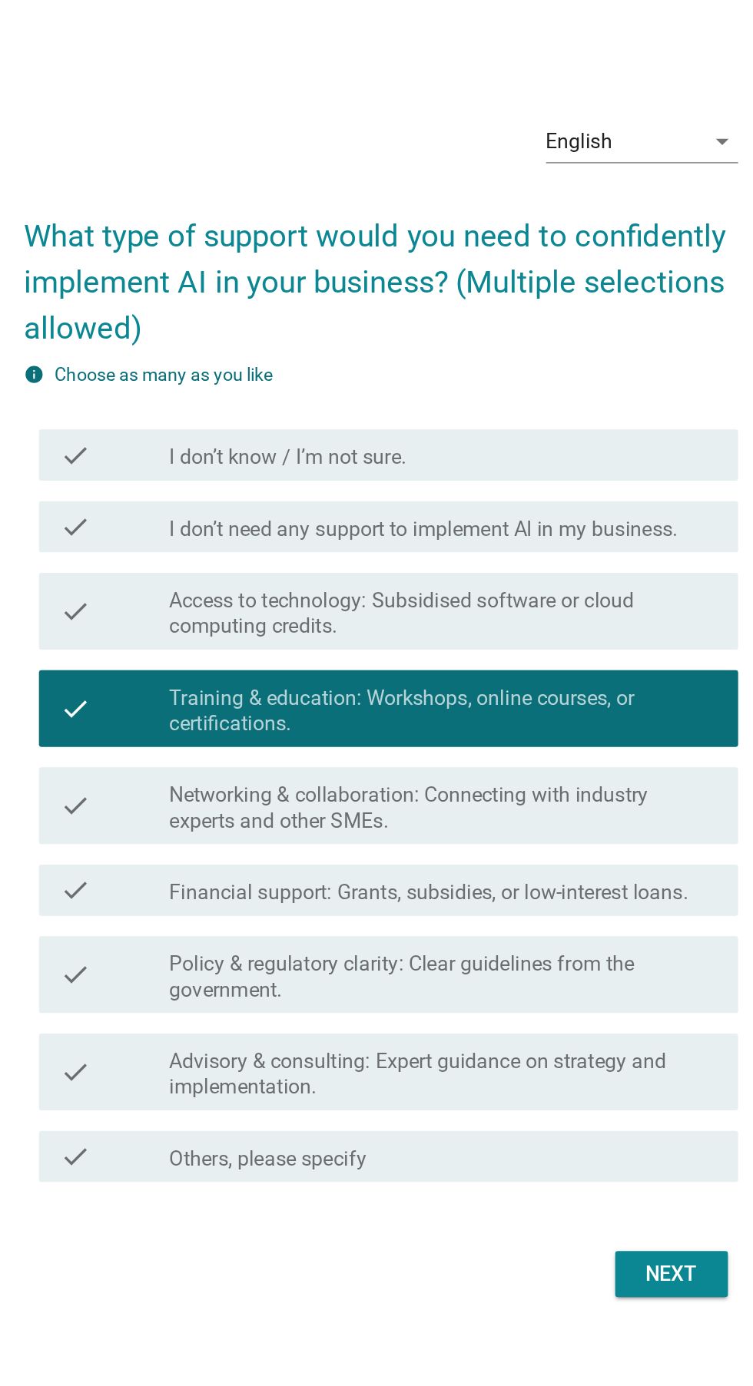
click at [533, 772] on label "Networking & collaboration: Connecting with industry experts and other SMEs." at bounding box center [414, 756] width 329 height 31
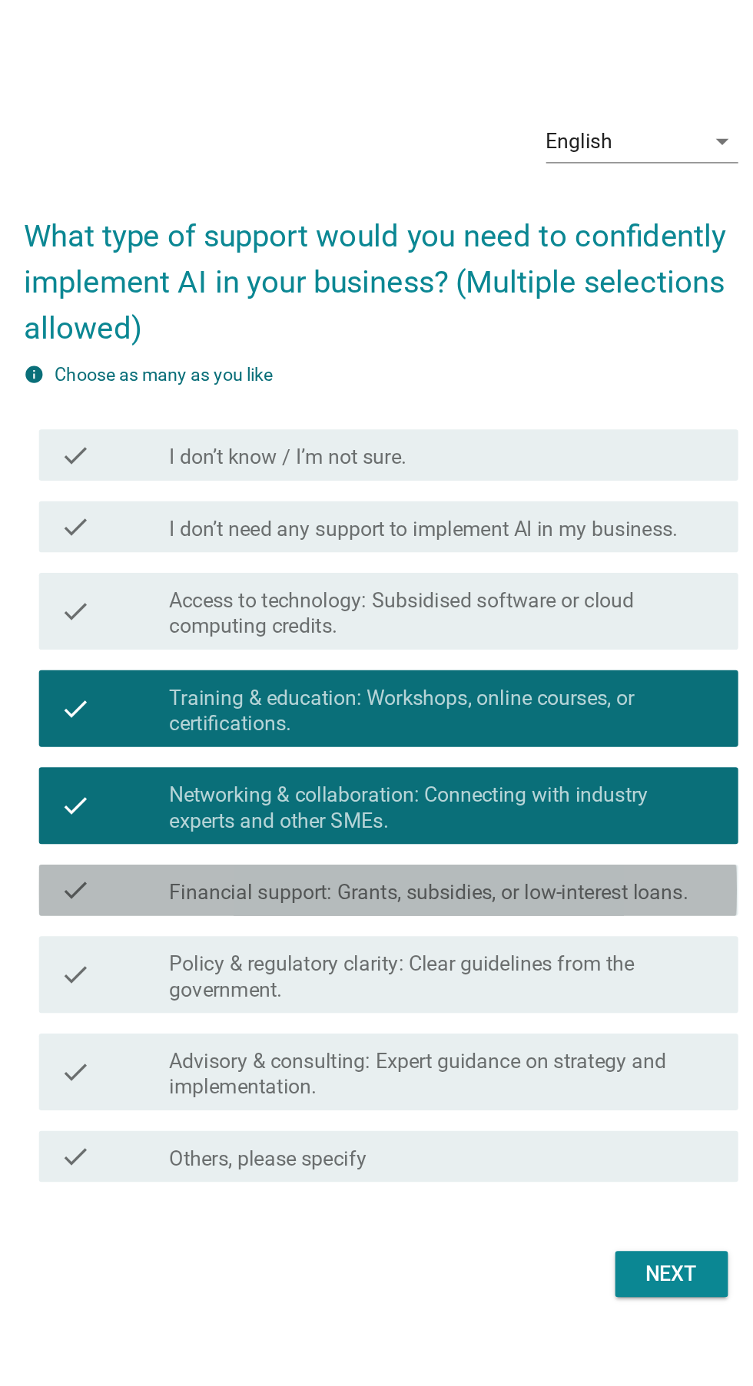
click at [503, 815] on label "Financial support: Grants, subsidies, or low-interest loans." at bounding box center [405, 807] width 311 height 15
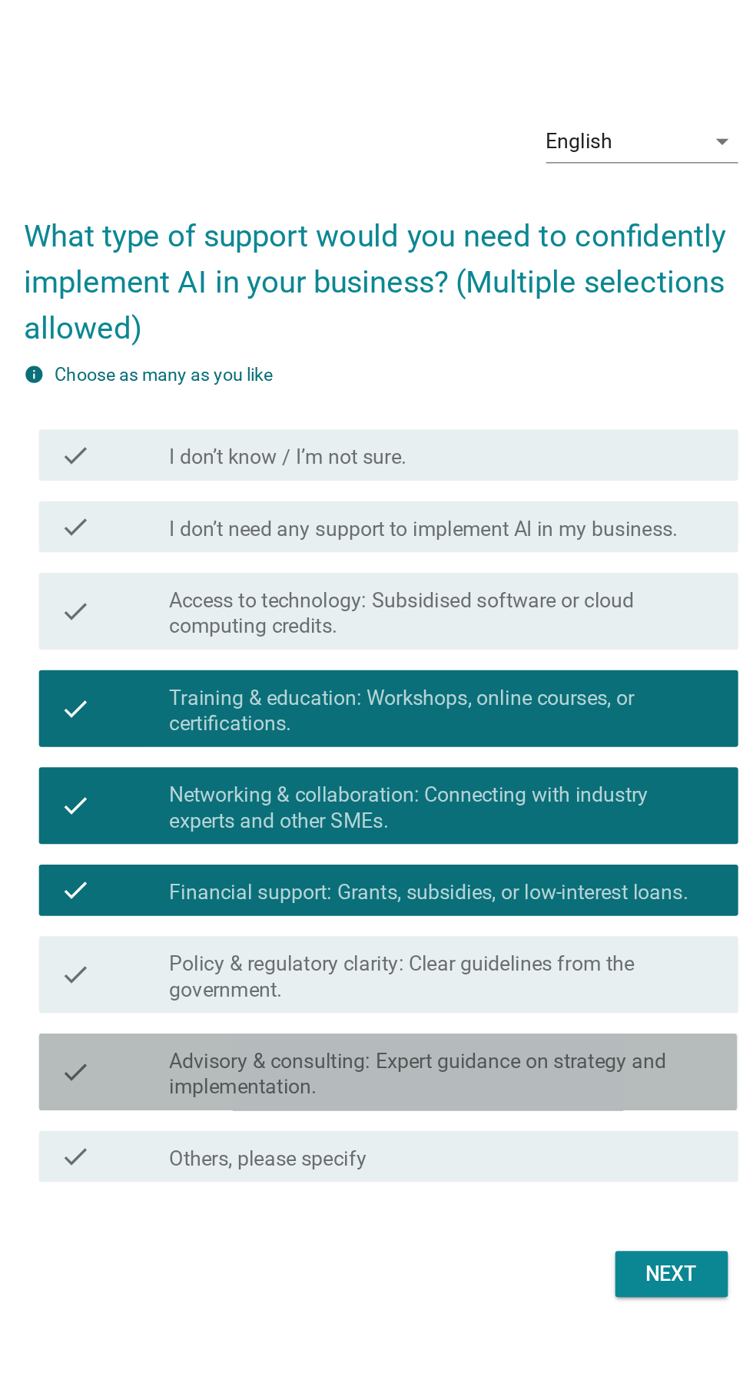
click at [259, 932] on label "Advisory & consulting: Expert guidance on strategy and implementation." at bounding box center [414, 916] width 329 height 31
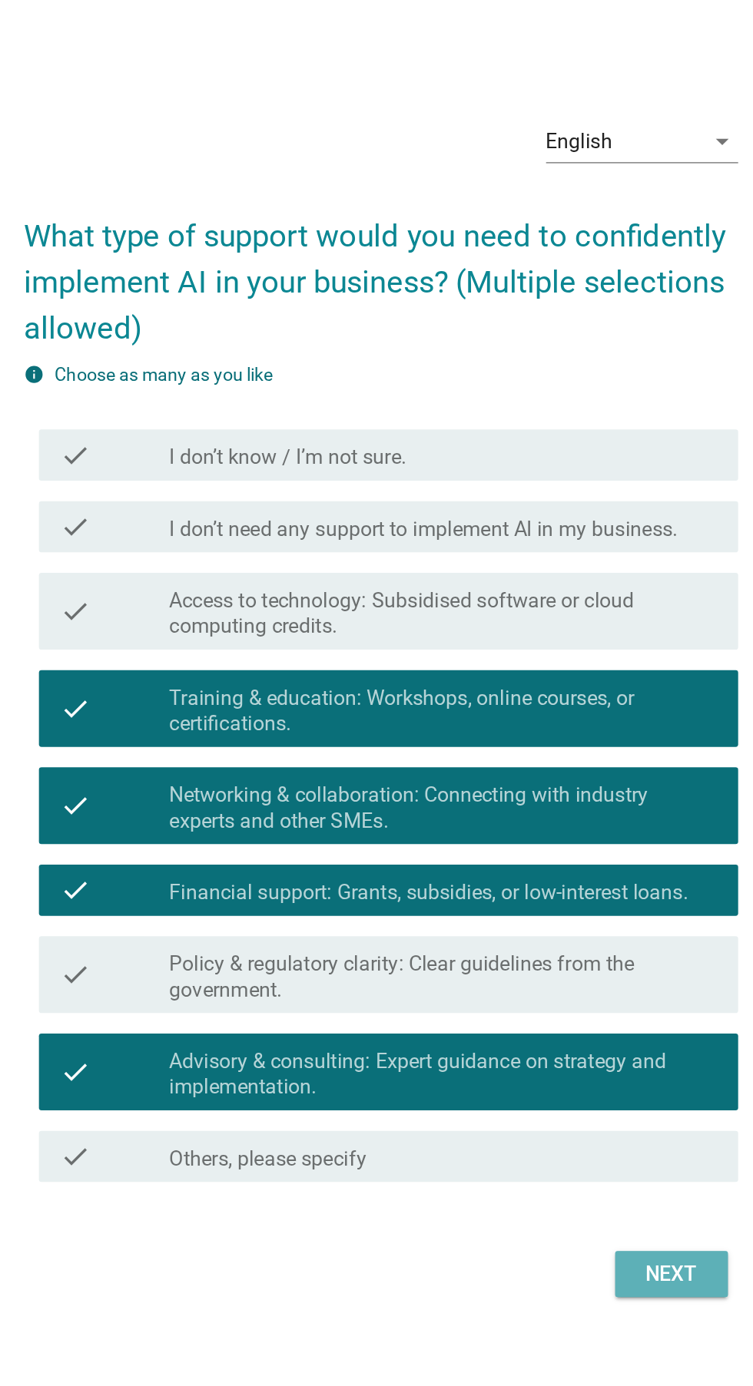
click at [556, 1045] on div "Next" at bounding box center [550, 1036] width 43 height 18
